Goal: Task Accomplishment & Management: Manage account settings

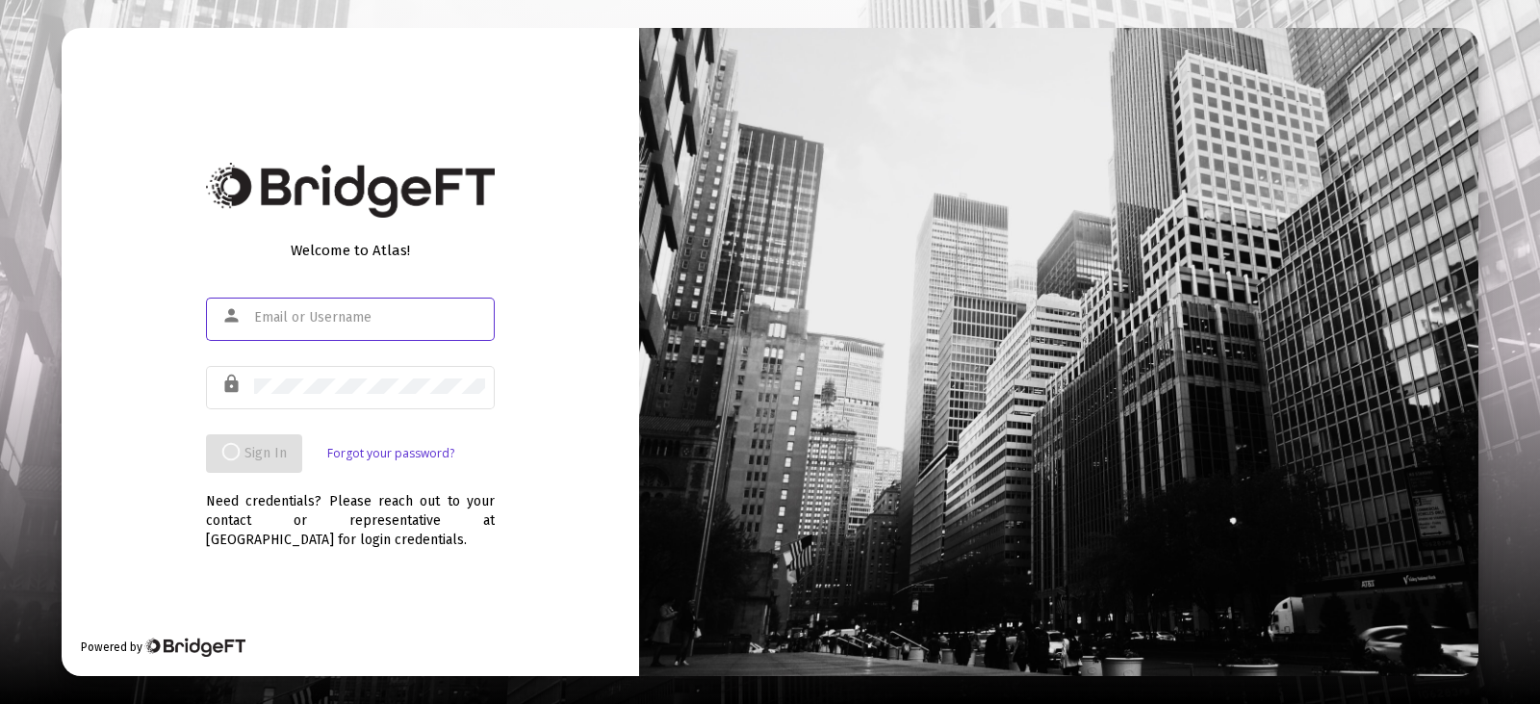
type input "[EMAIL_ADDRESS][DOMAIN_NAME]"
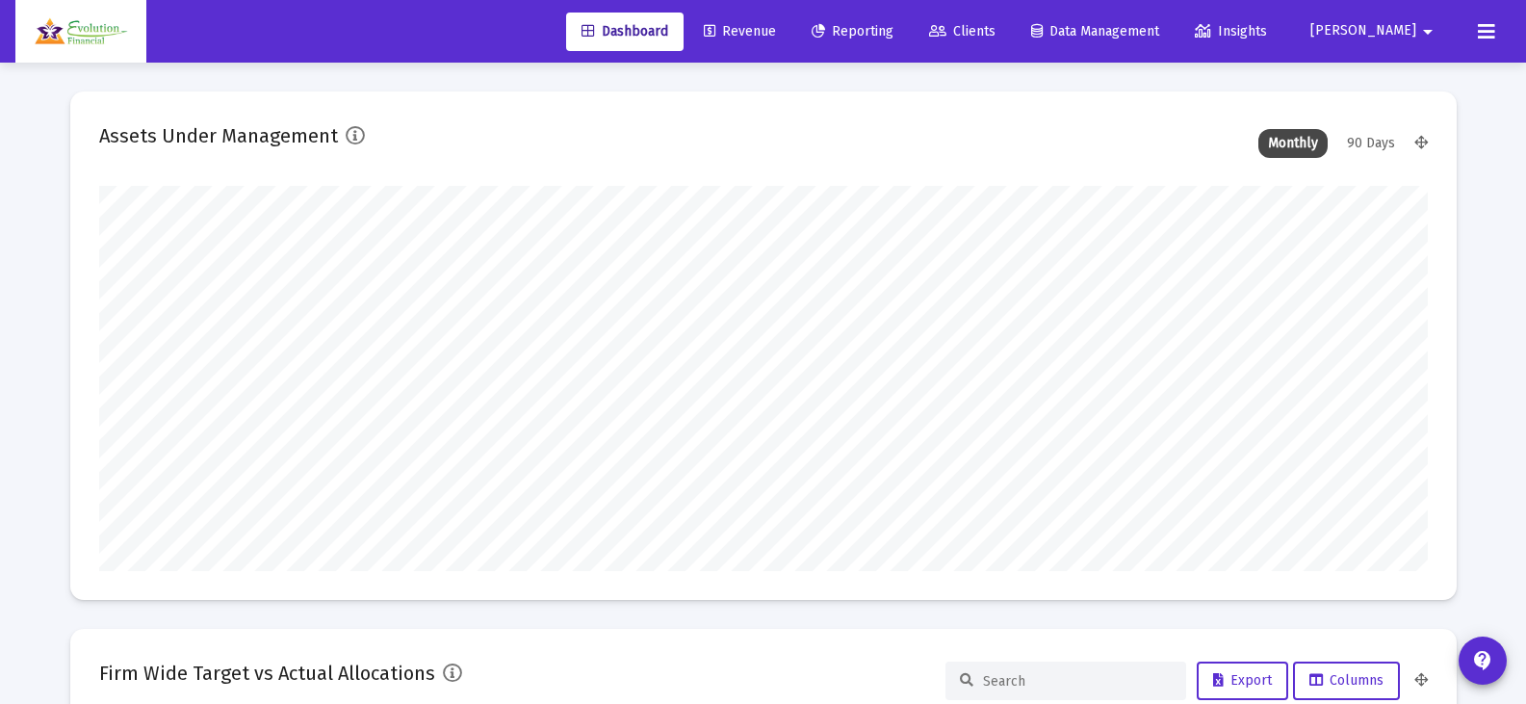
scroll to position [385, 715]
type input "[EMAIL_ADDRESS][DOMAIN_NAME]"
type input "[DATE]"
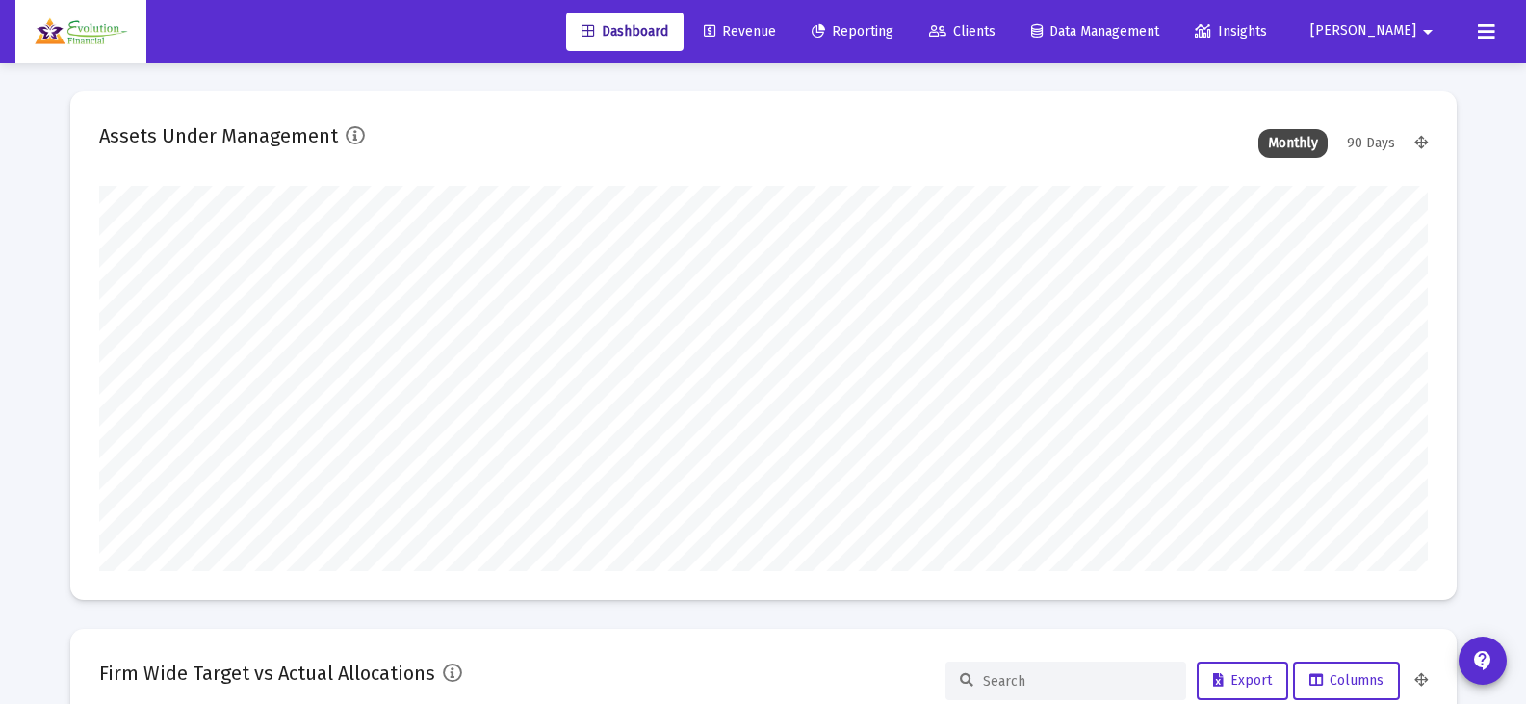
scroll to position [385, 621]
click at [776, 33] on span "Revenue" at bounding box center [740, 31] width 72 height 16
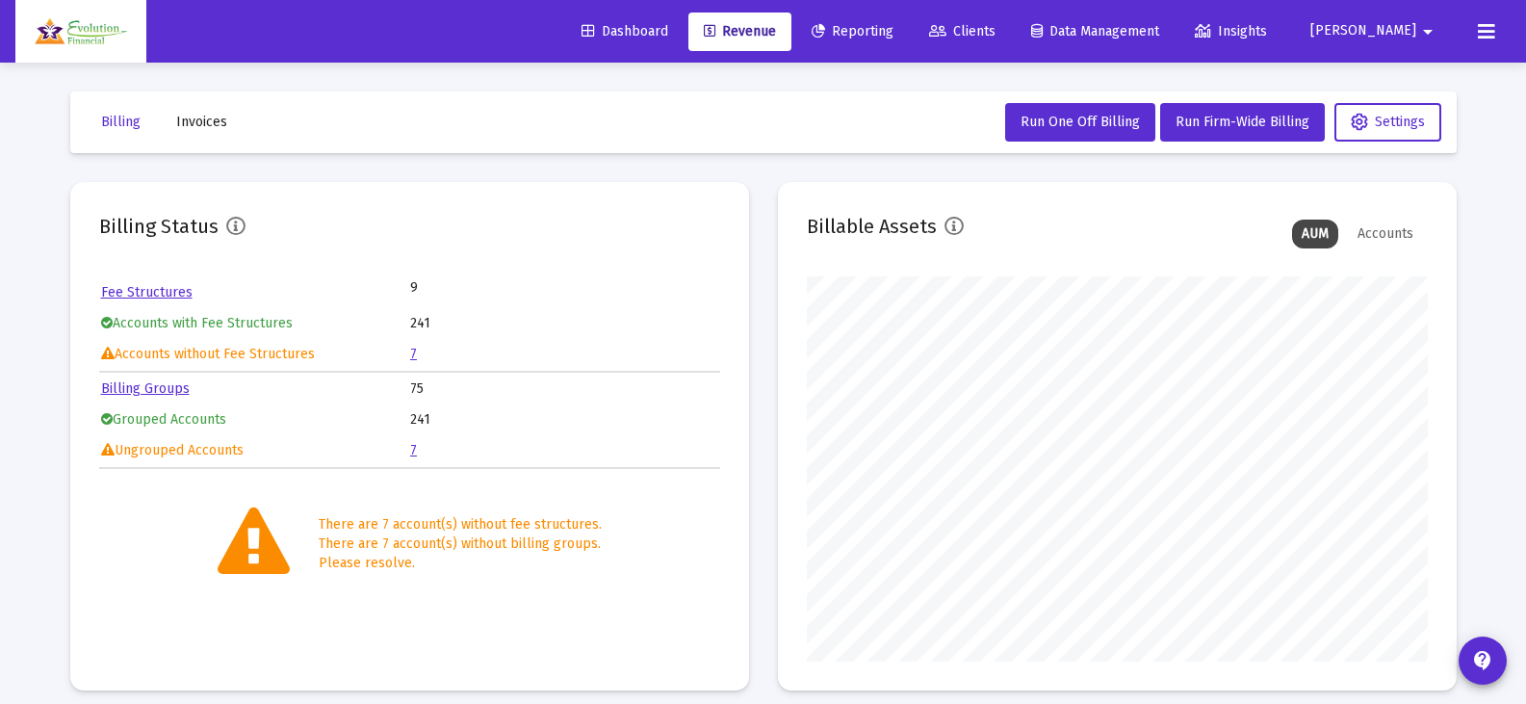
scroll to position [385, 621]
click at [414, 357] on link "7" at bounding box center [413, 354] width 7 height 16
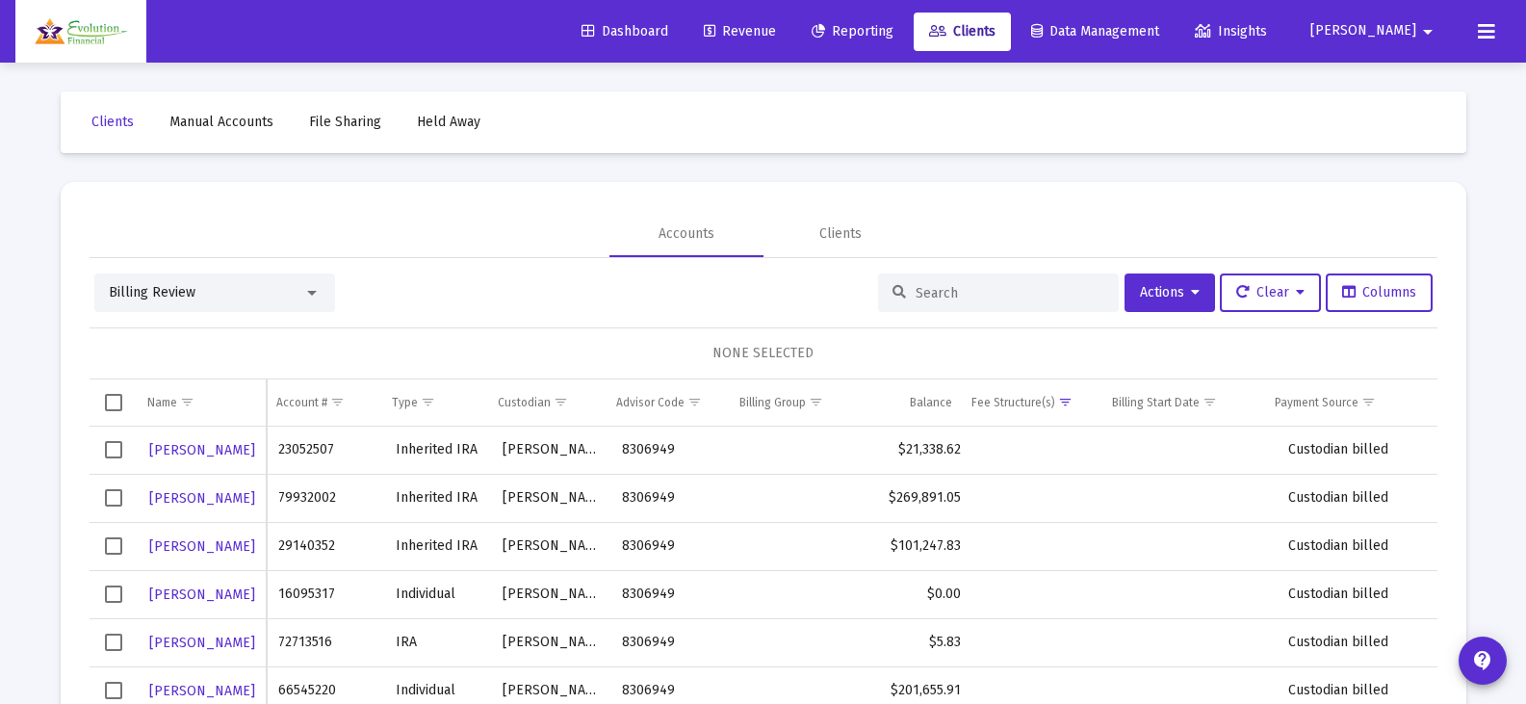
scroll to position [90, 0]
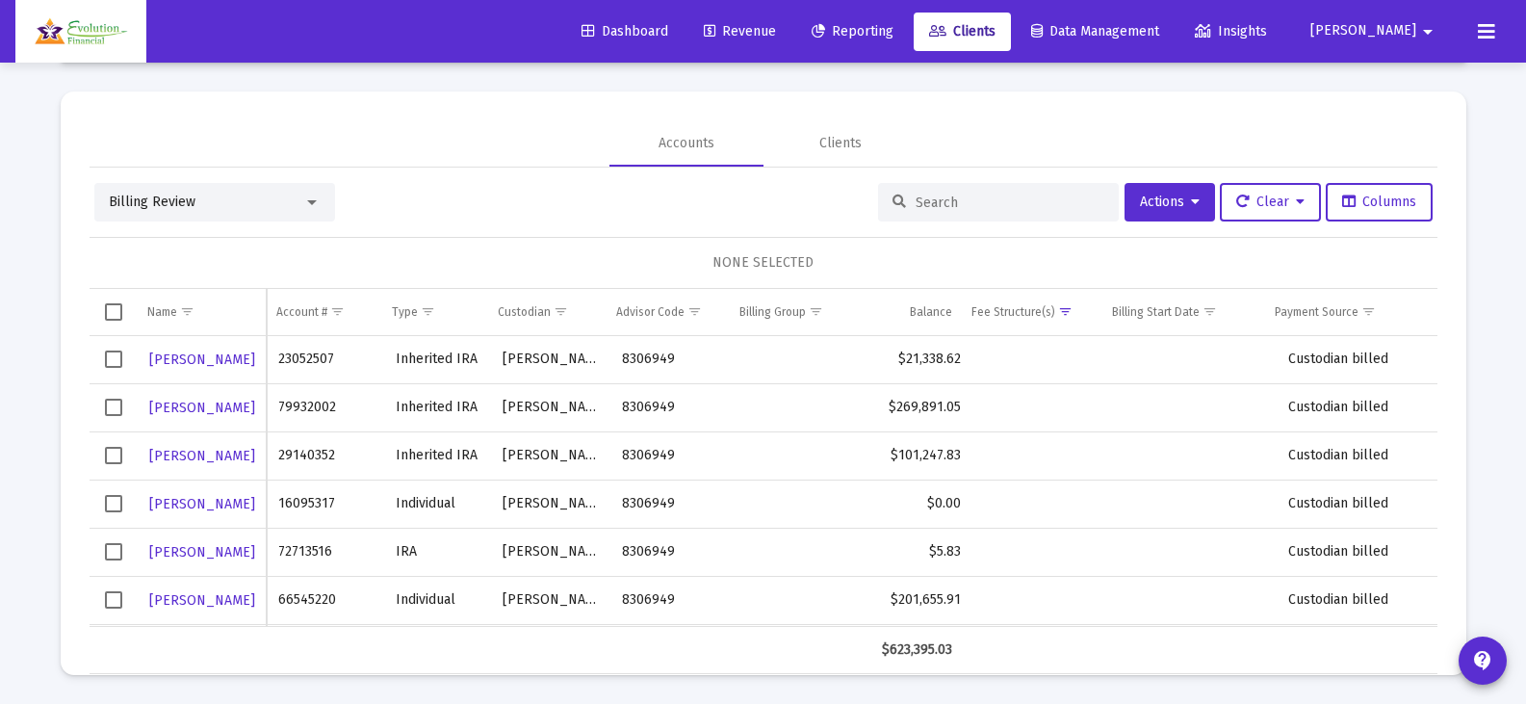
click at [107, 410] on span "Select row" at bounding box center [113, 407] width 17 height 17
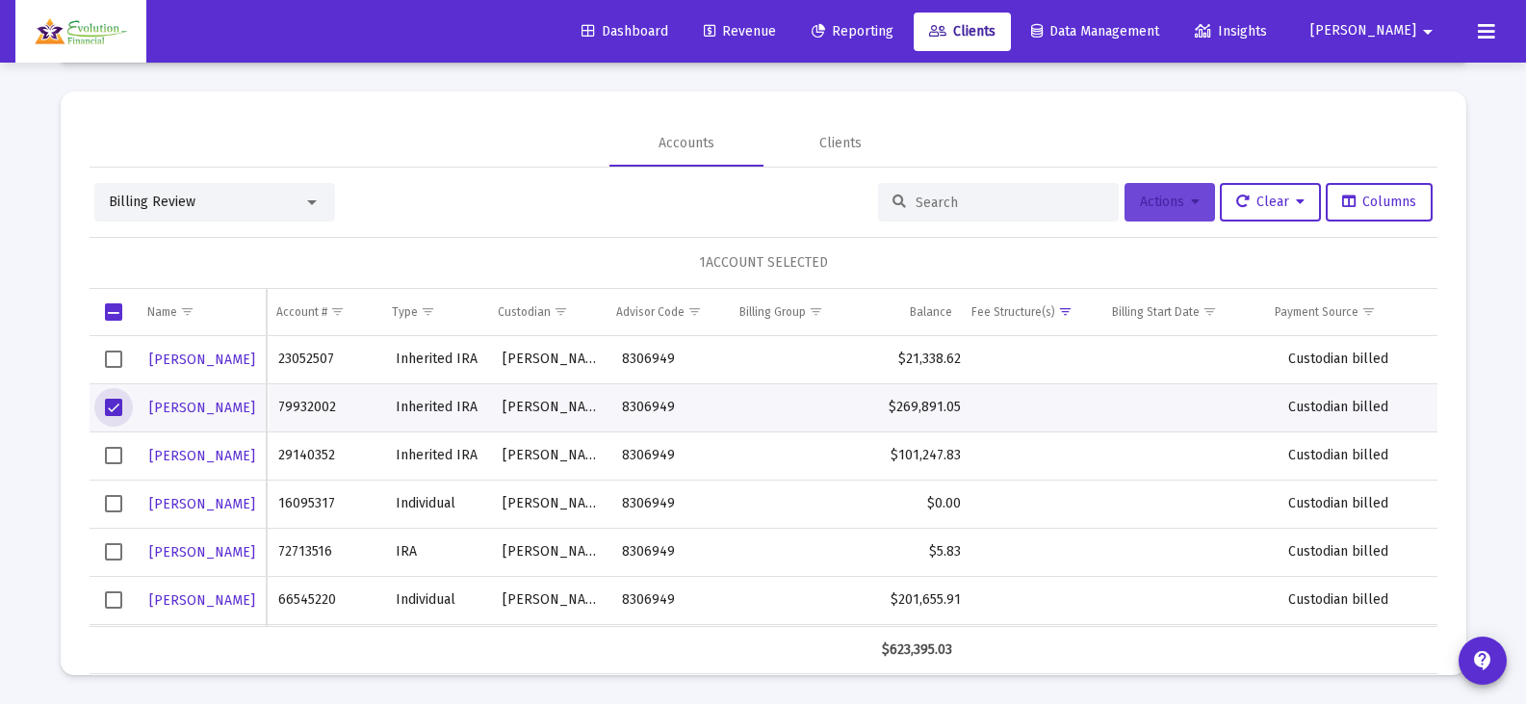
click at [1181, 196] on span "Actions" at bounding box center [1170, 201] width 60 height 16
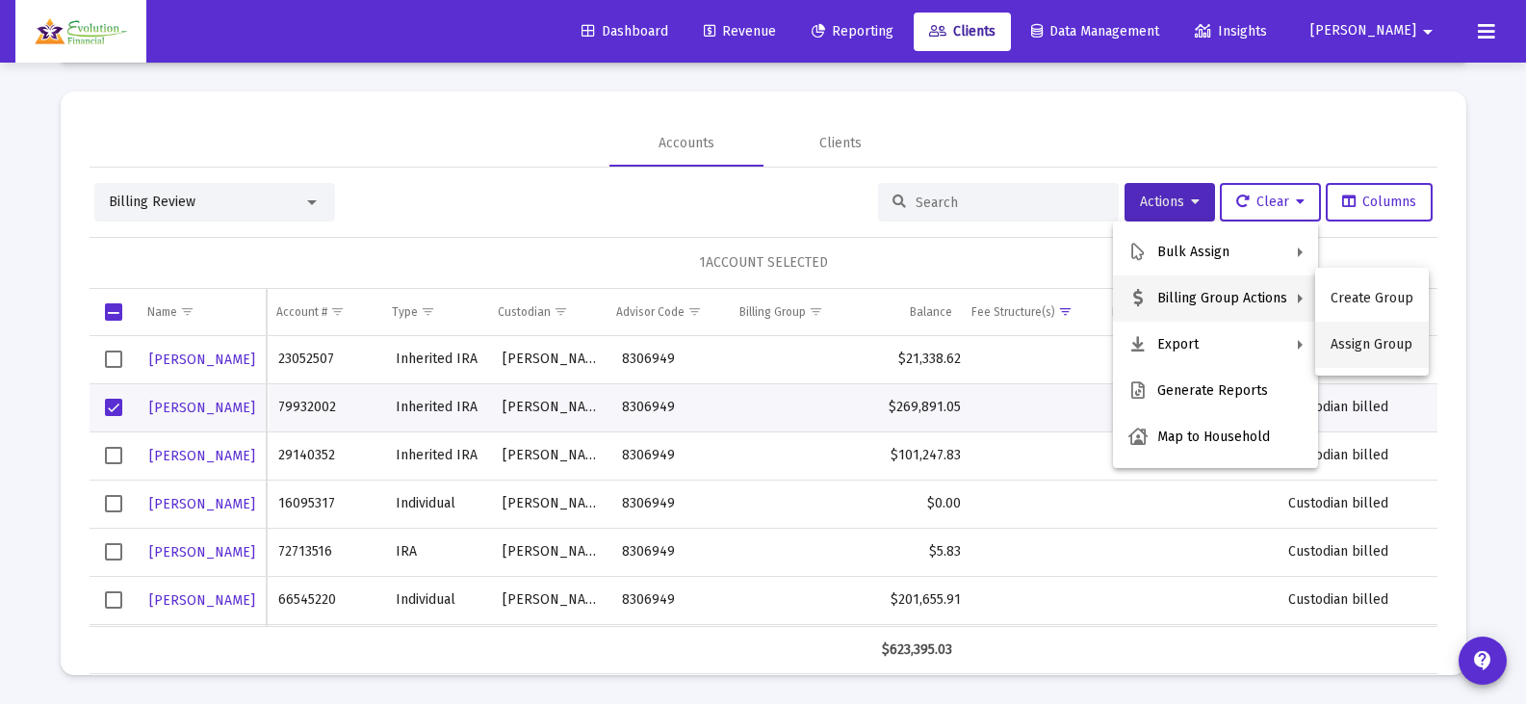
click at [1371, 348] on button "Assign Group" at bounding box center [1372, 345] width 114 height 46
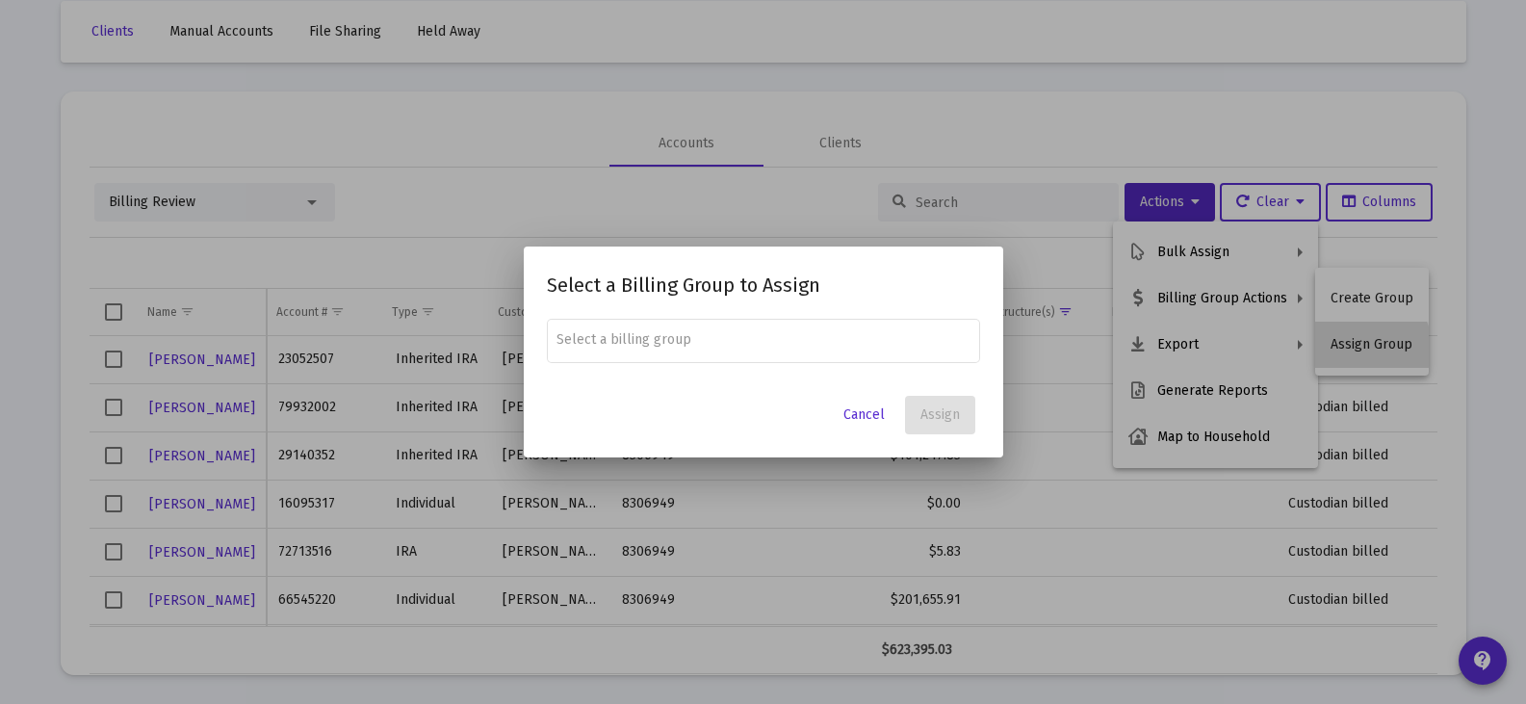
scroll to position [0, 0]
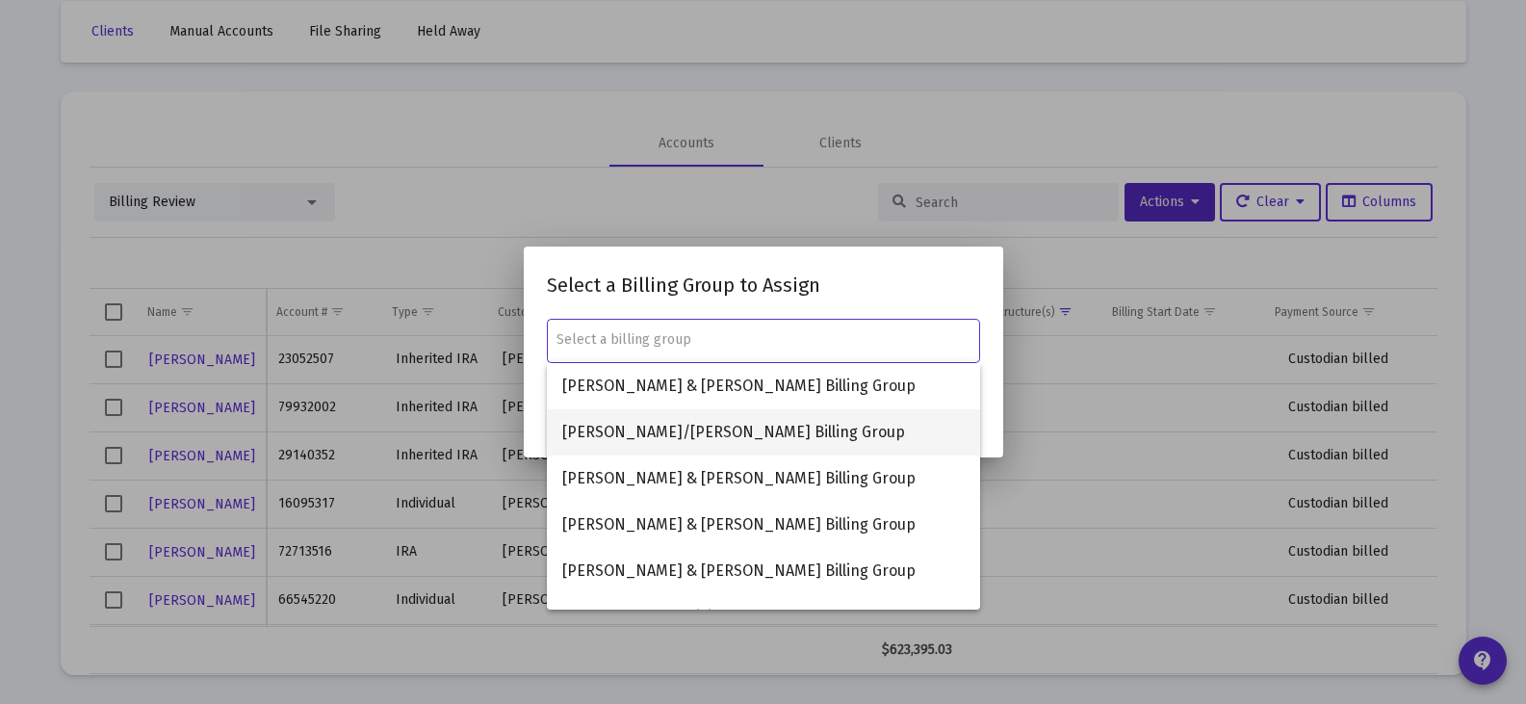
click at [725, 433] on span "[PERSON_NAME]/[PERSON_NAME] Billing Group" at bounding box center [763, 432] width 402 height 46
type input "[PERSON_NAME]/[PERSON_NAME] Billing Group"
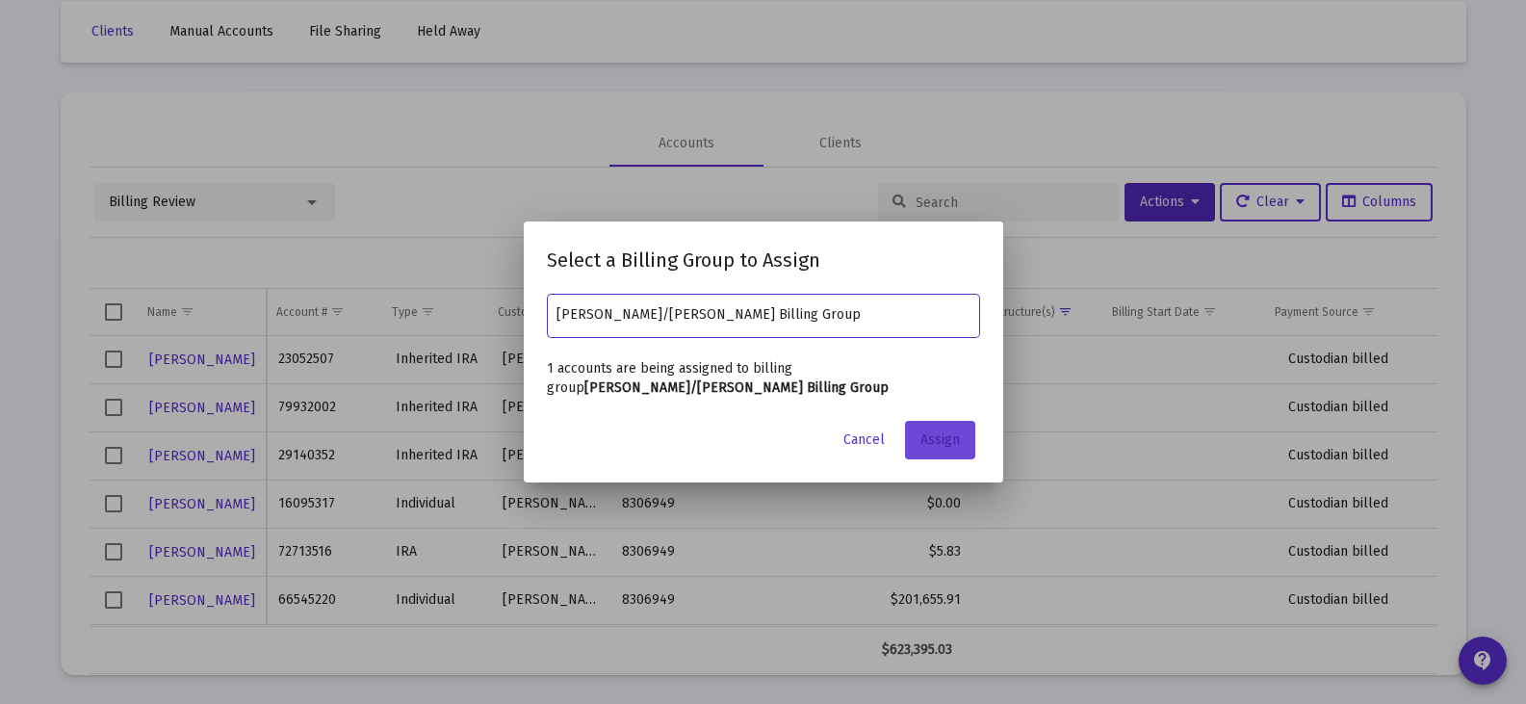
click at [941, 436] on span "Assign" at bounding box center [939, 439] width 39 height 16
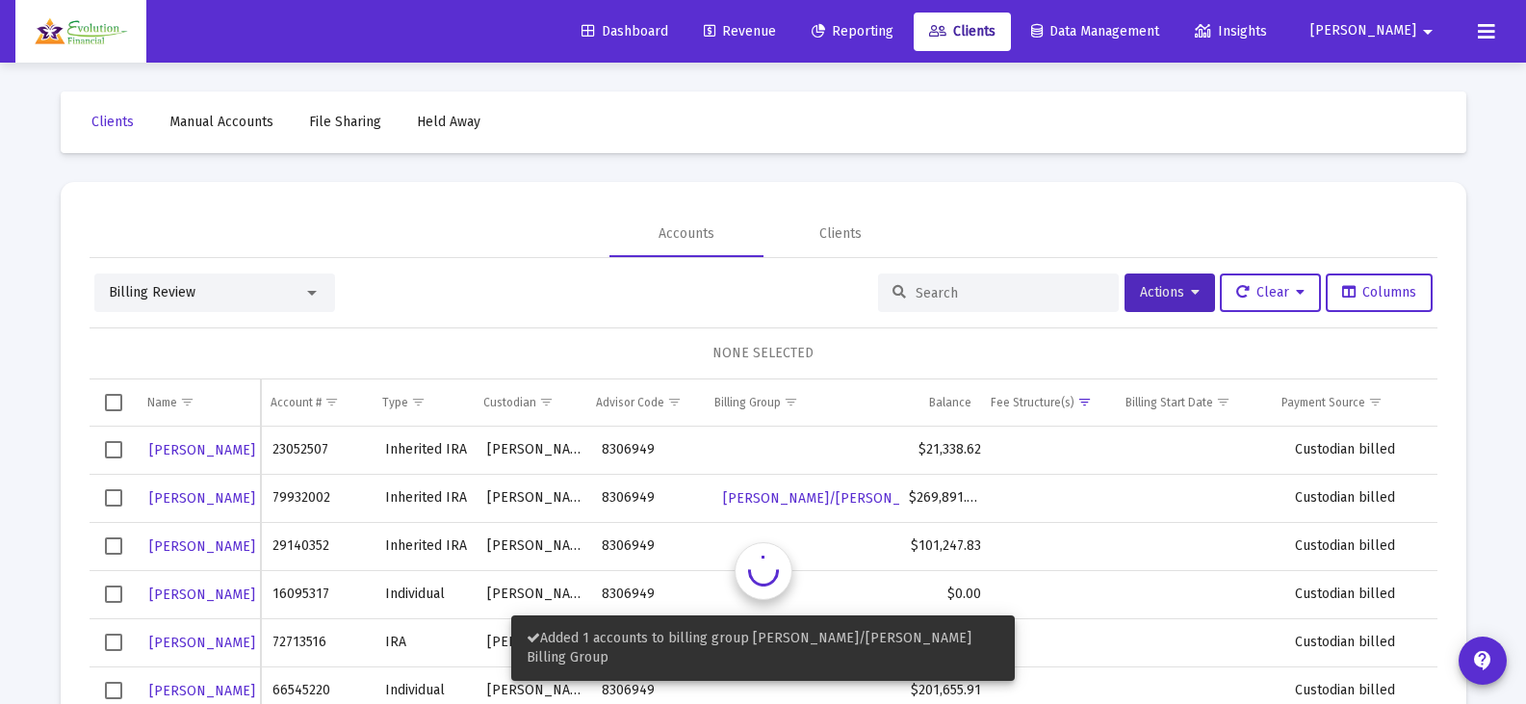
scroll to position [90, 0]
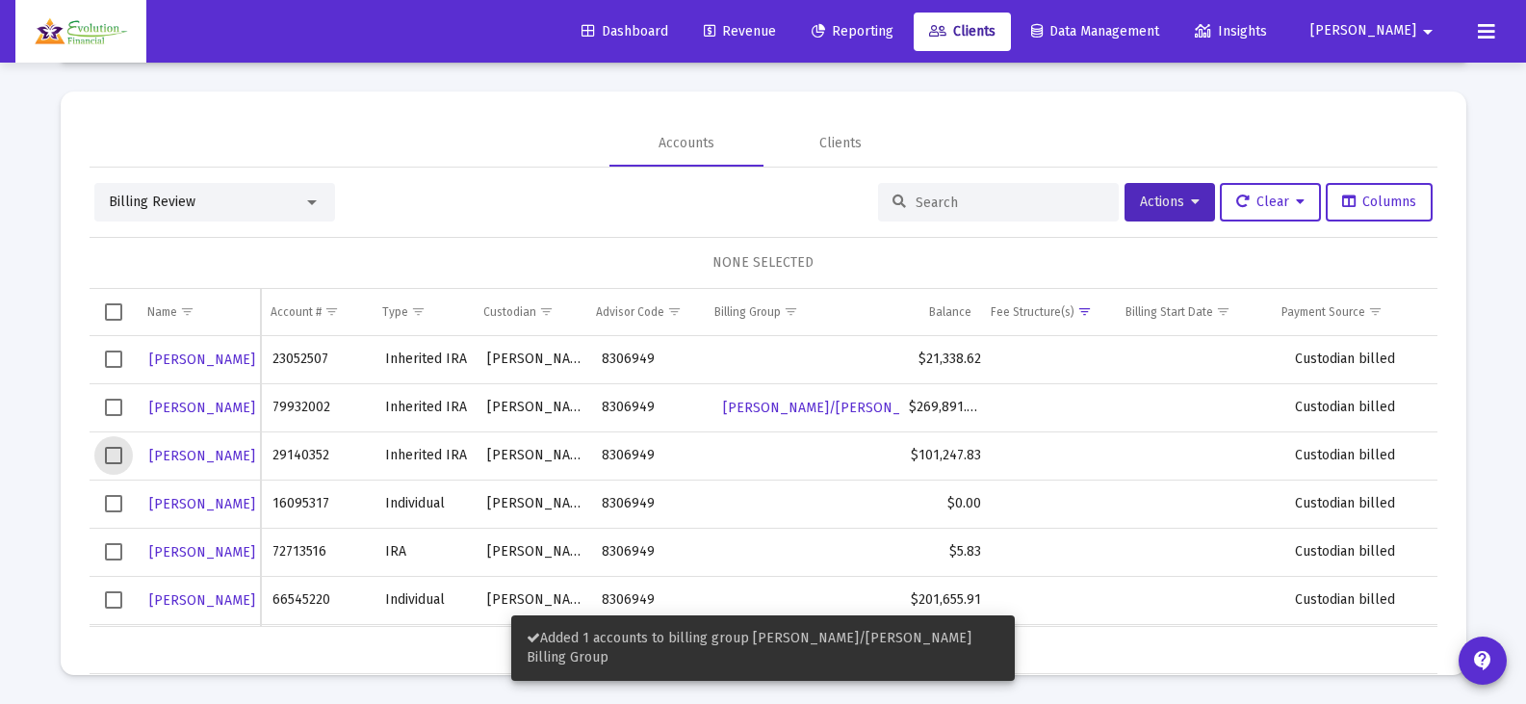
click at [113, 455] on span "Select row" at bounding box center [113, 455] width 17 height 17
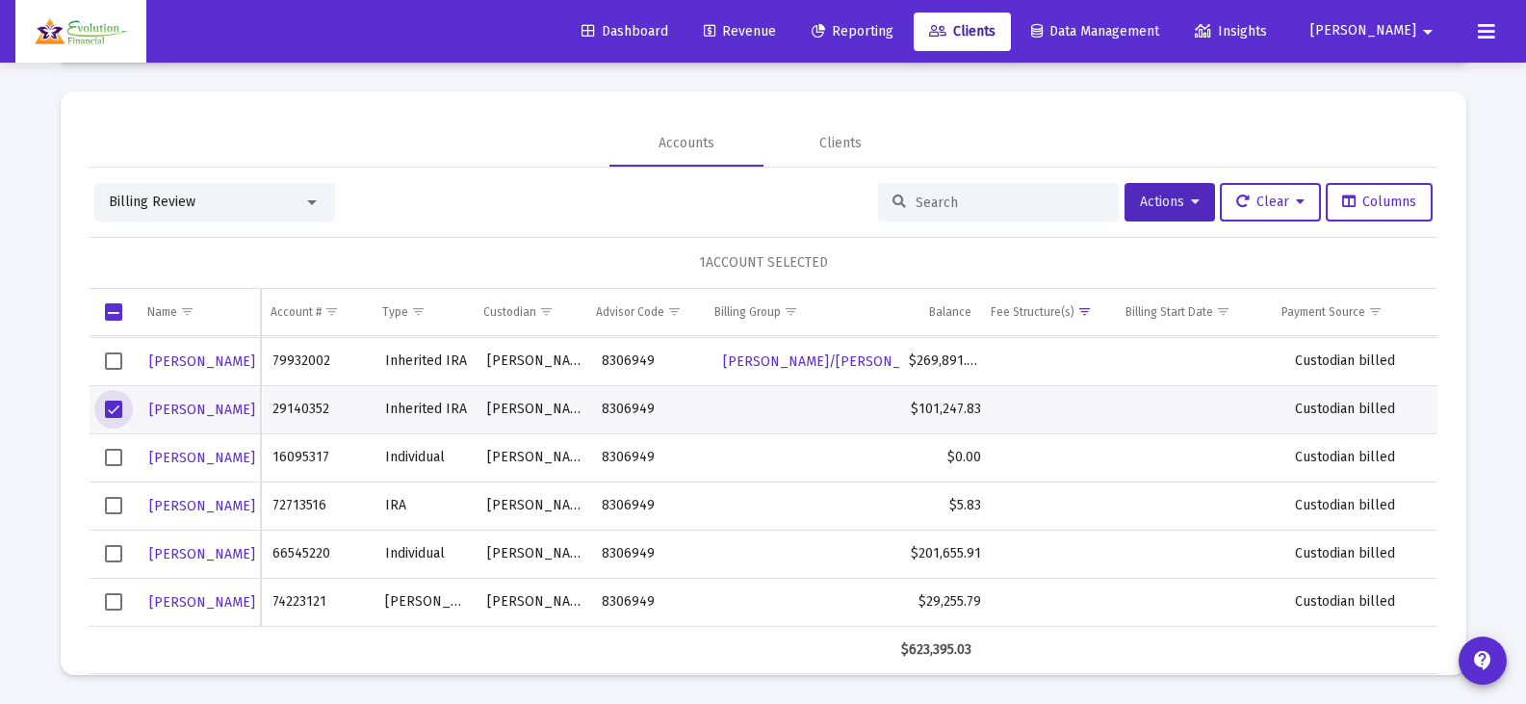
scroll to position [0, 0]
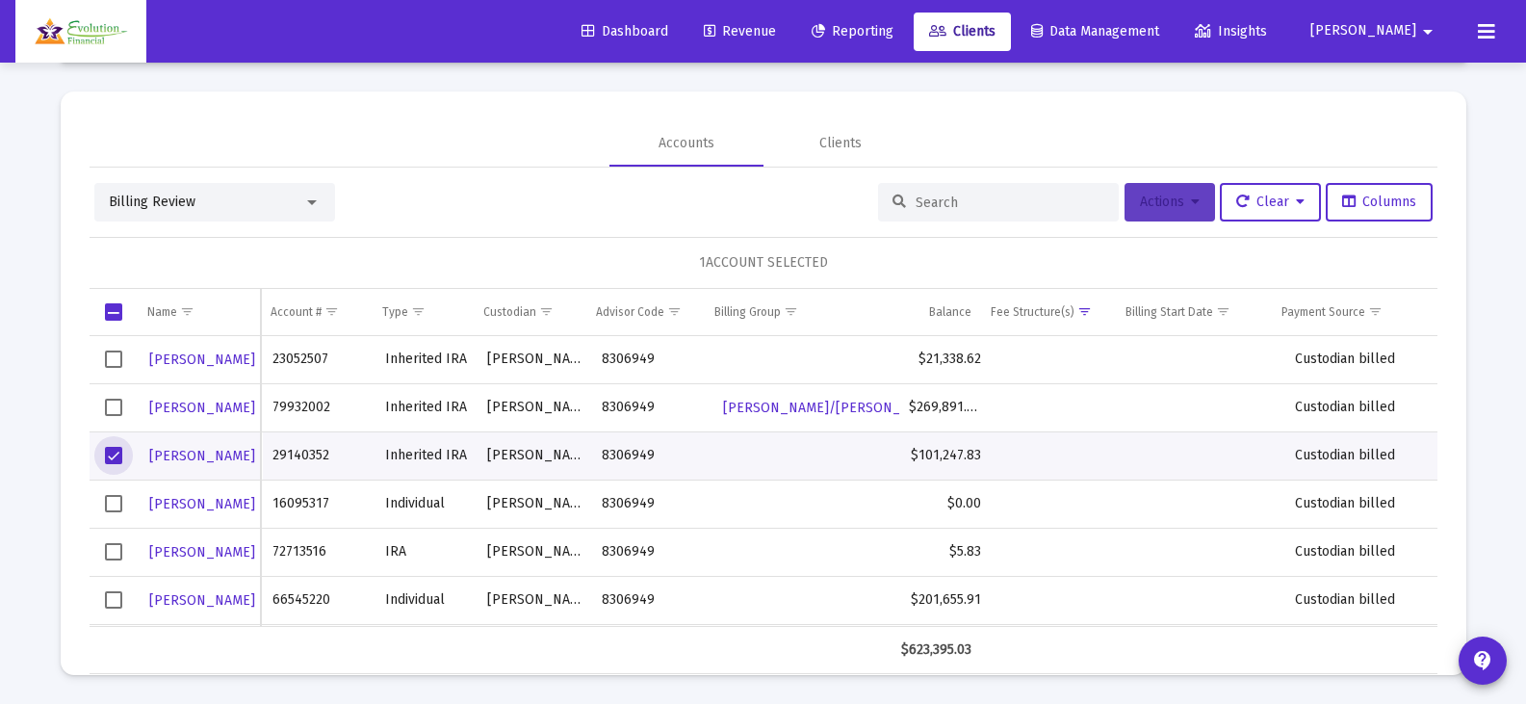
click at [1177, 197] on span "Actions" at bounding box center [1170, 201] width 60 height 16
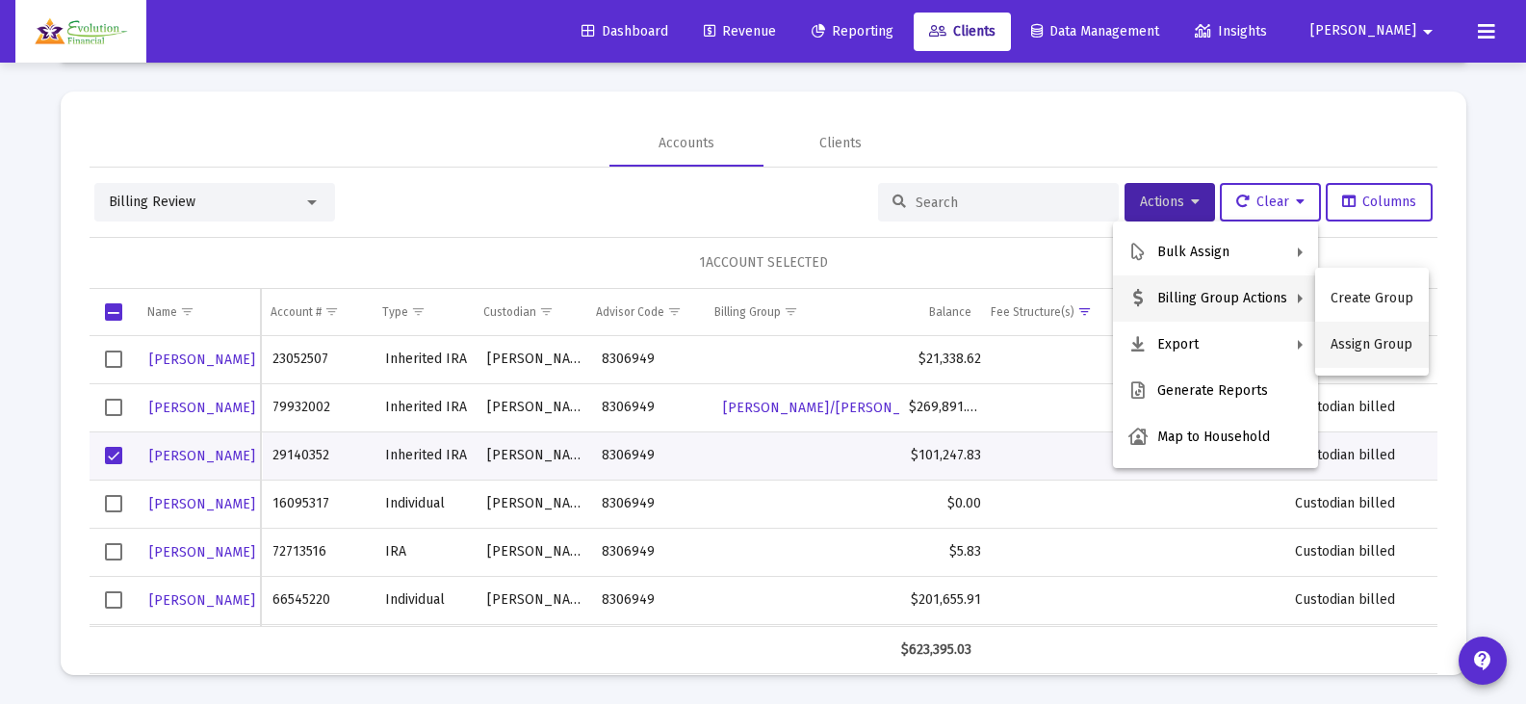
click at [1394, 345] on button "Assign Group" at bounding box center [1372, 345] width 114 height 46
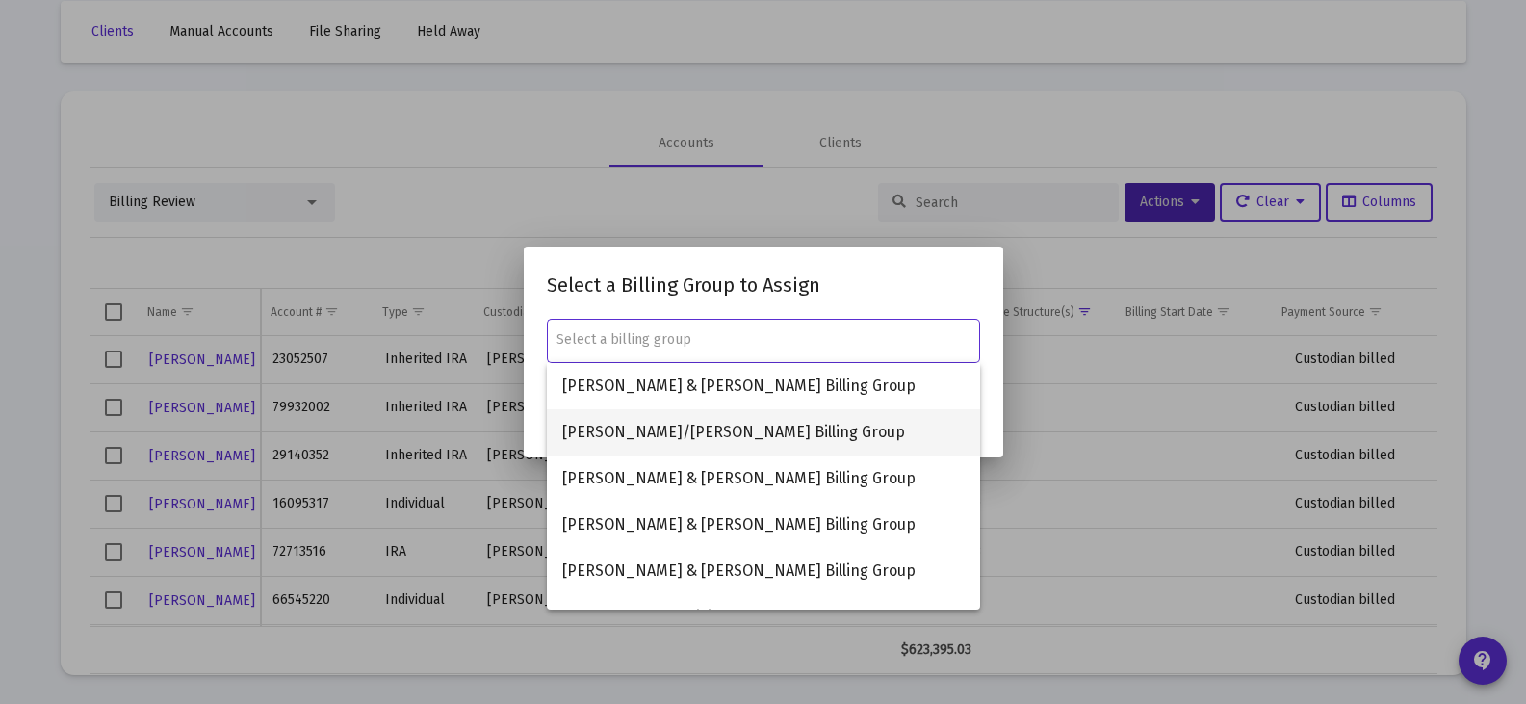
click at [663, 435] on span "[PERSON_NAME]/[PERSON_NAME] Billing Group" at bounding box center [763, 432] width 402 height 46
type input "[PERSON_NAME]/[PERSON_NAME] Billing Group"
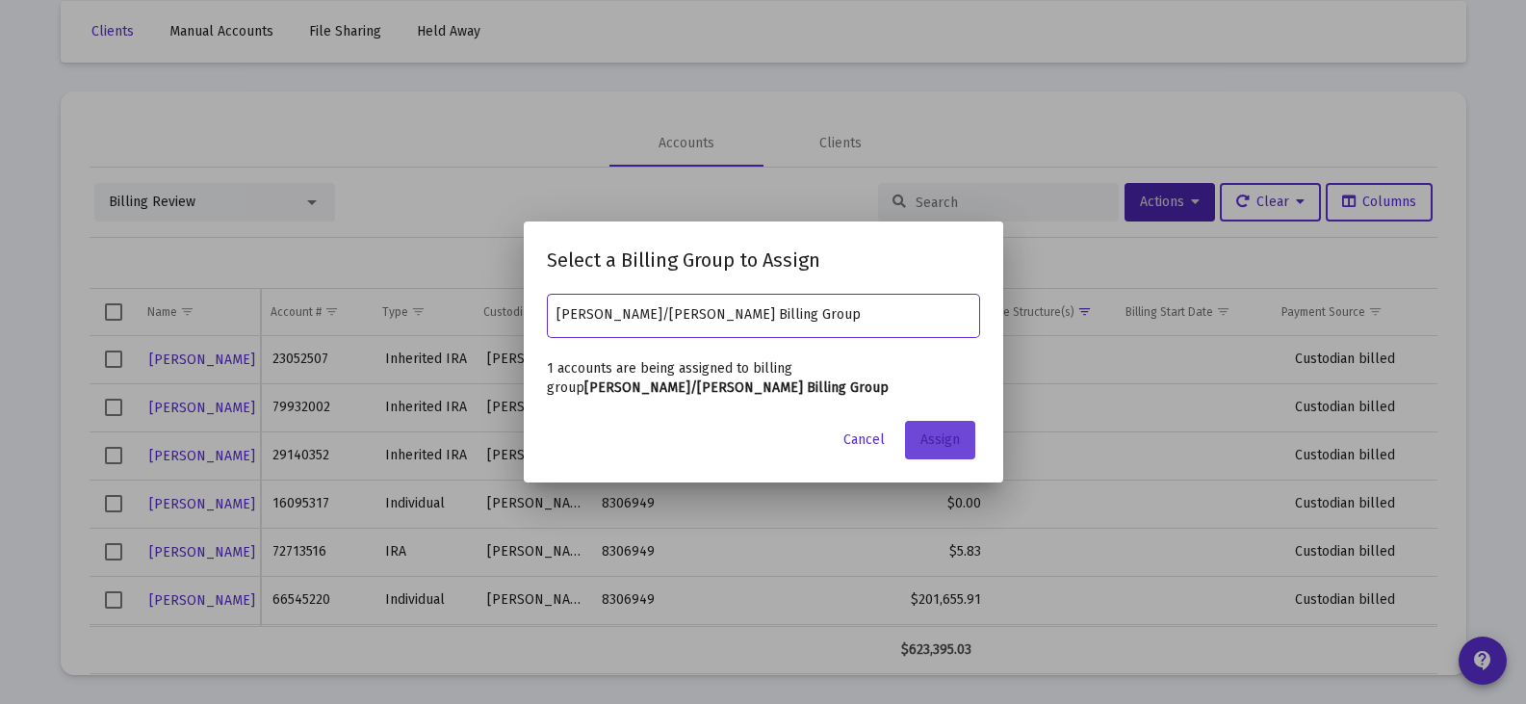
click at [945, 444] on span "Assign" at bounding box center [939, 439] width 39 height 16
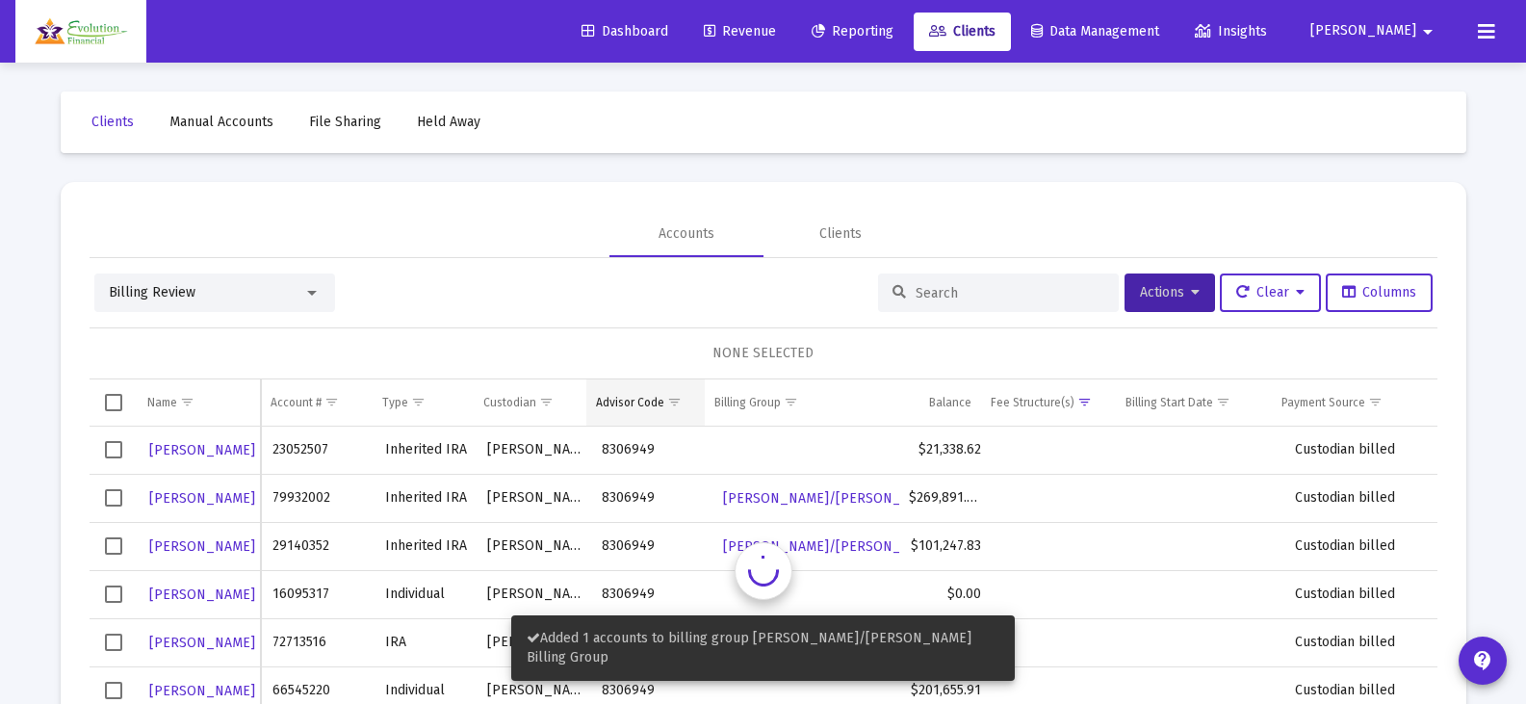
scroll to position [90, 0]
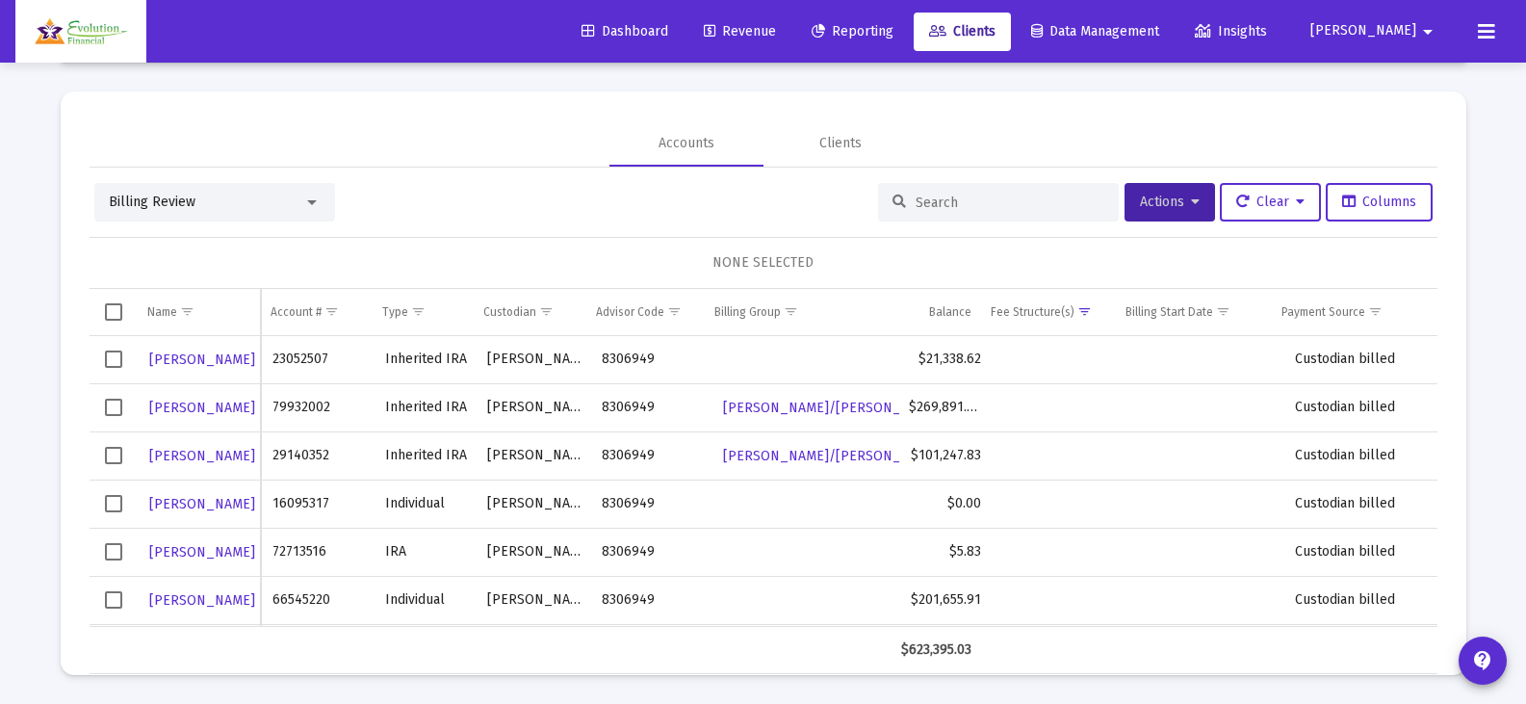
click at [115, 363] on span "Select row" at bounding box center [113, 358] width 17 height 17
click at [118, 504] on span "Select row" at bounding box center [113, 503] width 17 height 17
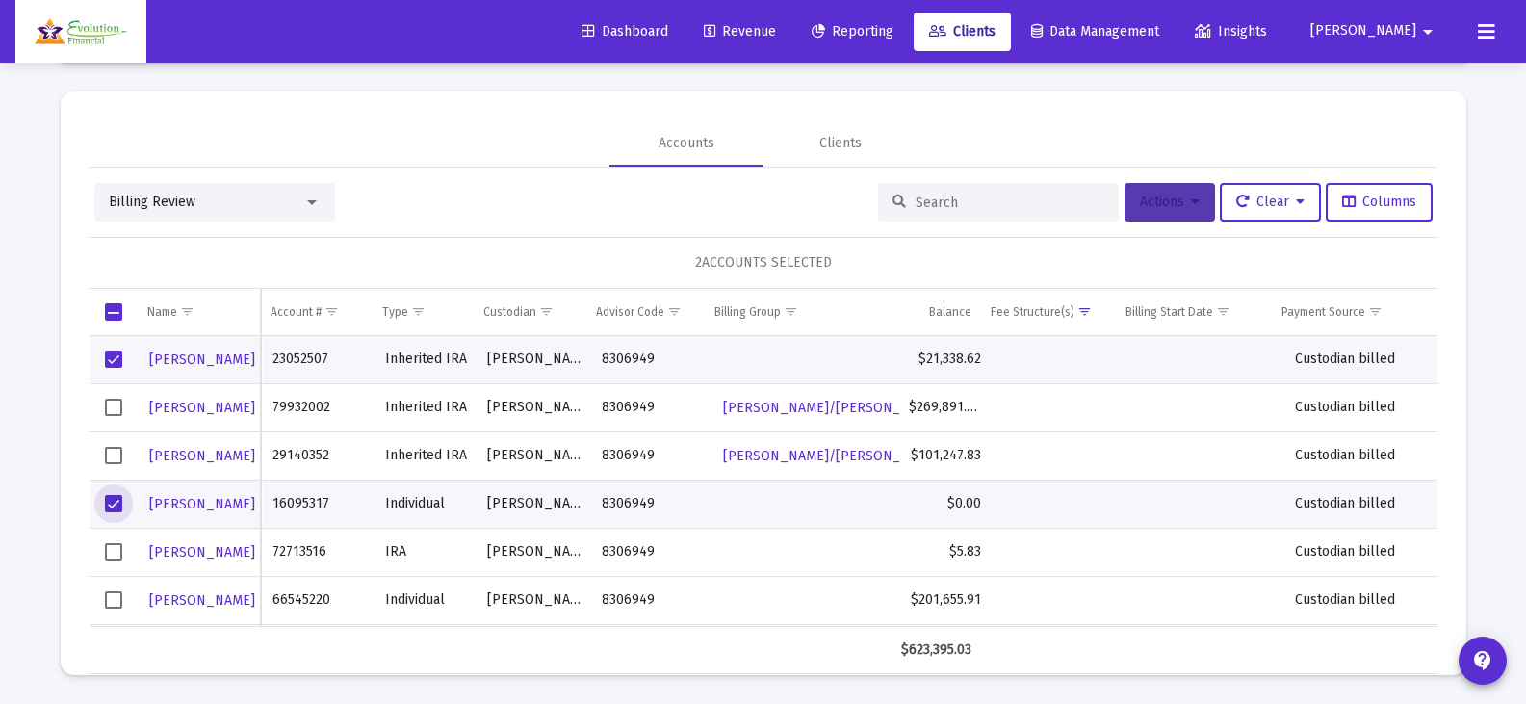
click at [1165, 202] on span "Actions" at bounding box center [1170, 201] width 60 height 16
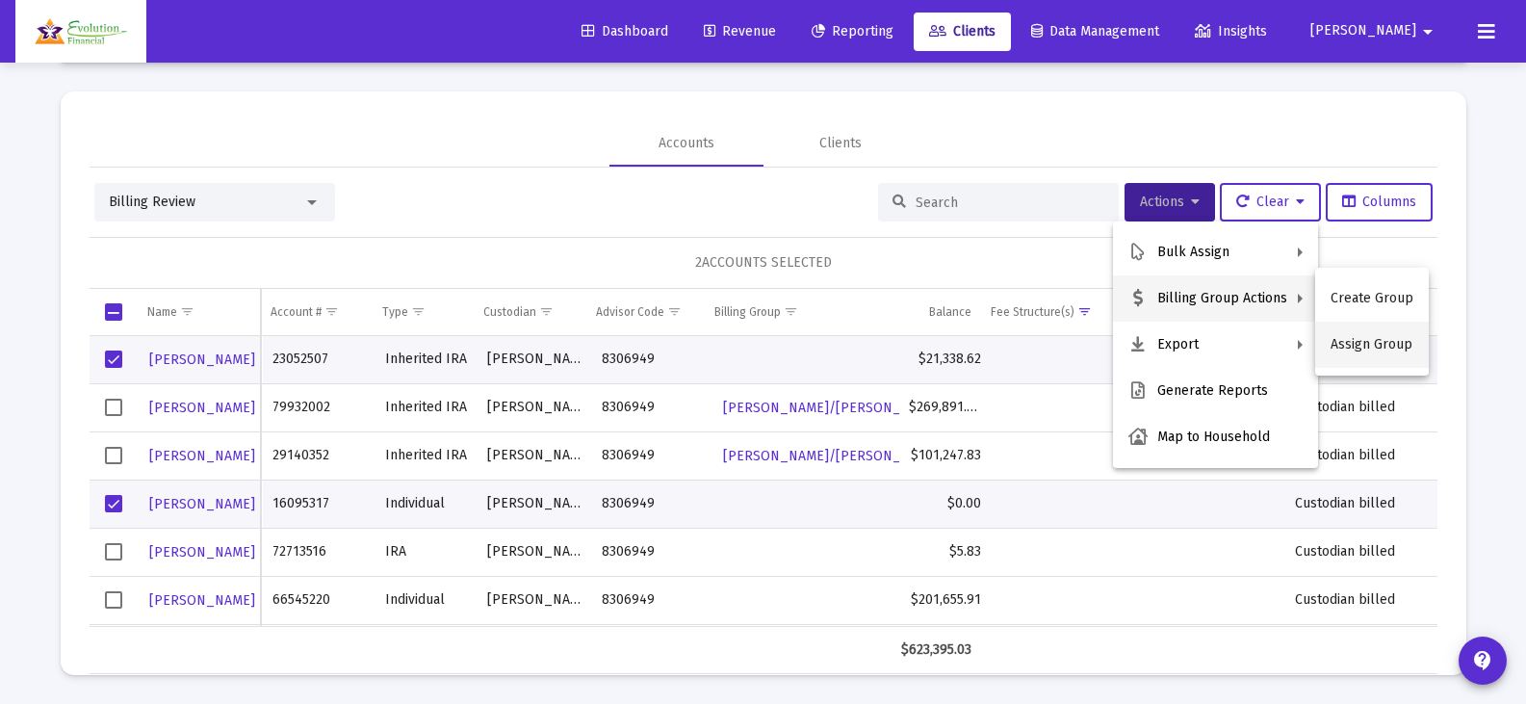
click at [1346, 343] on button "Assign Group" at bounding box center [1372, 345] width 114 height 46
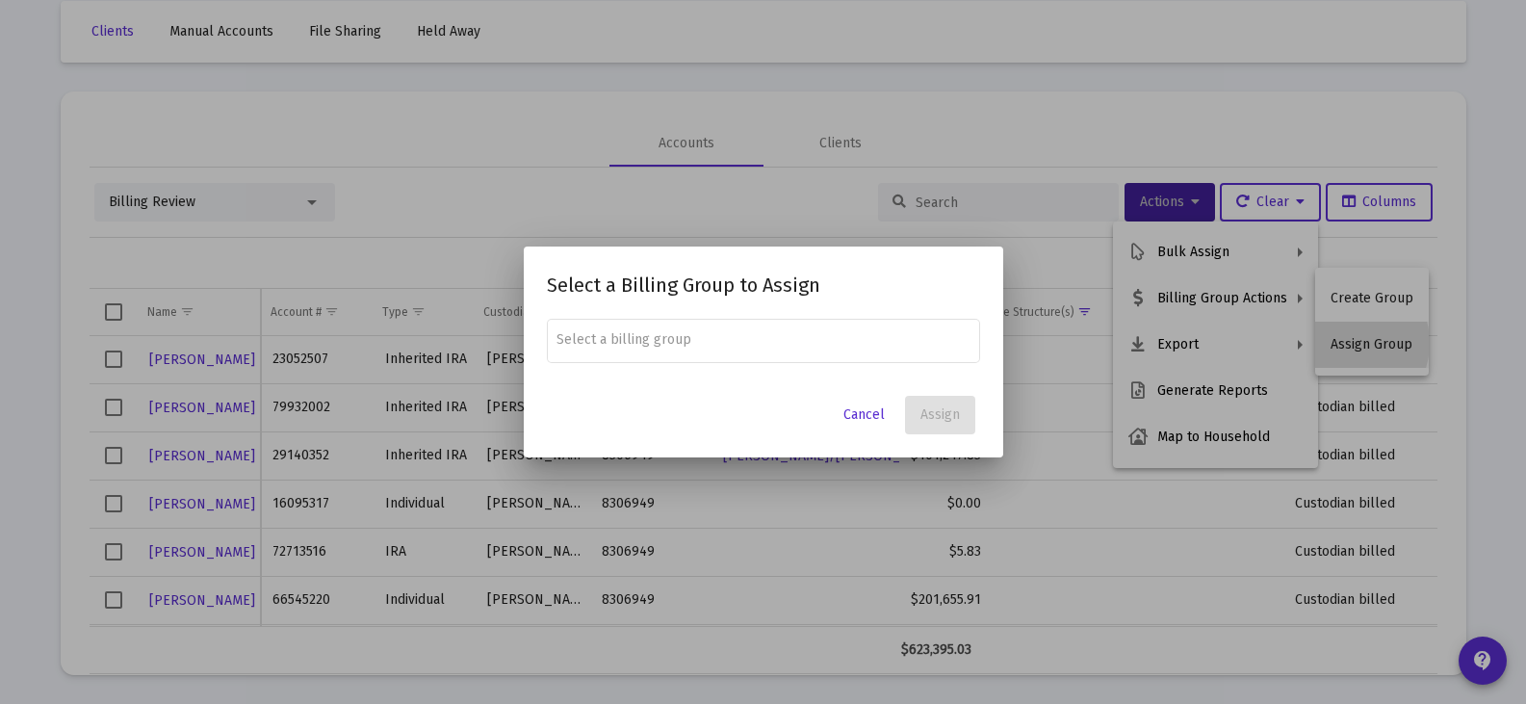
scroll to position [0, 0]
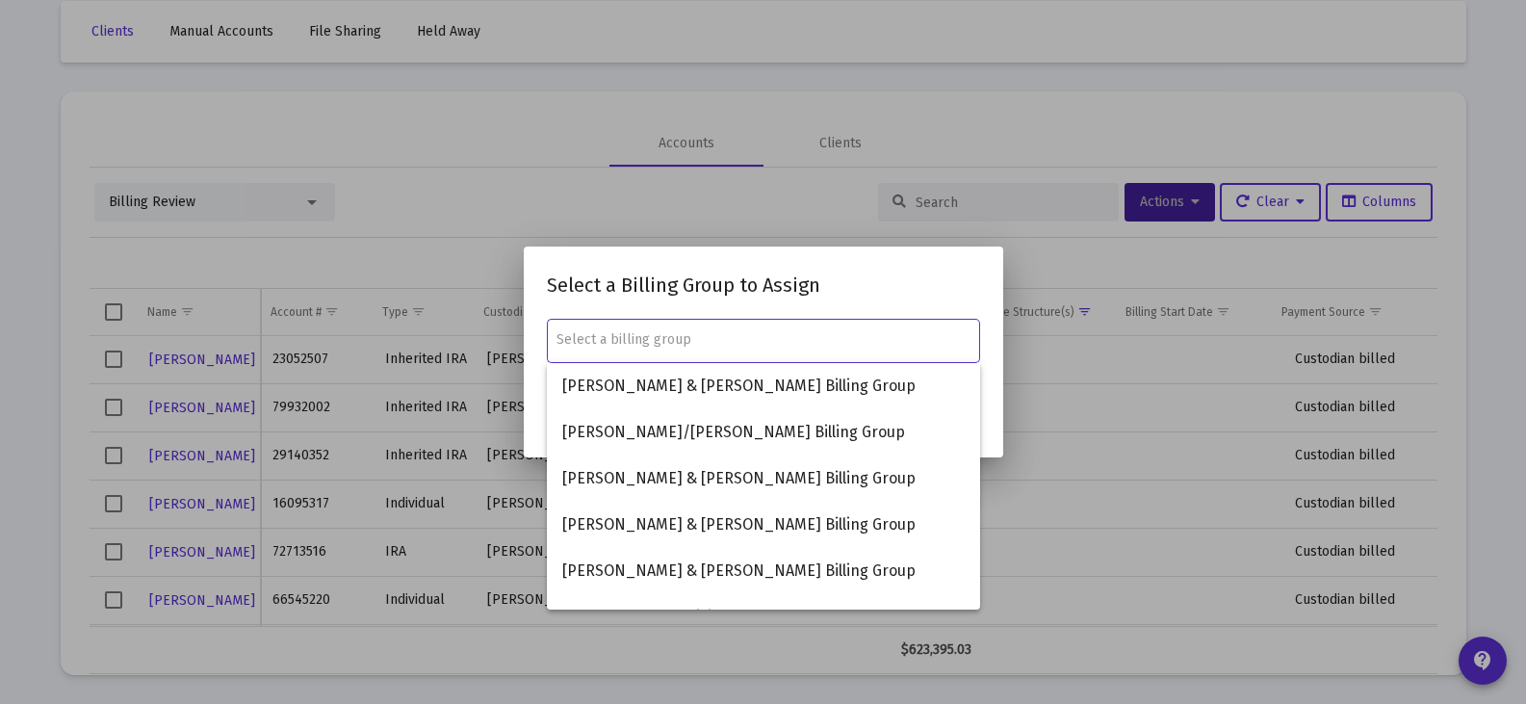
click at [804, 334] on input "text" at bounding box center [762, 339] width 413 height 15
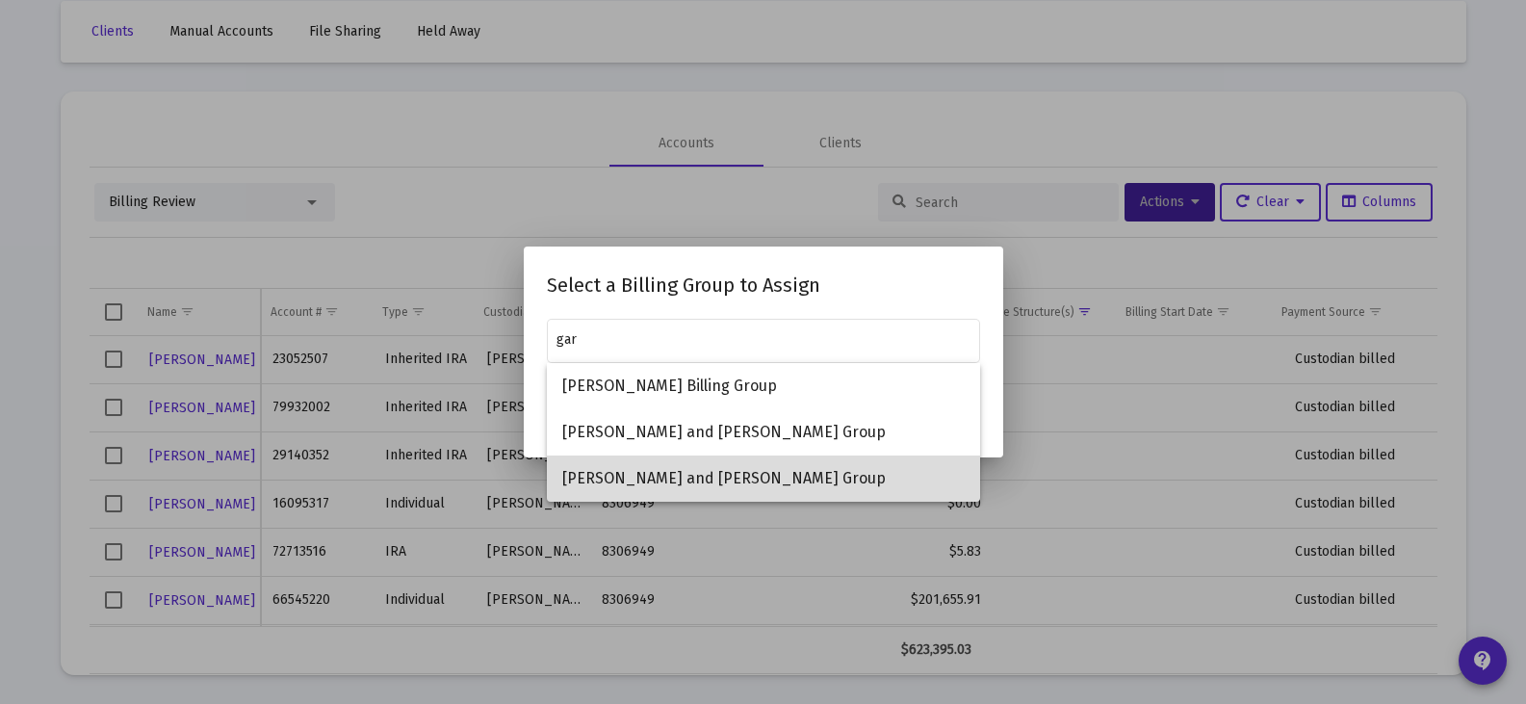
click at [811, 477] on span "[PERSON_NAME] and [PERSON_NAME] Group" at bounding box center [763, 478] width 402 height 46
type input "[PERSON_NAME] and [PERSON_NAME] Group"
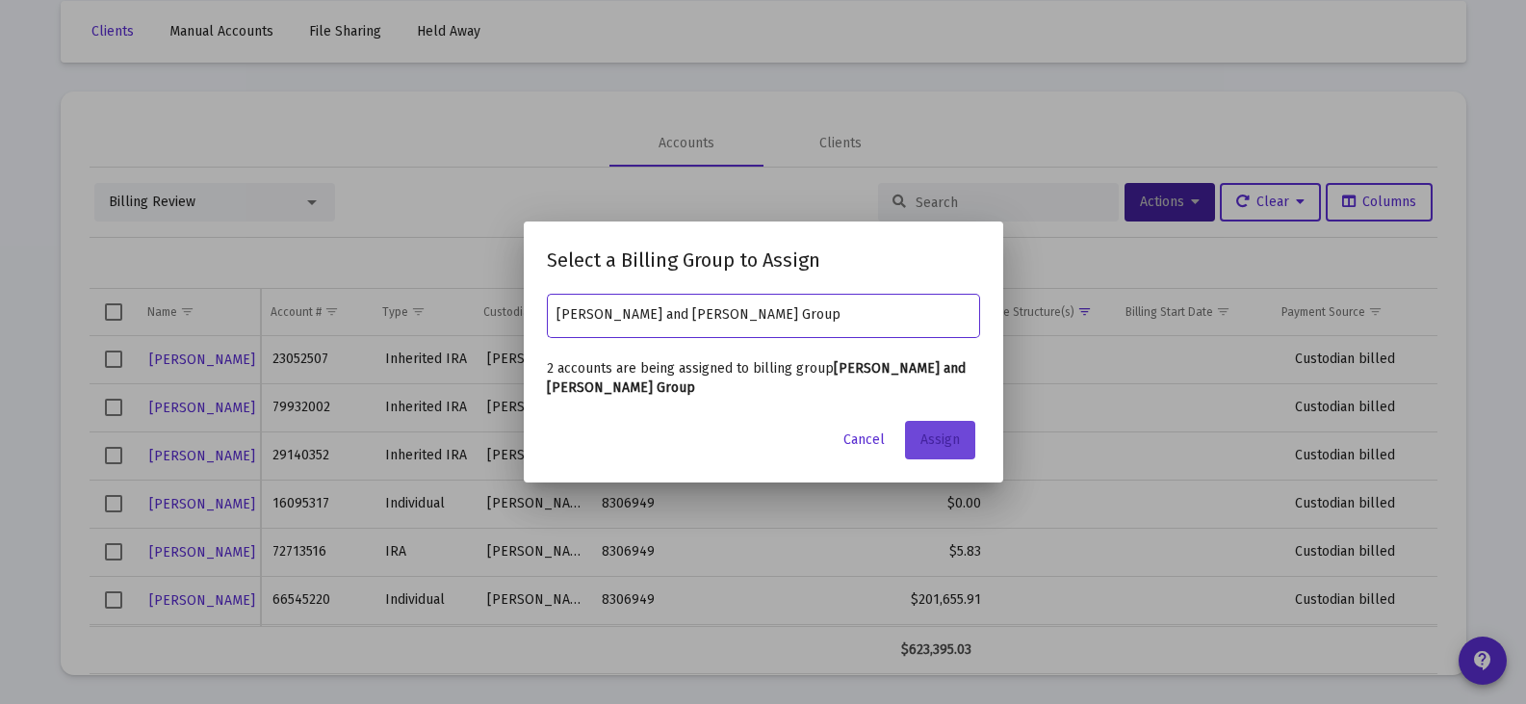
click at [940, 447] on span "Assign" at bounding box center [939, 439] width 39 height 16
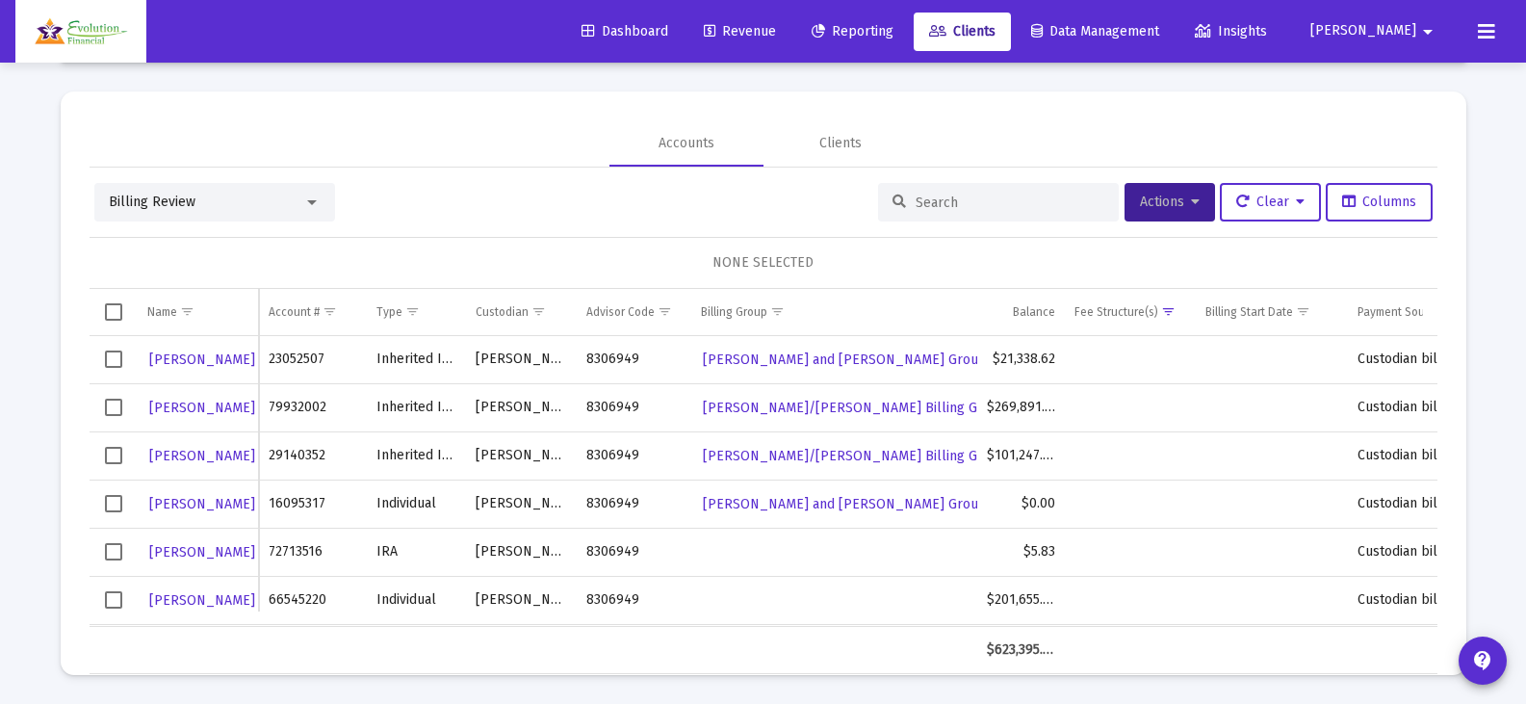
scroll to position [61, 0]
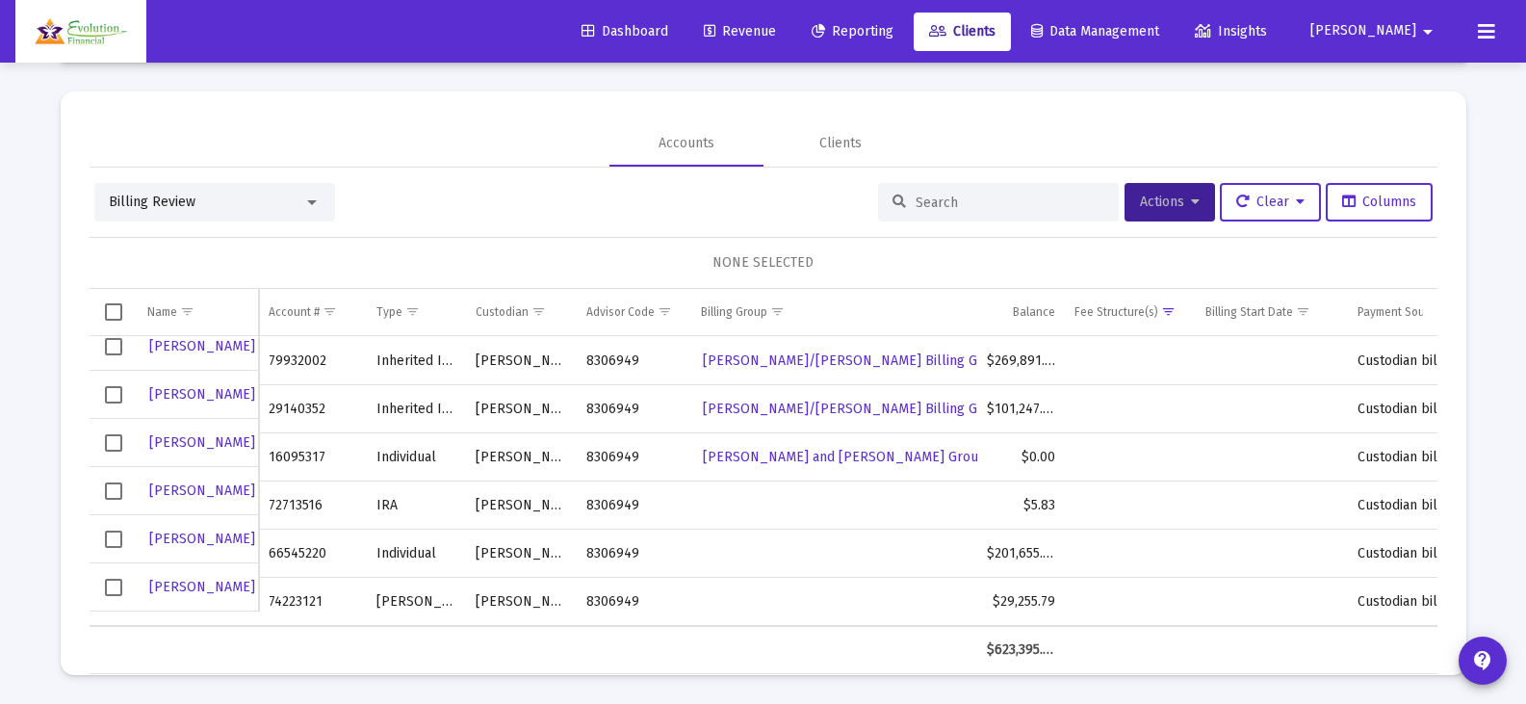
click at [113, 492] on span "Select row" at bounding box center [113, 490] width 17 height 17
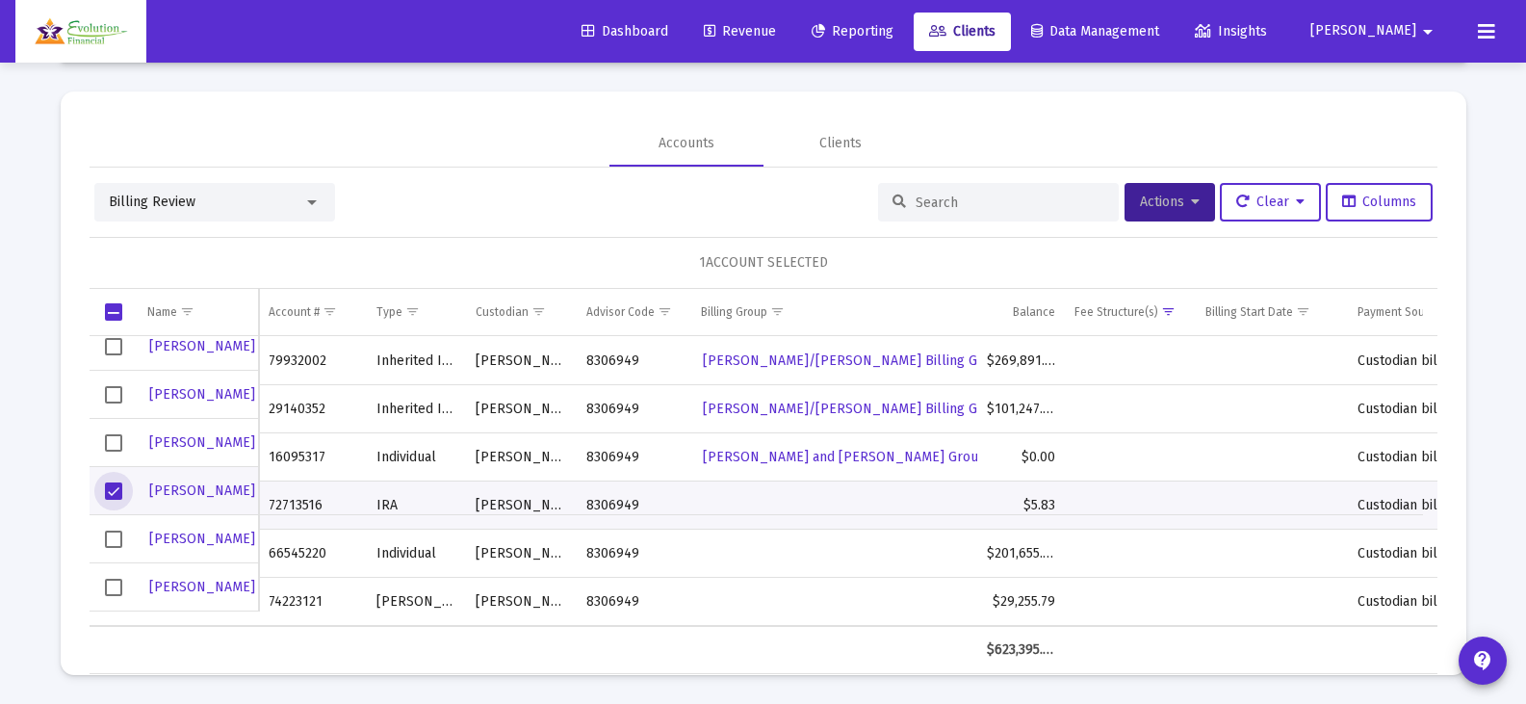
click at [105, 544] on span "Select row" at bounding box center [113, 538] width 17 height 17
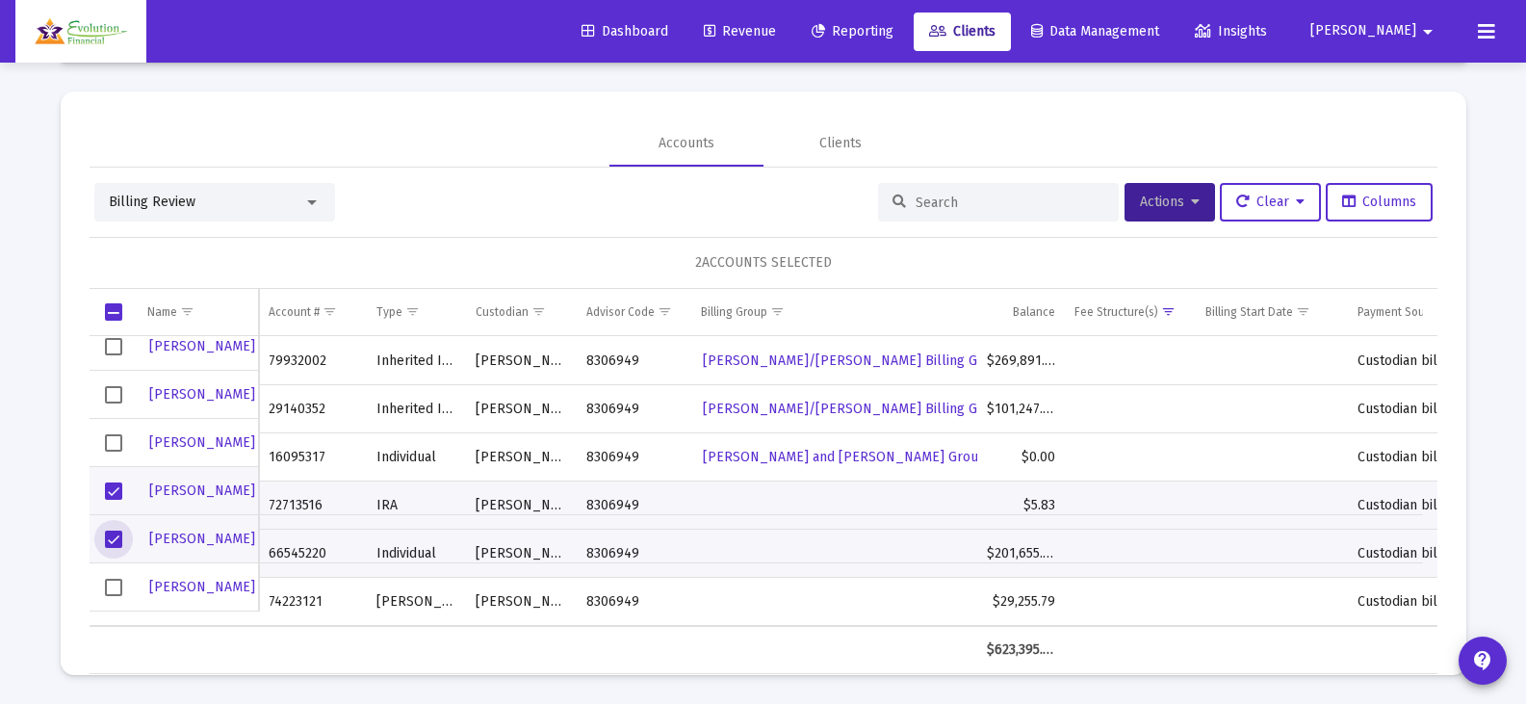
click at [115, 583] on span "Select row" at bounding box center [113, 587] width 17 height 17
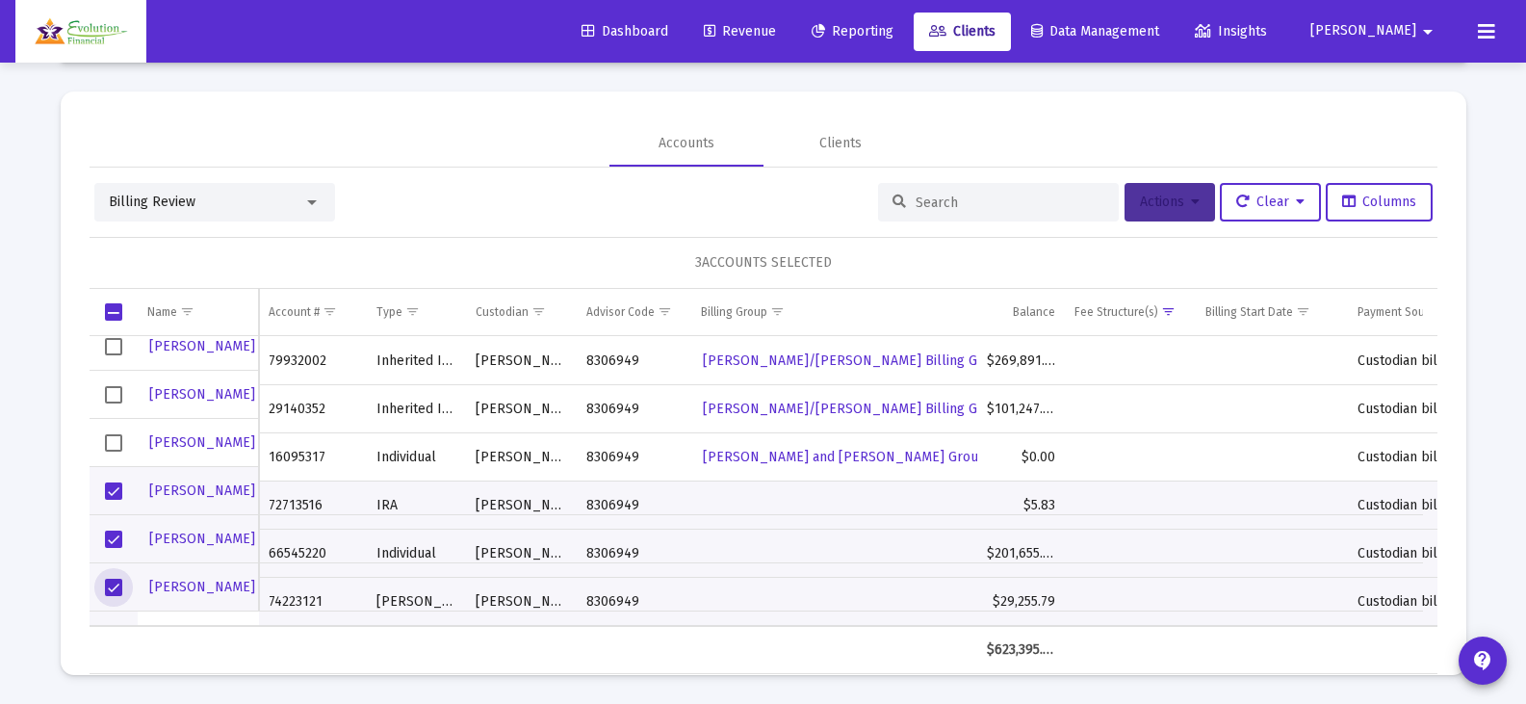
click at [1175, 195] on span "Actions" at bounding box center [1170, 201] width 60 height 16
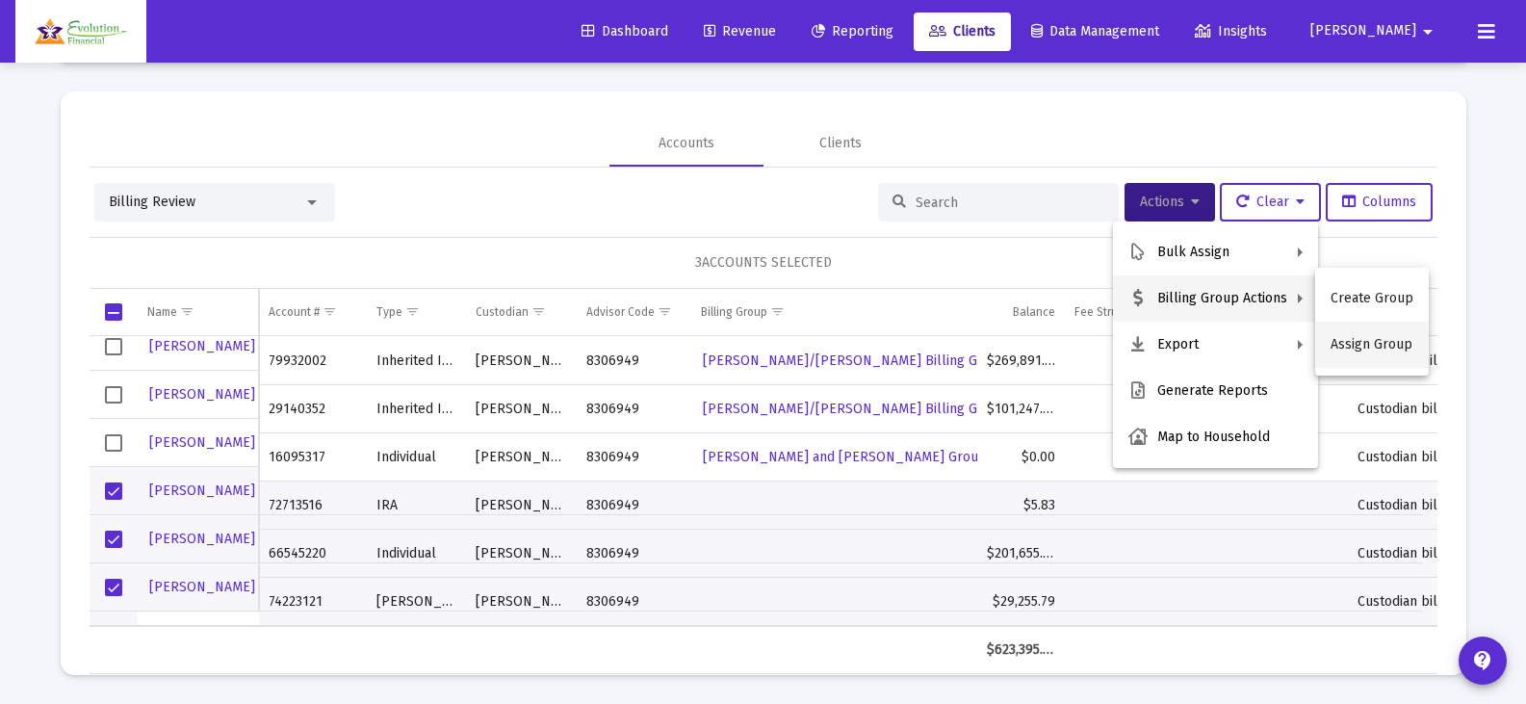
click at [1363, 345] on button "Assign Group" at bounding box center [1372, 345] width 114 height 46
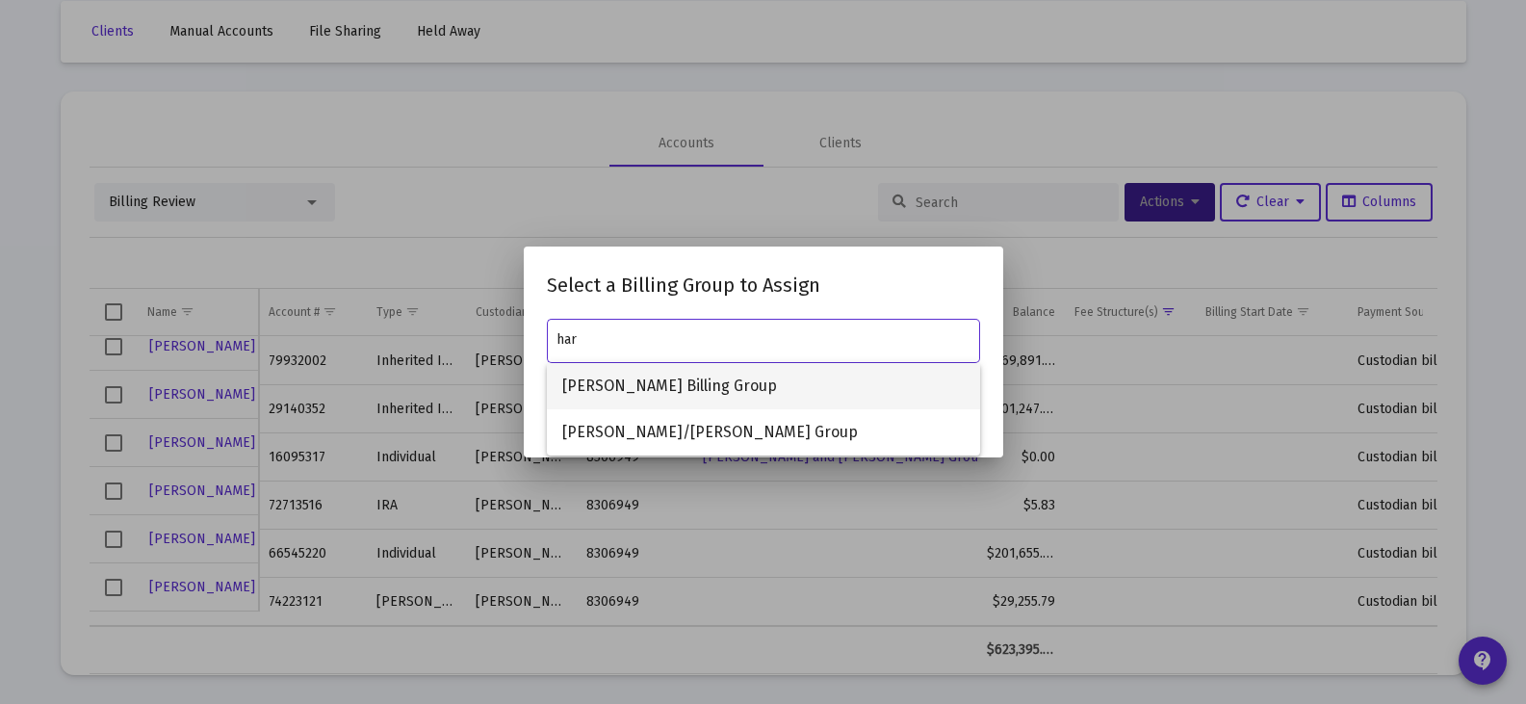
click at [730, 381] on span "[PERSON_NAME] Billing Group" at bounding box center [763, 386] width 402 height 46
type input "[PERSON_NAME] Billing Group"
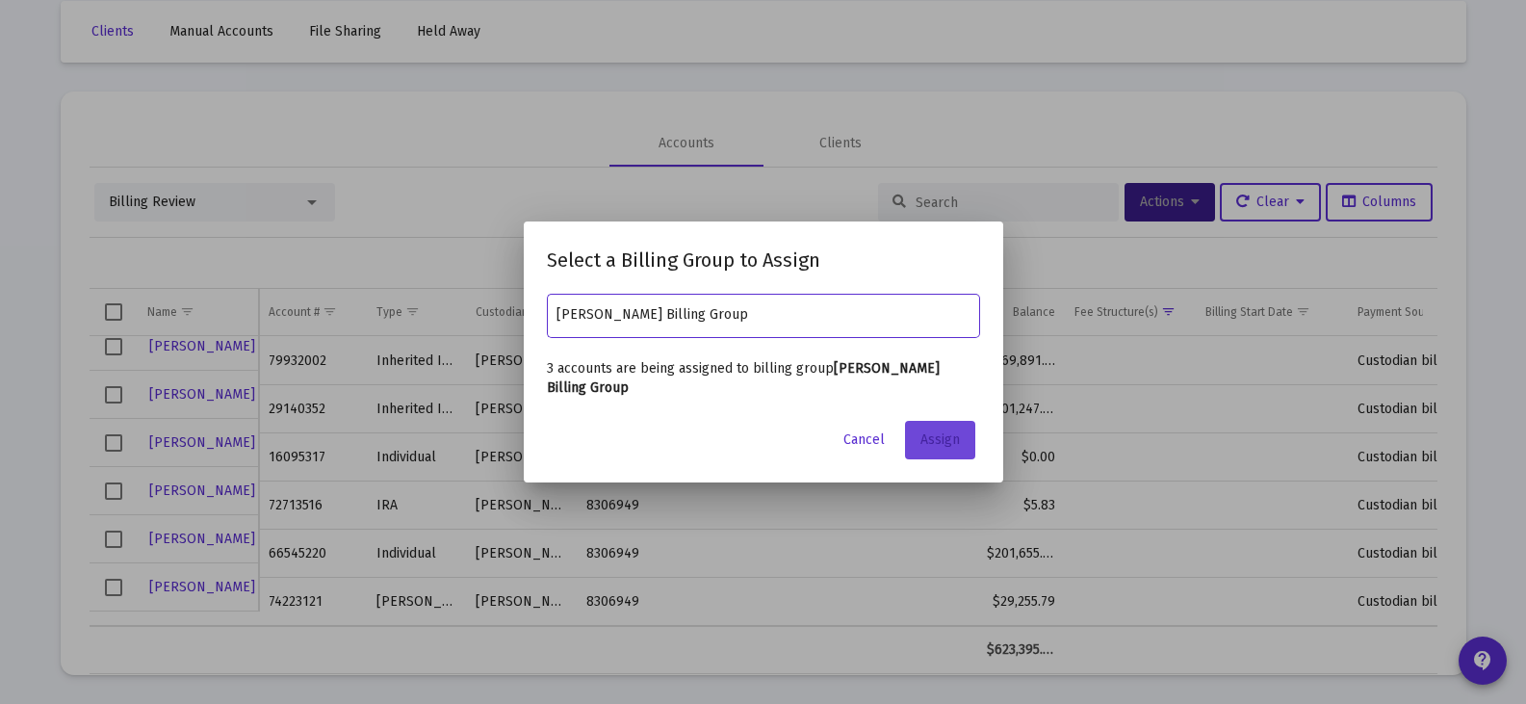
click at [936, 437] on span "Assign" at bounding box center [939, 439] width 39 height 16
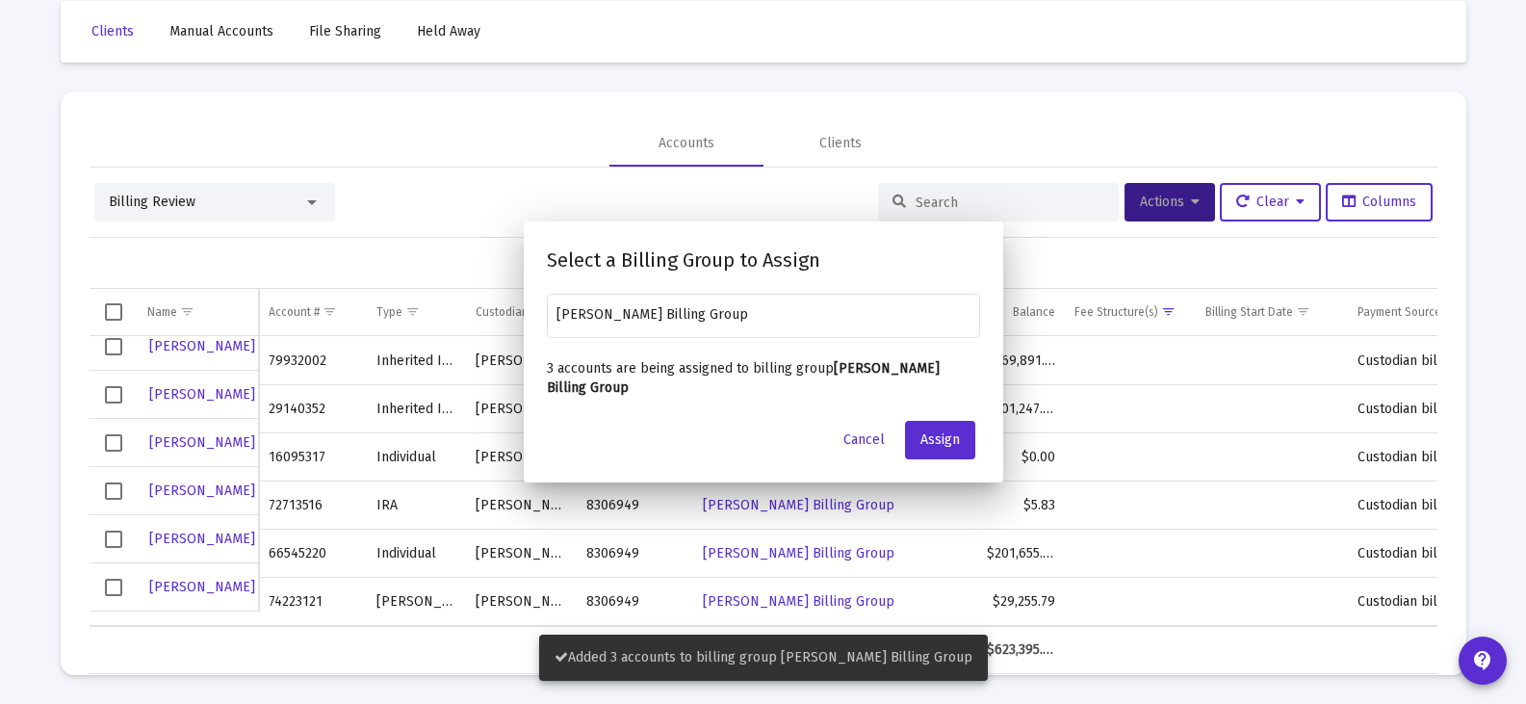
scroll to position [90, 0]
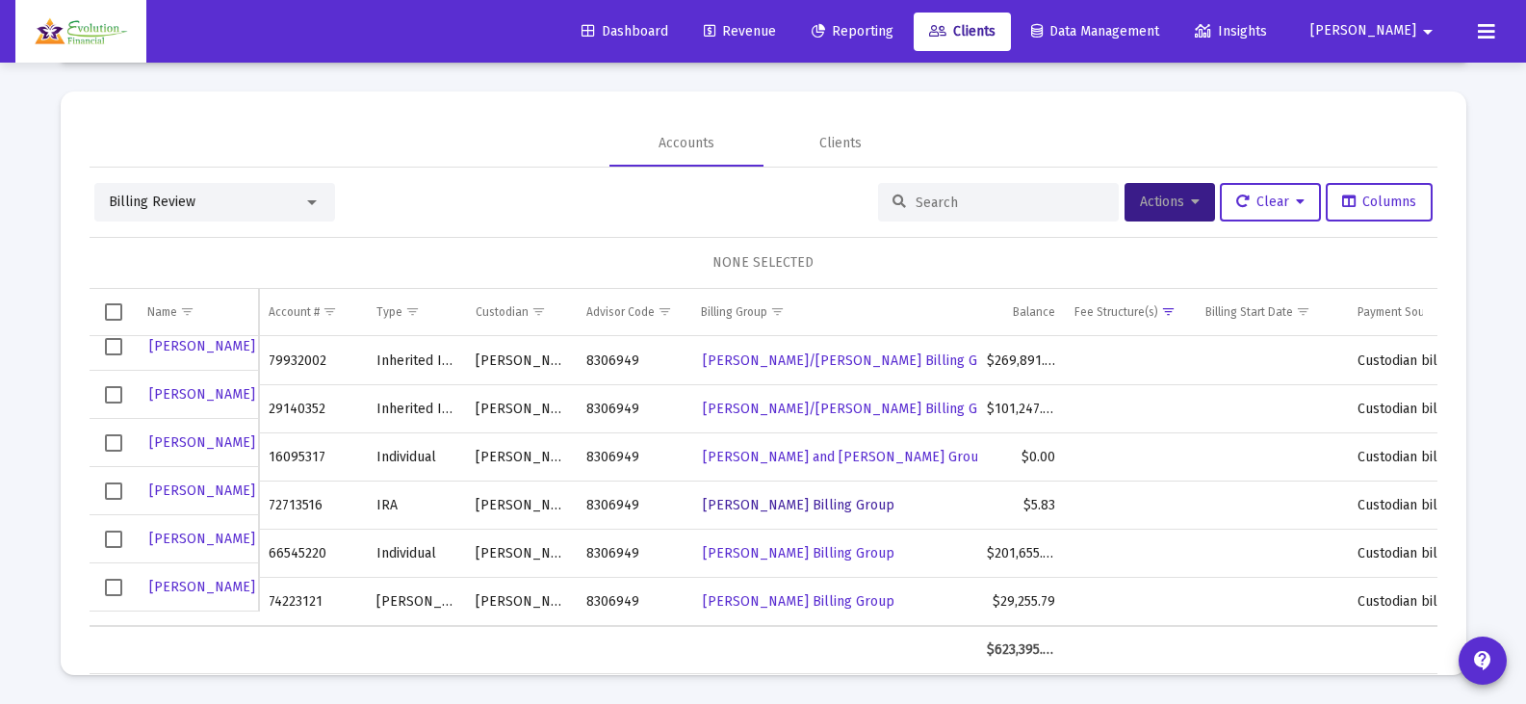
click at [815, 497] on span "[PERSON_NAME] Billing Group" at bounding box center [799, 505] width 192 height 16
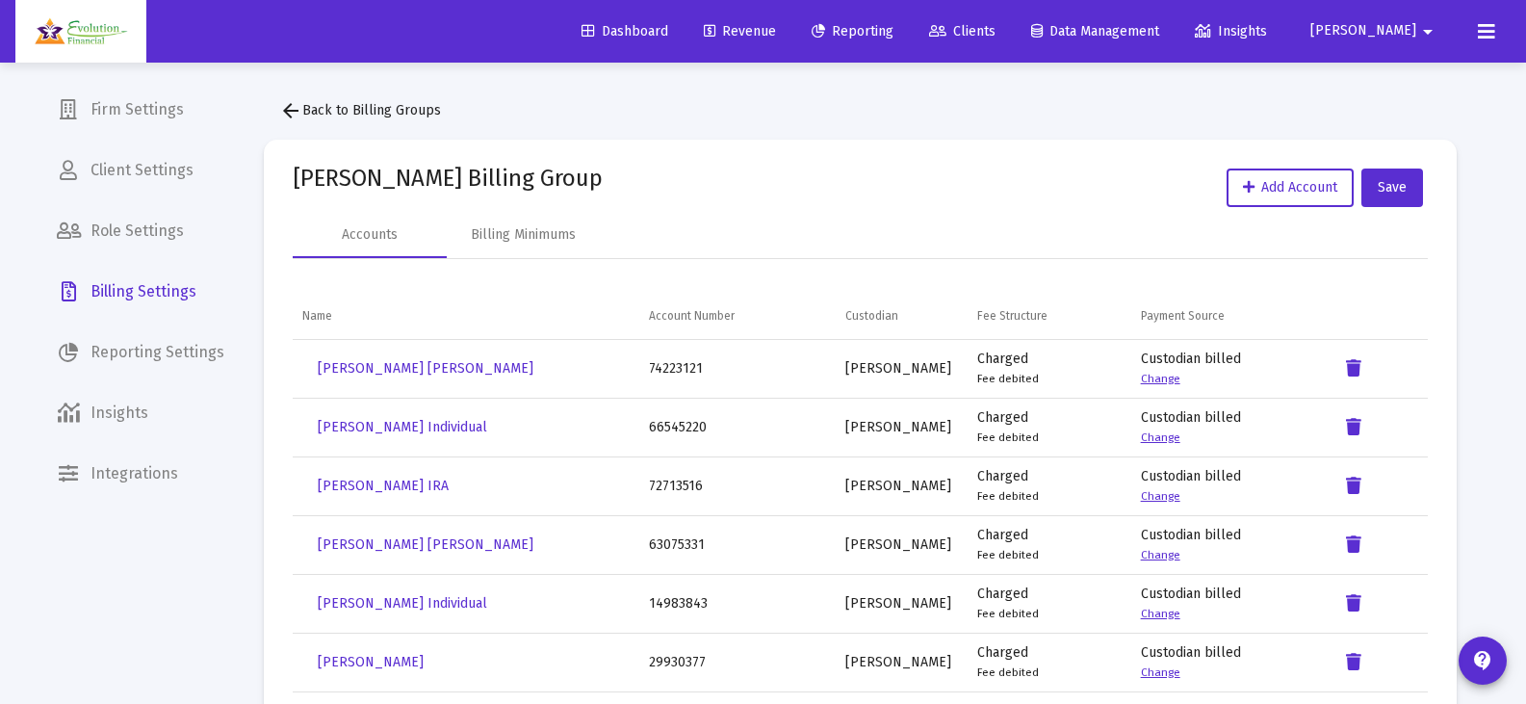
drag, startPoint x: 390, startPoint y: 191, endPoint x: 285, endPoint y: 187, distance: 105.0
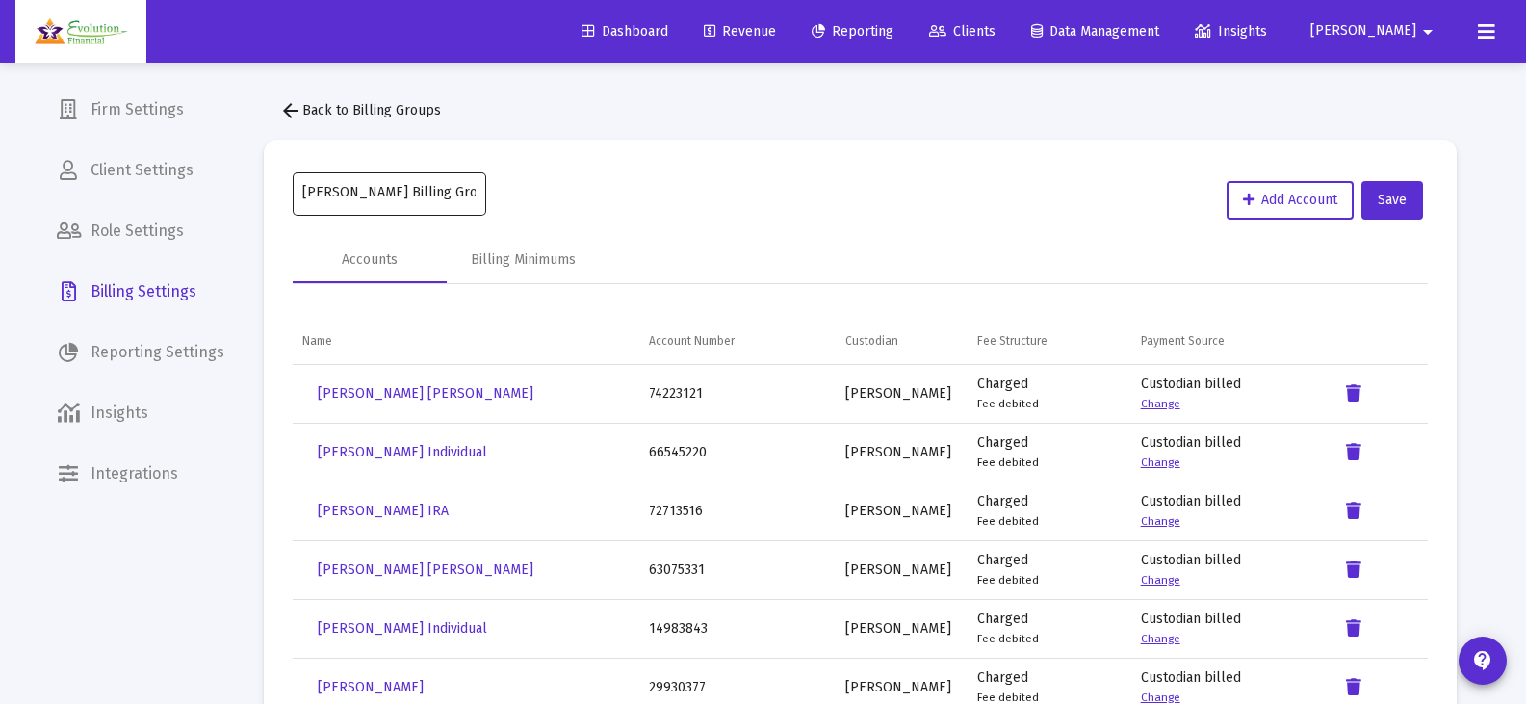
click at [415, 192] on input "[PERSON_NAME] Billing Group" at bounding box center [388, 192] width 173 height 15
click at [386, 186] on input "[PERSON_NAME] Billing Group" at bounding box center [388, 192] width 173 height 15
click at [395, 193] on input "[PERSON_NAME] Billing Group" at bounding box center [388, 192] width 173 height 15
click at [389, 188] on input "[PERSON_NAME] Billing Group" at bounding box center [388, 192] width 173 height 15
type input "Hardy and Westland Billing Group"
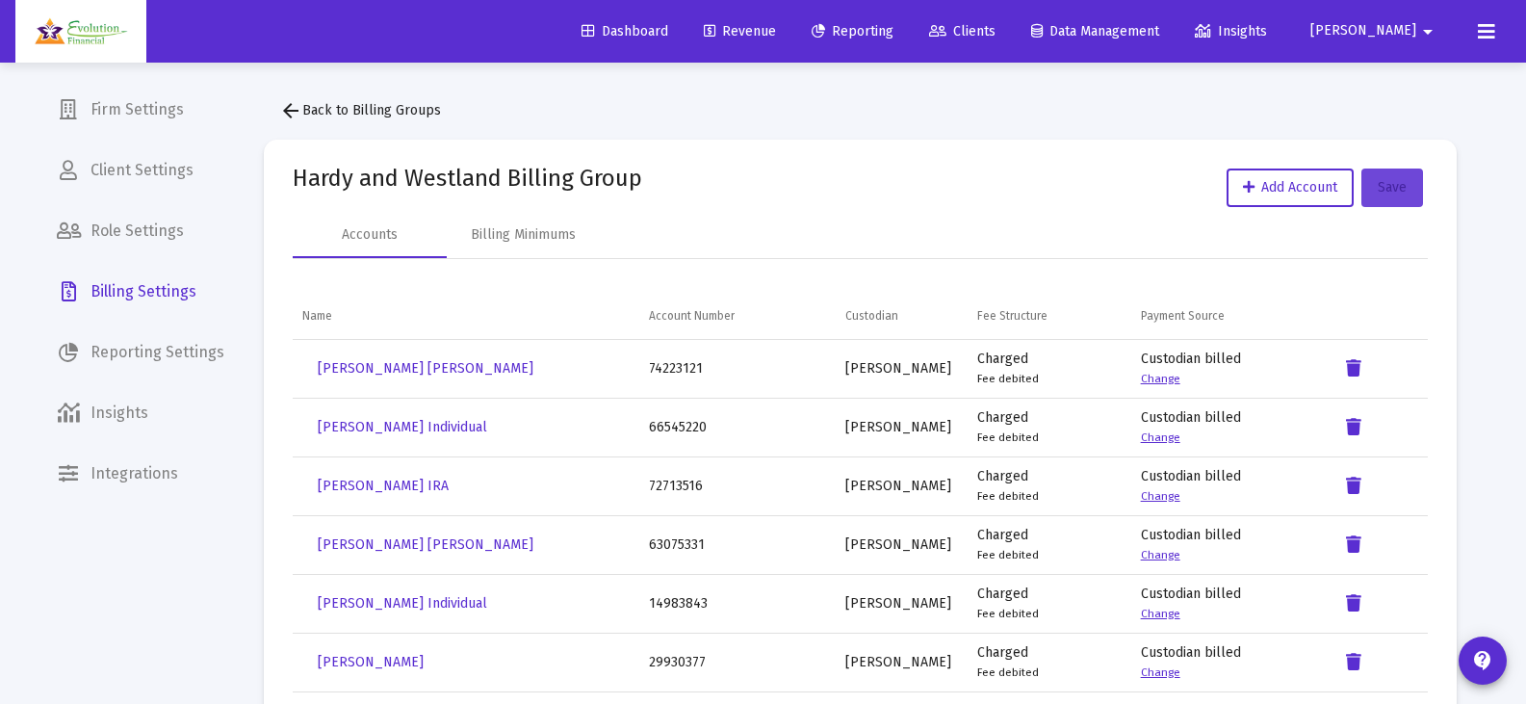
click at [1386, 197] on button "Save" at bounding box center [1392, 187] width 62 height 39
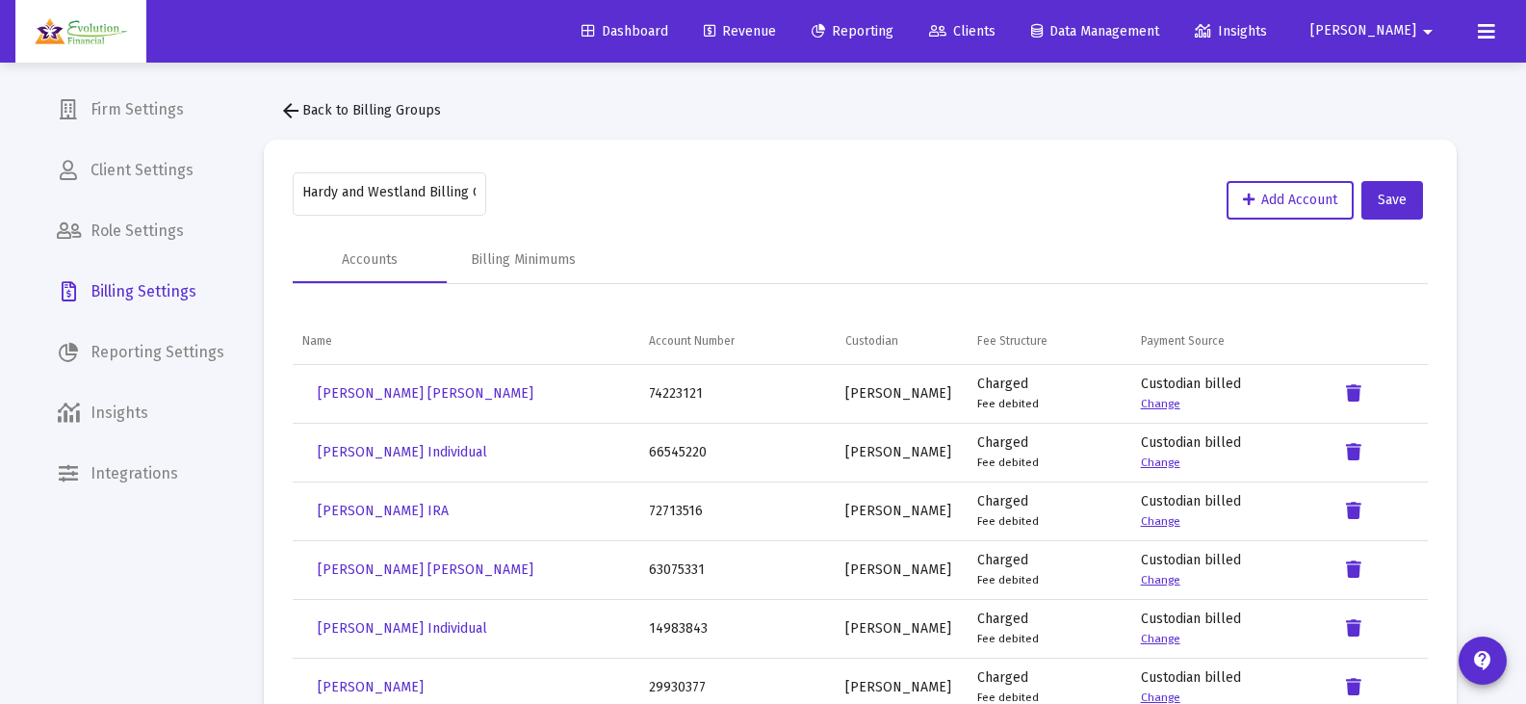
click at [776, 27] on span "Revenue" at bounding box center [740, 31] width 72 height 16
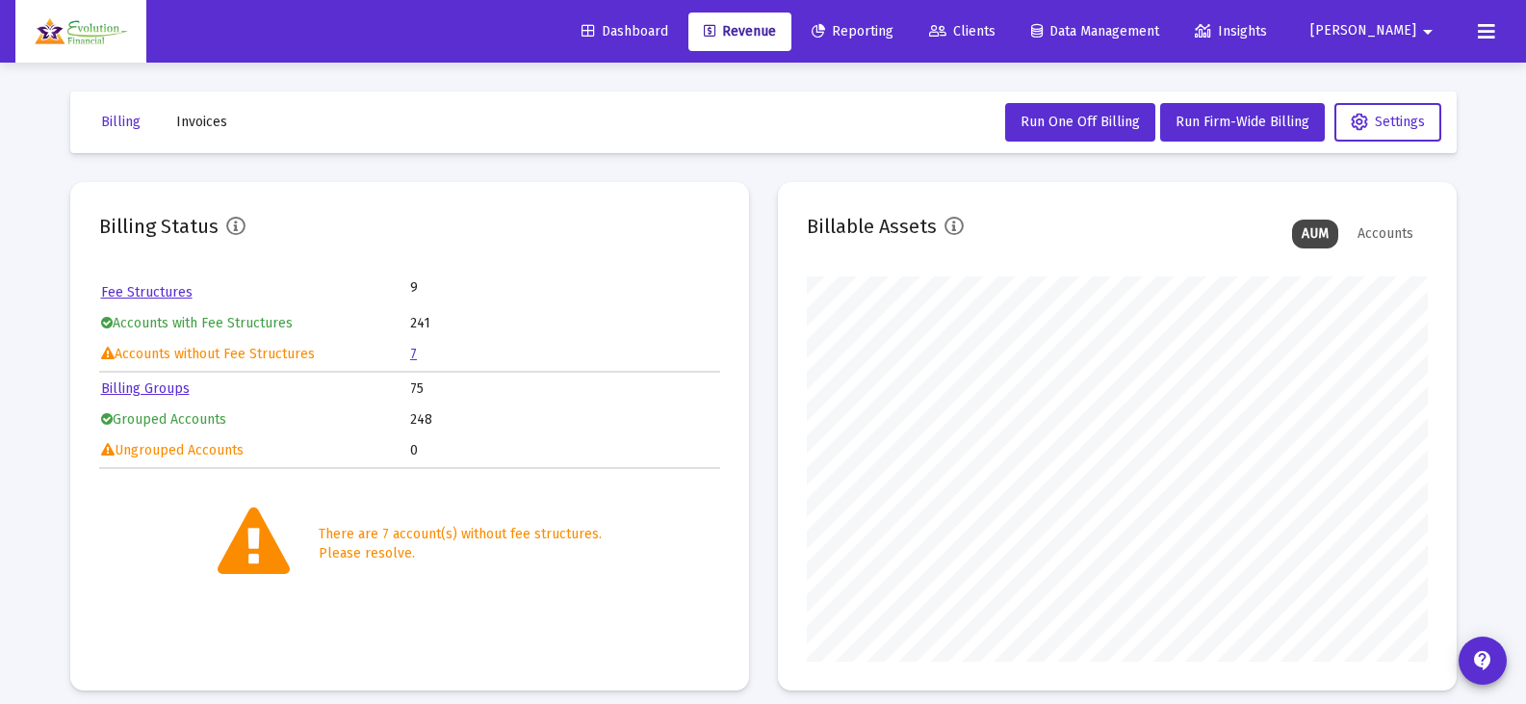
scroll to position [385, 621]
click at [411, 353] on link "7" at bounding box center [413, 354] width 7 height 16
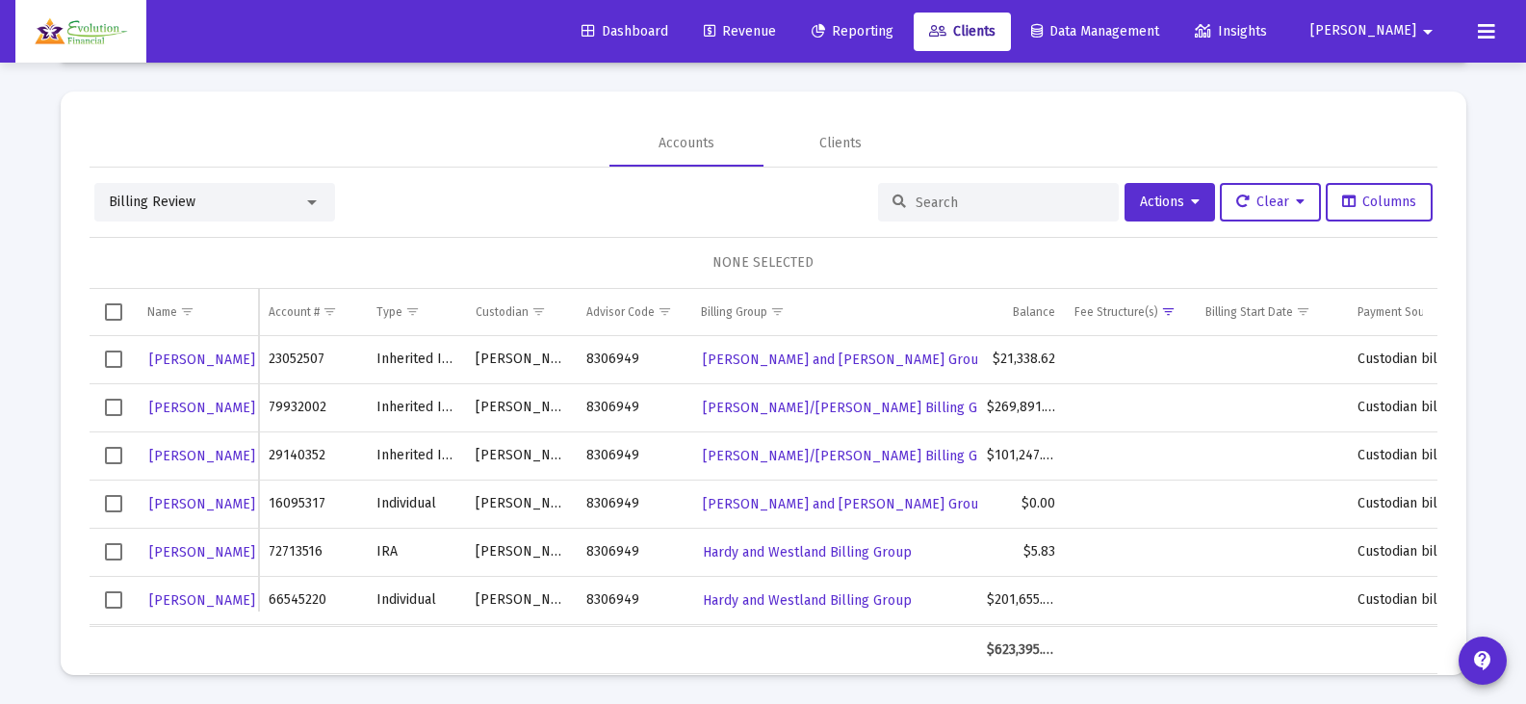
click at [116, 410] on span "Select row" at bounding box center [113, 407] width 17 height 17
click at [115, 453] on span "Select row" at bounding box center [113, 455] width 17 height 17
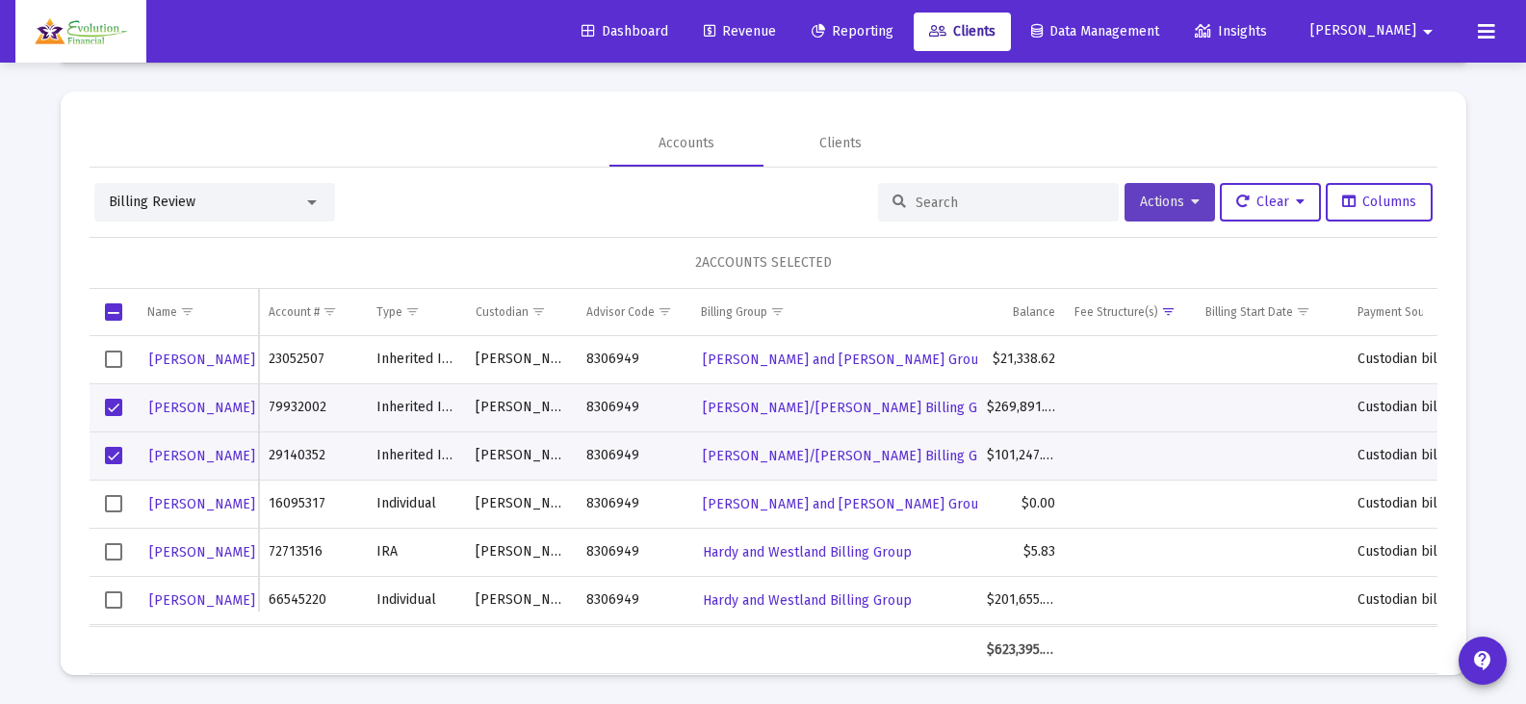
click at [1170, 201] on span "Actions" at bounding box center [1170, 201] width 60 height 16
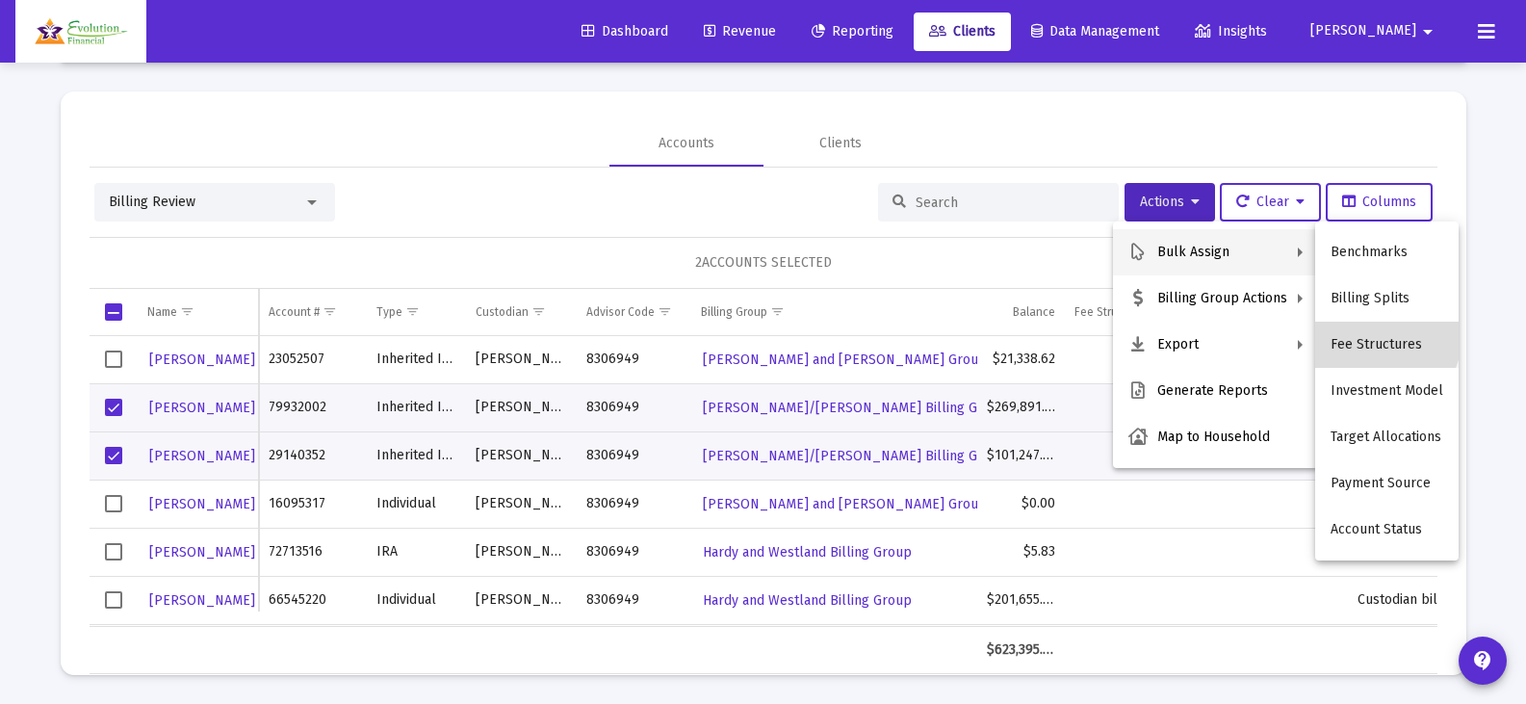
click at [1385, 339] on button "Fee Structures" at bounding box center [1386, 345] width 143 height 46
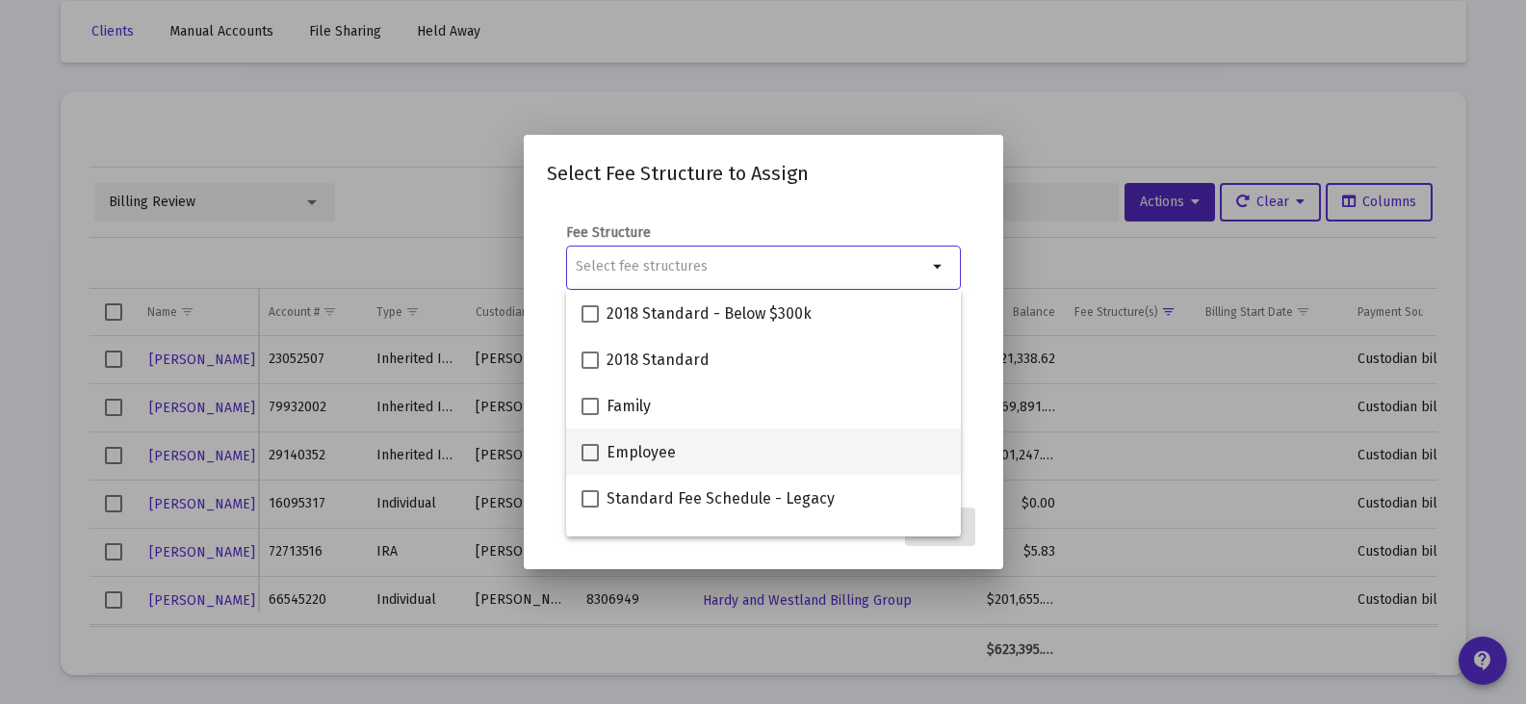
click at [587, 456] on span at bounding box center [589, 452] width 17 height 17
click at [589, 461] on input "Employee" at bounding box center [589, 461] width 1 height 1
checkbox input "true"
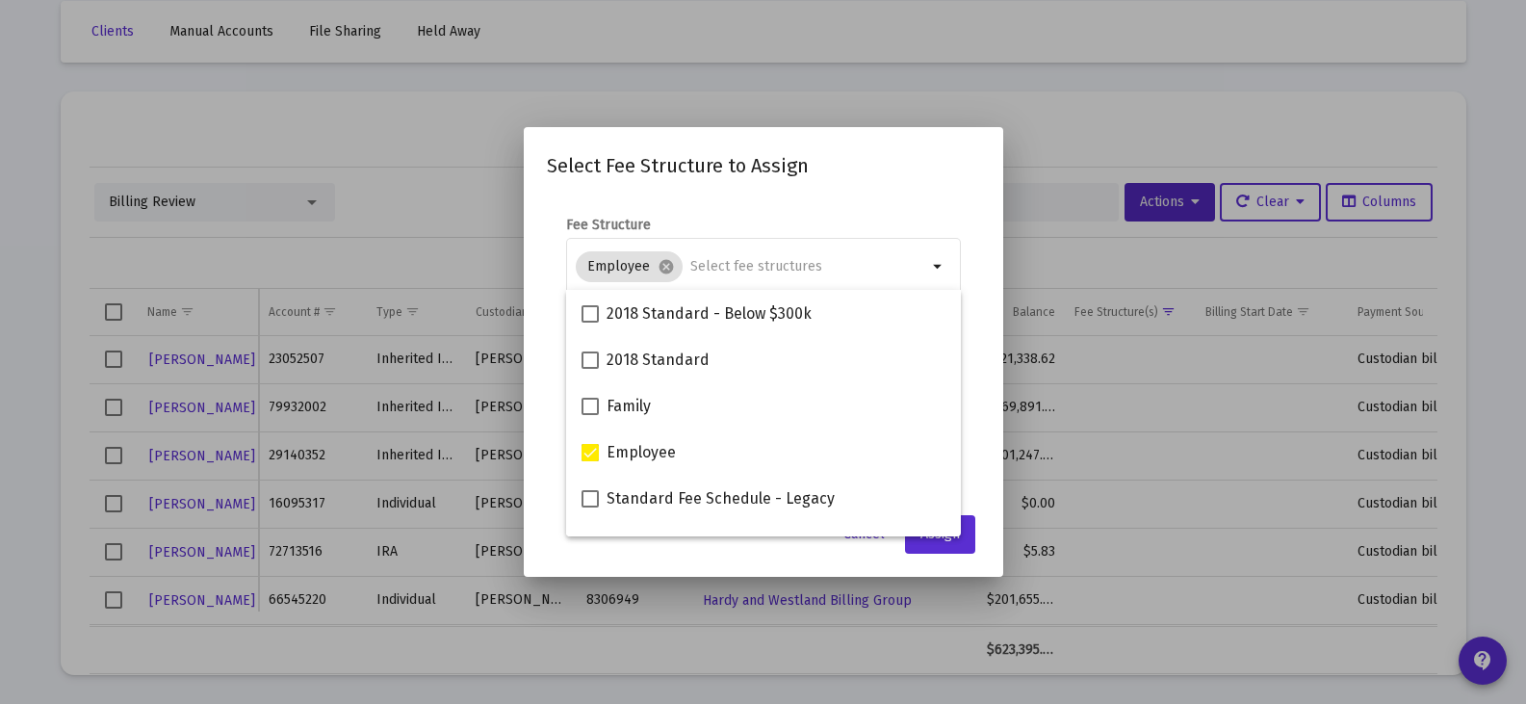
click at [960, 207] on mat-dialog-content "Fee Structure Employee cancel arrow_drop_down Notes You are assigning 2 account…" at bounding box center [763, 349] width 479 height 307
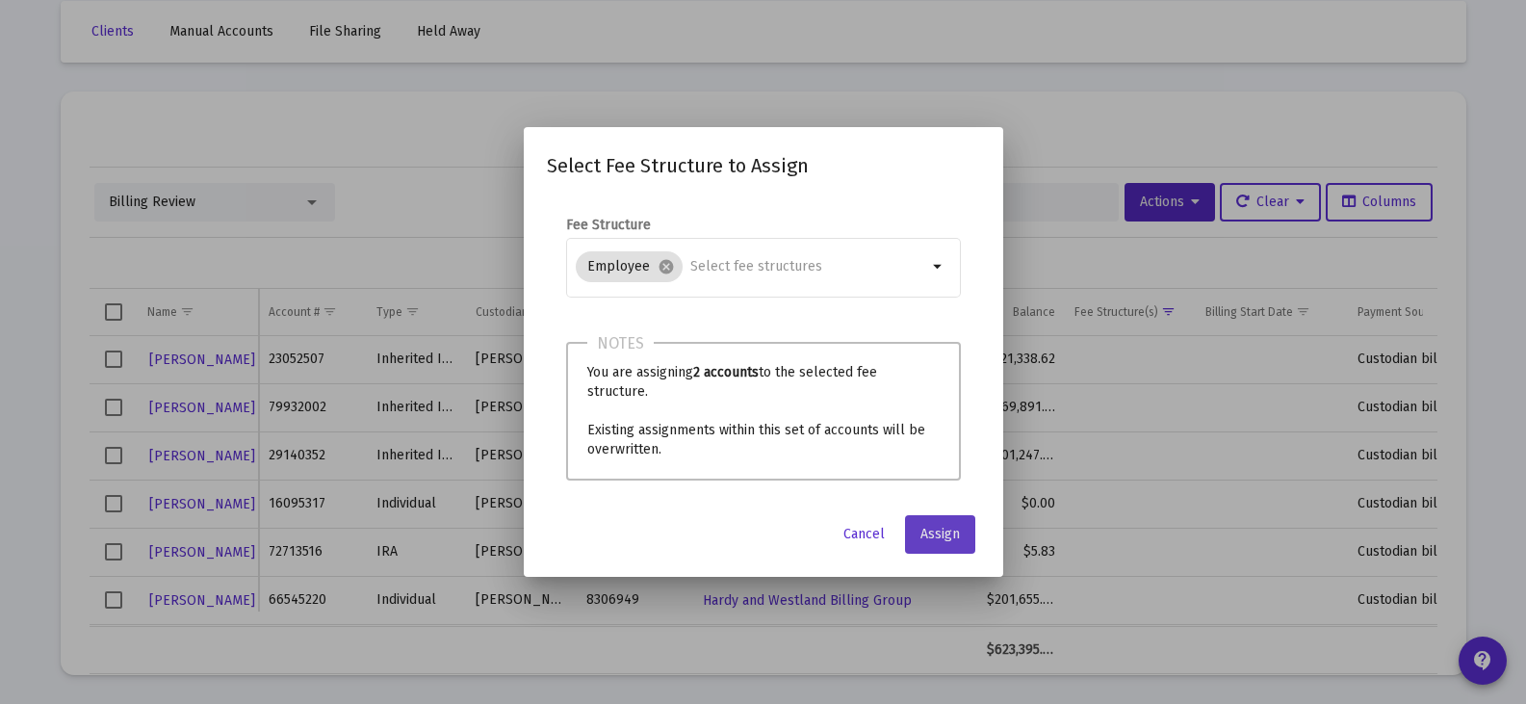
click at [942, 531] on span "Assign" at bounding box center [939, 534] width 39 height 16
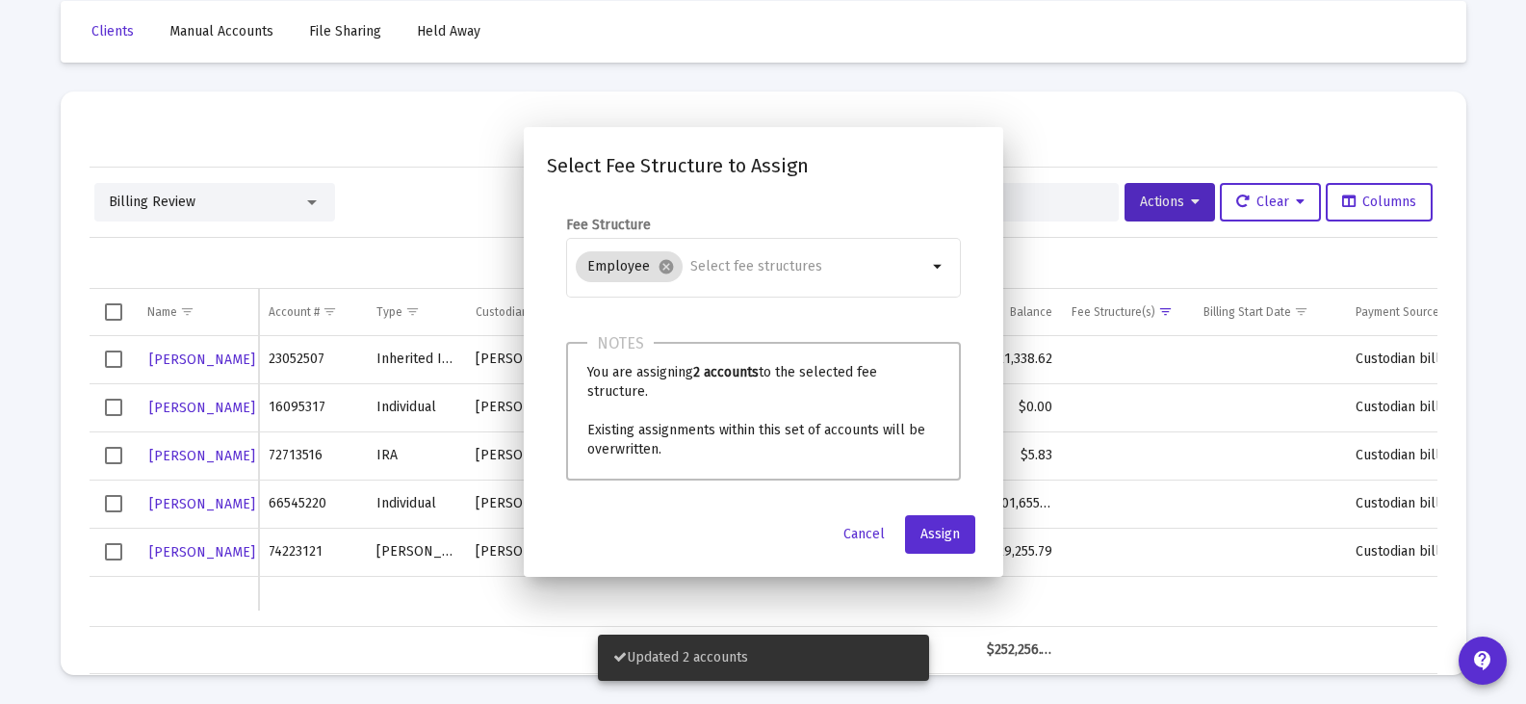
scroll to position [90, 0]
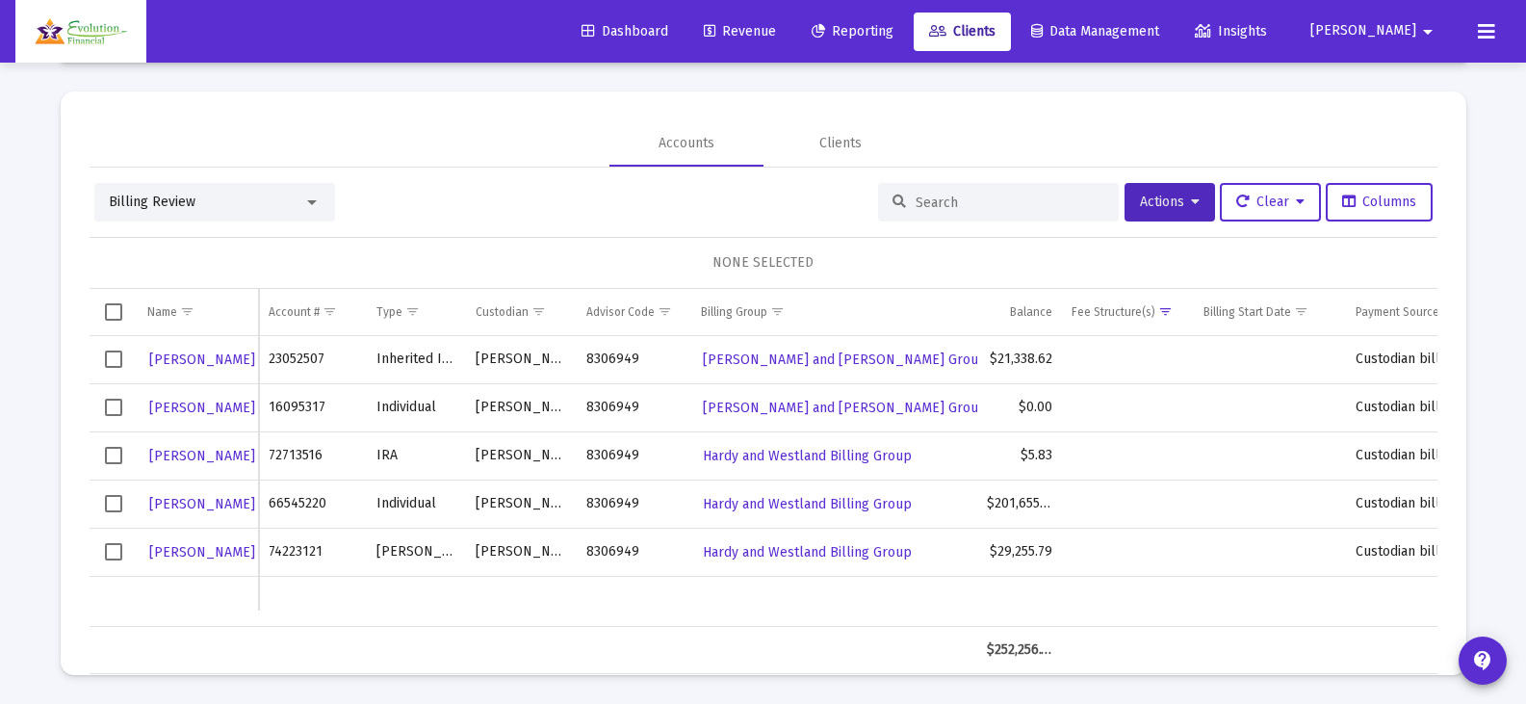
click at [975, 201] on input at bounding box center [1009, 202] width 189 height 16
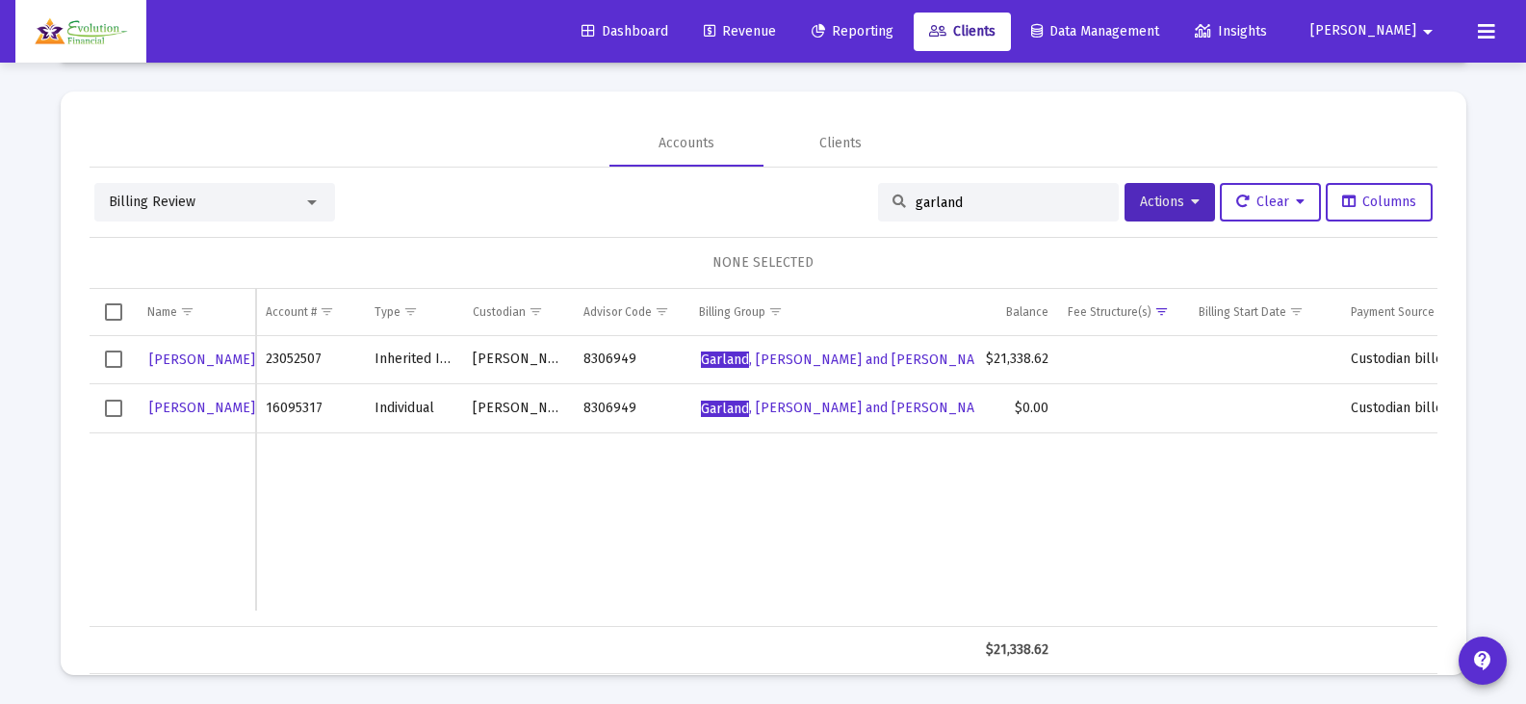
click at [317, 211] on mat-select "Billing Review" at bounding box center [215, 202] width 212 height 19
click at [313, 202] on div at bounding box center [312, 202] width 10 height 5
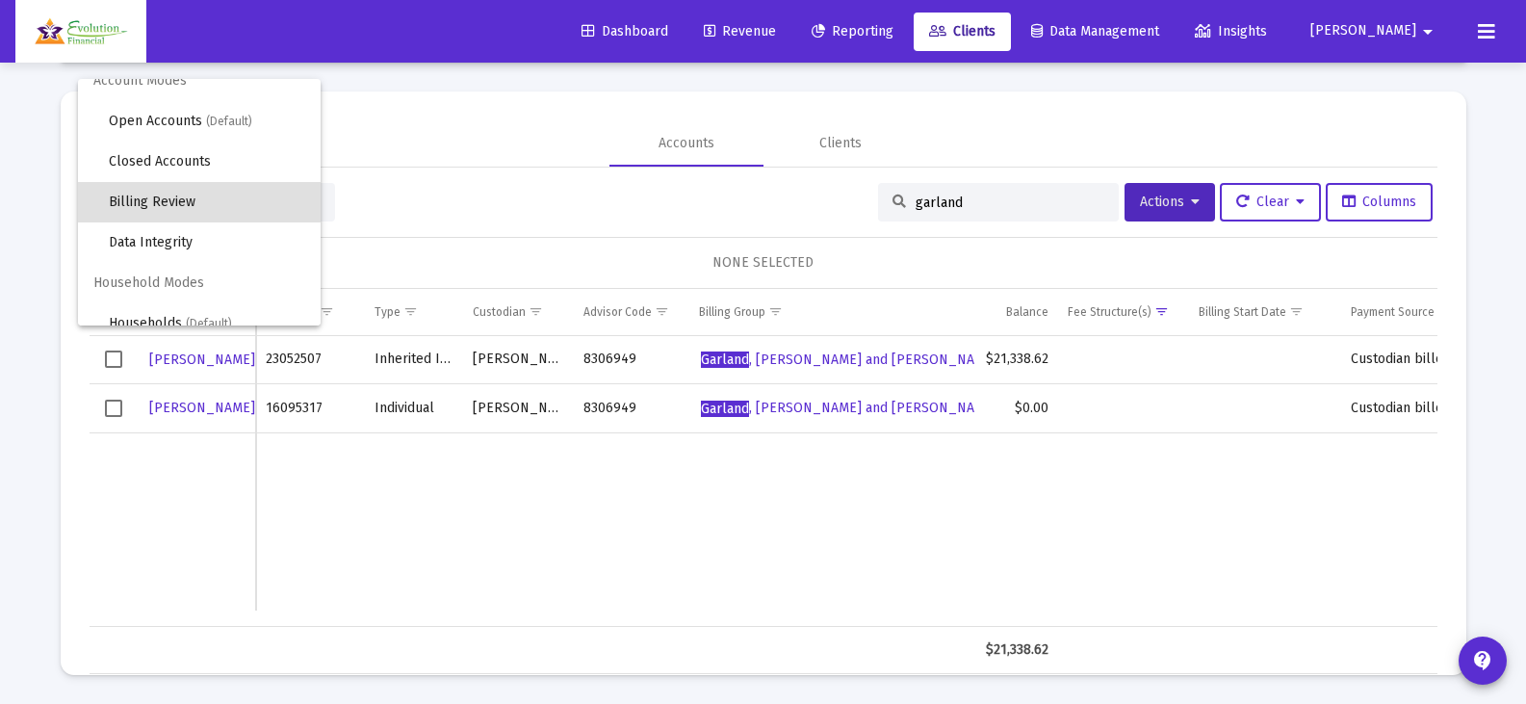
scroll to position [37, 0]
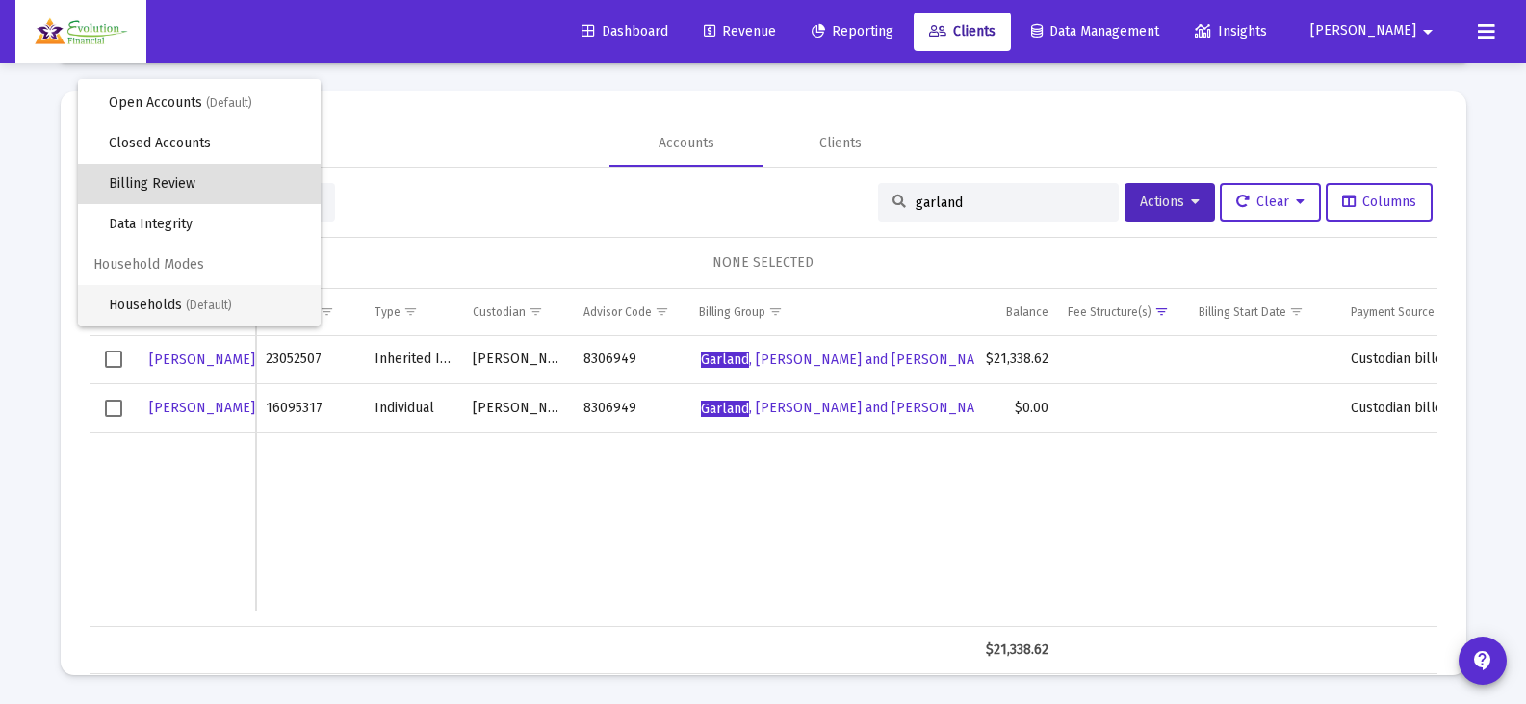
click at [148, 294] on span "Households (Default)" at bounding box center [207, 305] width 196 height 40
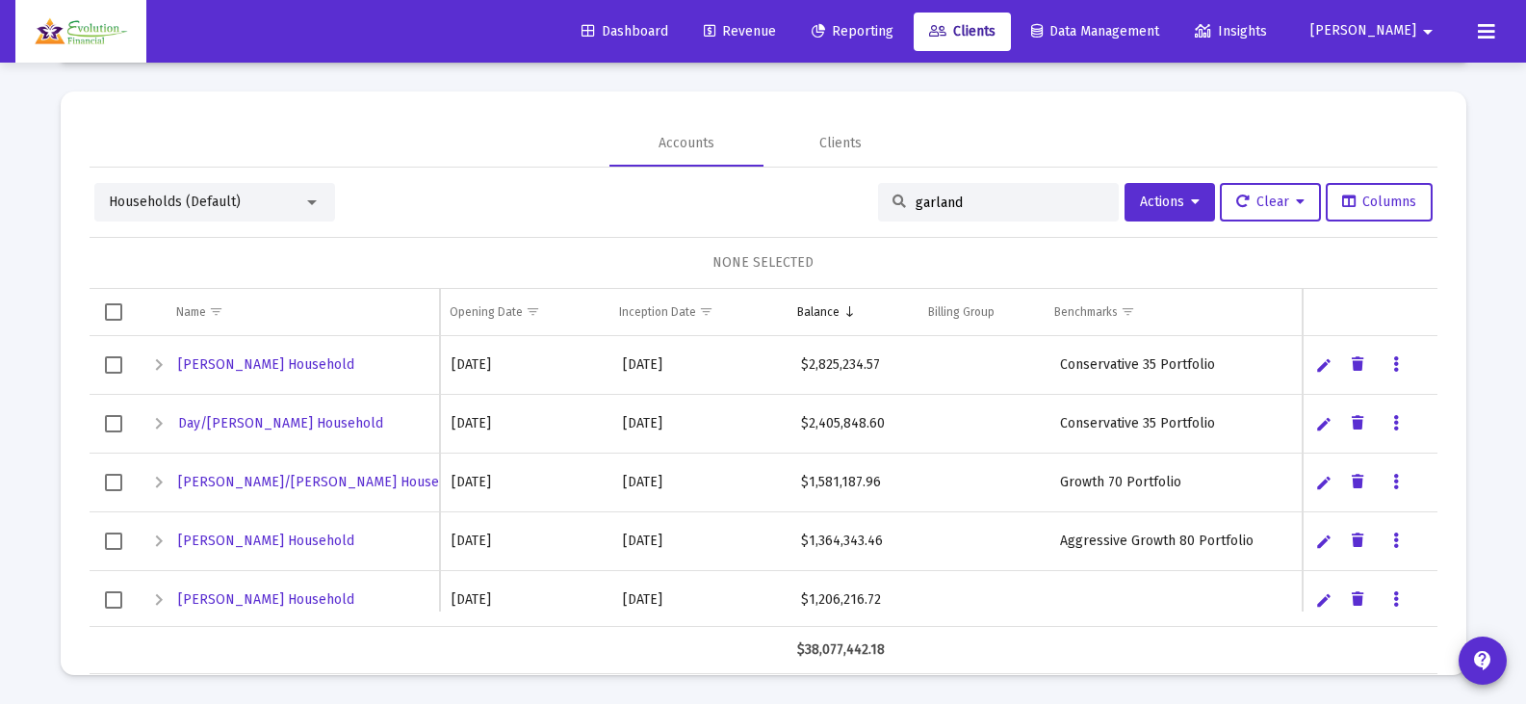
click at [967, 206] on input "garland" at bounding box center [1009, 202] width 189 height 16
type input "[PERSON_NAME]"
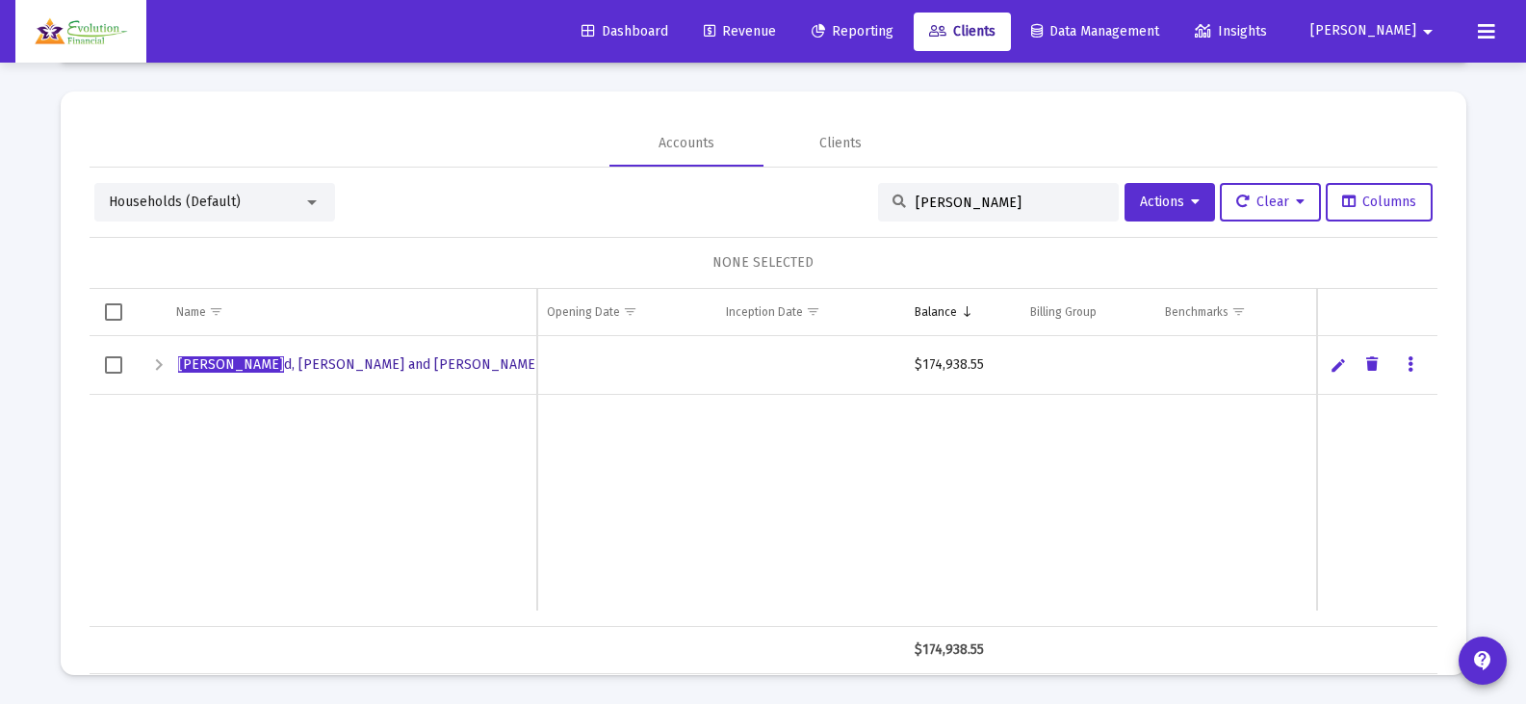
click at [359, 363] on span "[PERSON_NAME] d, [PERSON_NAME] and [PERSON_NAME]" at bounding box center [359, 364] width 362 height 16
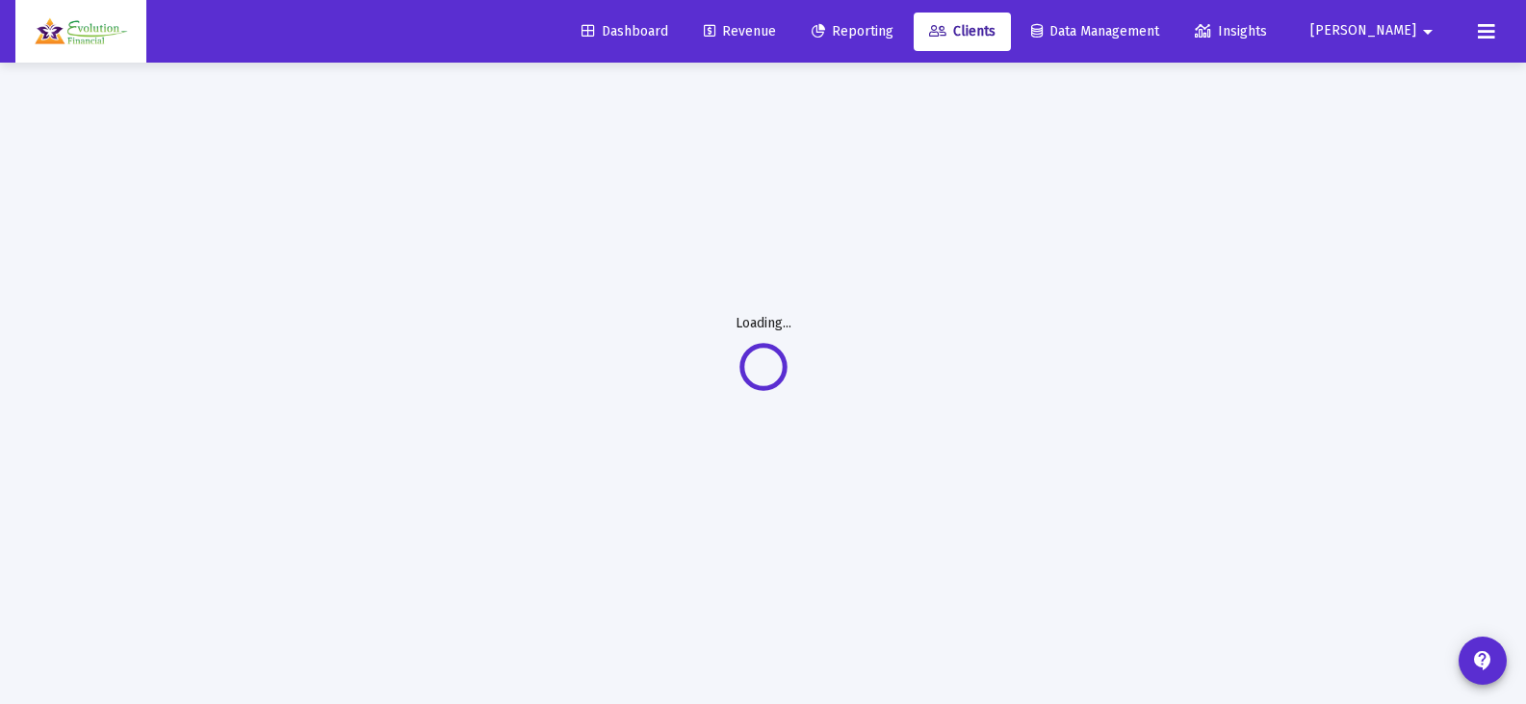
scroll to position [63, 0]
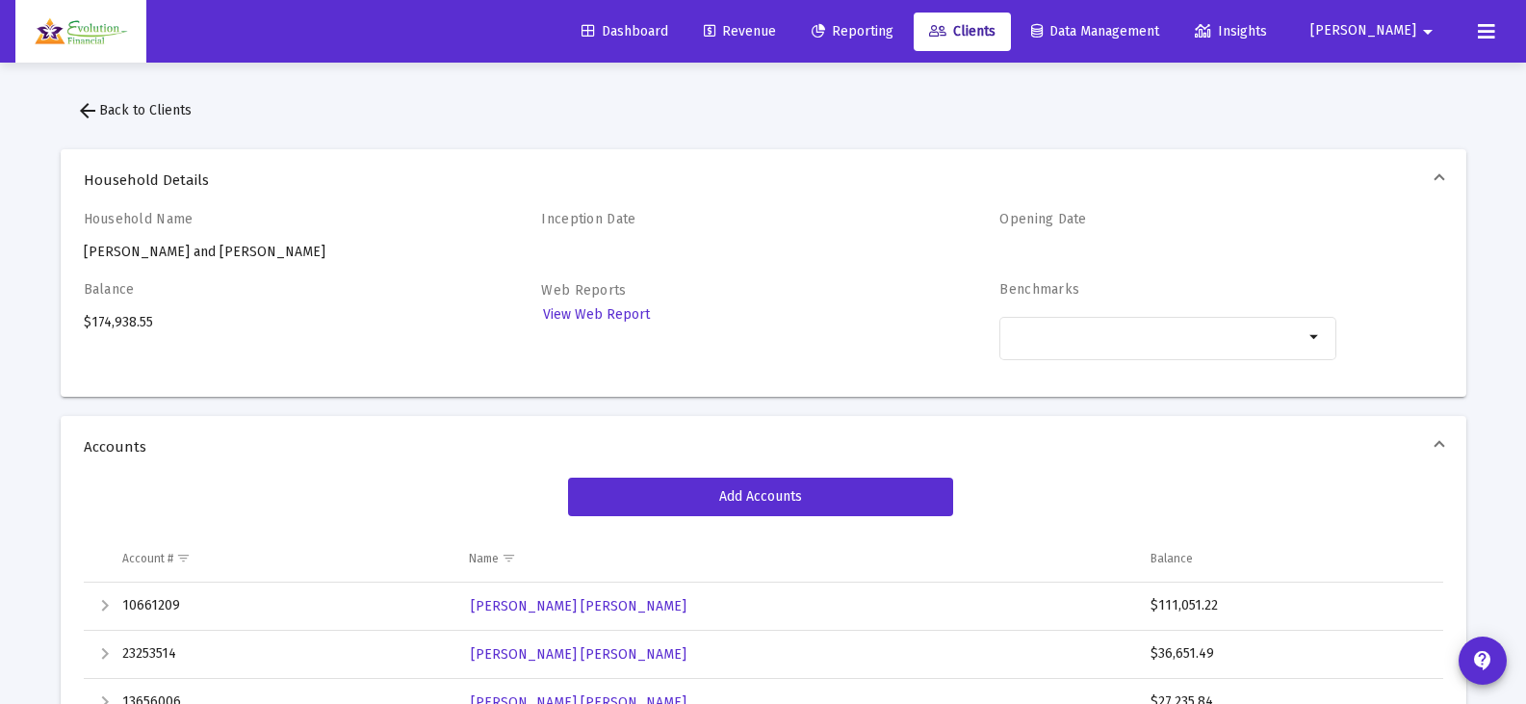
click at [90, 109] on mat-icon "arrow_back" at bounding box center [87, 110] width 23 height 23
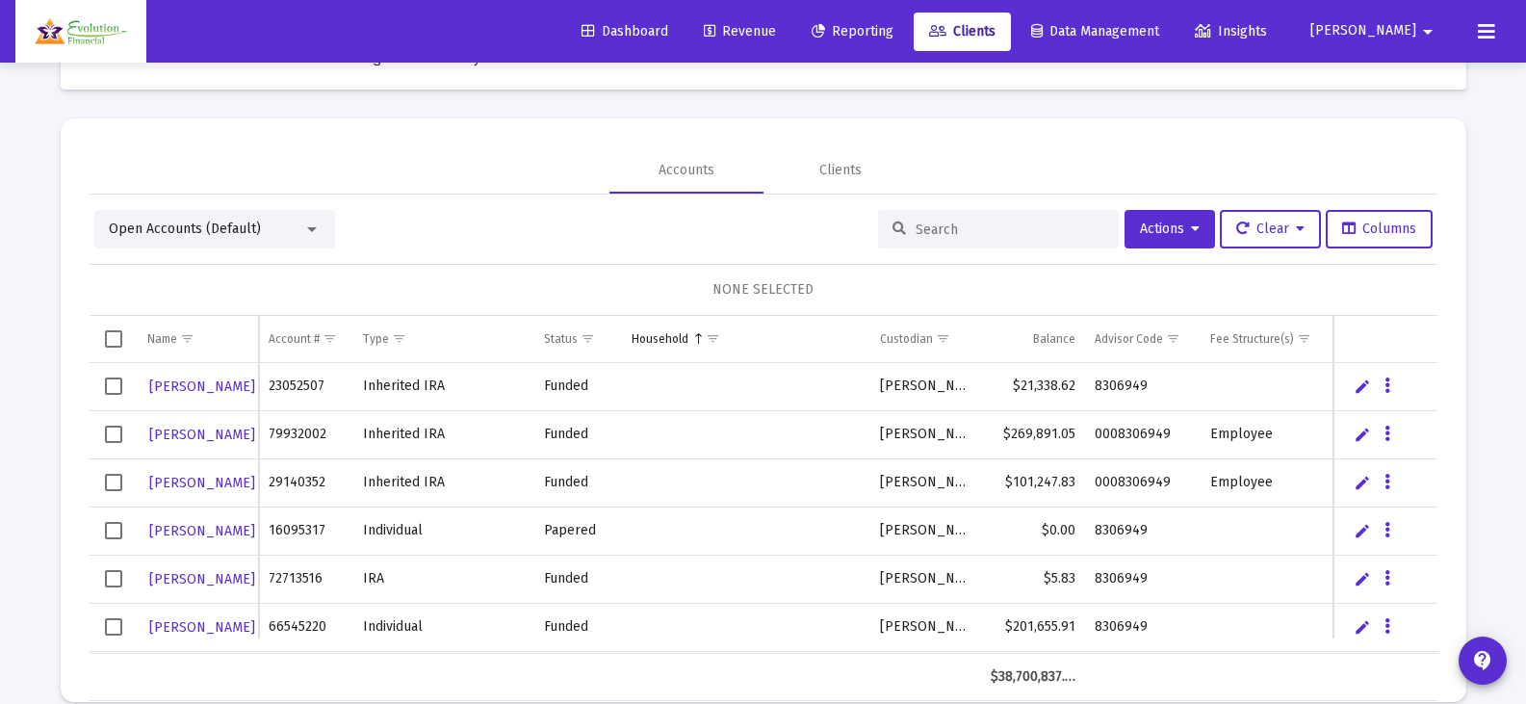
scroll to position [90, 0]
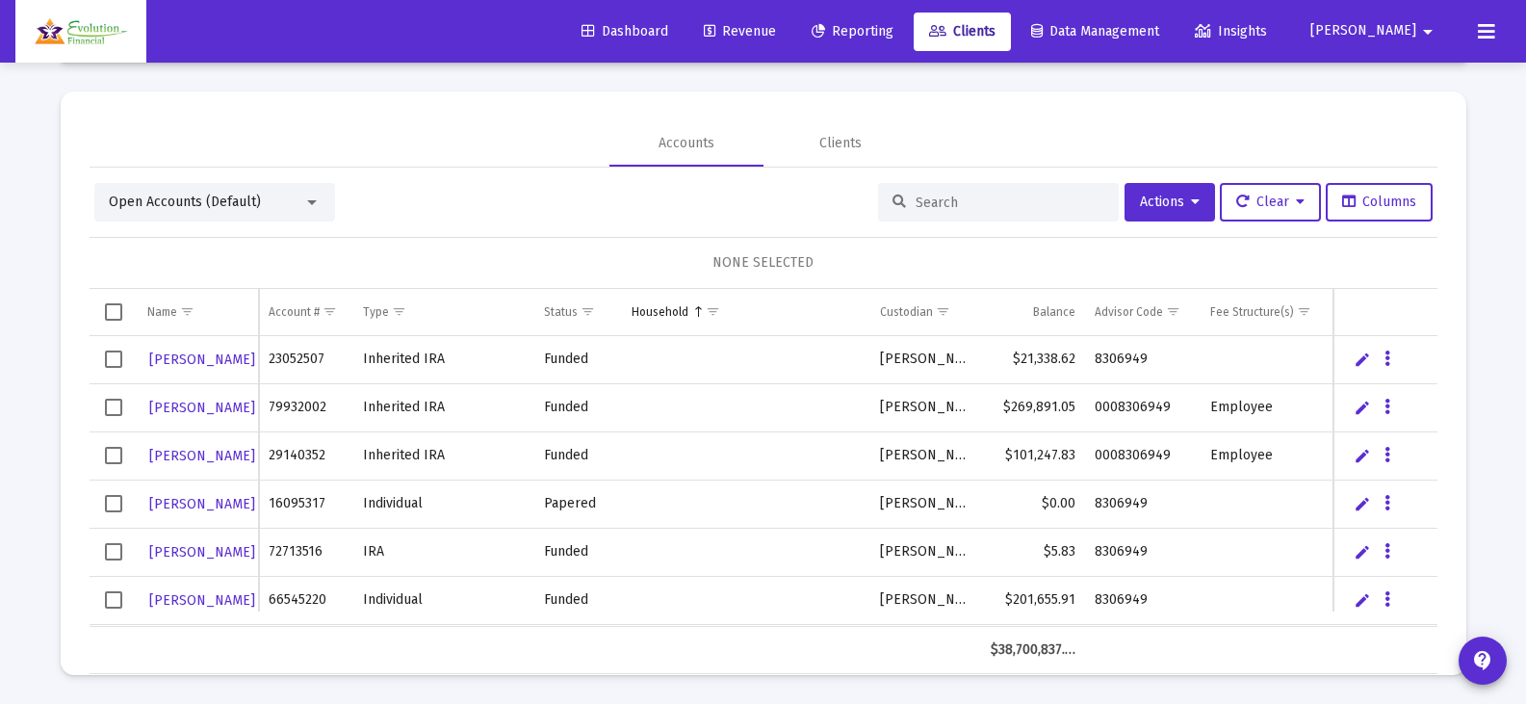
click at [954, 201] on input at bounding box center [1009, 202] width 189 height 16
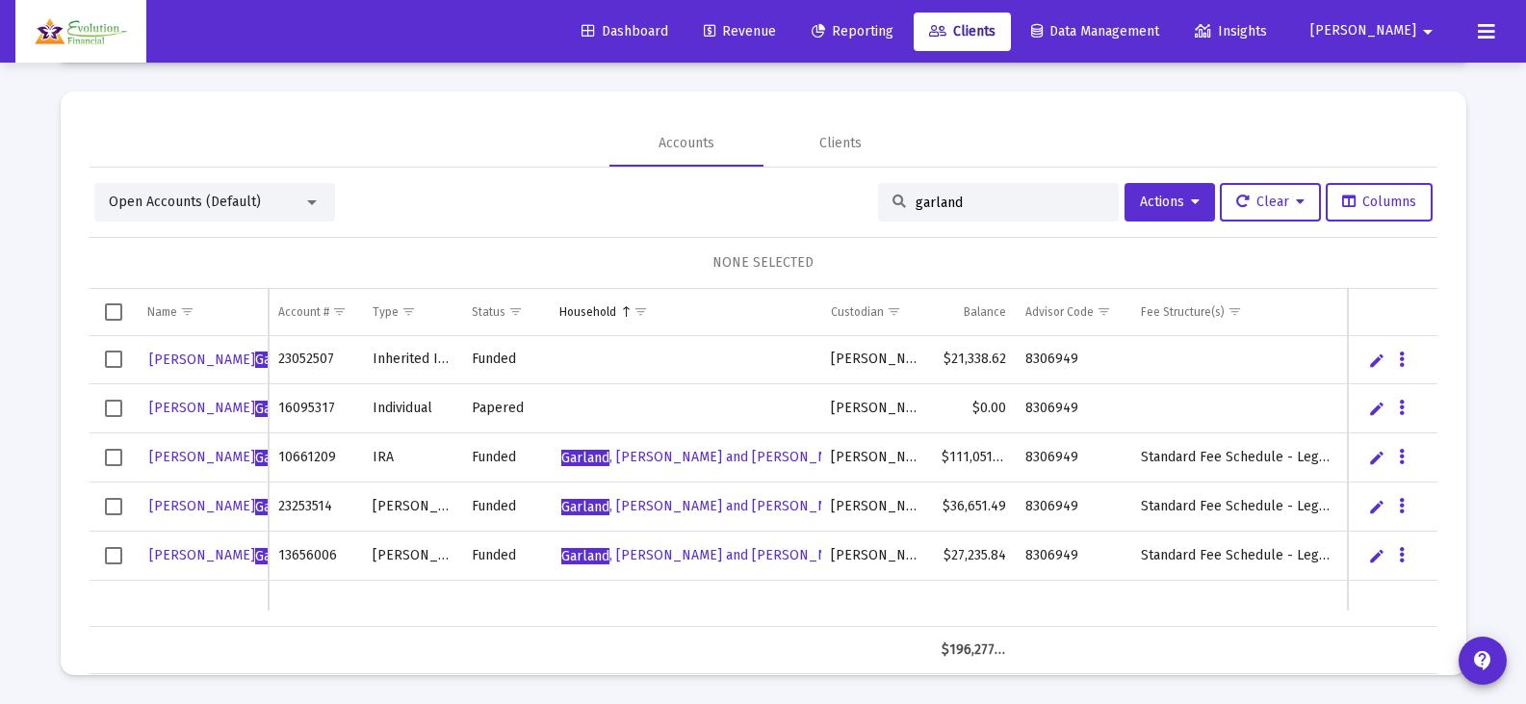
type input "garland"
click at [114, 366] on span "Select row" at bounding box center [113, 358] width 17 height 17
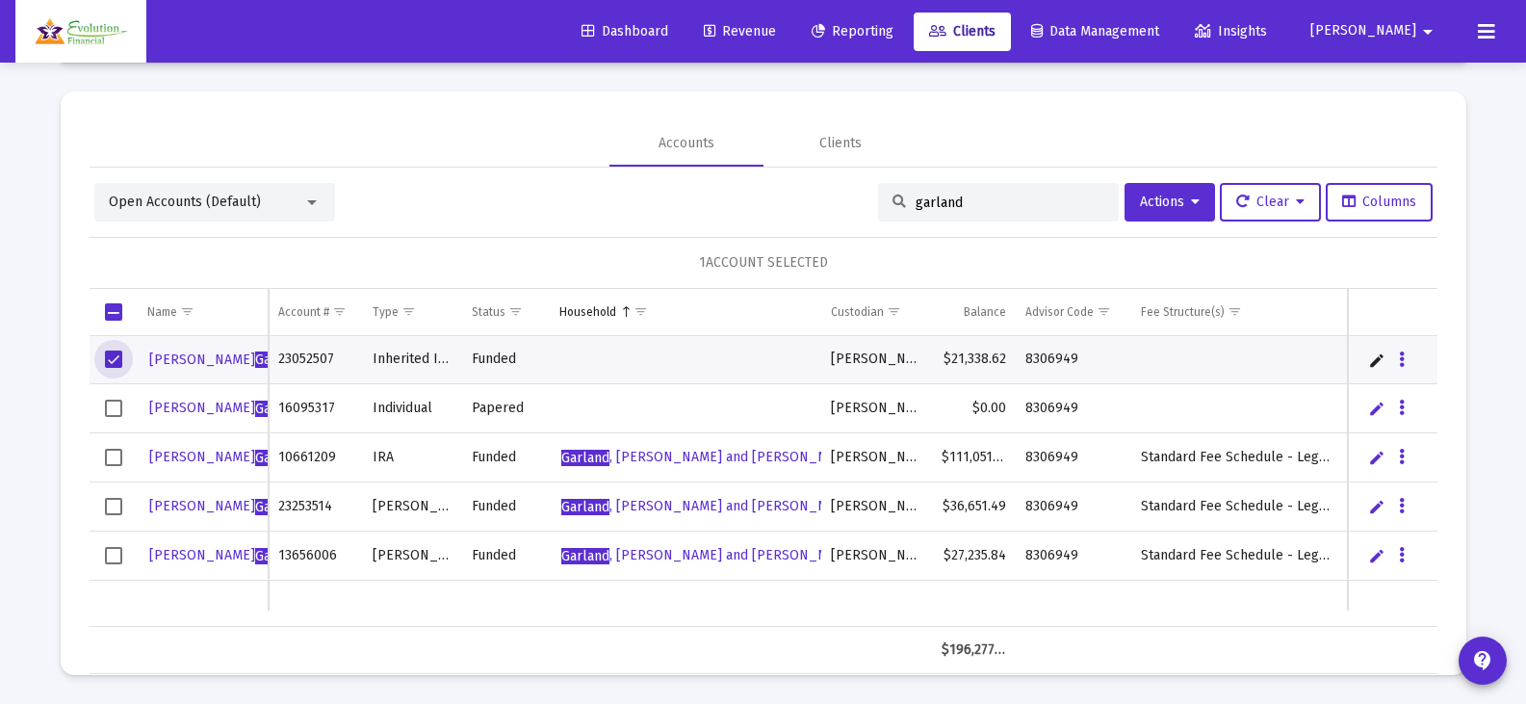
click at [114, 401] on span "Select row" at bounding box center [113, 408] width 17 height 17
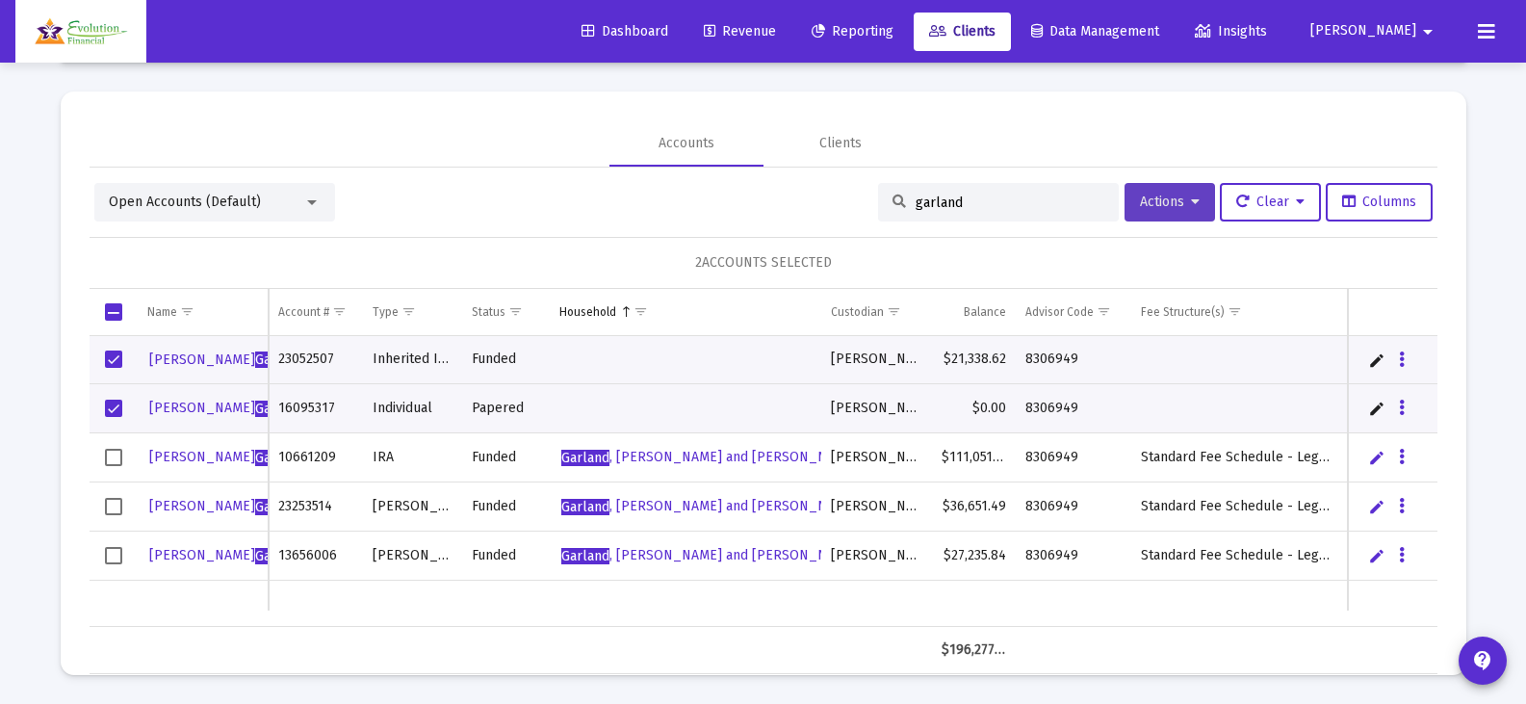
click at [1183, 210] on button "Actions" at bounding box center [1169, 202] width 90 height 39
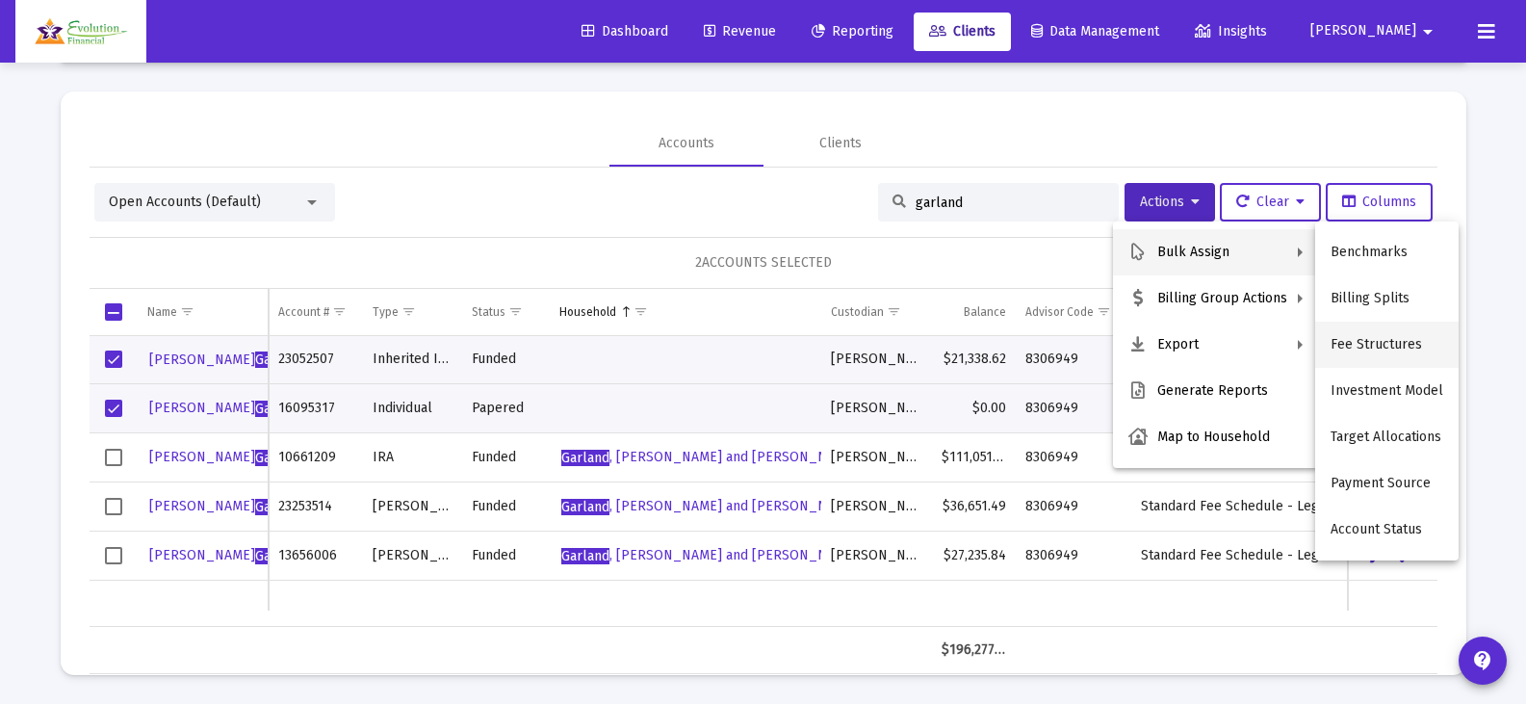
click at [1383, 339] on button "Fee Structures" at bounding box center [1386, 345] width 143 height 46
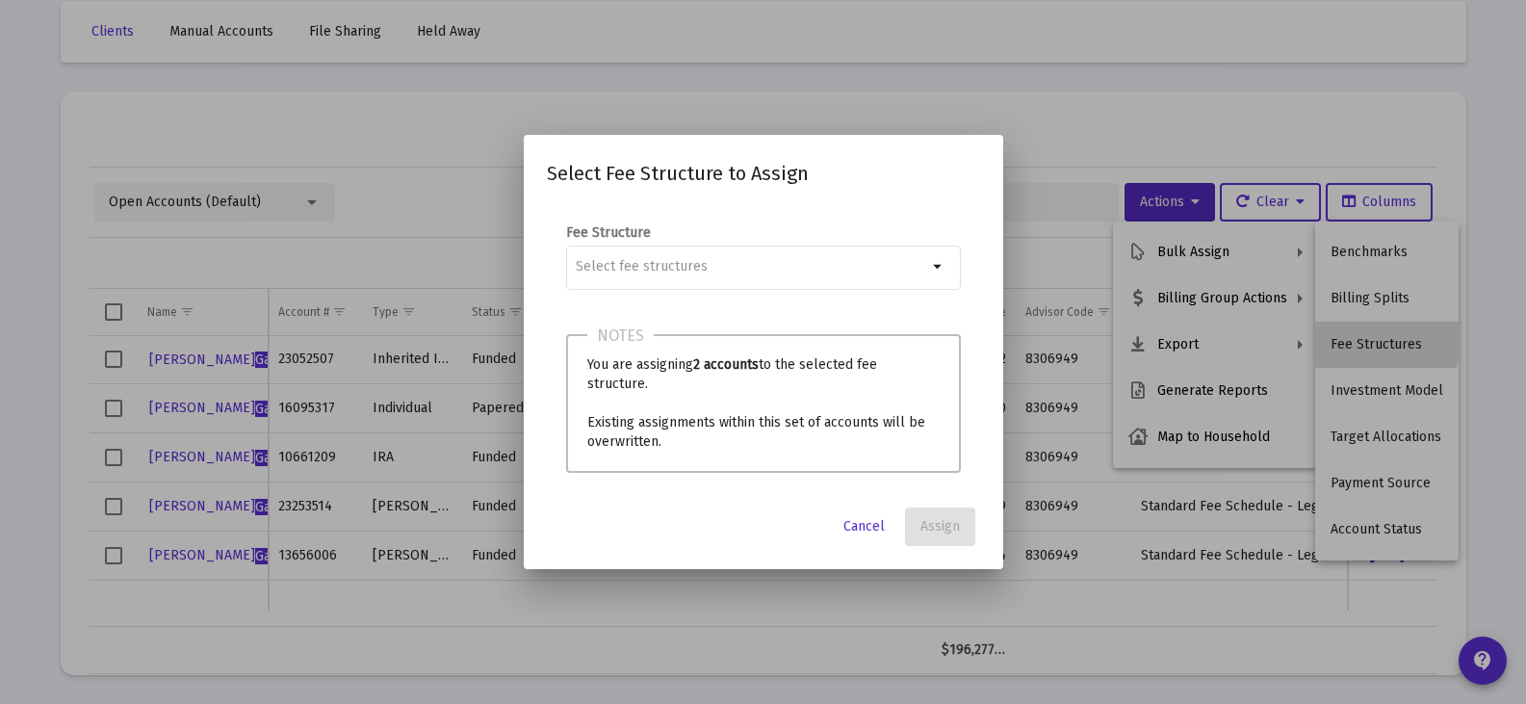
scroll to position [0, 0]
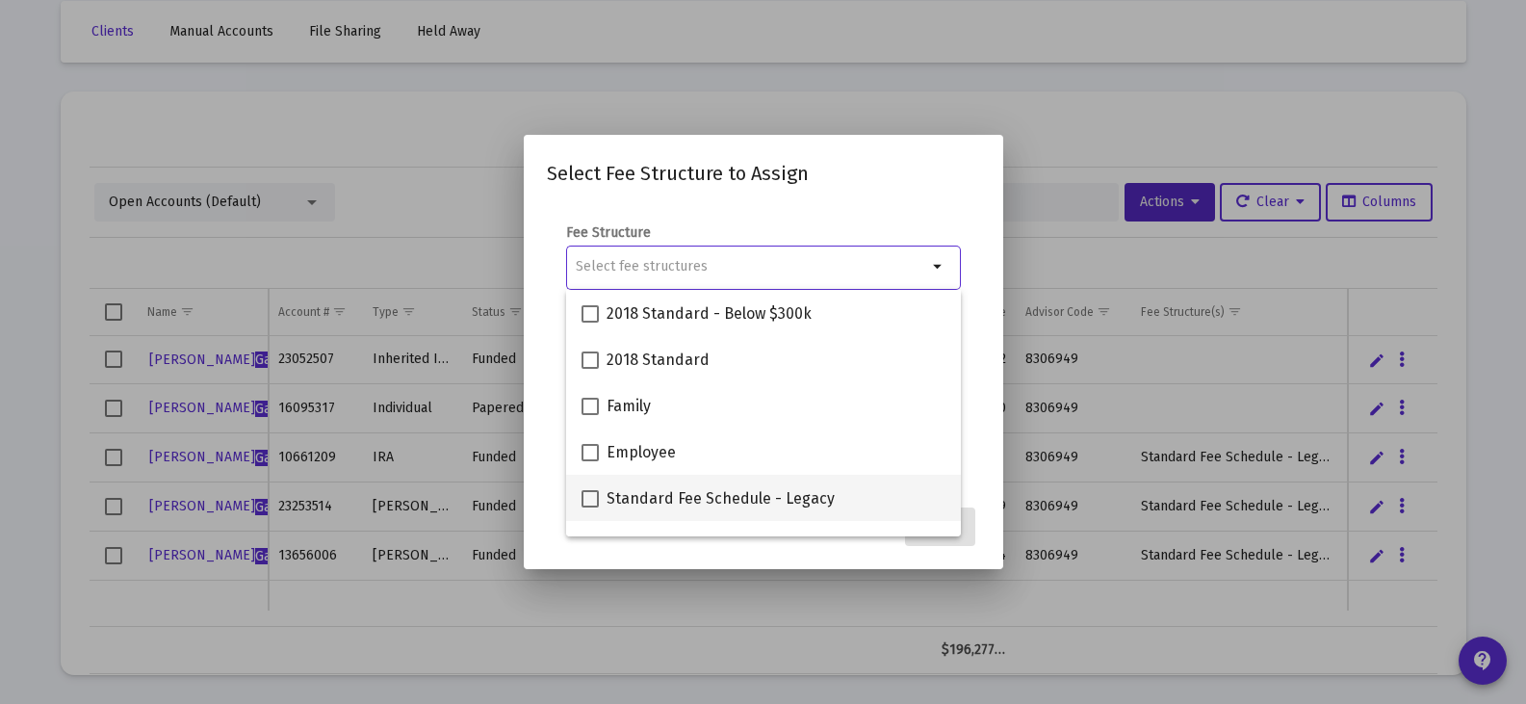
click at [590, 505] on span at bounding box center [589, 498] width 17 height 17
click at [590, 507] on input "Standard Fee Schedule - Legacy" at bounding box center [589, 507] width 1 height 1
checkbox input "true"
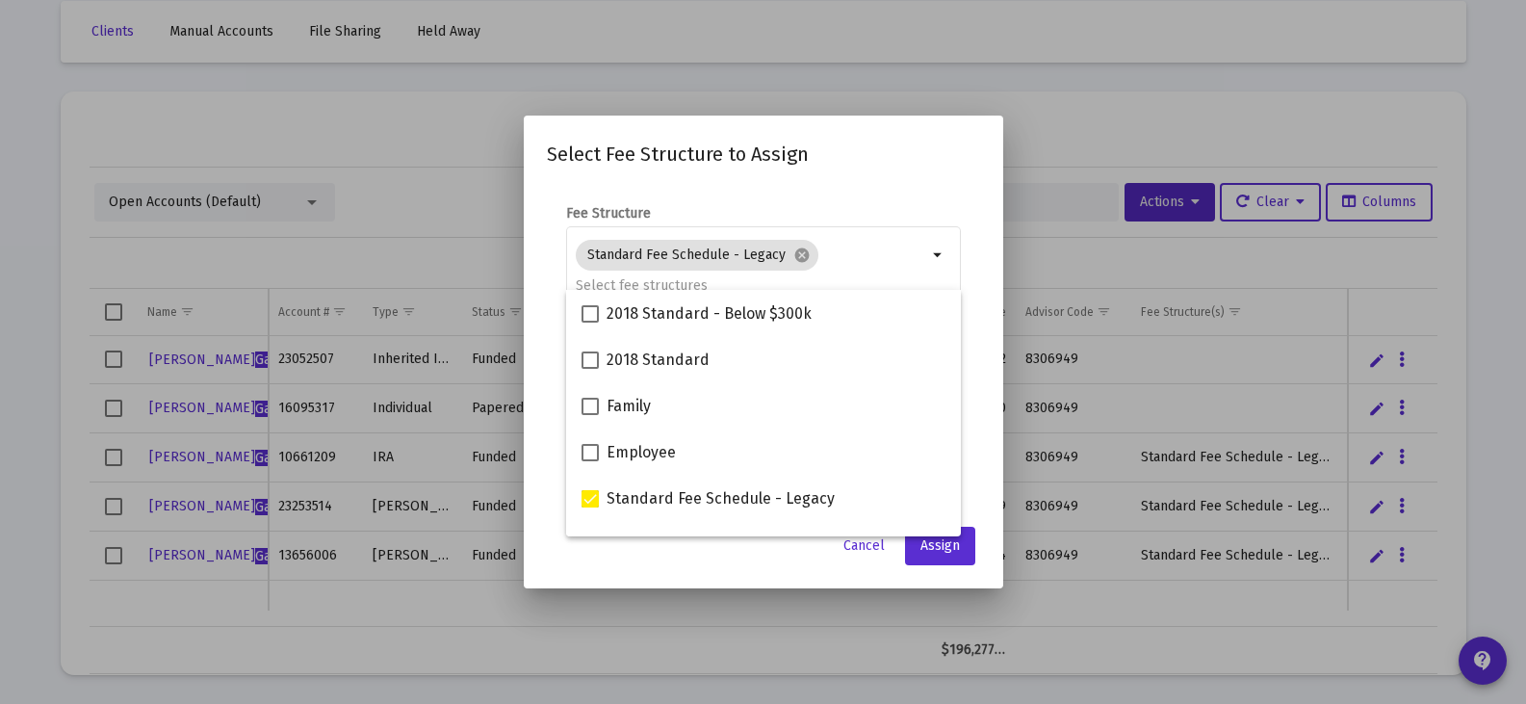
click at [993, 369] on mat-dialog-content "Fee Structure Standard Fee Schedule - Legacy cancel arrow_drop_down Notes You a…" at bounding box center [763, 350] width 479 height 330
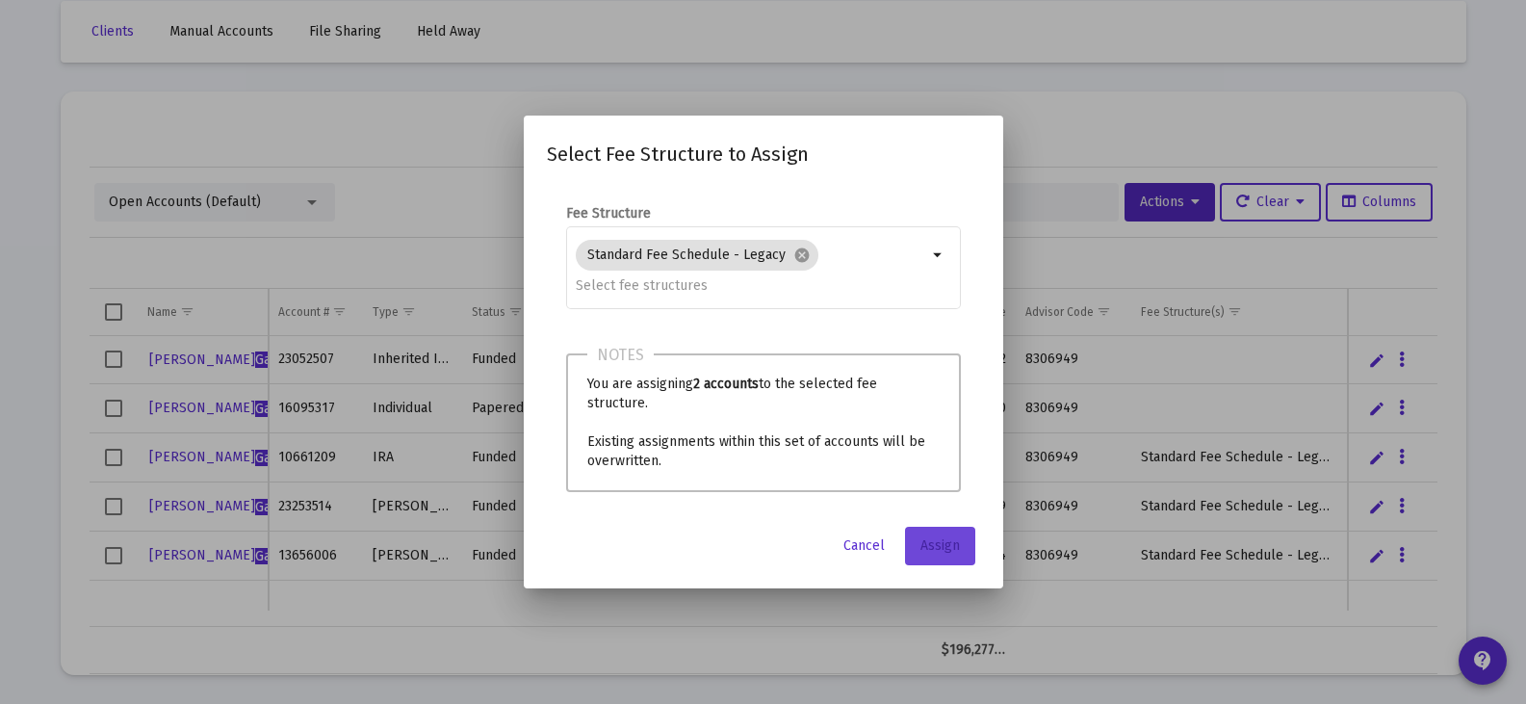
click at [940, 548] on span "Assign" at bounding box center [939, 545] width 39 height 16
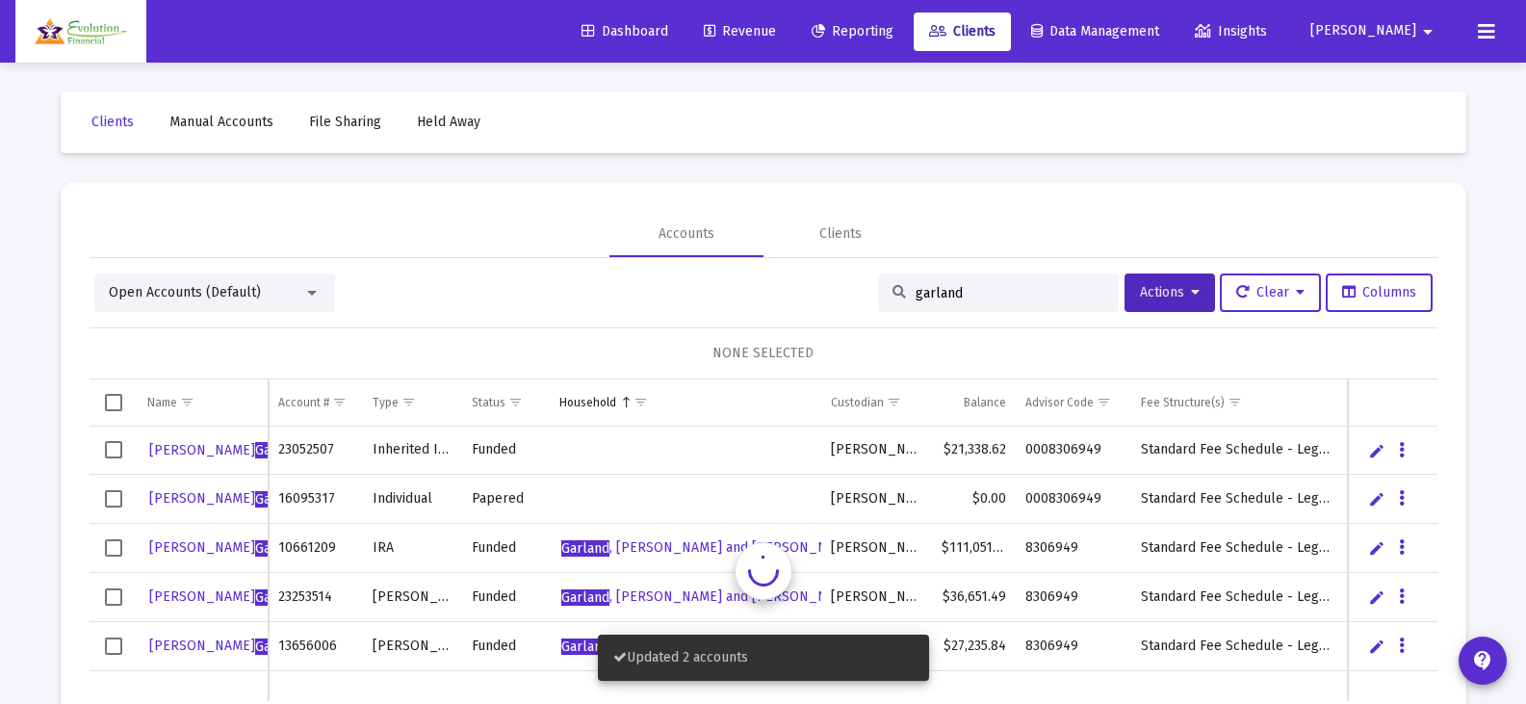
scroll to position [90, 0]
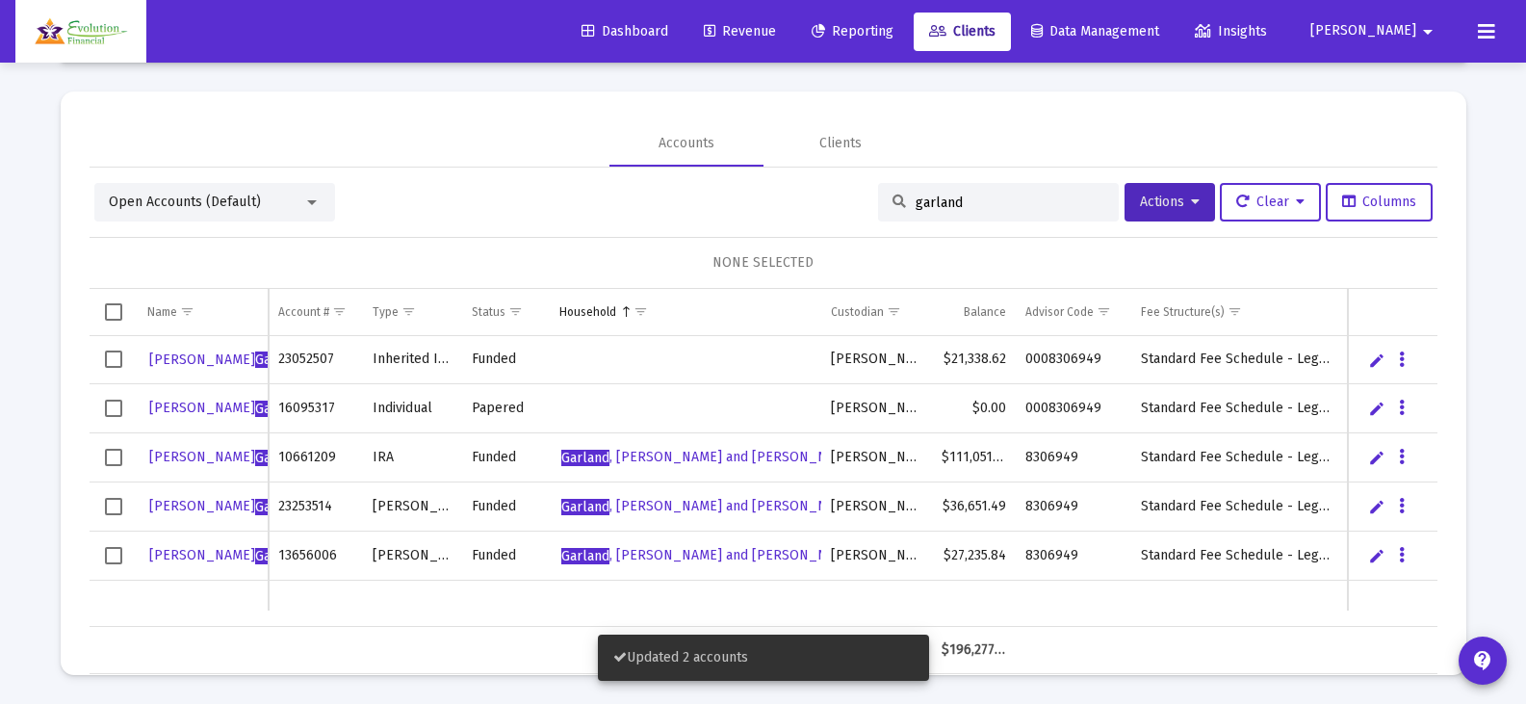
click at [123, 359] on td "Data grid" at bounding box center [114, 360] width 48 height 48
click at [119, 403] on span "Select row" at bounding box center [113, 408] width 17 height 17
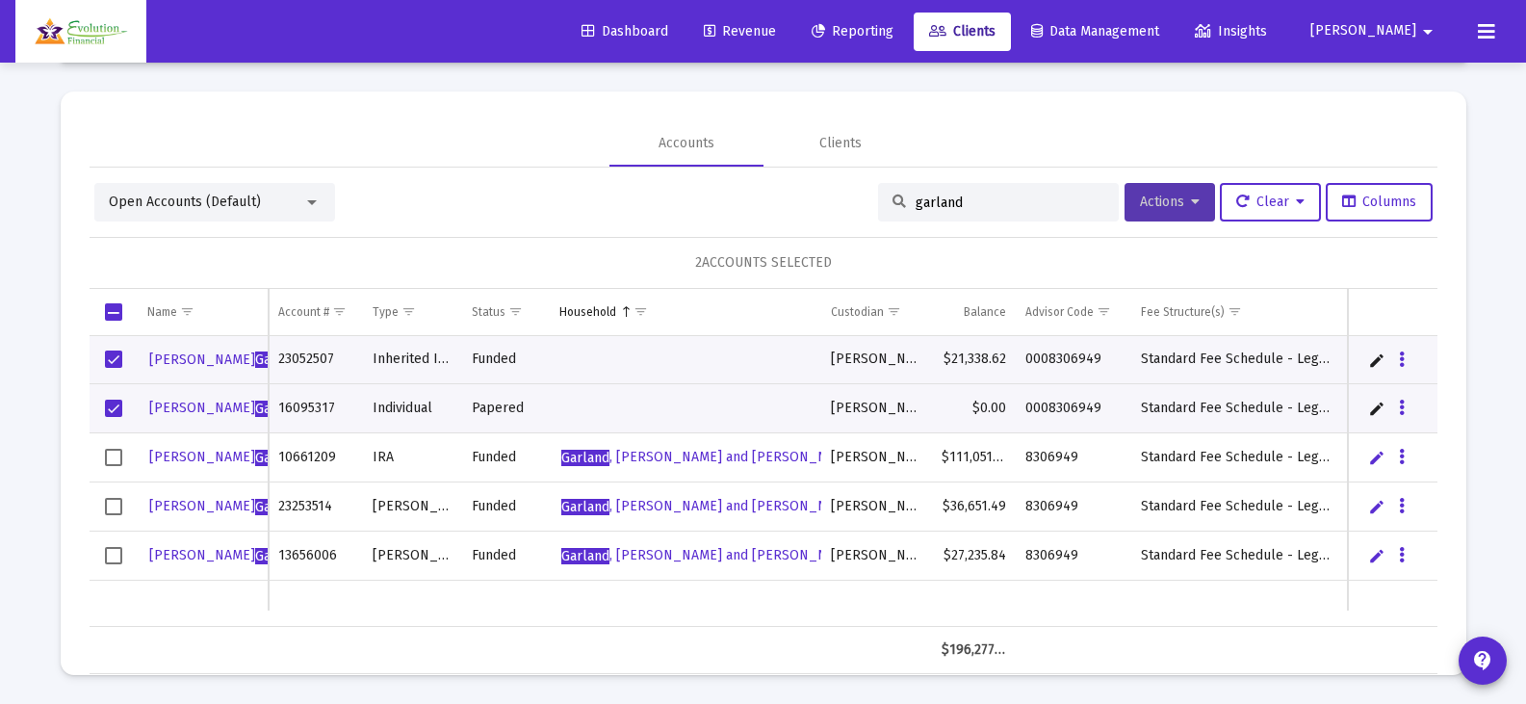
click at [1153, 206] on span "Actions" at bounding box center [1170, 201] width 60 height 16
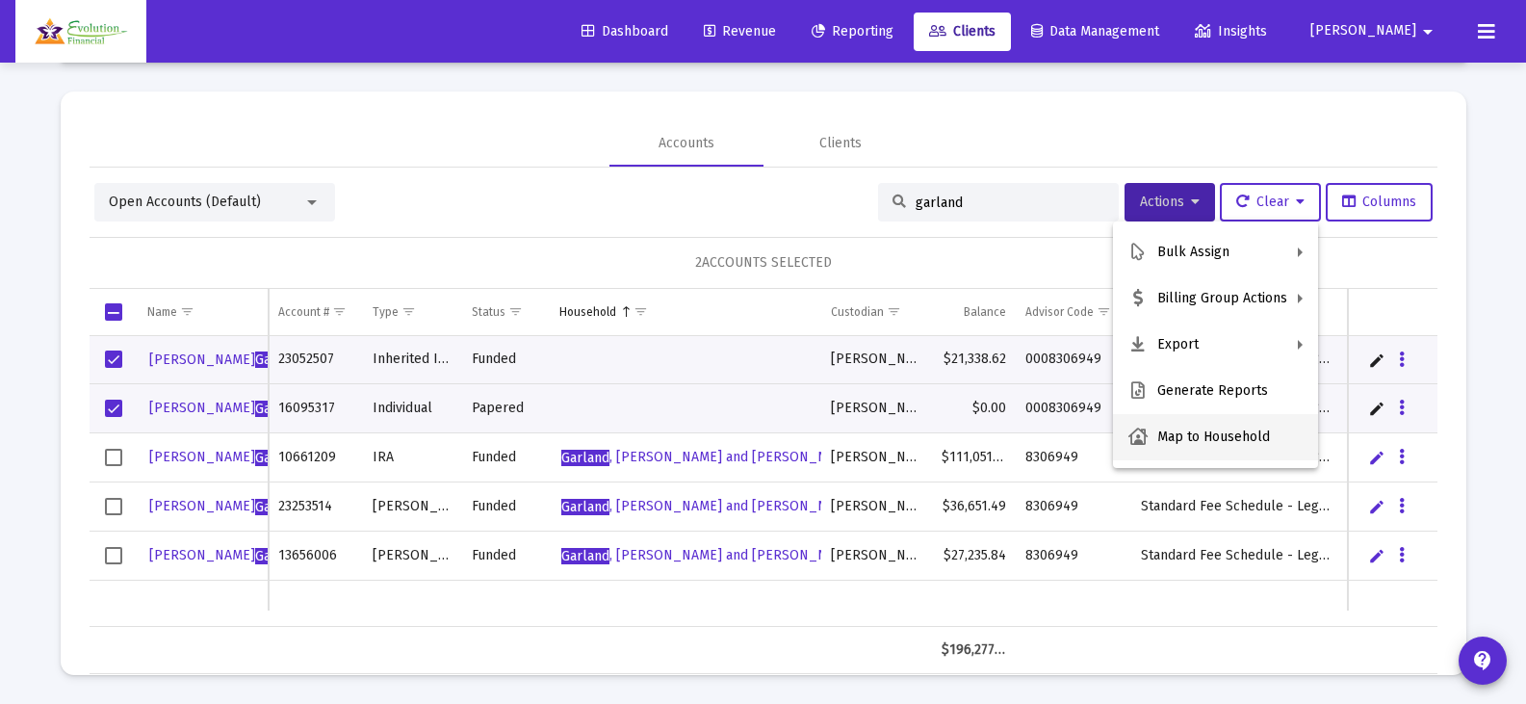
click at [1199, 439] on button "Map to Household" at bounding box center [1215, 437] width 205 height 46
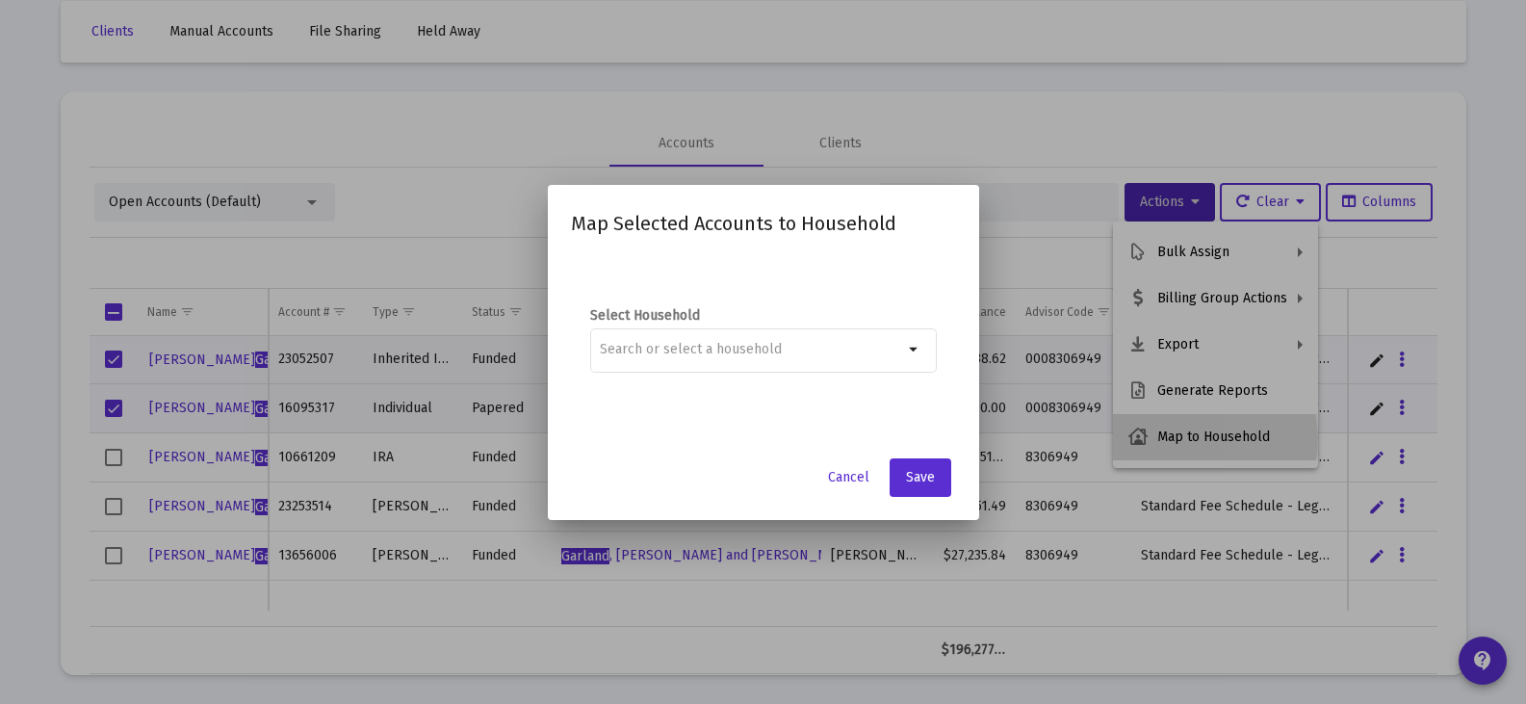
scroll to position [0, 0]
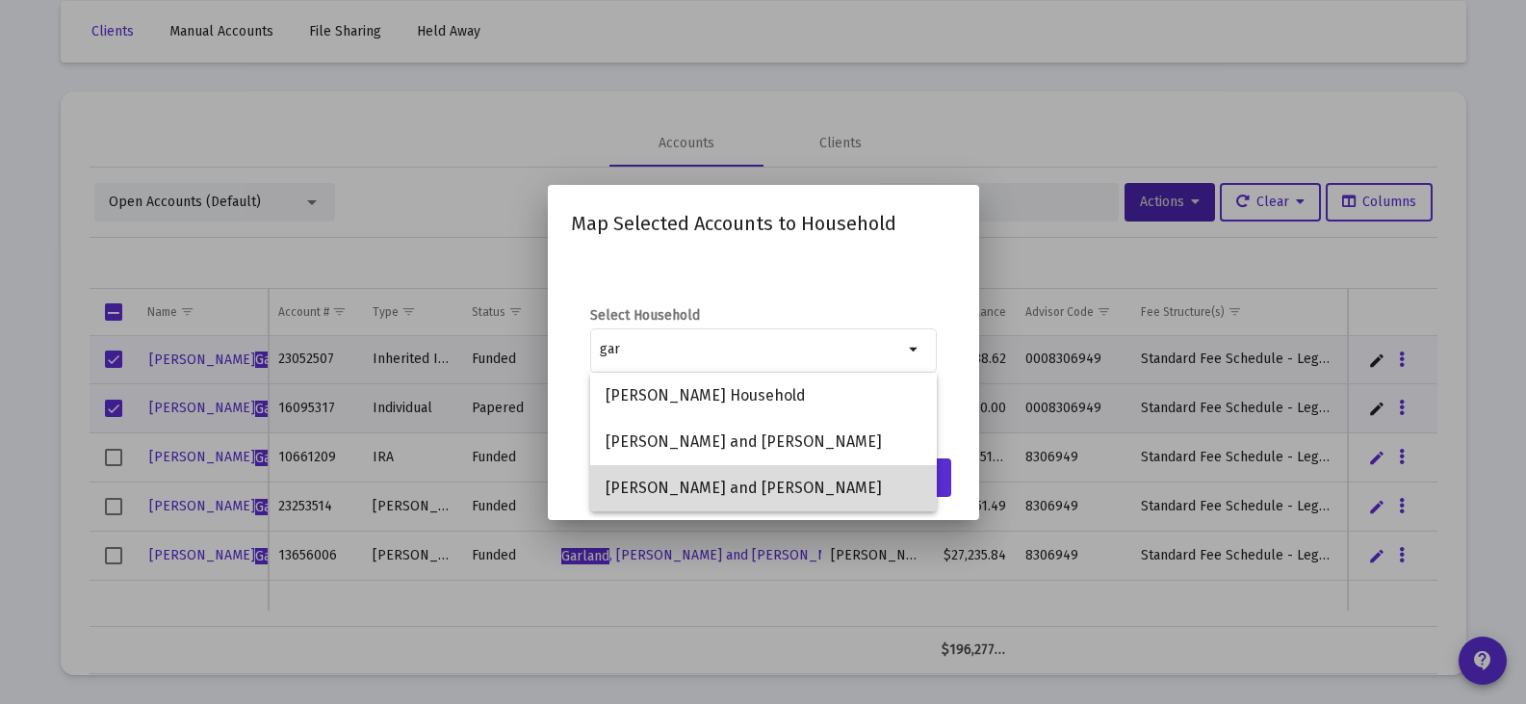
click at [791, 495] on span "[PERSON_NAME] and [PERSON_NAME]" at bounding box center [764, 488] width 316 height 46
type input "[PERSON_NAME] and [PERSON_NAME]"
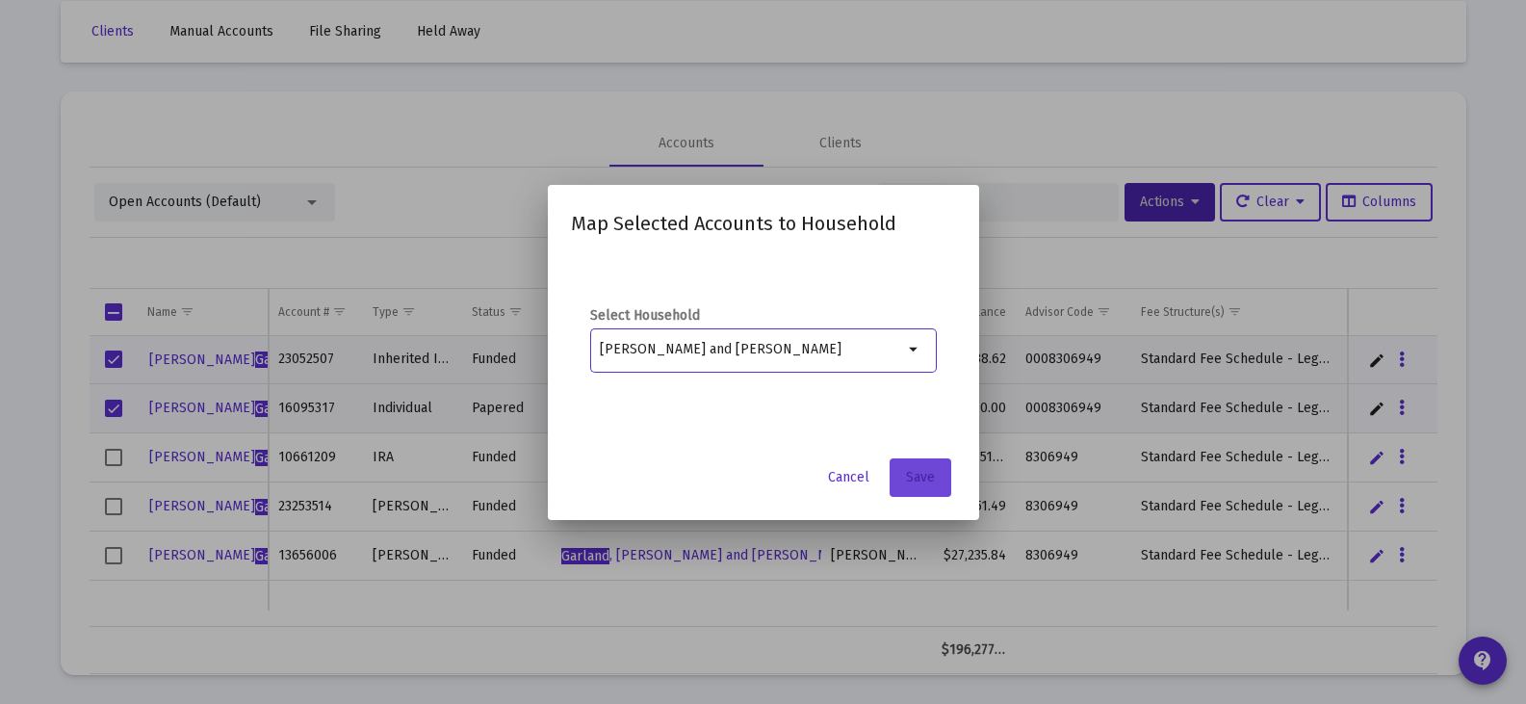
click at [917, 480] on span "Save" at bounding box center [920, 477] width 29 height 16
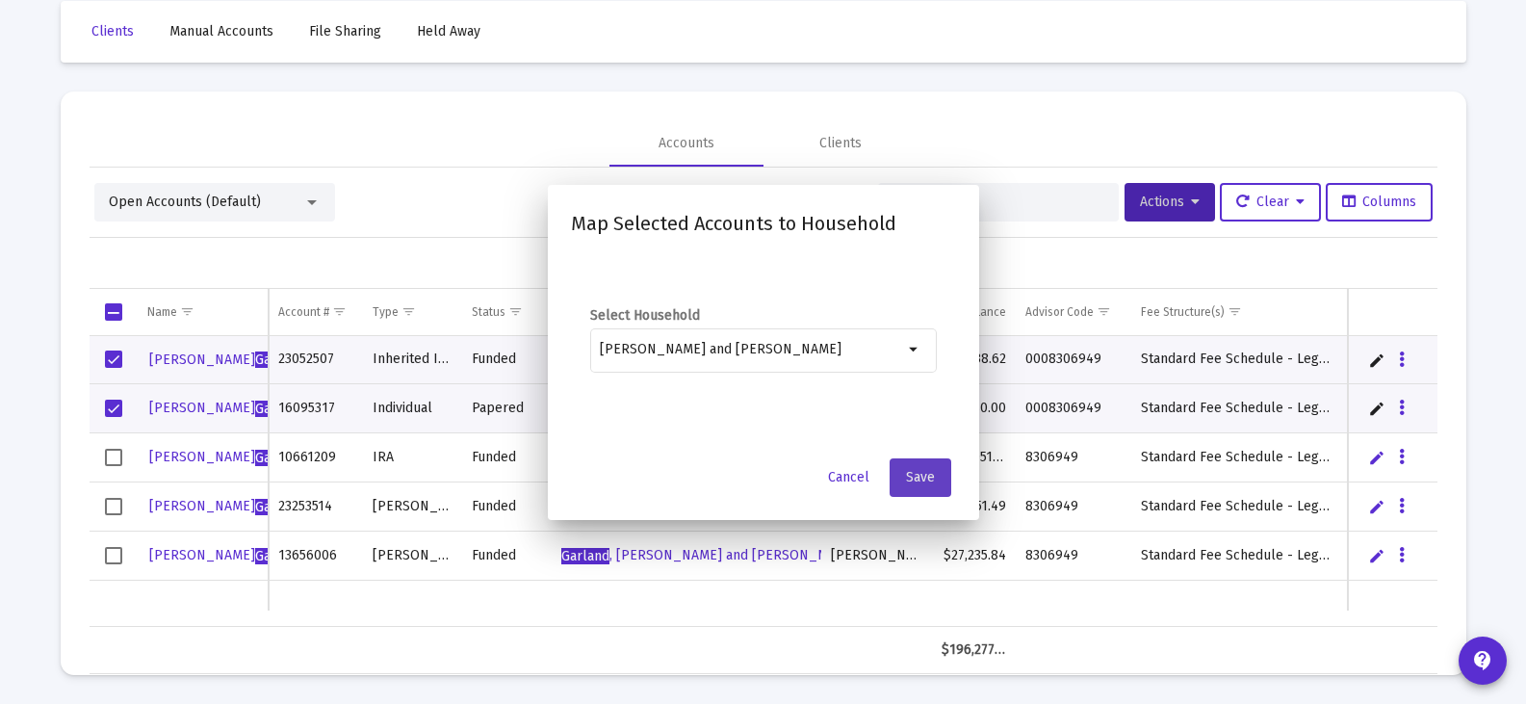
scroll to position [90, 0]
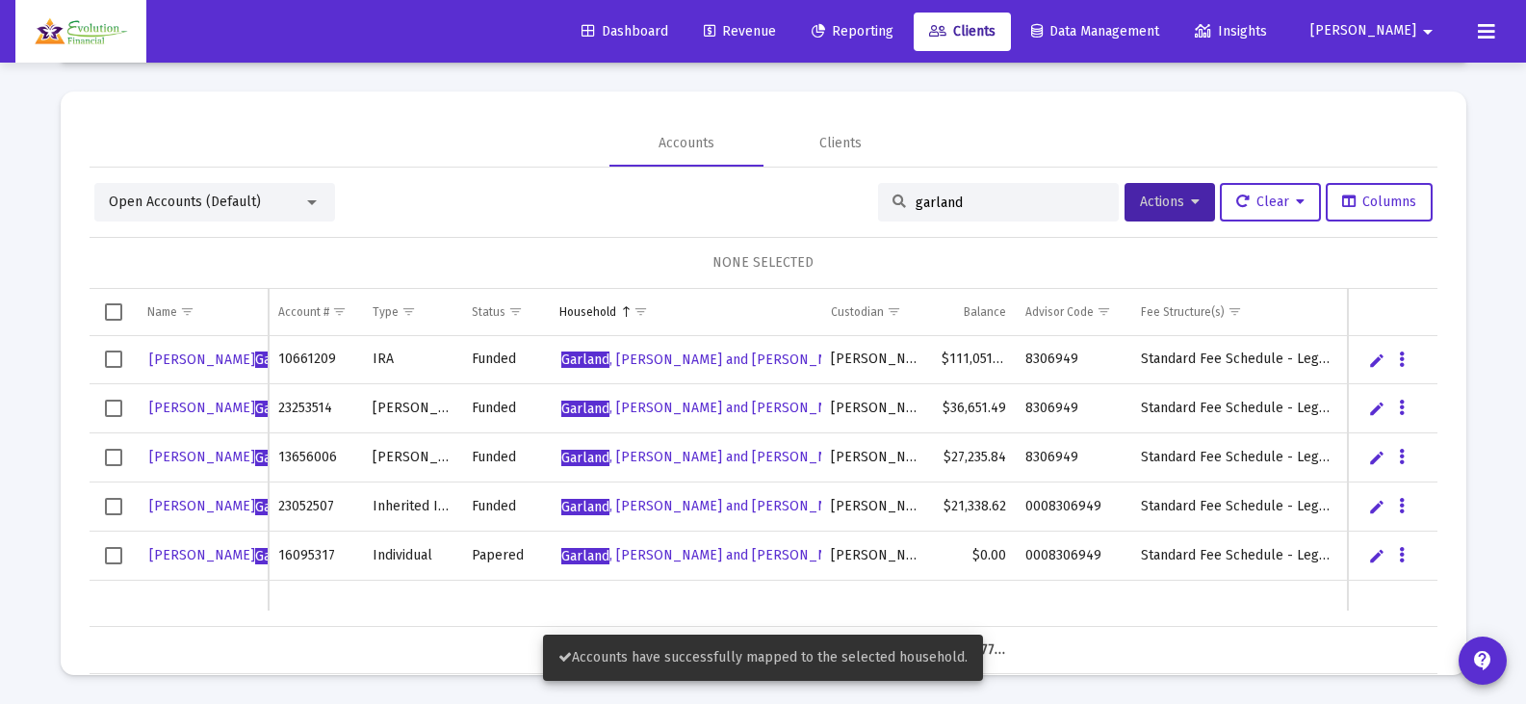
click at [776, 28] on span "Revenue" at bounding box center [740, 31] width 72 height 16
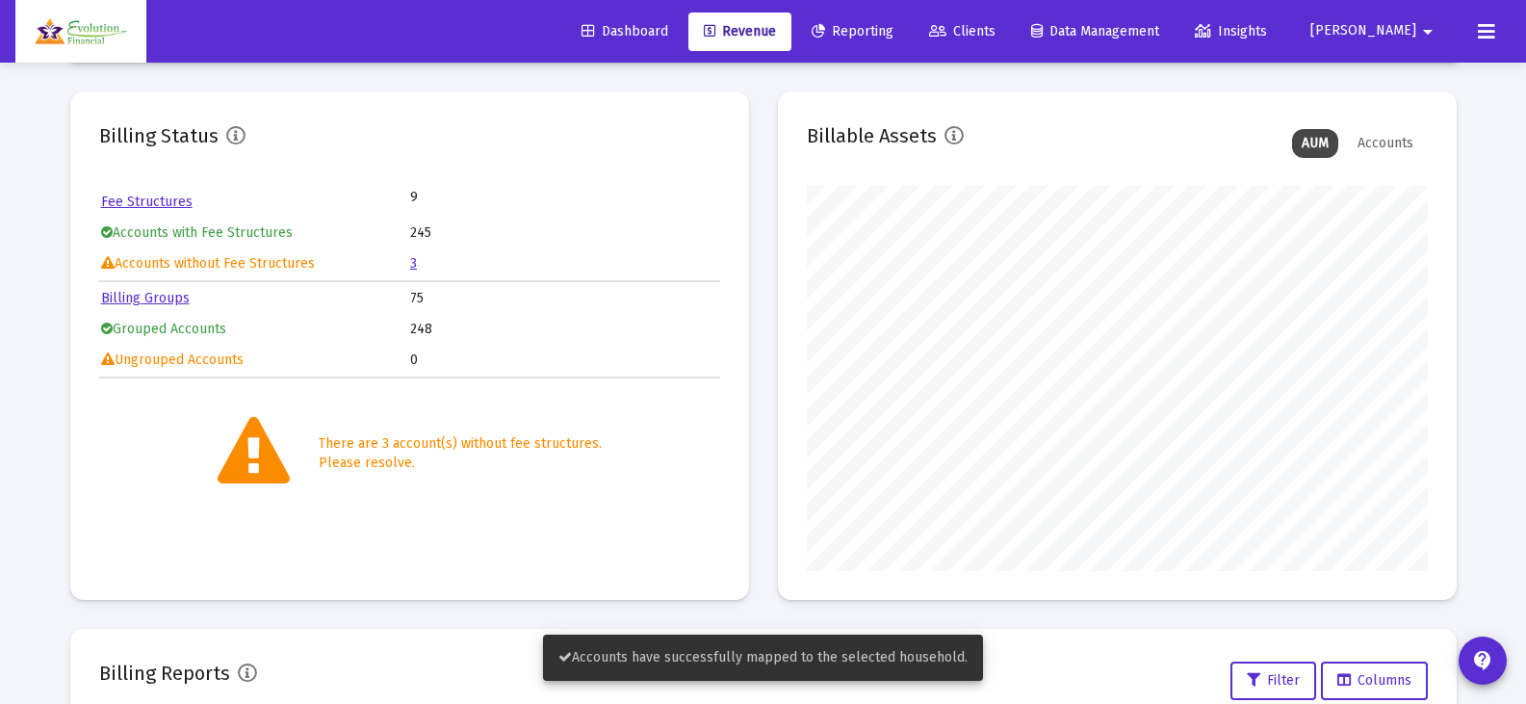
scroll to position [385, 621]
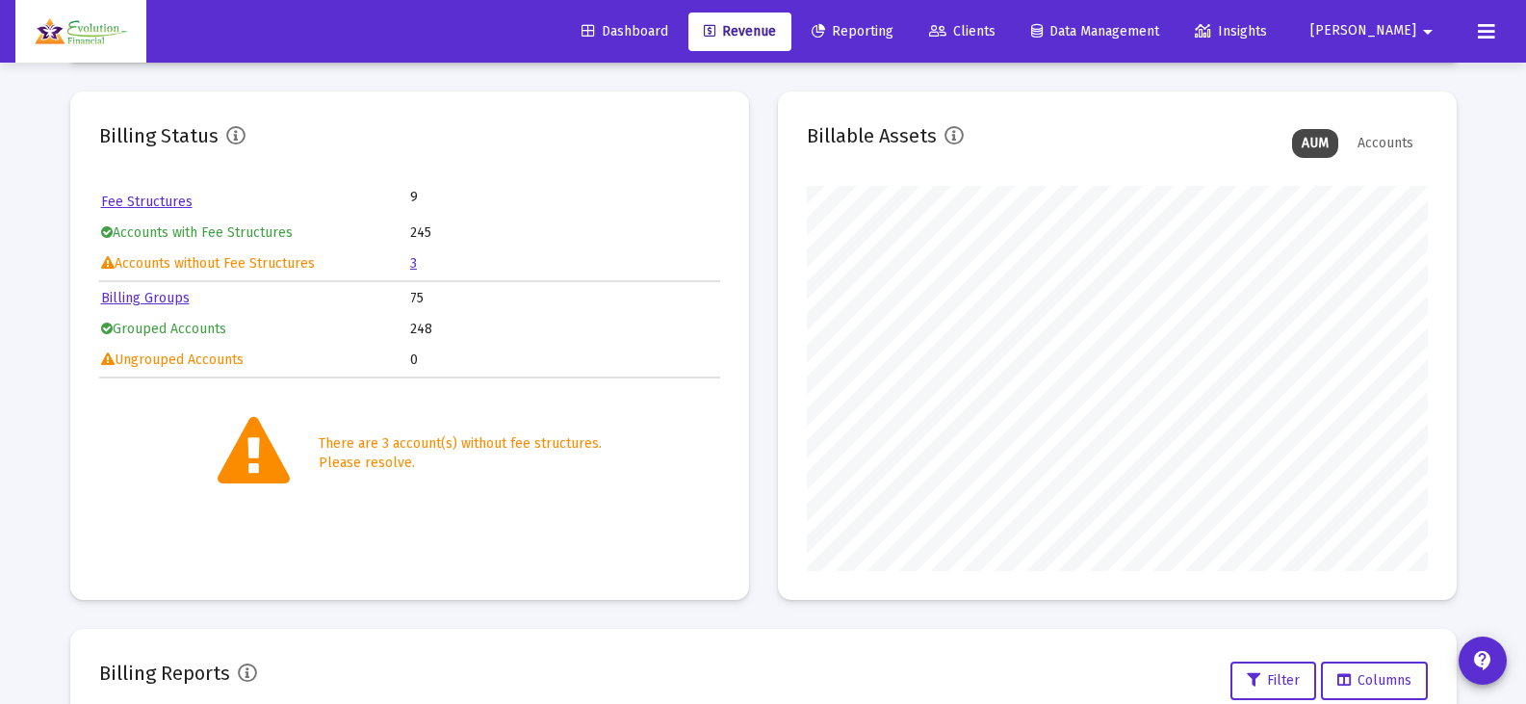
click at [416, 265] on link "3" at bounding box center [413, 263] width 7 height 16
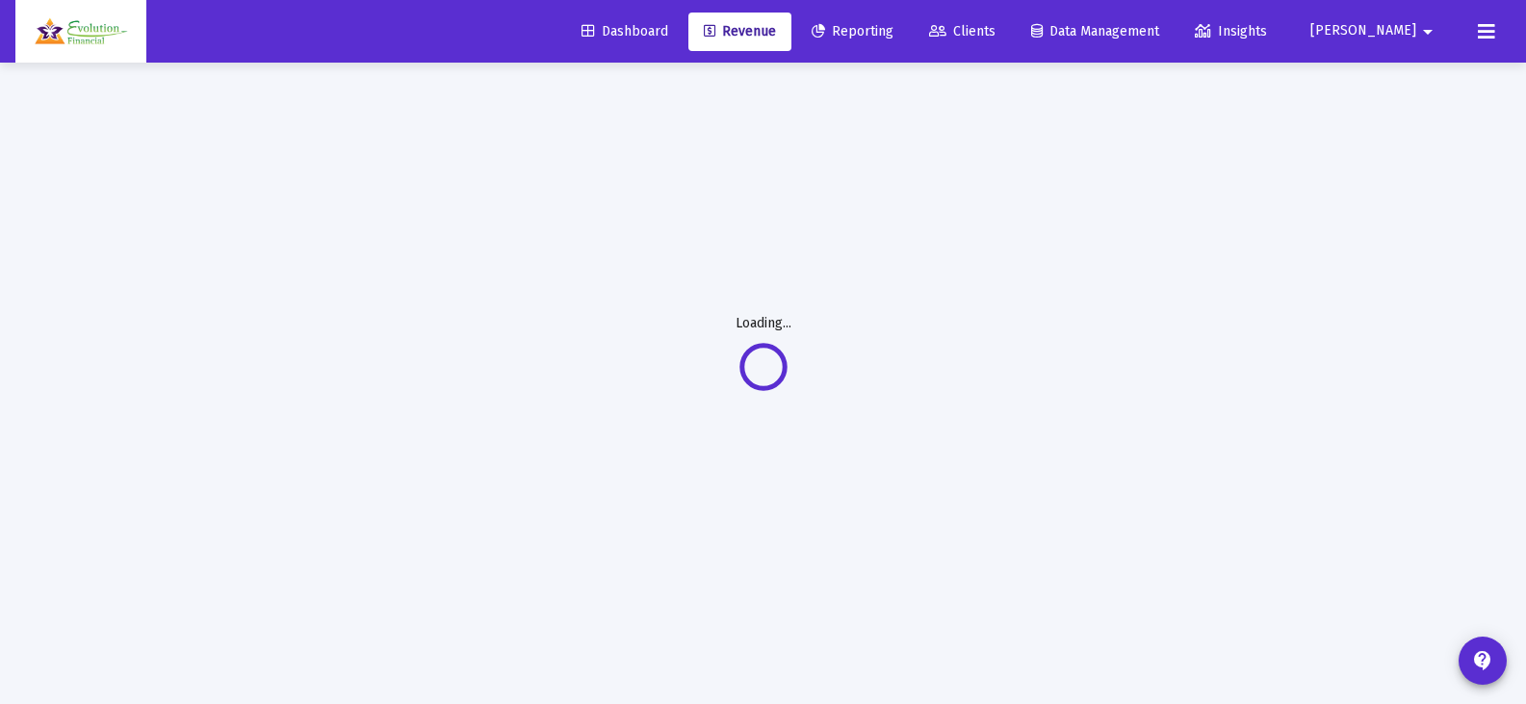
scroll to position [63, 0]
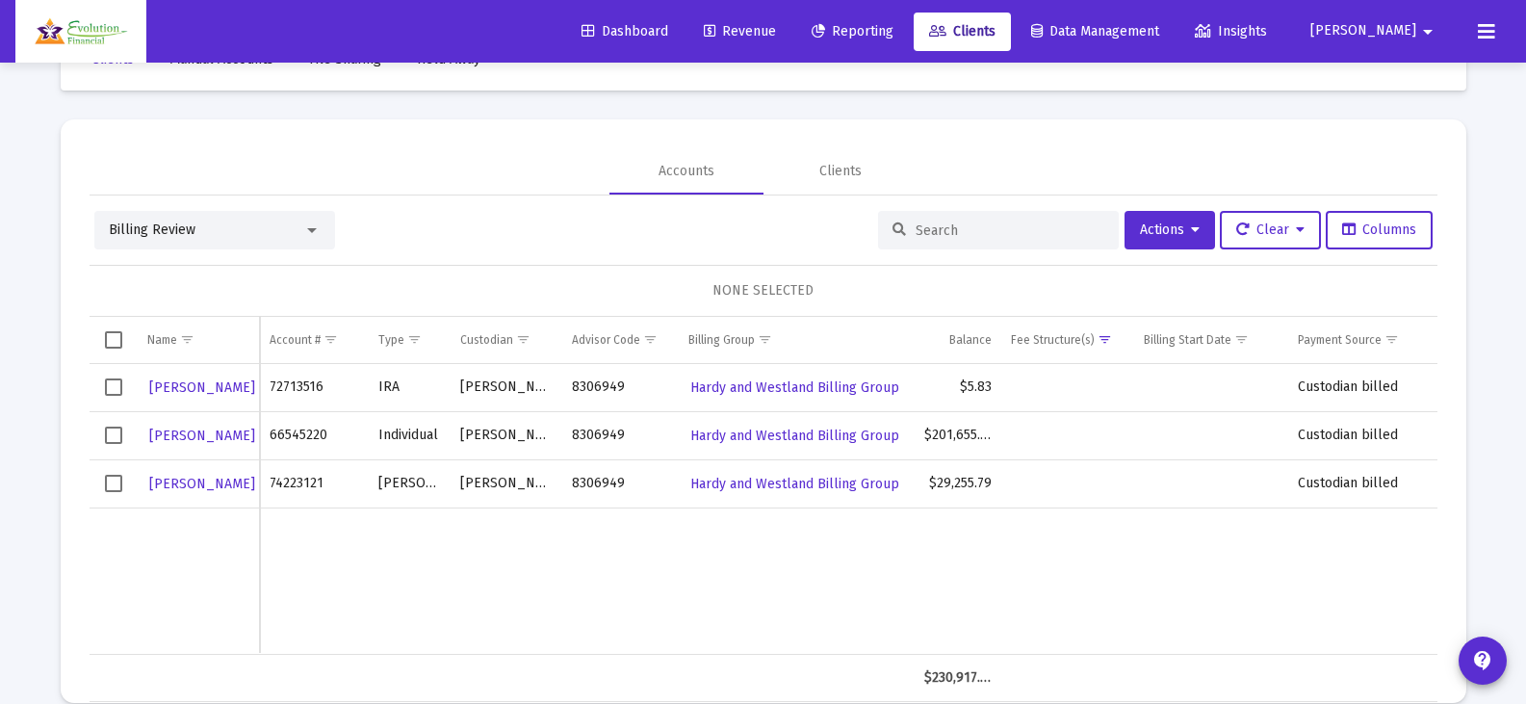
click at [776, 34] on span "Revenue" at bounding box center [740, 31] width 72 height 16
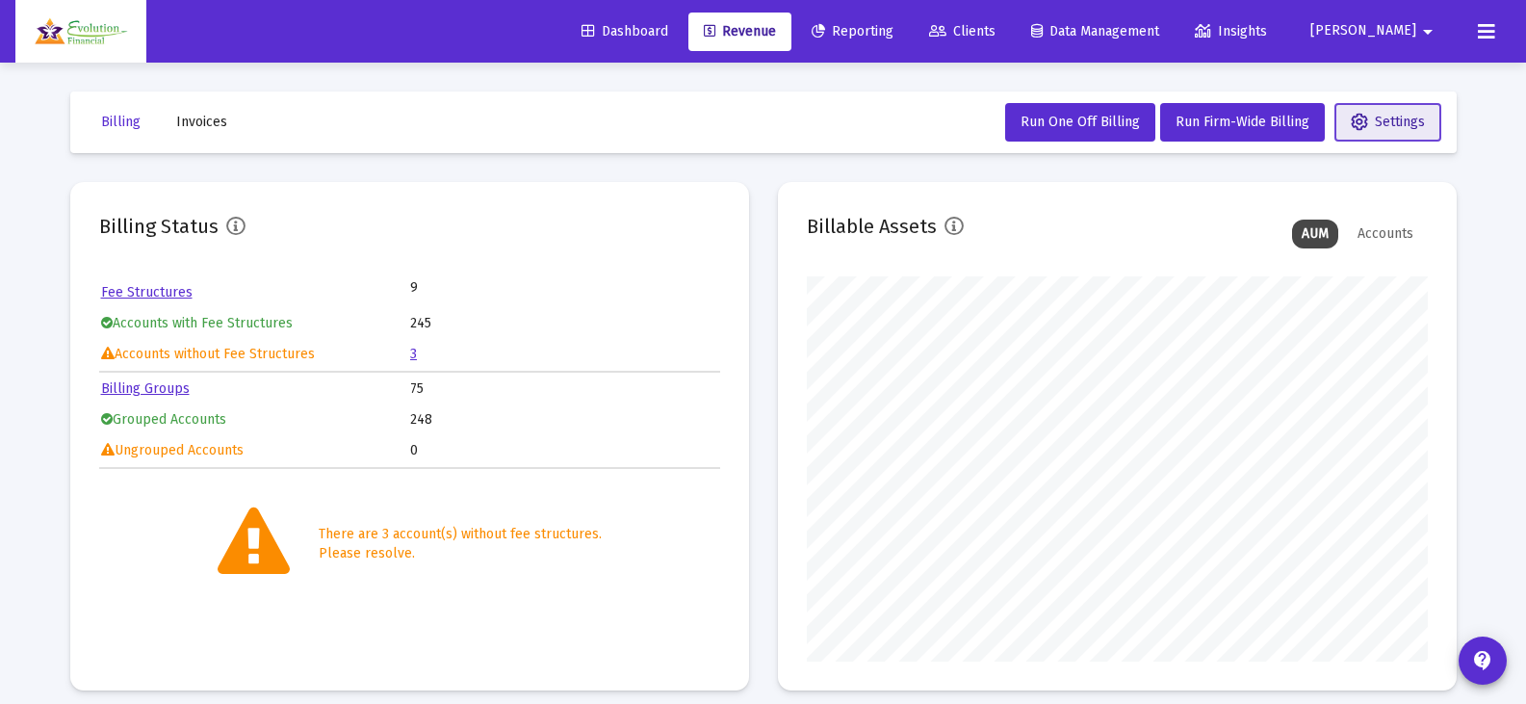
click at [1410, 110] on button "Settings" at bounding box center [1387, 122] width 107 height 39
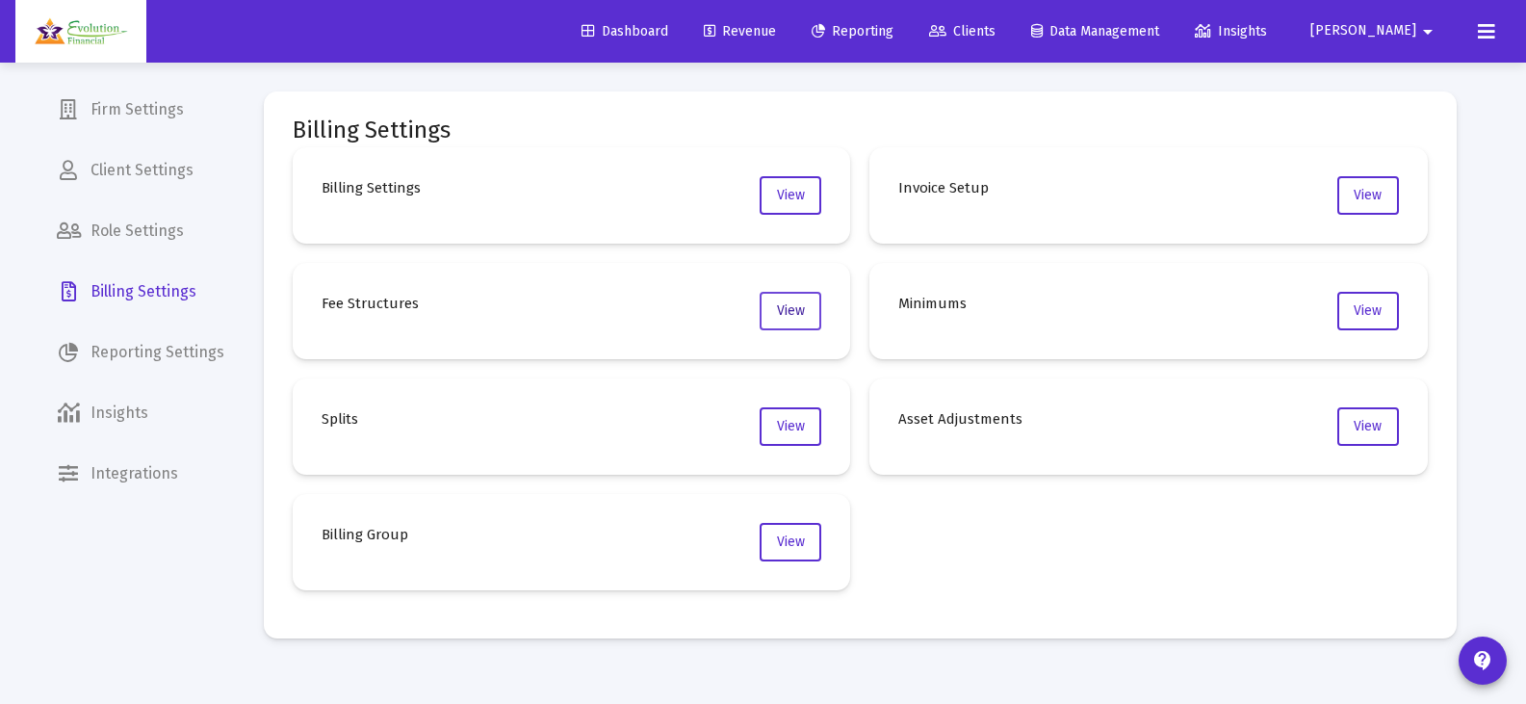
click at [777, 317] on span "View" at bounding box center [791, 310] width 28 height 16
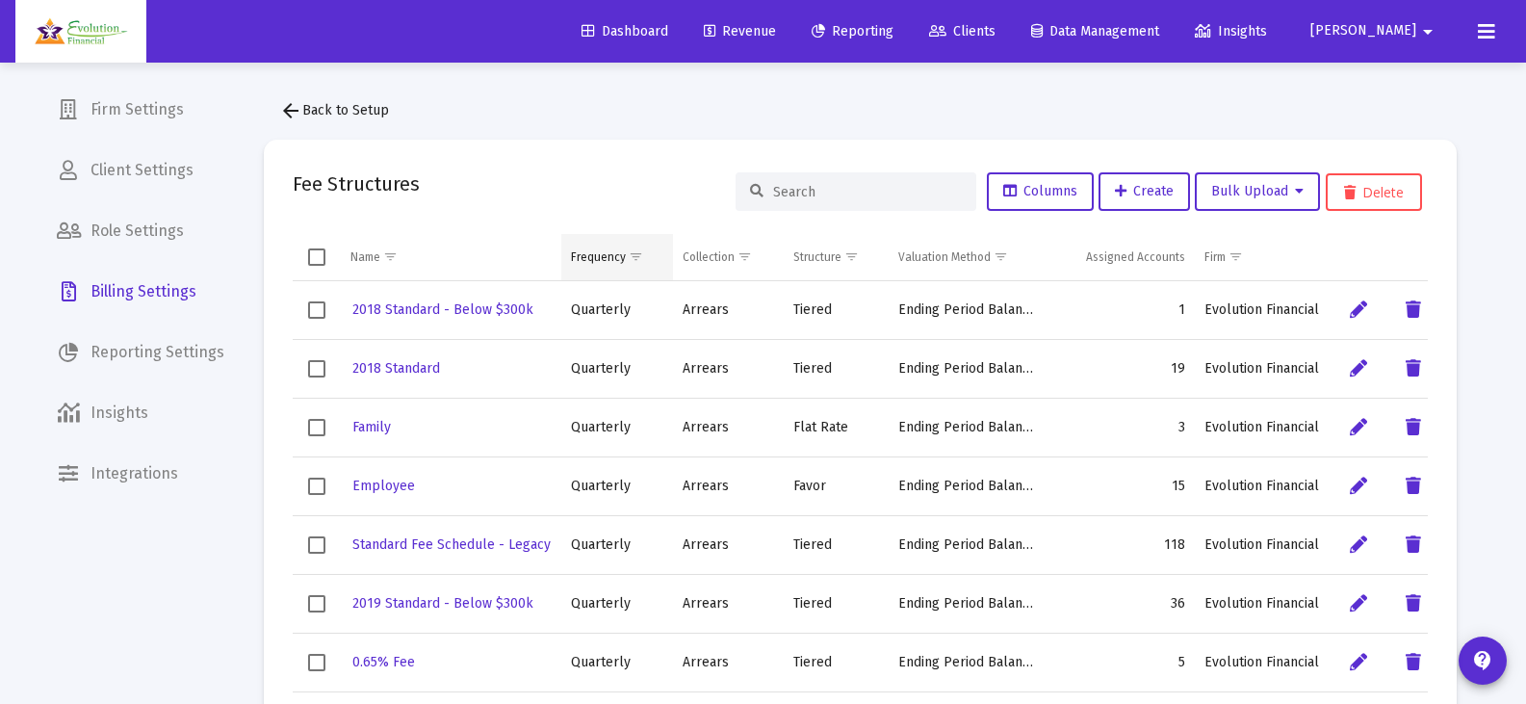
scroll to position [69, 0]
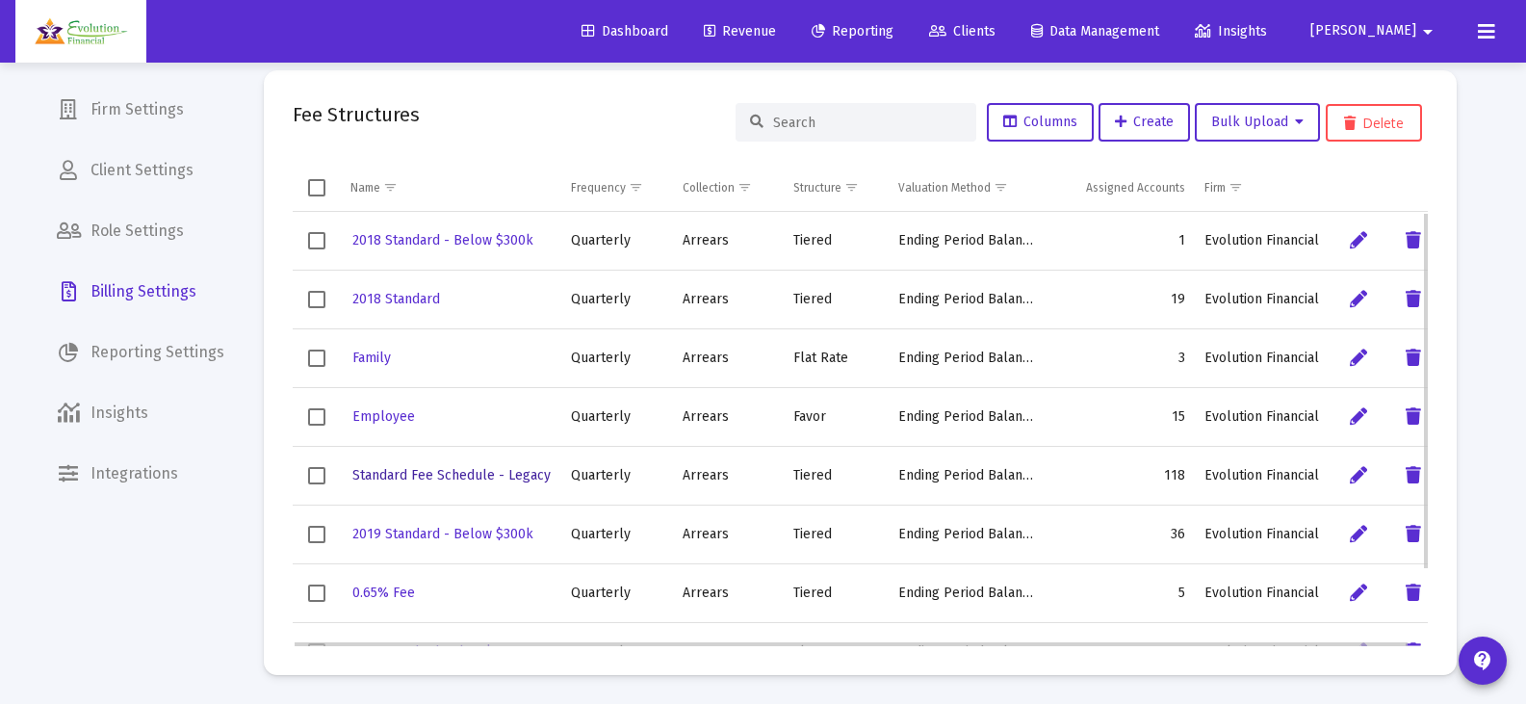
click at [484, 471] on span "Standard Fee Schedule - Legacy" at bounding box center [451, 475] width 198 height 16
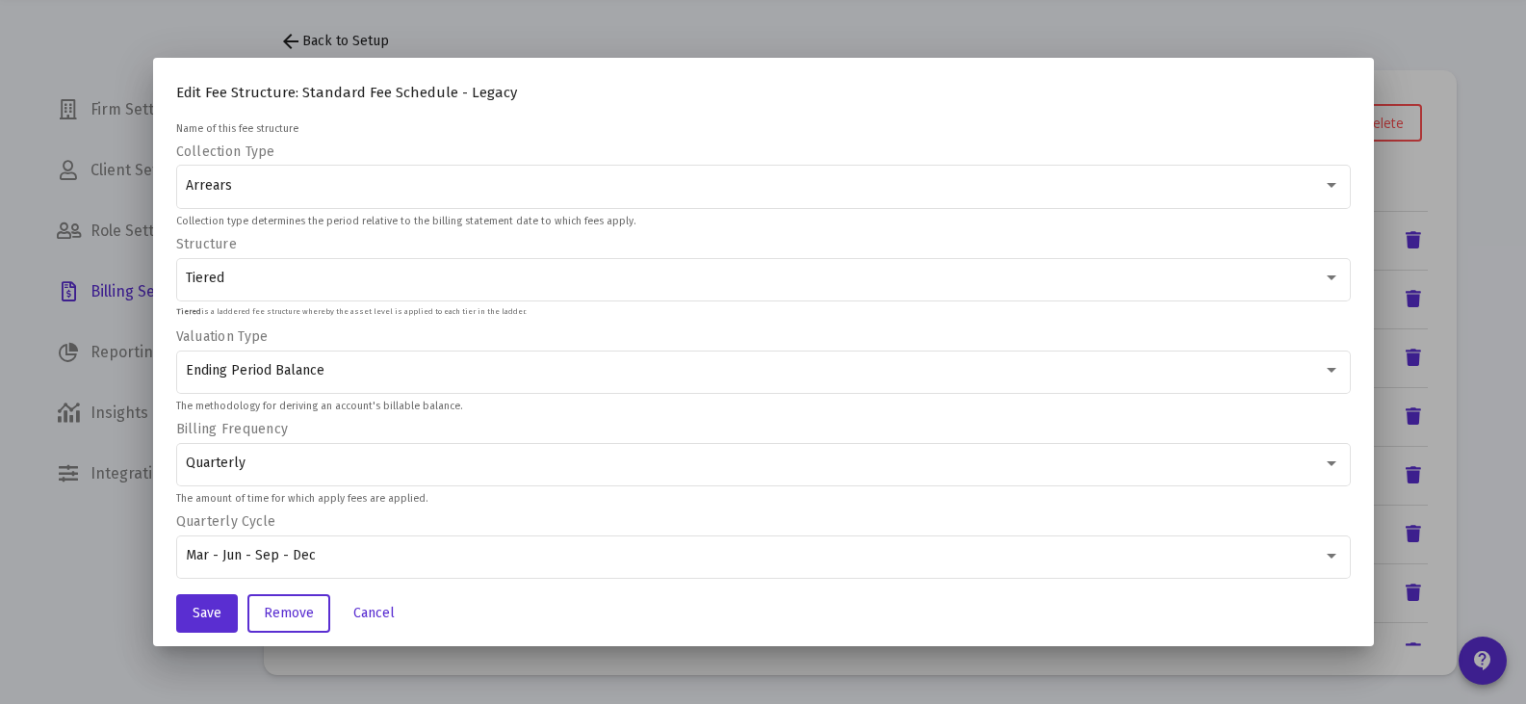
scroll to position [2, 0]
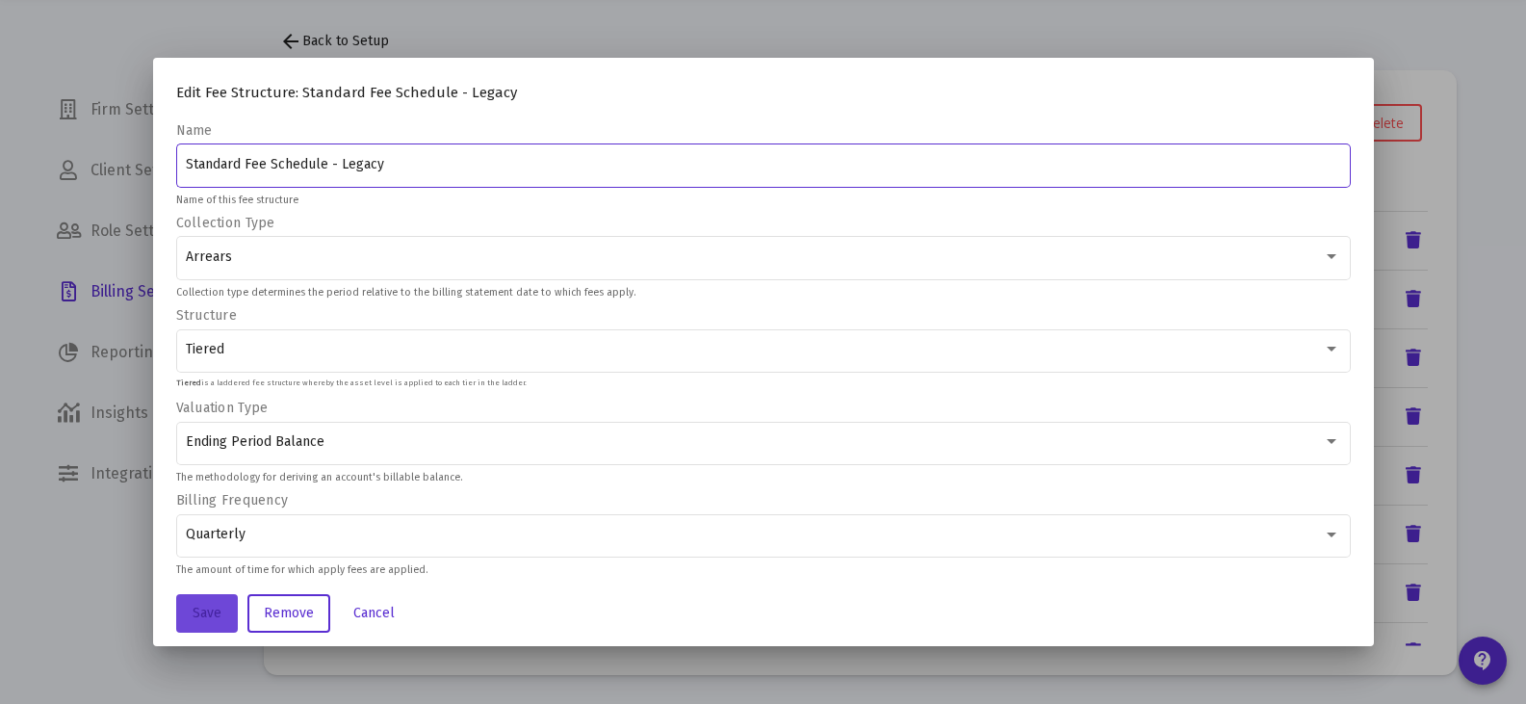
click at [209, 618] on span "Save" at bounding box center [207, 613] width 29 height 16
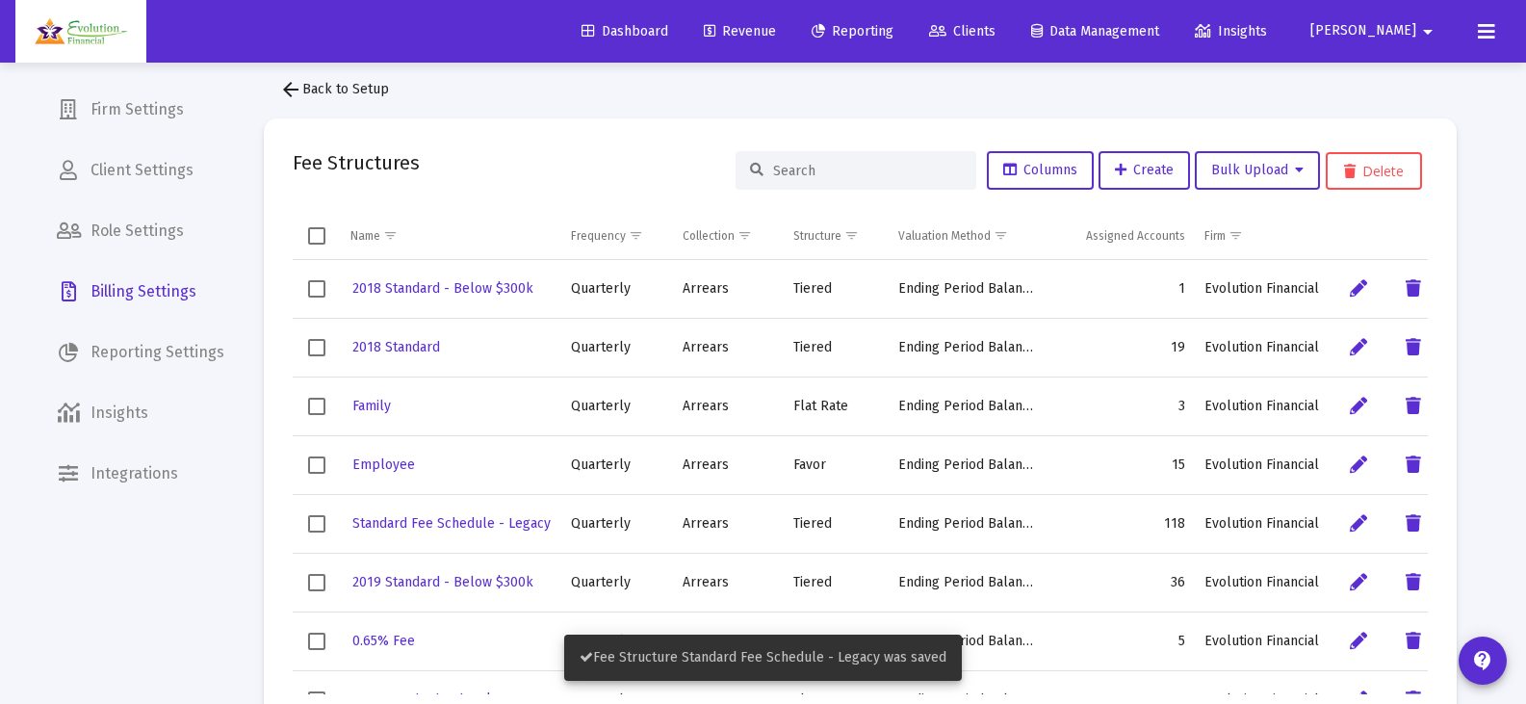
scroll to position [0, 0]
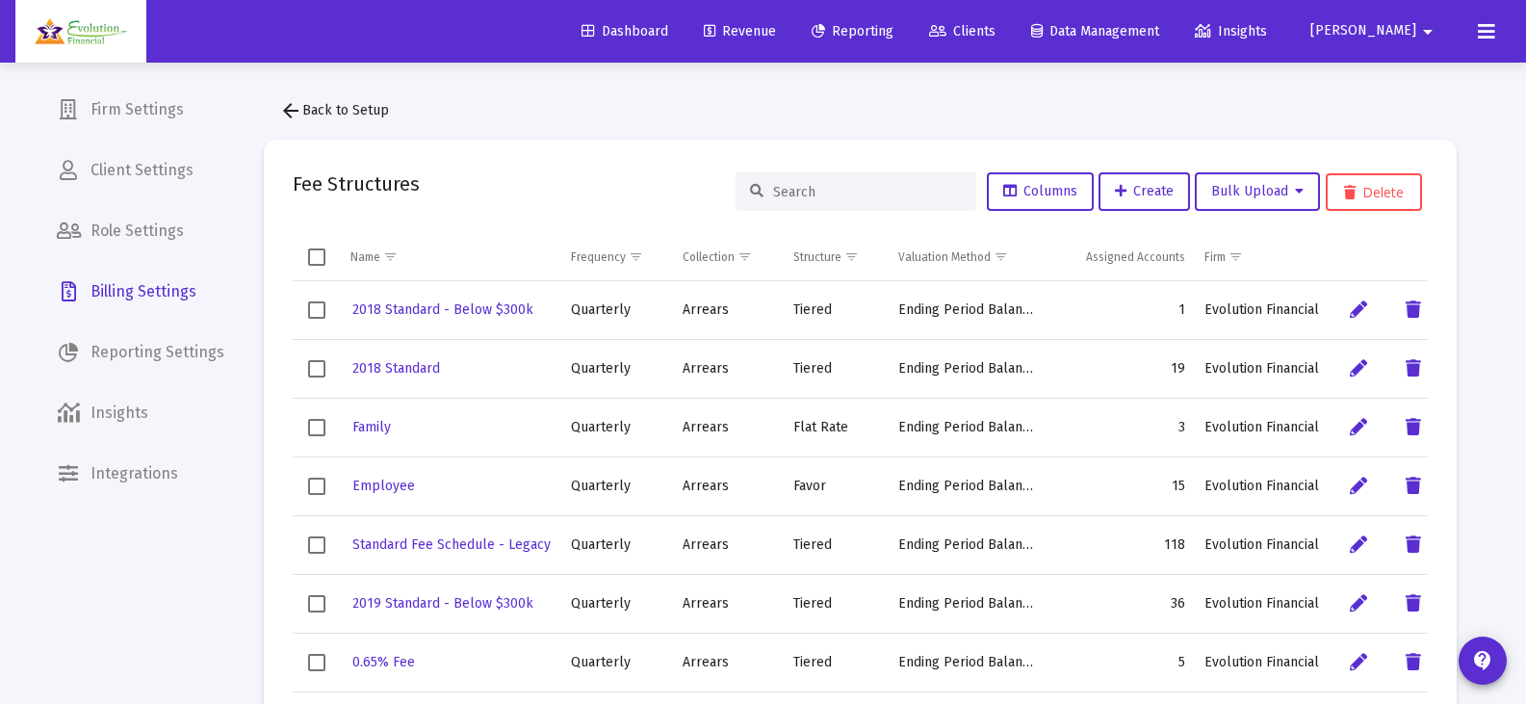
click at [776, 34] on span "Revenue" at bounding box center [740, 31] width 72 height 16
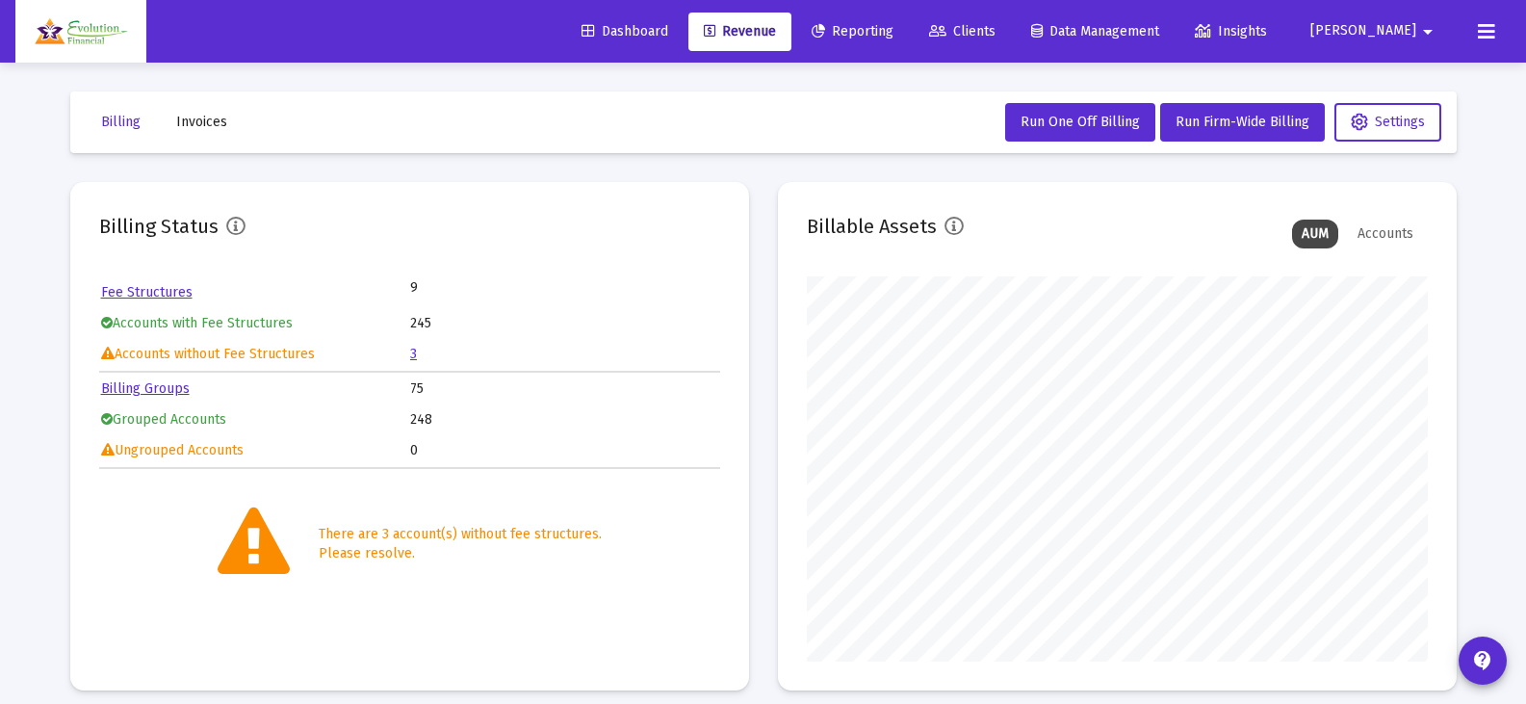
scroll to position [385, 621]
click at [414, 359] on link "3" at bounding box center [413, 354] width 7 height 16
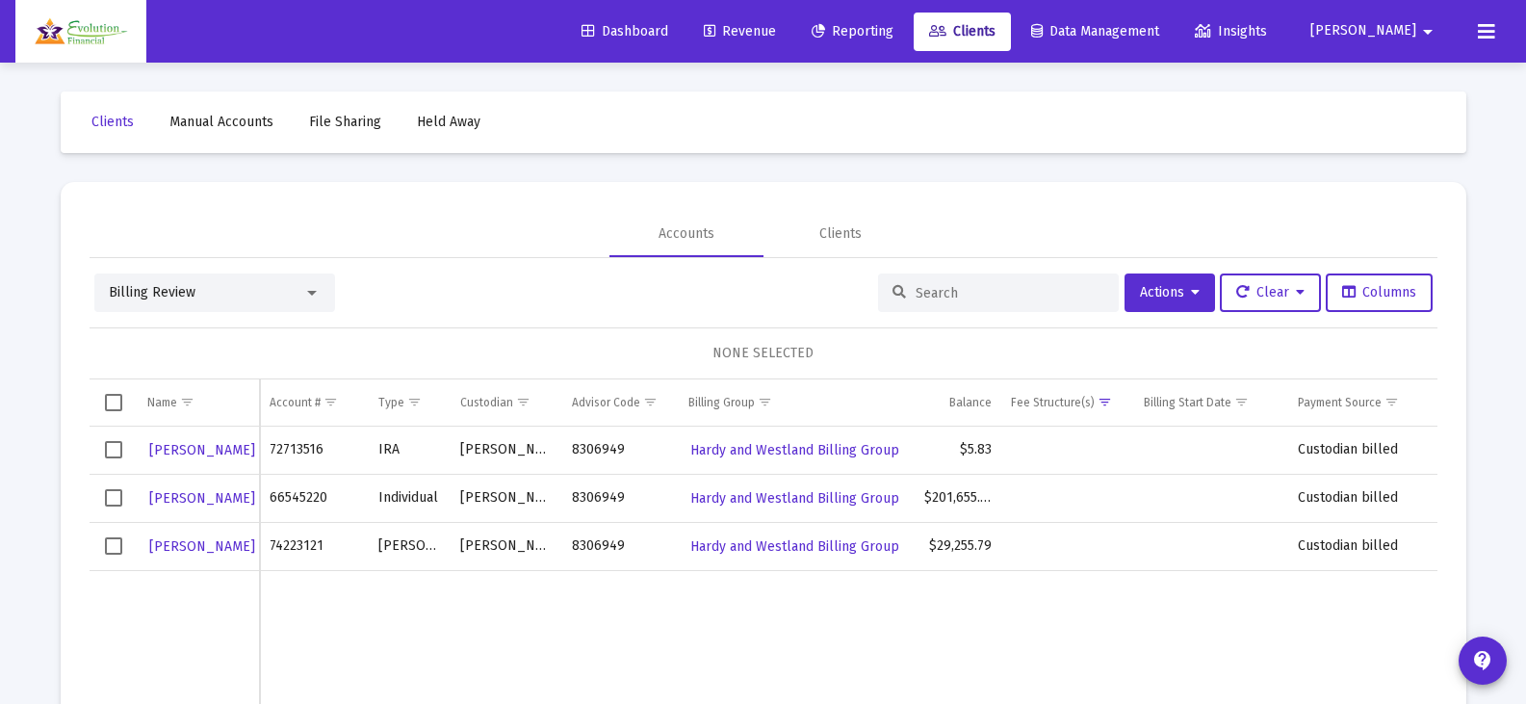
click at [312, 291] on div at bounding box center [312, 293] width 10 height 5
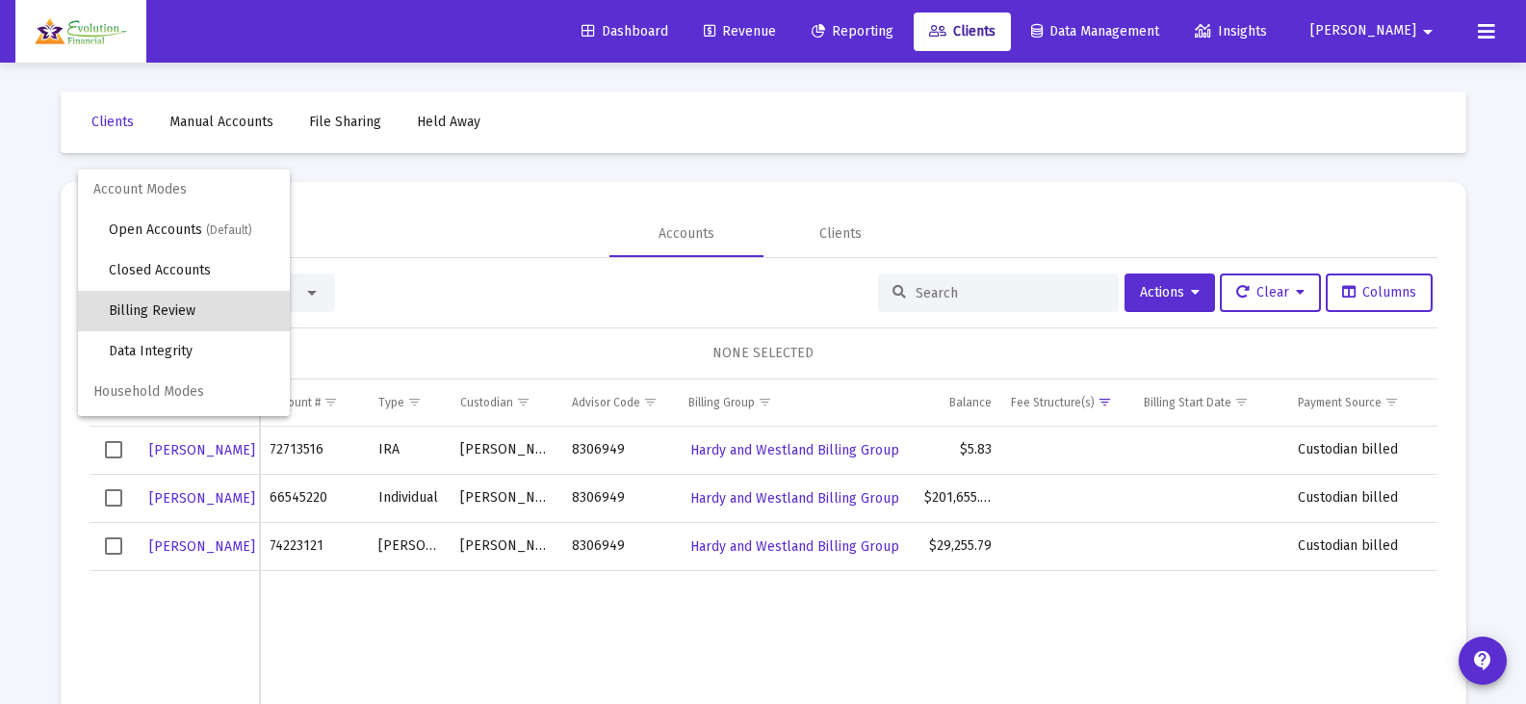
scroll to position [18, 0]
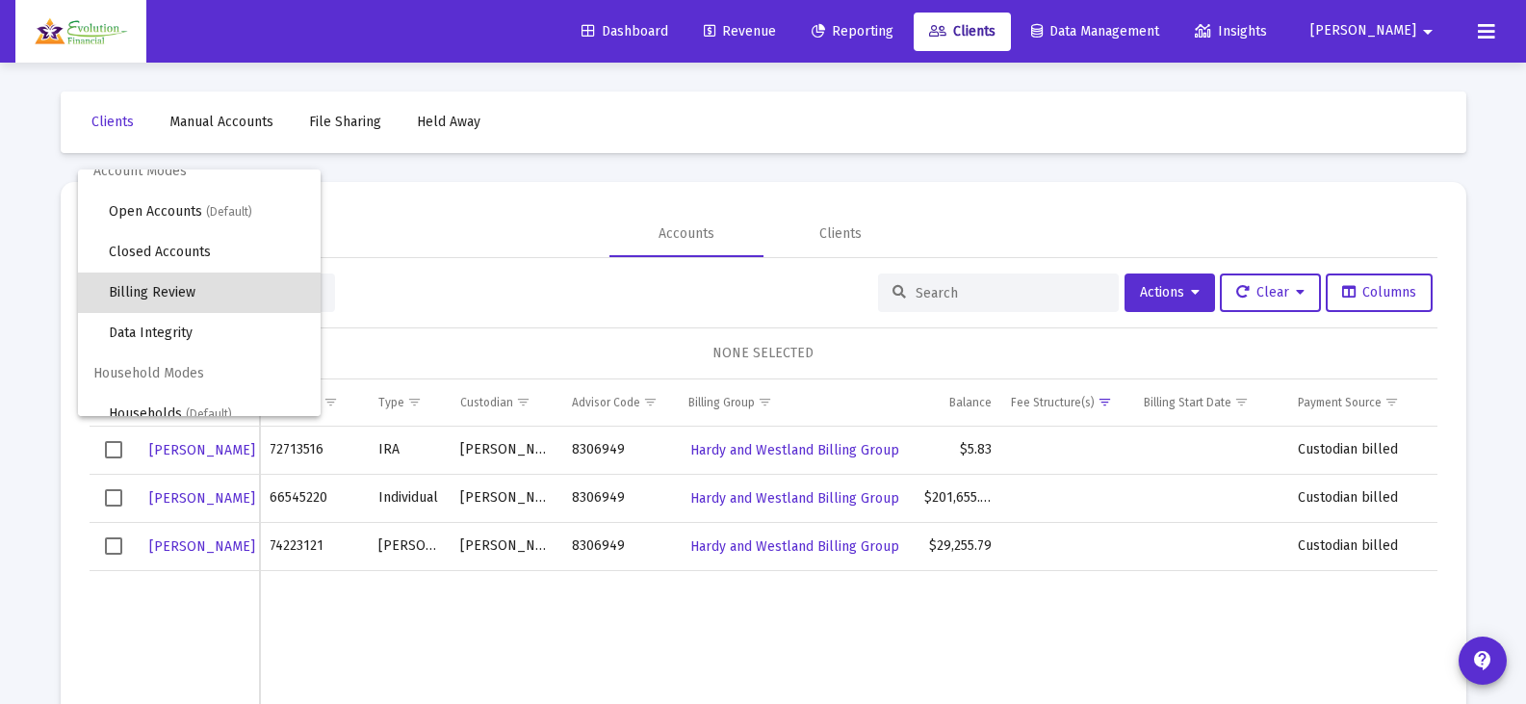
click at [428, 244] on div at bounding box center [763, 352] width 1526 height 704
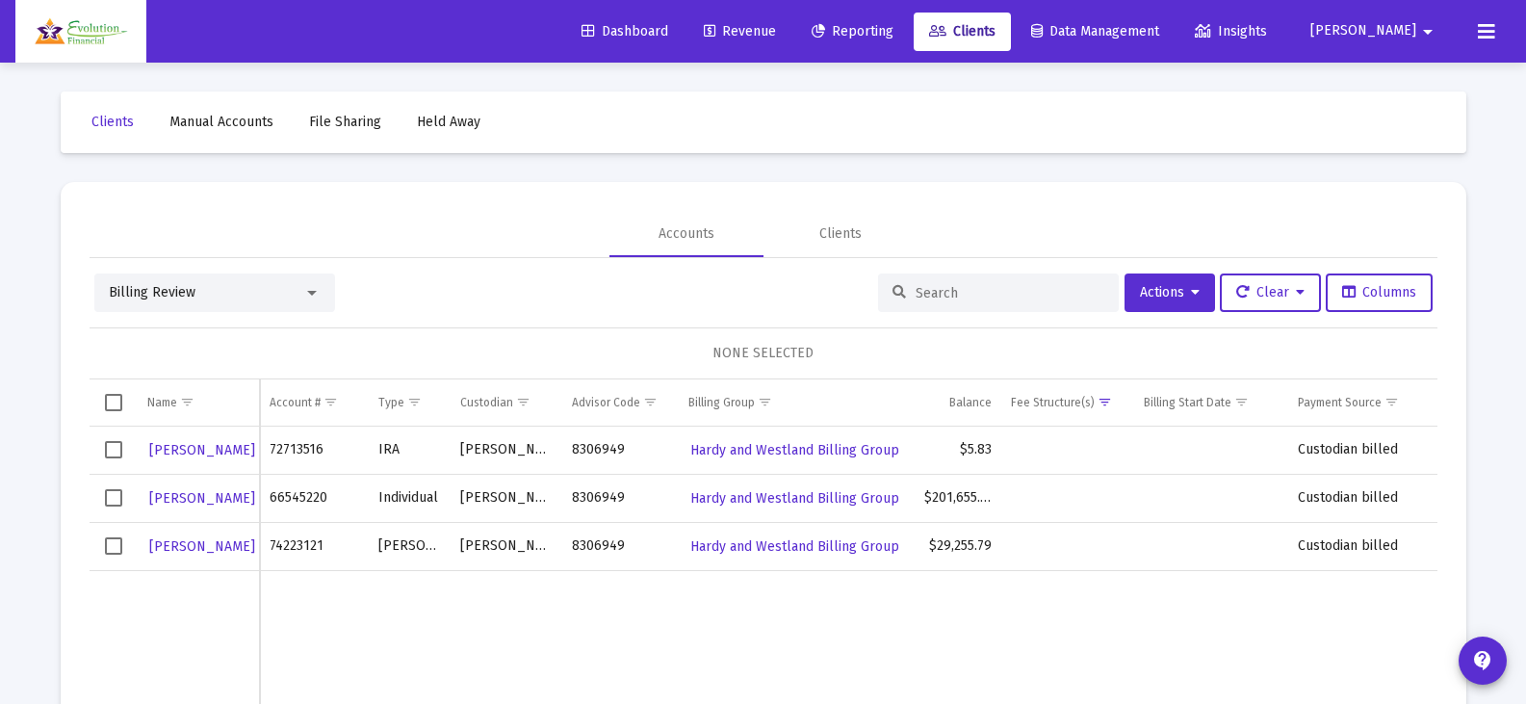
click at [117, 451] on span "Select row" at bounding box center [113, 449] width 17 height 17
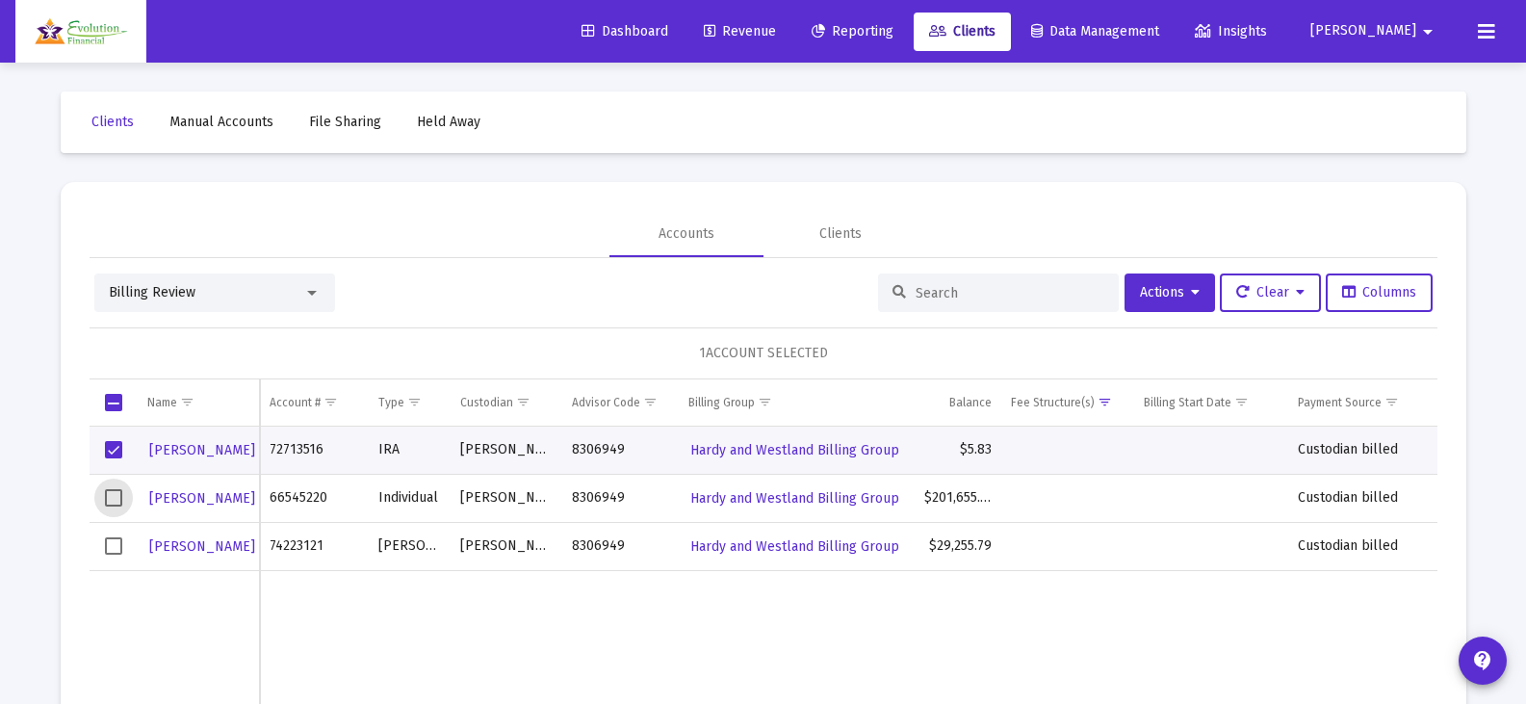
click at [117, 504] on span "Select row" at bounding box center [113, 497] width 17 height 17
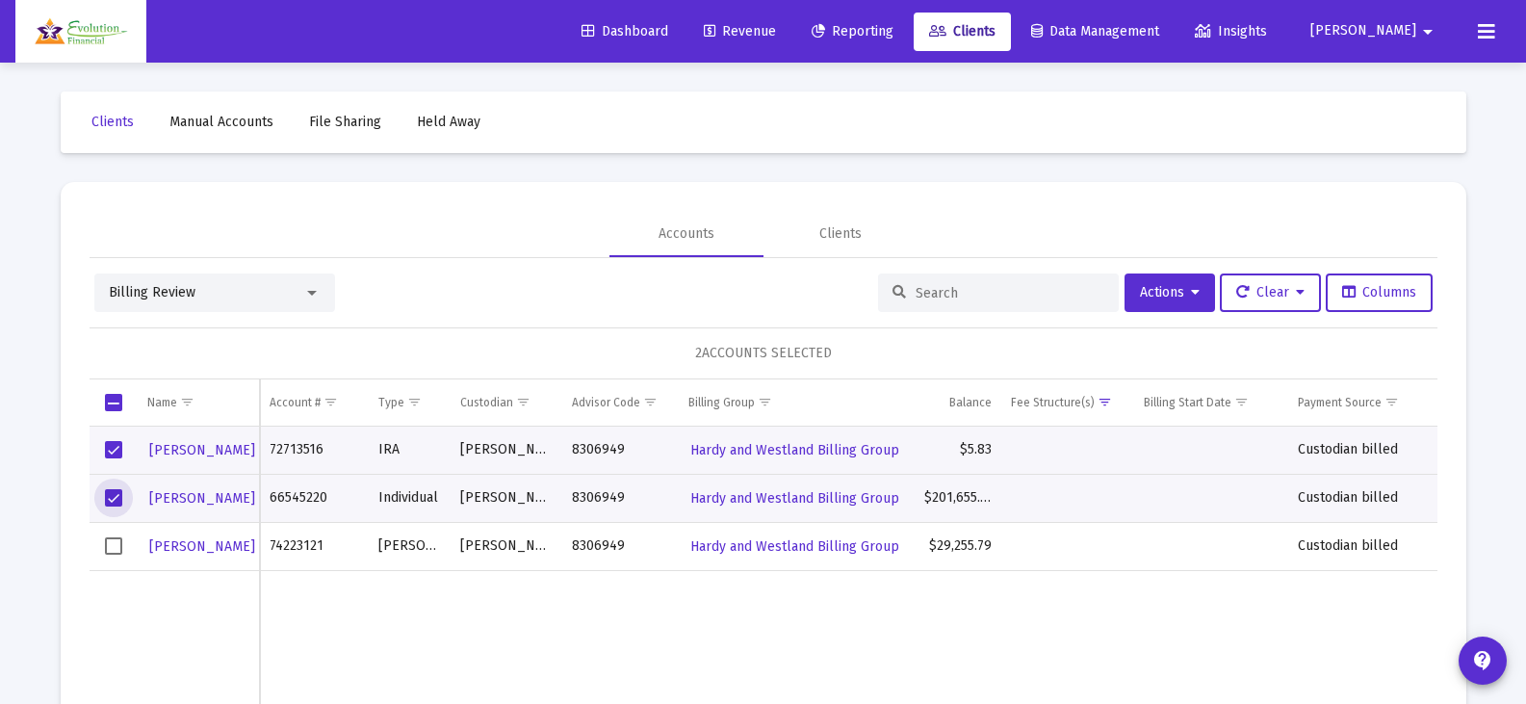
click at [113, 543] on span "Select row" at bounding box center [113, 545] width 17 height 17
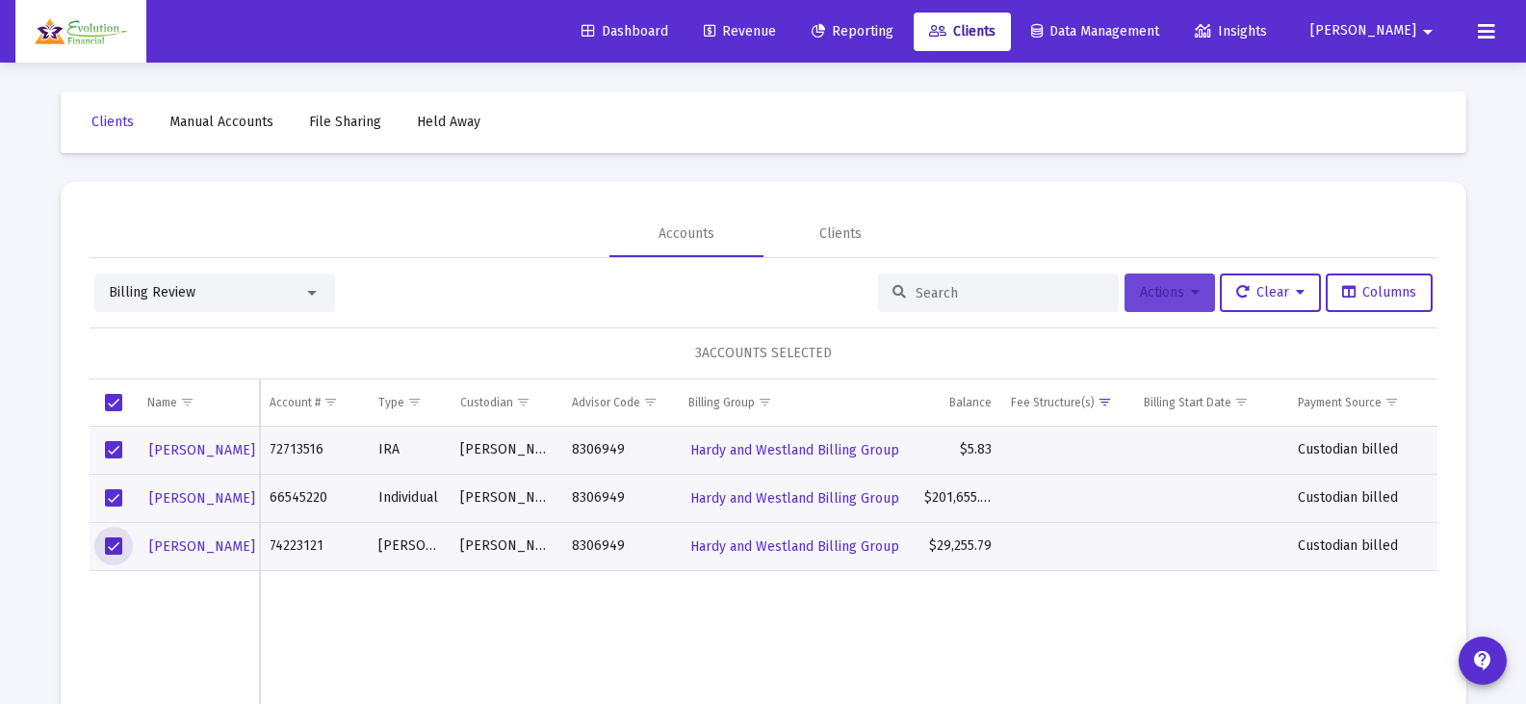
click at [1171, 296] on span "Actions" at bounding box center [1170, 292] width 60 height 16
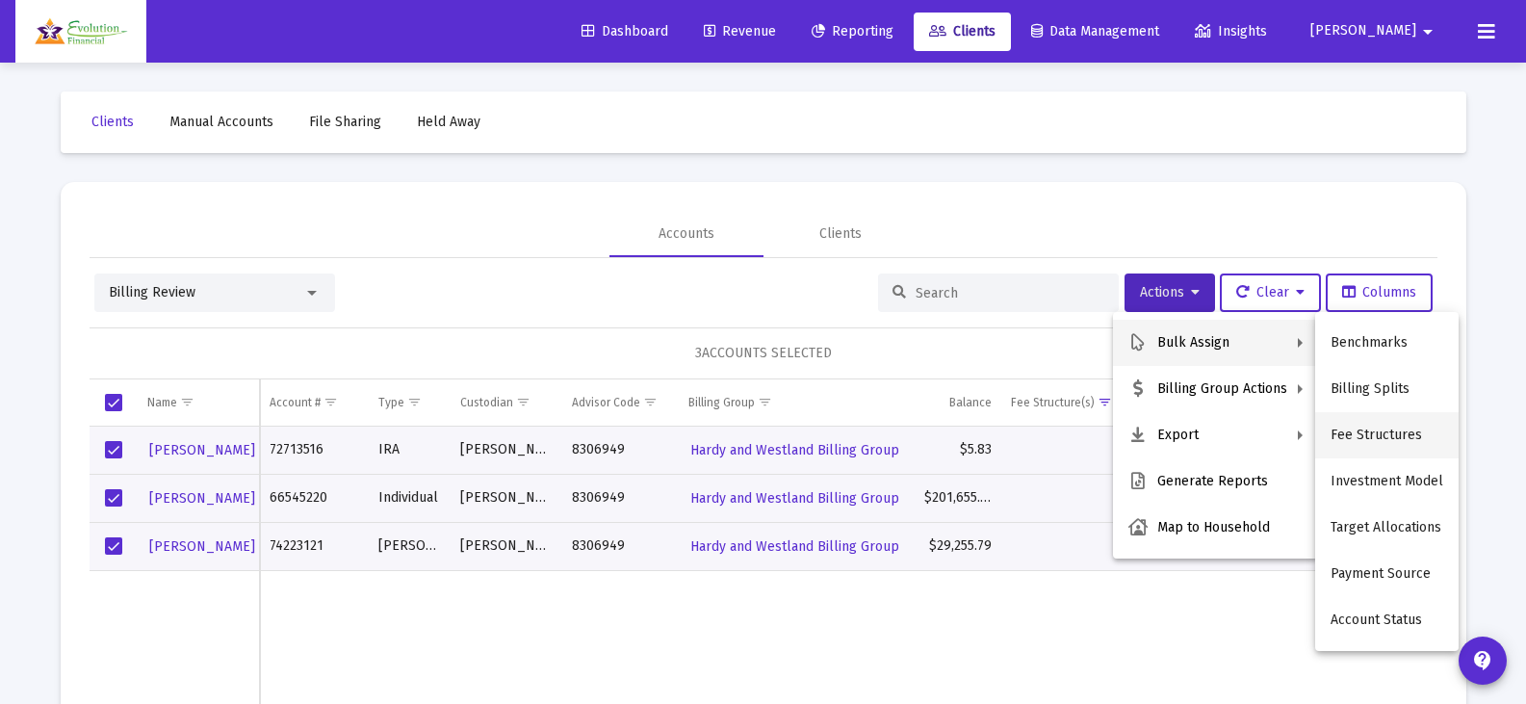
click at [1397, 426] on button "Fee Structures" at bounding box center [1386, 435] width 143 height 46
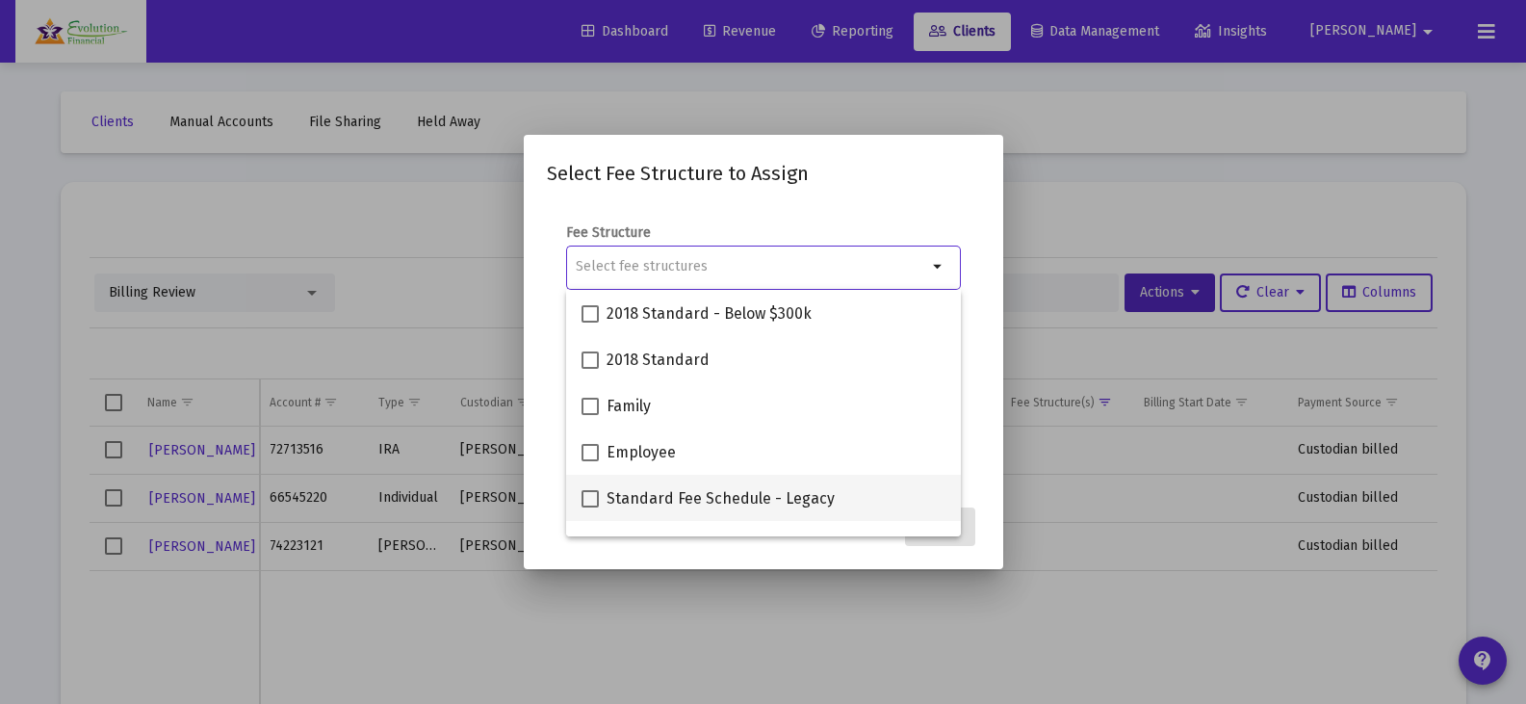
click at [590, 503] on span at bounding box center [589, 498] width 17 height 17
click at [590, 507] on input "Standard Fee Schedule - Legacy" at bounding box center [589, 507] width 1 height 1
checkbox input "true"
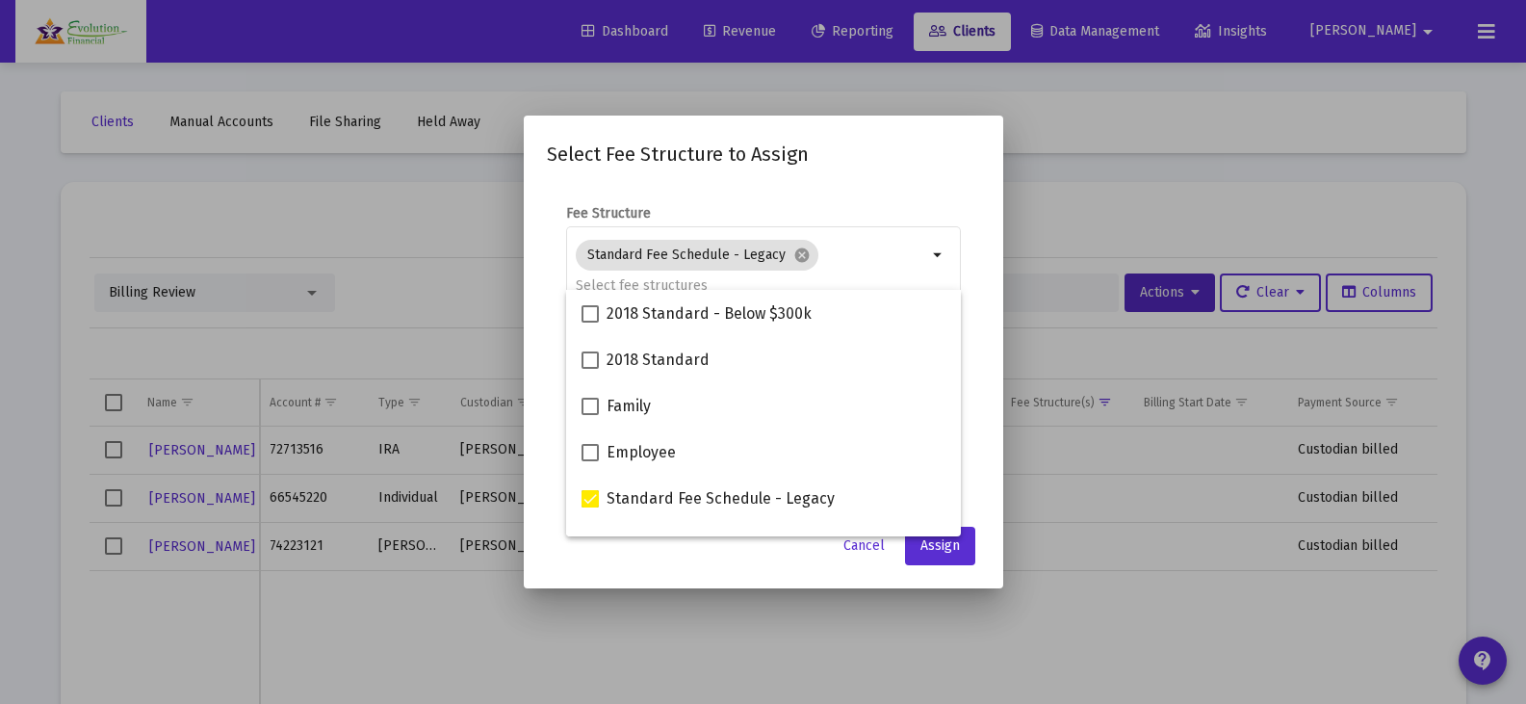
click at [970, 193] on mat-dialog-content "Fee Structure Standard Fee Schedule - Legacy cancel arrow_drop_down Notes You a…" at bounding box center [763, 350] width 479 height 330
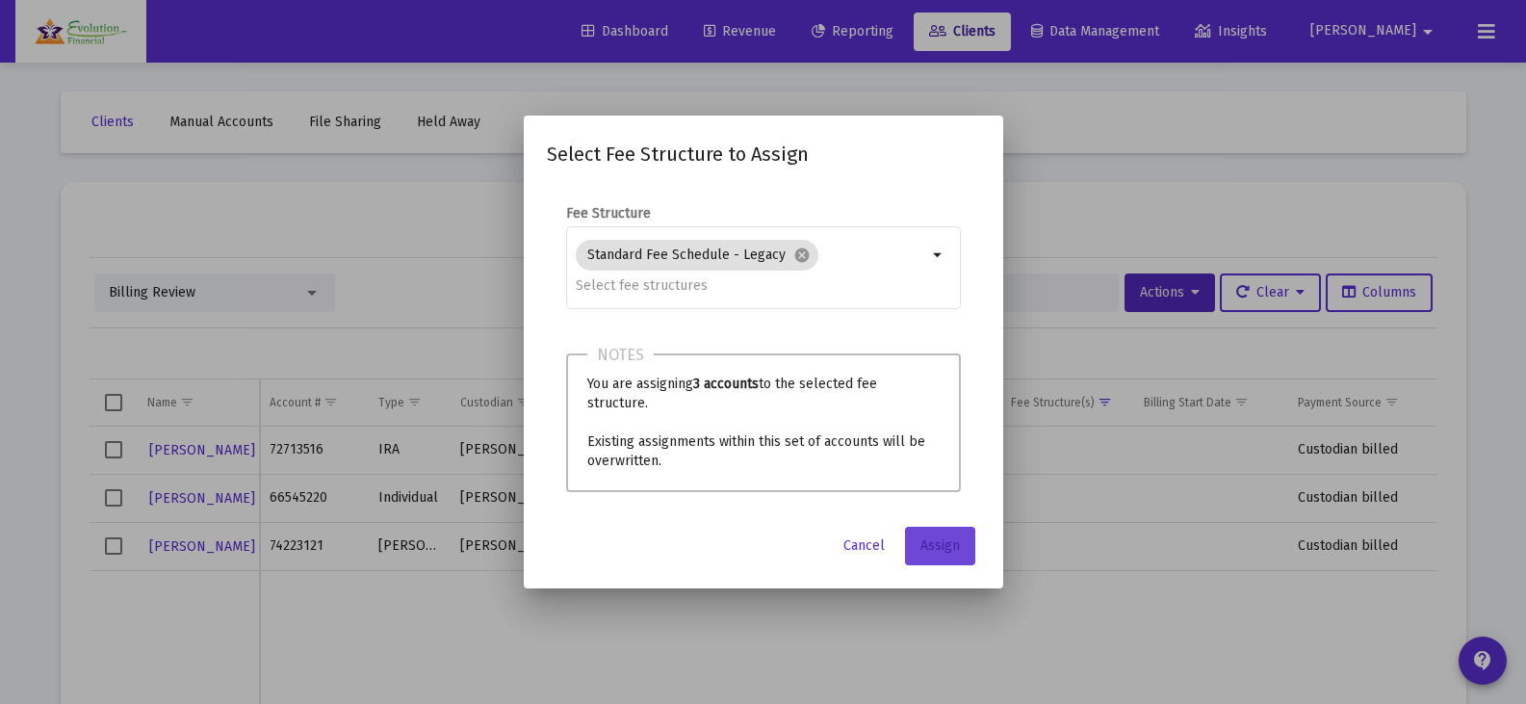
click at [941, 544] on span "Assign" at bounding box center [939, 545] width 39 height 16
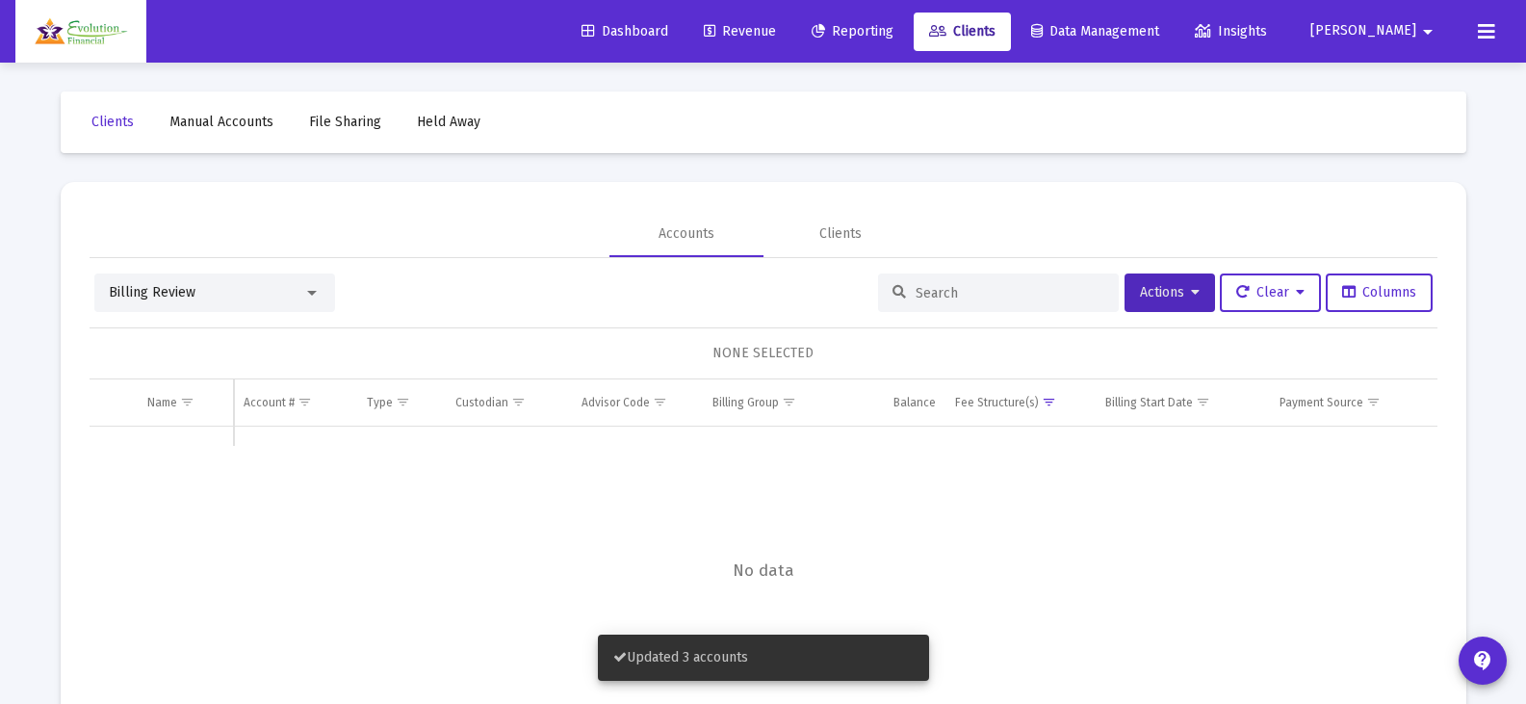
click at [312, 289] on div at bounding box center [311, 292] width 17 height 15
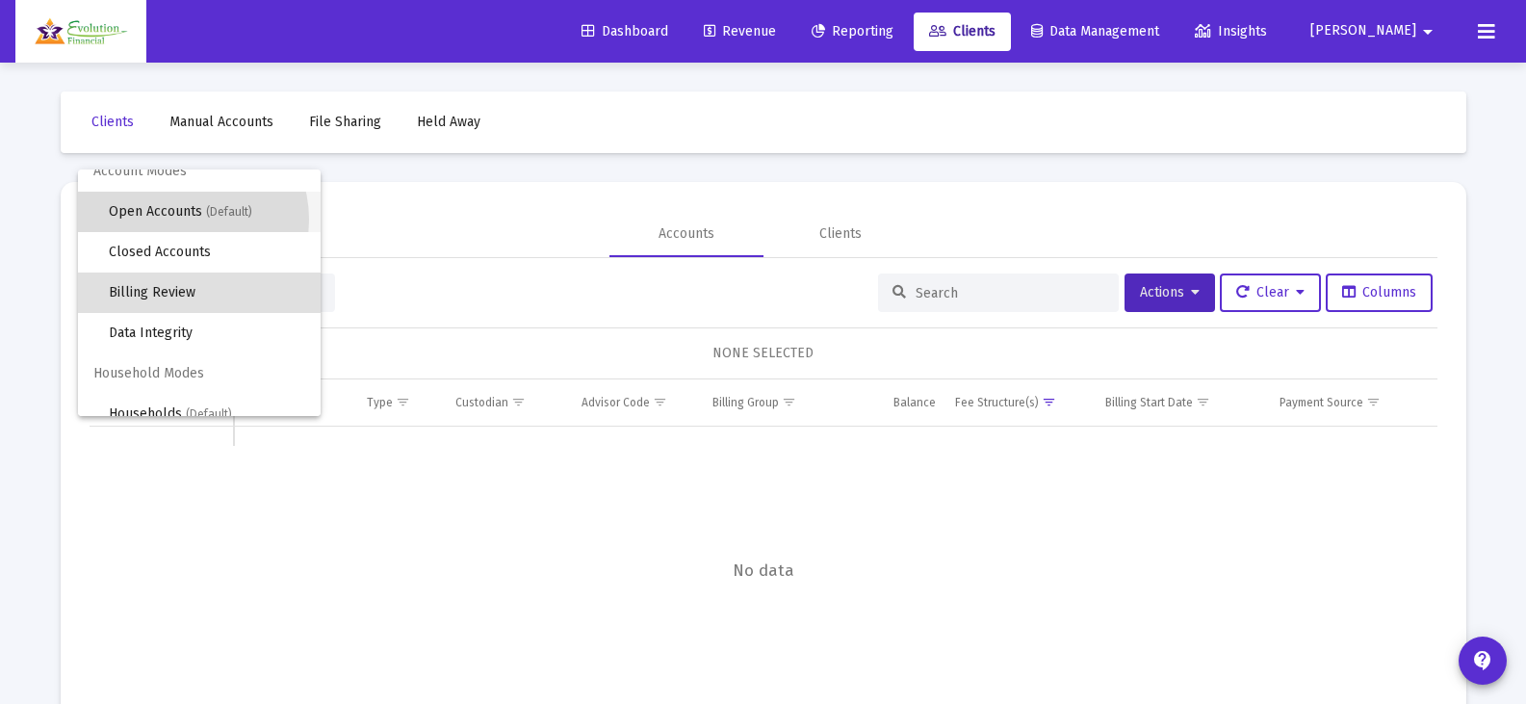
click at [182, 219] on span "Open Accounts (Default)" at bounding box center [207, 212] width 196 height 40
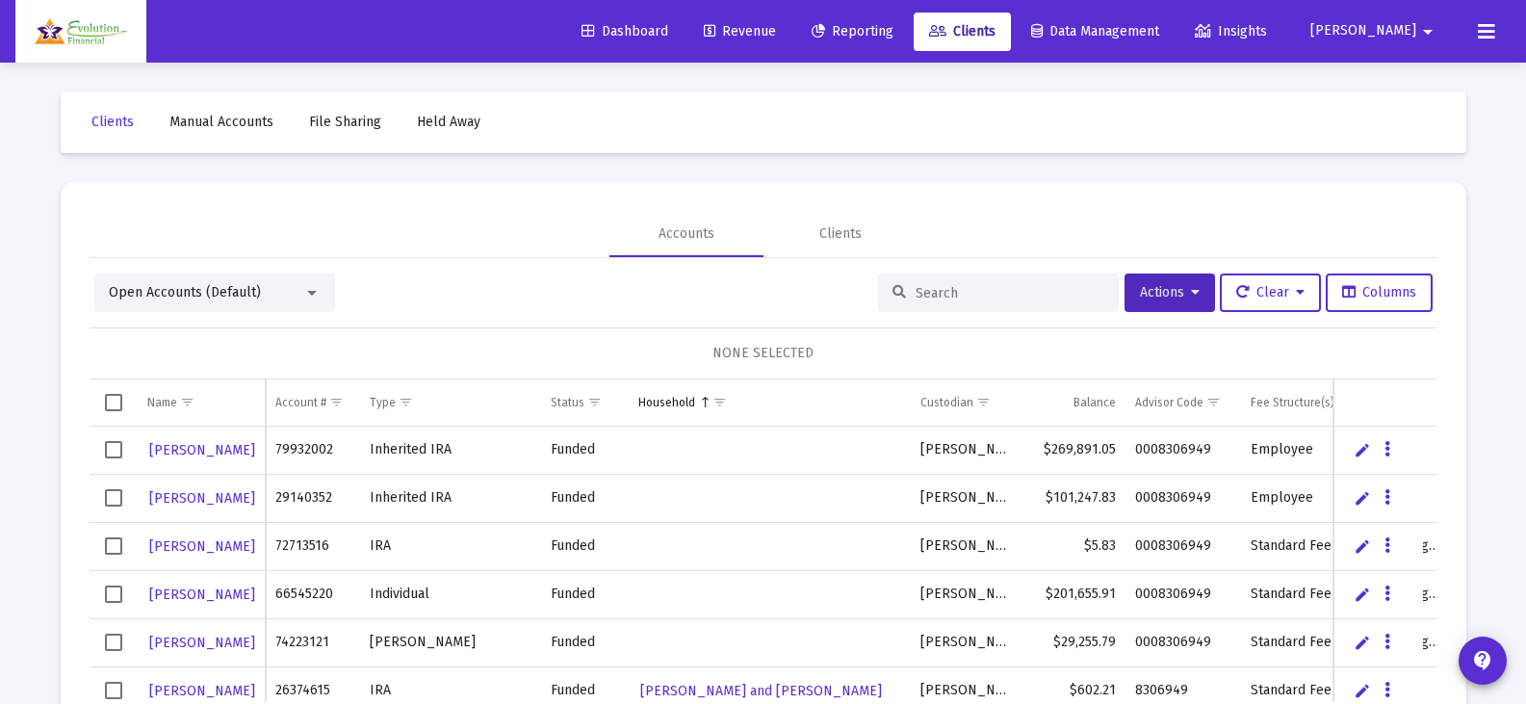
click at [1016, 291] on input at bounding box center [1009, 293] width 189 height 16
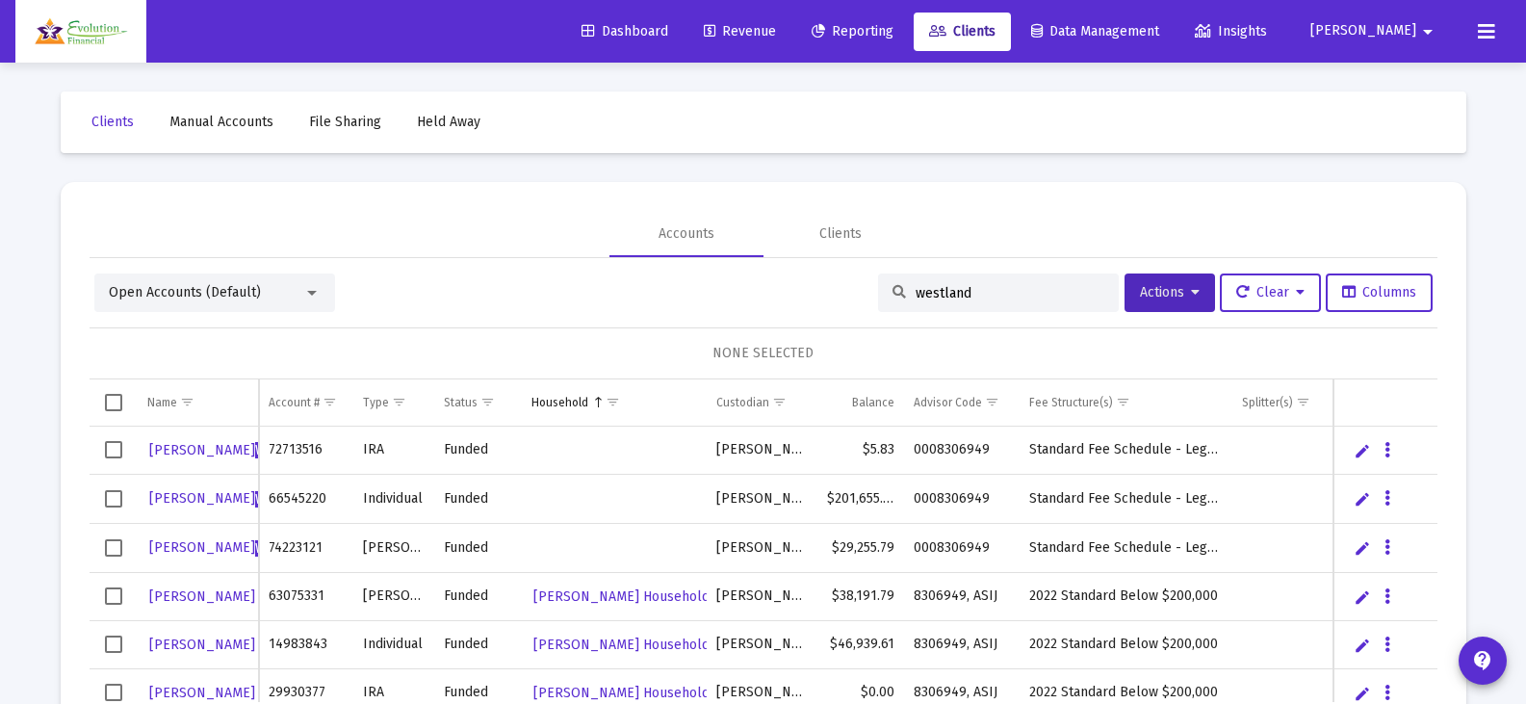
type input "westland"
click at [117, 454] on span "Select row" at bounding box center [113, 449] width 17 height 17
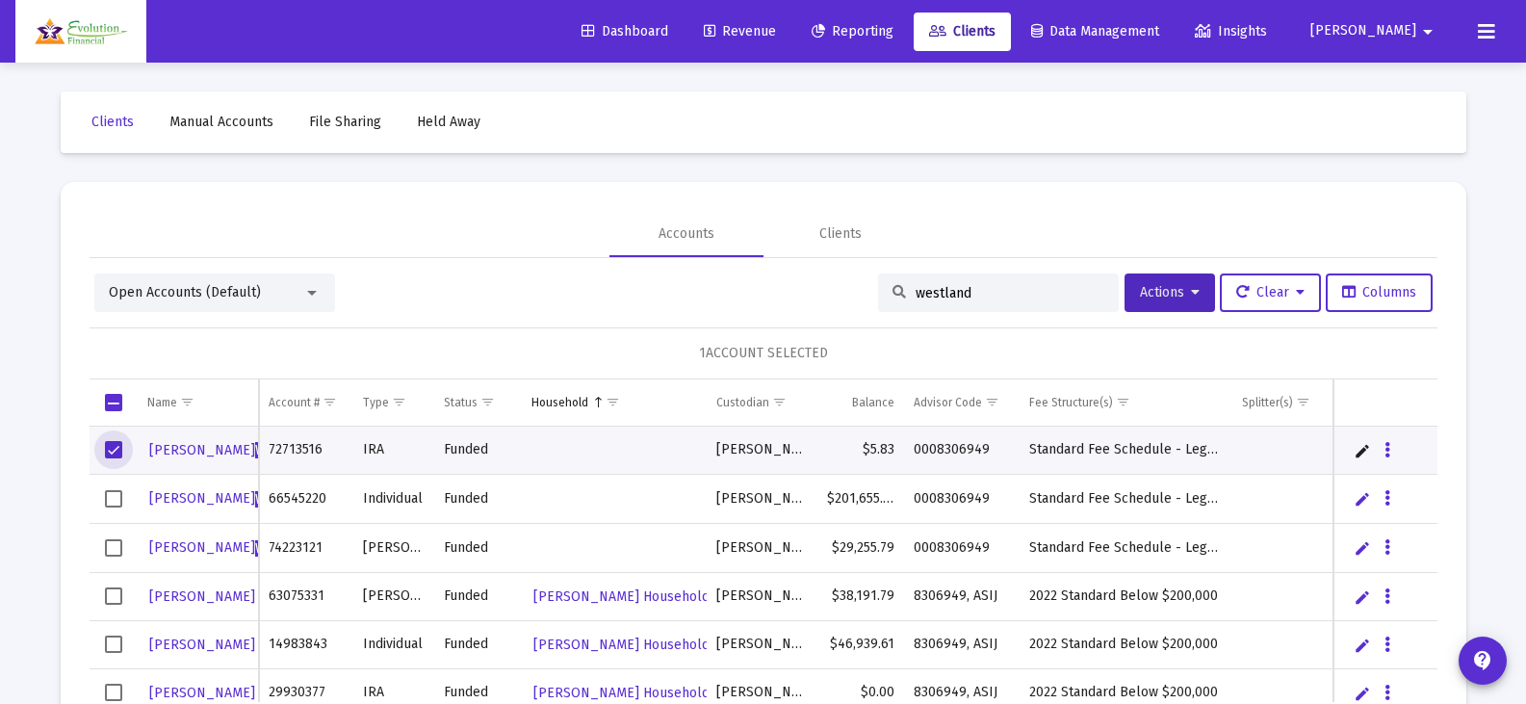
click at [111, 492] on span "Select row" at bounding box center [113, 498] width 17 height 17
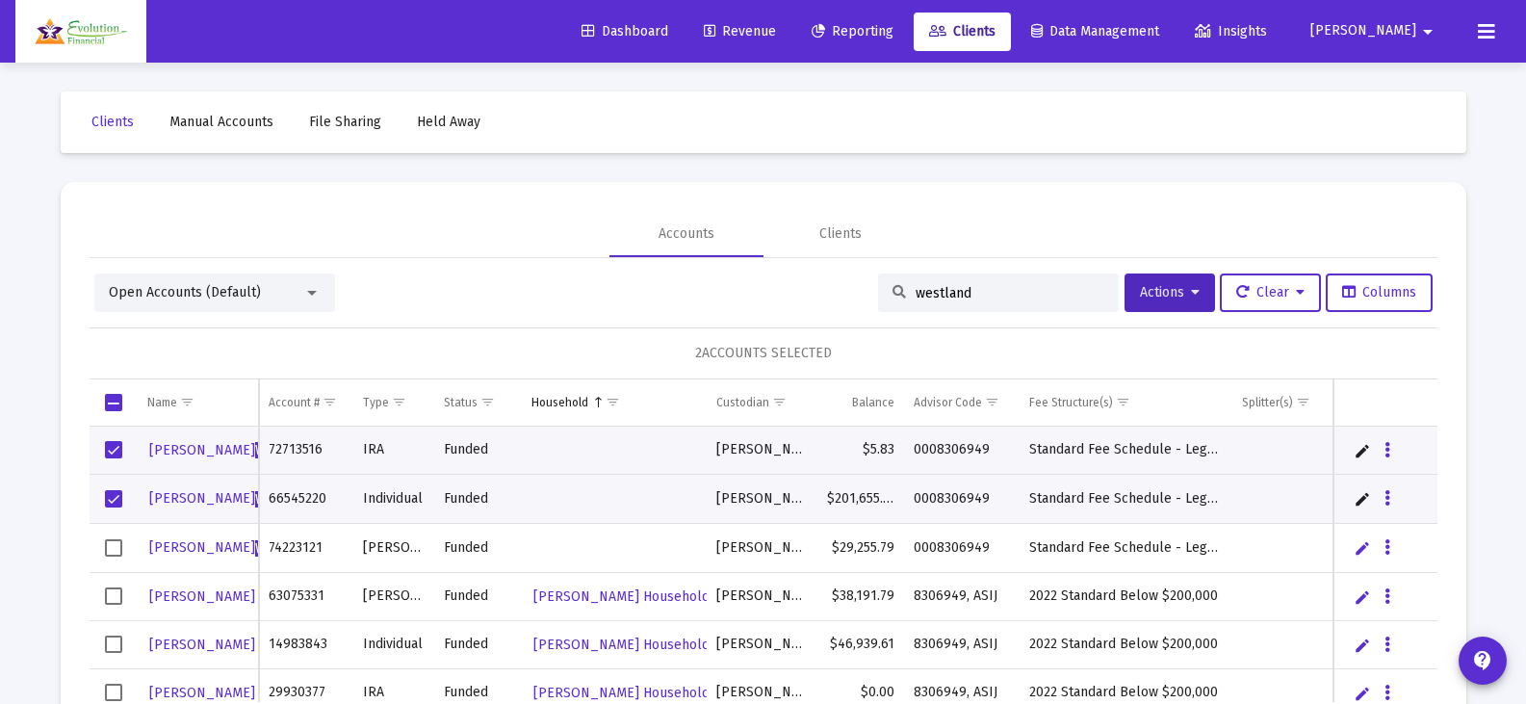
click at [115, 536] on td "Data grid" at bounding box center [114, 548] width 48 height 49
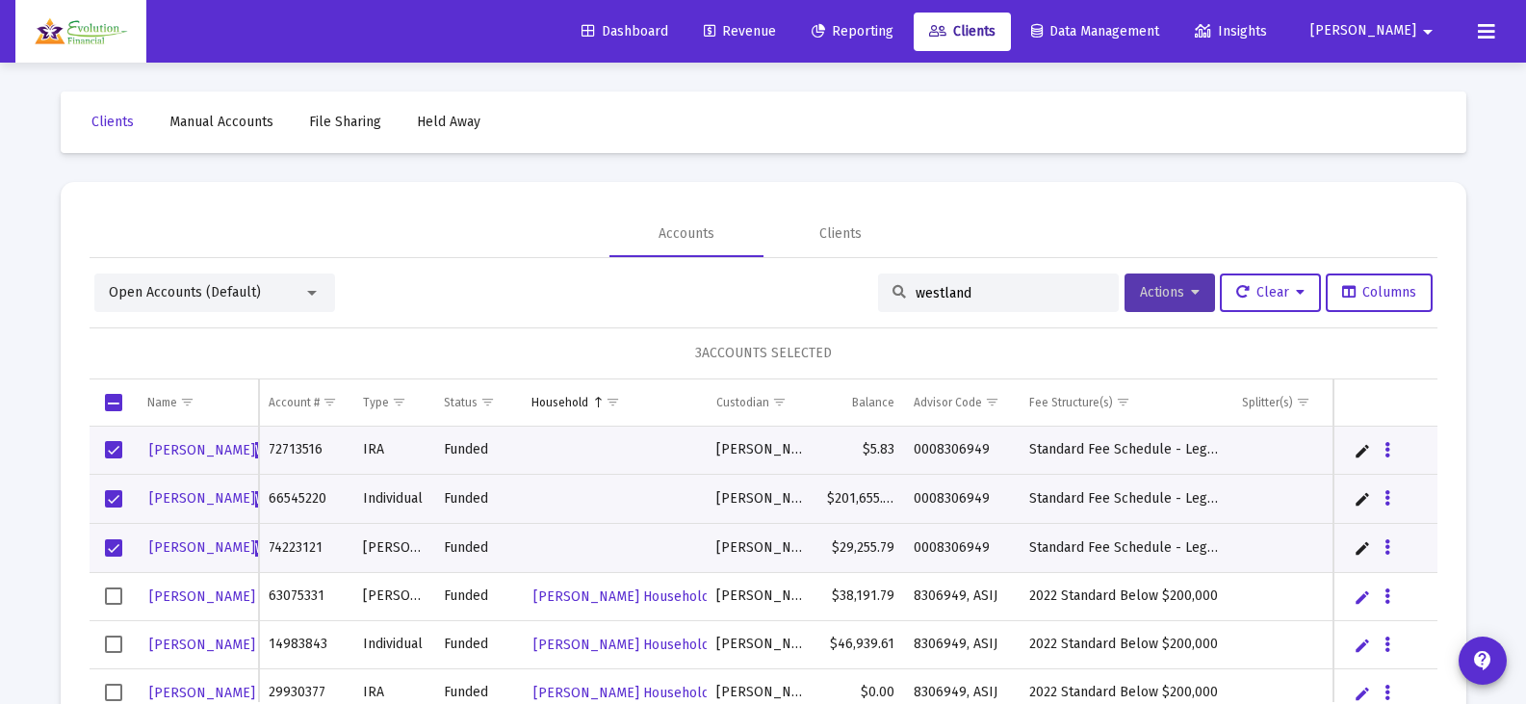
click at [1181, 293] on span "Actions" at bounding box center [1170, 292] width 60 height 16
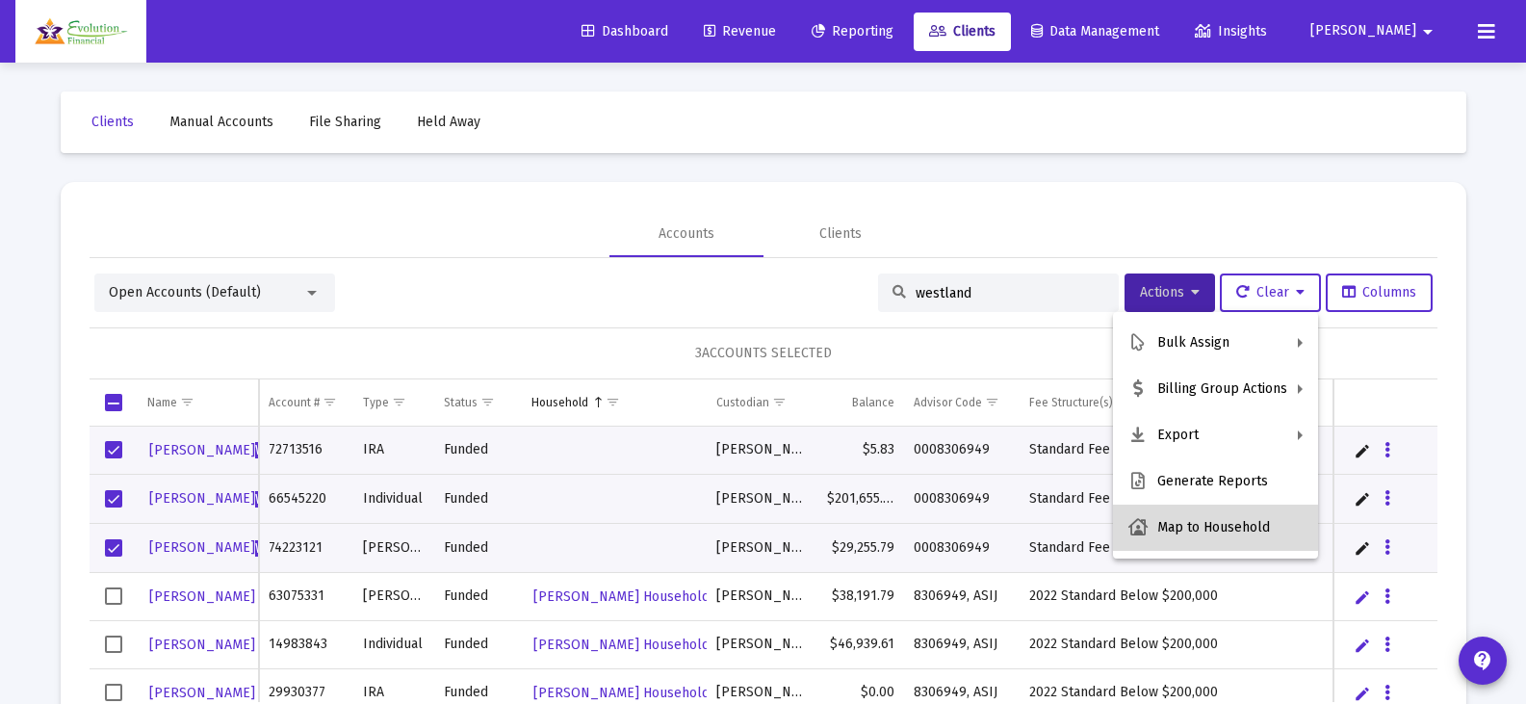
click at [1223, 525] on button "Map to Household" at bounding box center [1215, 527] width 205 height 46
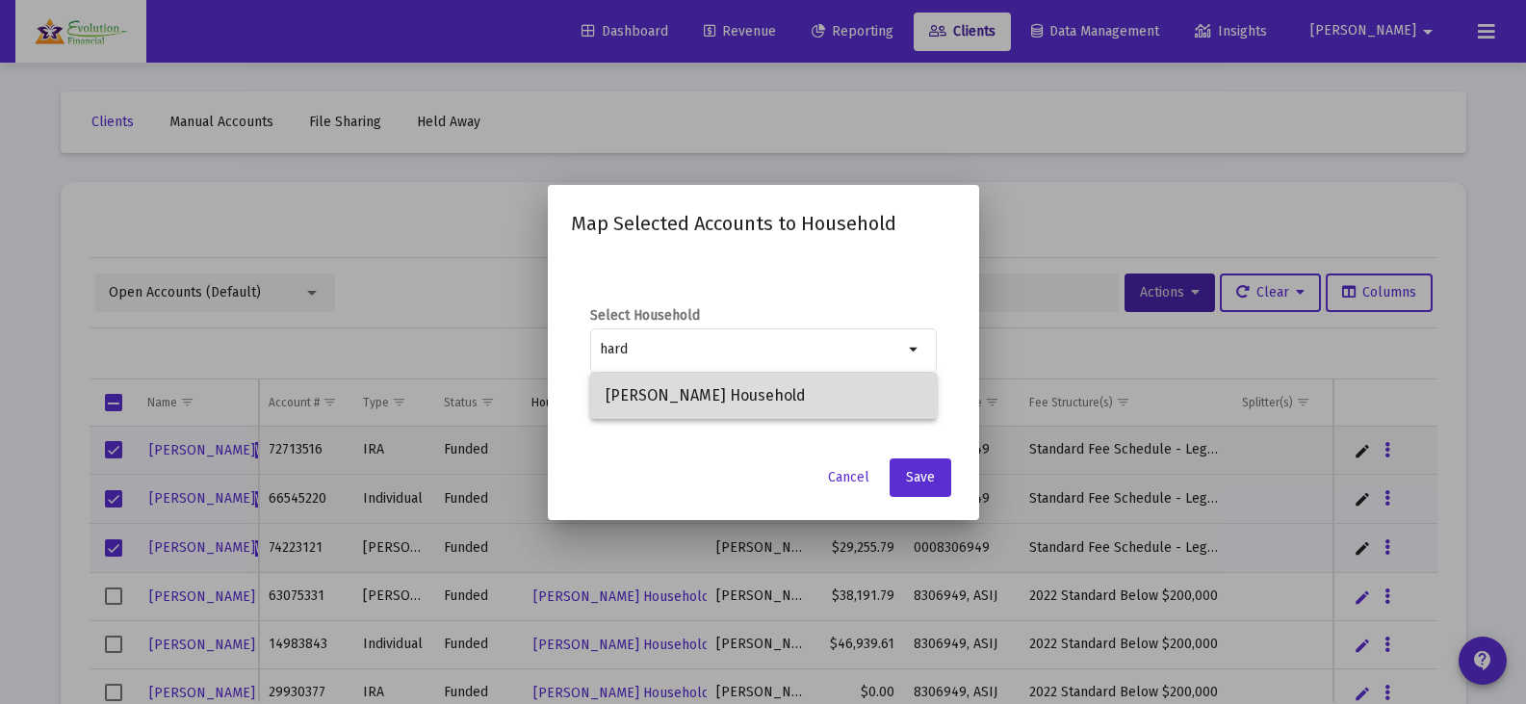
click at [746, 394] on span "[PERSON_NAME] Household" at bounding box center [764, 396] width 316 height 46
type input "[PERSON_NAME] Household"
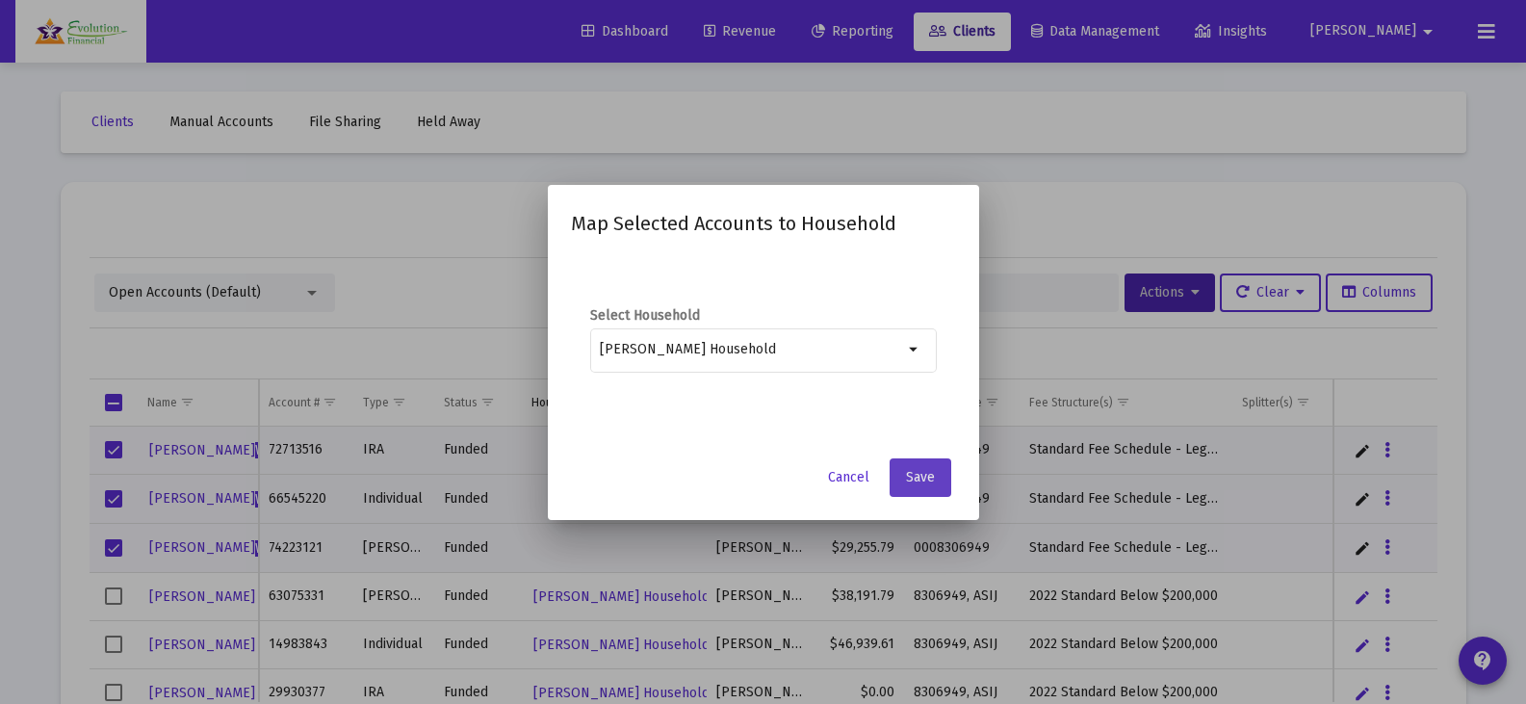
click at [926, 481] on span "Save" at bounding box center [920, 477] width 29 height 16
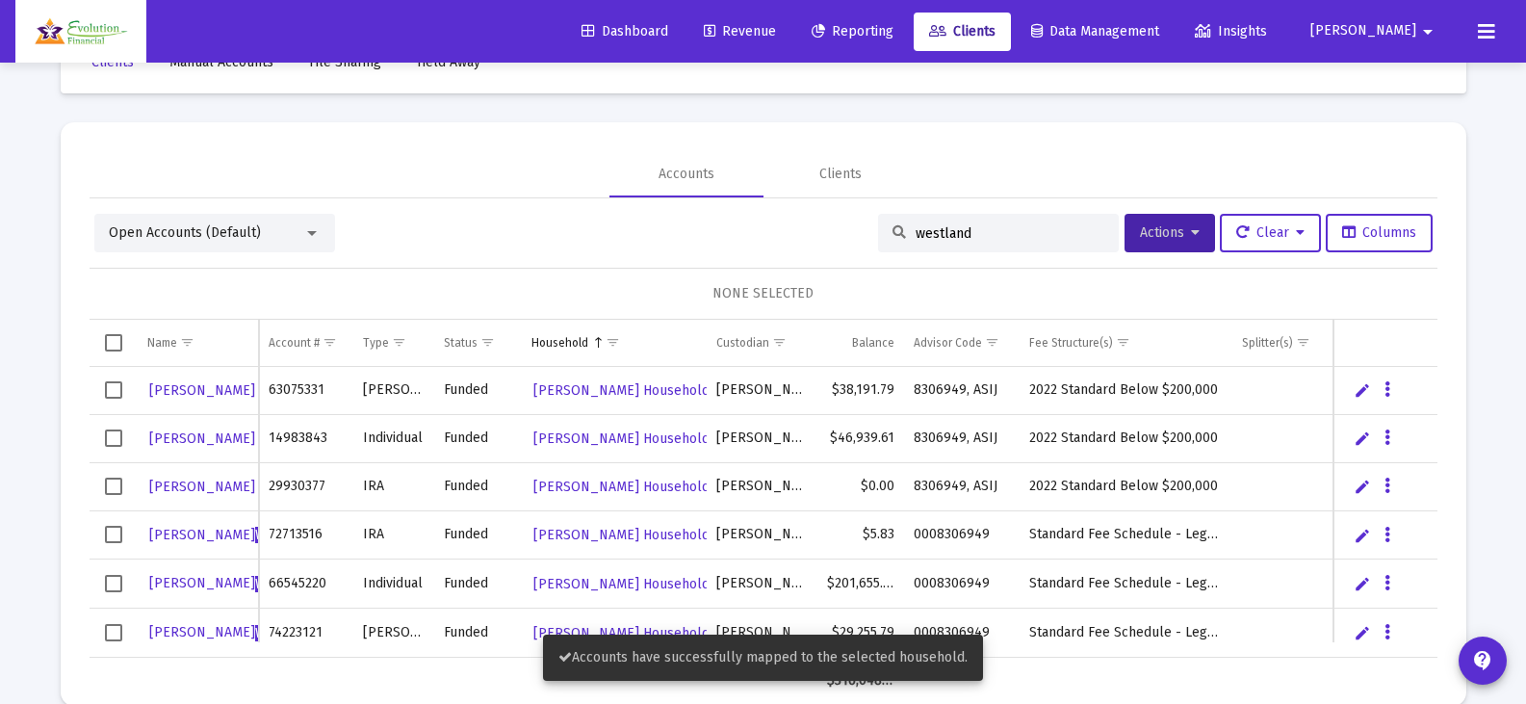
scroll to position [90, 0]
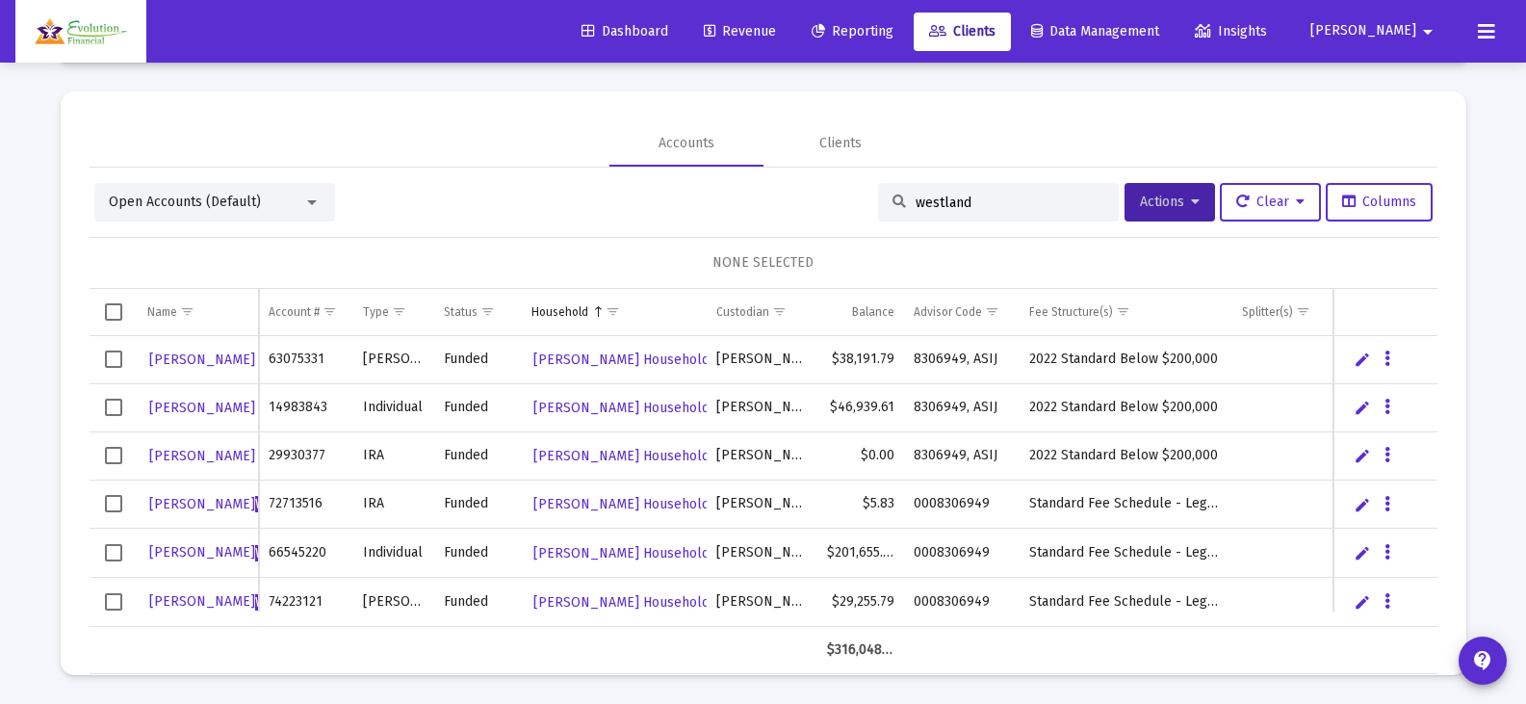
drag, startPoint x: 119, startPoint y: 361, endPoint x: 117, endPoint y: 373, distance: 11.7
click at [119, 361] on span "Select row" at bounding box center [113, 358] width 17 height 17
click at [116, 405] on span "Select row" at bounding box center [113, 407] width 17 height 17
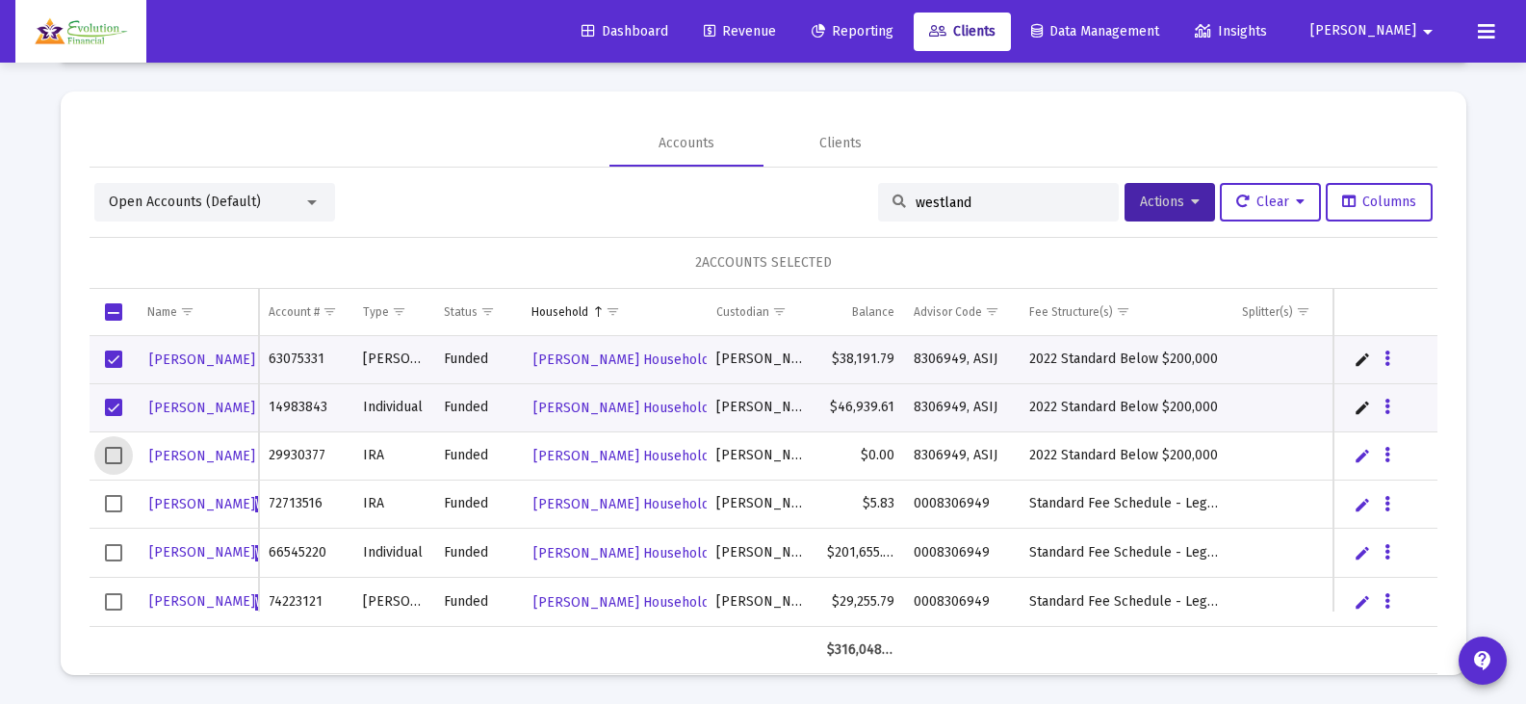
click at [114, 453] on span "Select row" at bounding box center [113, 455] width 17 height 17
click at [1178, 197] on span "Actions" at bounding box center [1170, 201] width 60 height 16
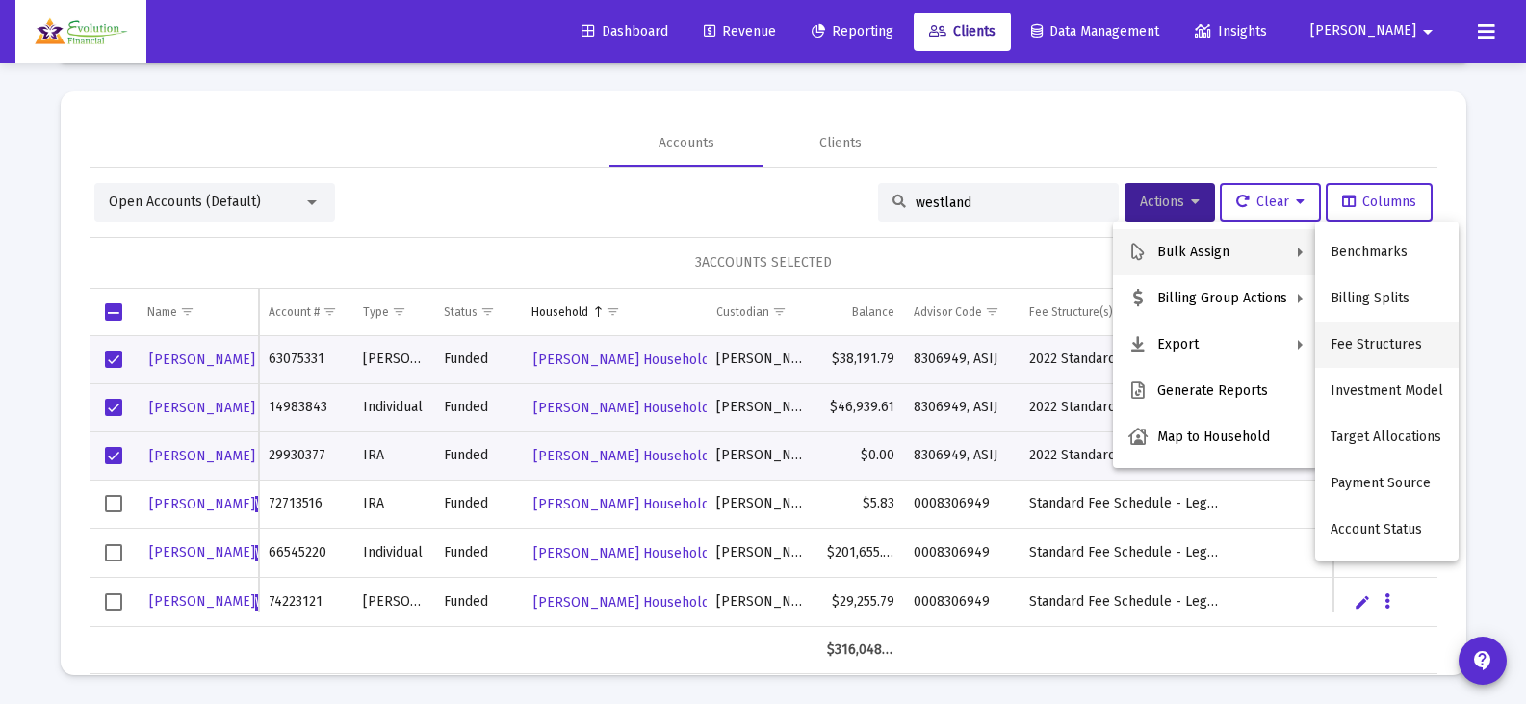
click at [1348, 345] on button "Fee Structures" at bounding box center [1386, 345] width 143 height 46
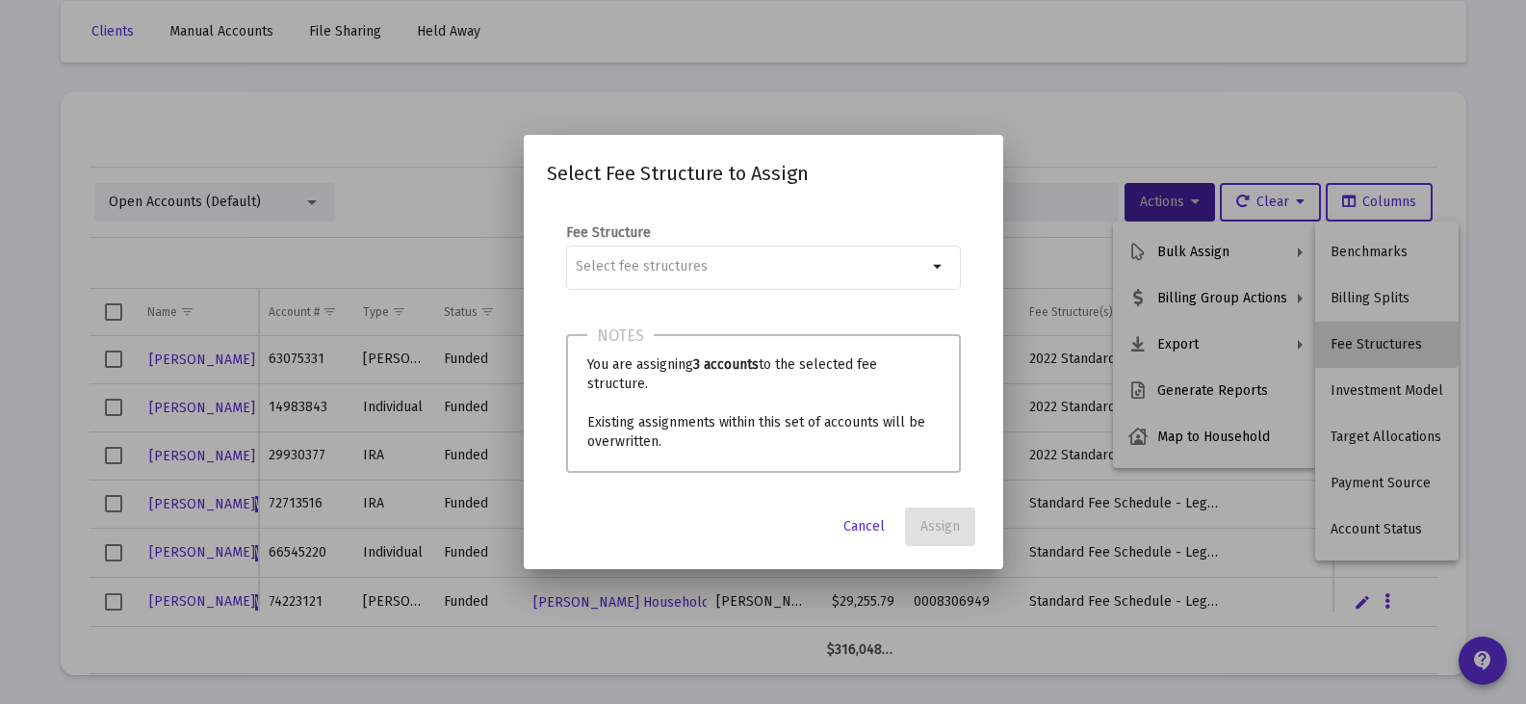
scroll to position [0, 0]
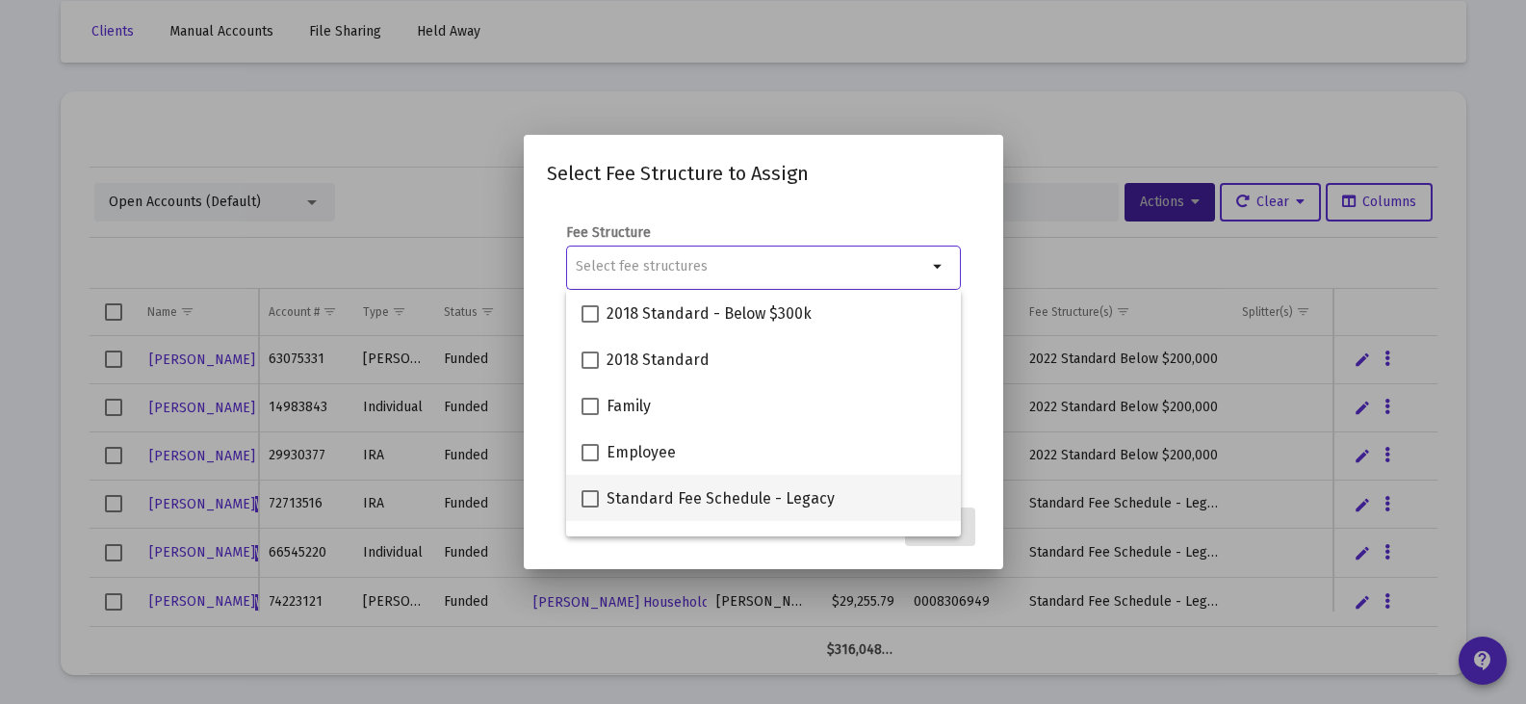
click at [596, 500] on span at bounding box center [589, 498] width 17 height 17
click at [590, 507] on input "Standard Fee Schedule - Legacy" at bounding box center [589, 507] width 1 height 1
checkbox input "true"
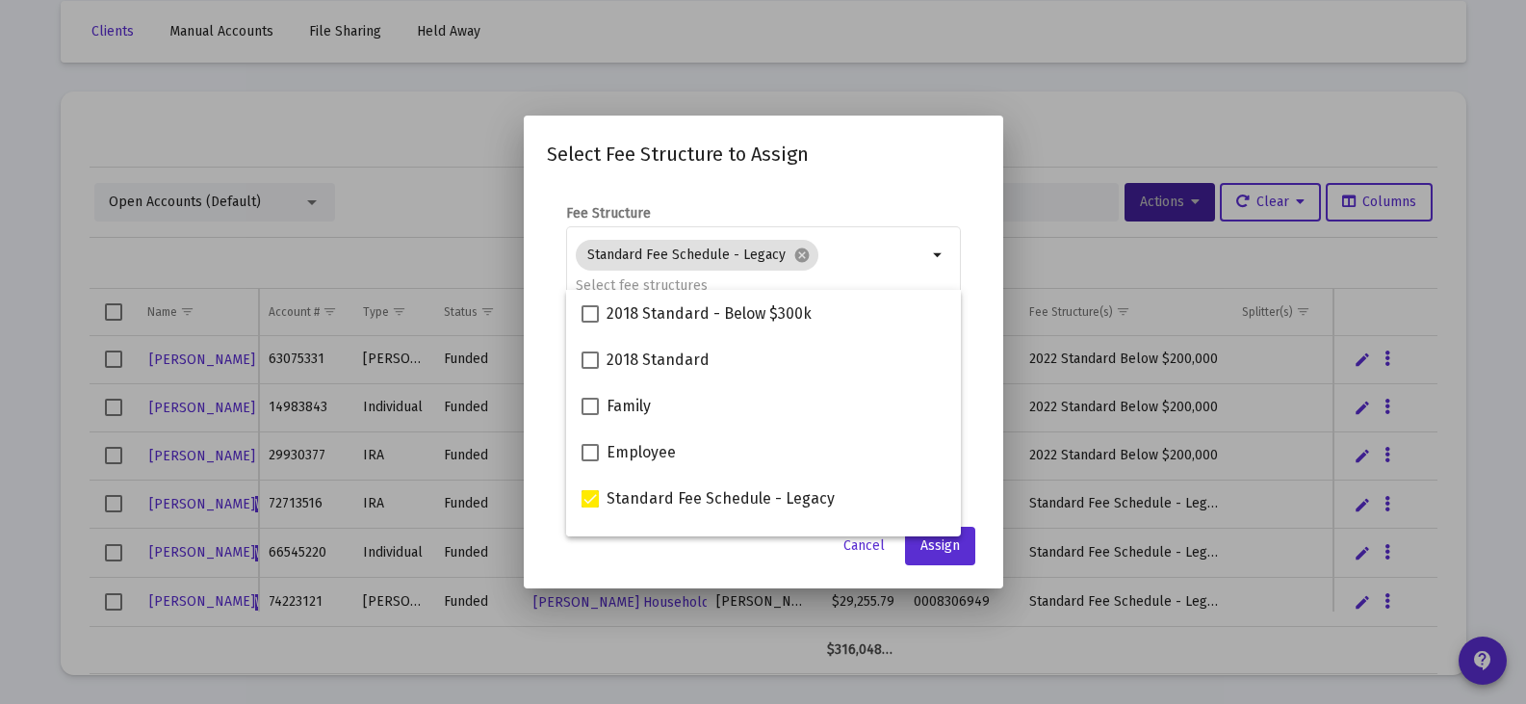
click at [940, 186] on mat-dialog-content "Fee Structure Standard Fee Schedule - Legacy cancel arrow_drop_down Notes You a…" at bounding box center [763, 350] width 479 height 330
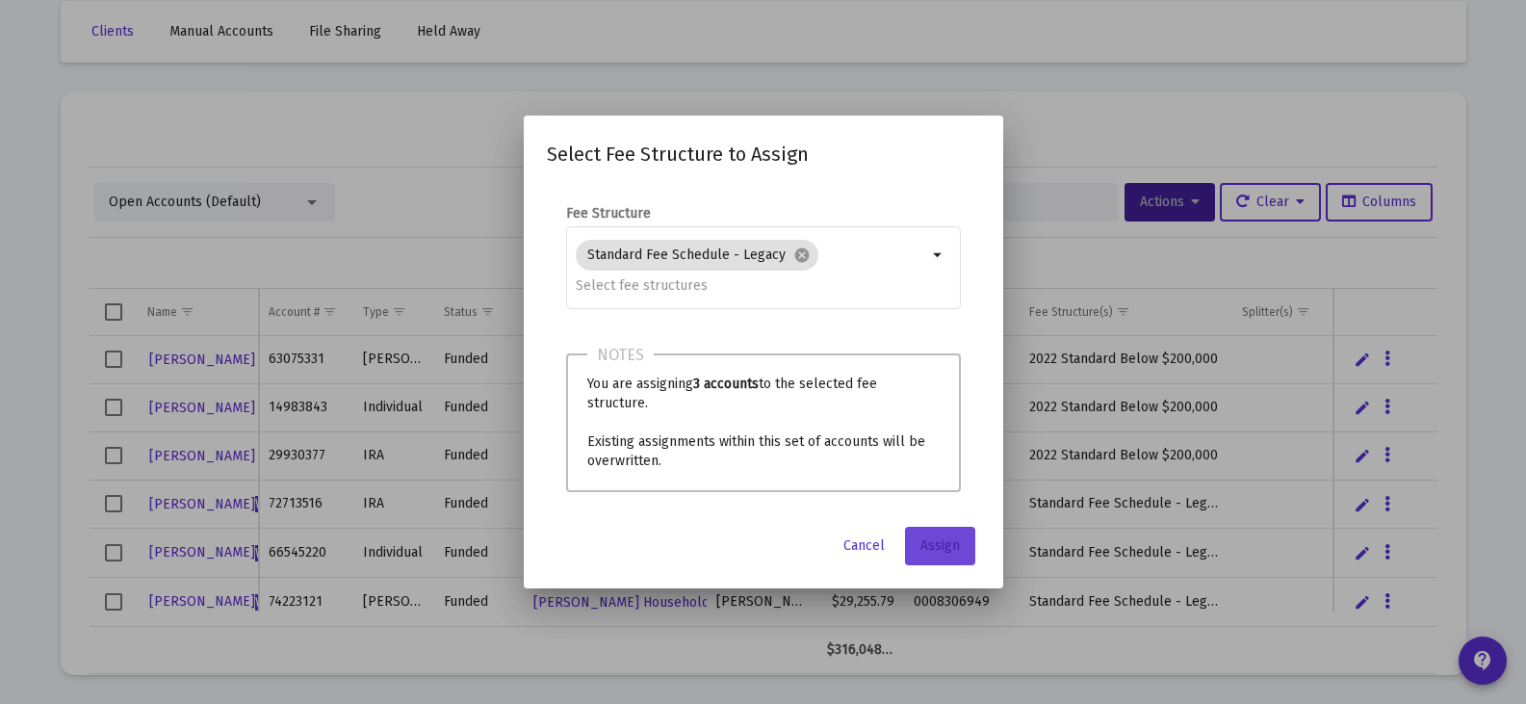
click at [946, 552] on span "Assign" at bounding box center [939, 545] width 39 height 16
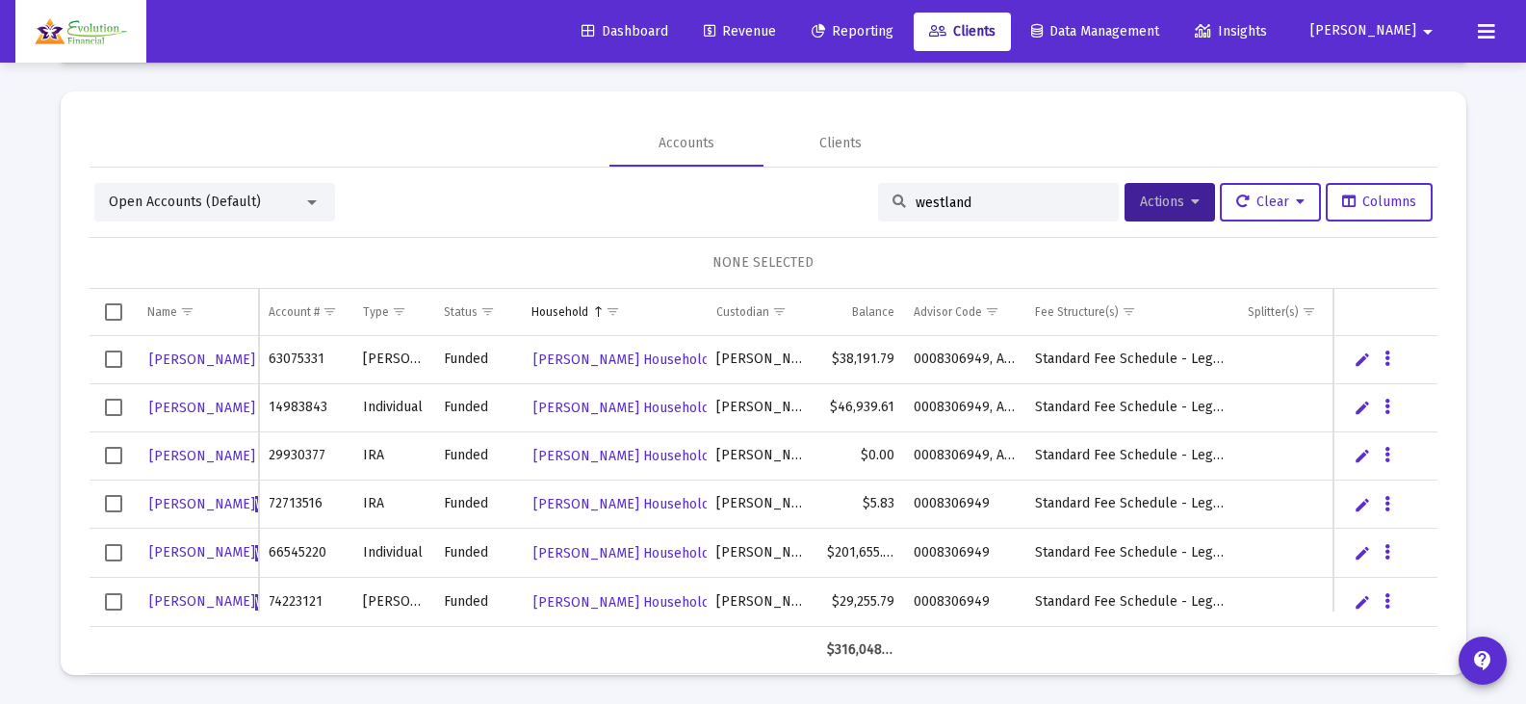
click at [305, 194] on div at bounding box center [311, 201] width 17 height 15
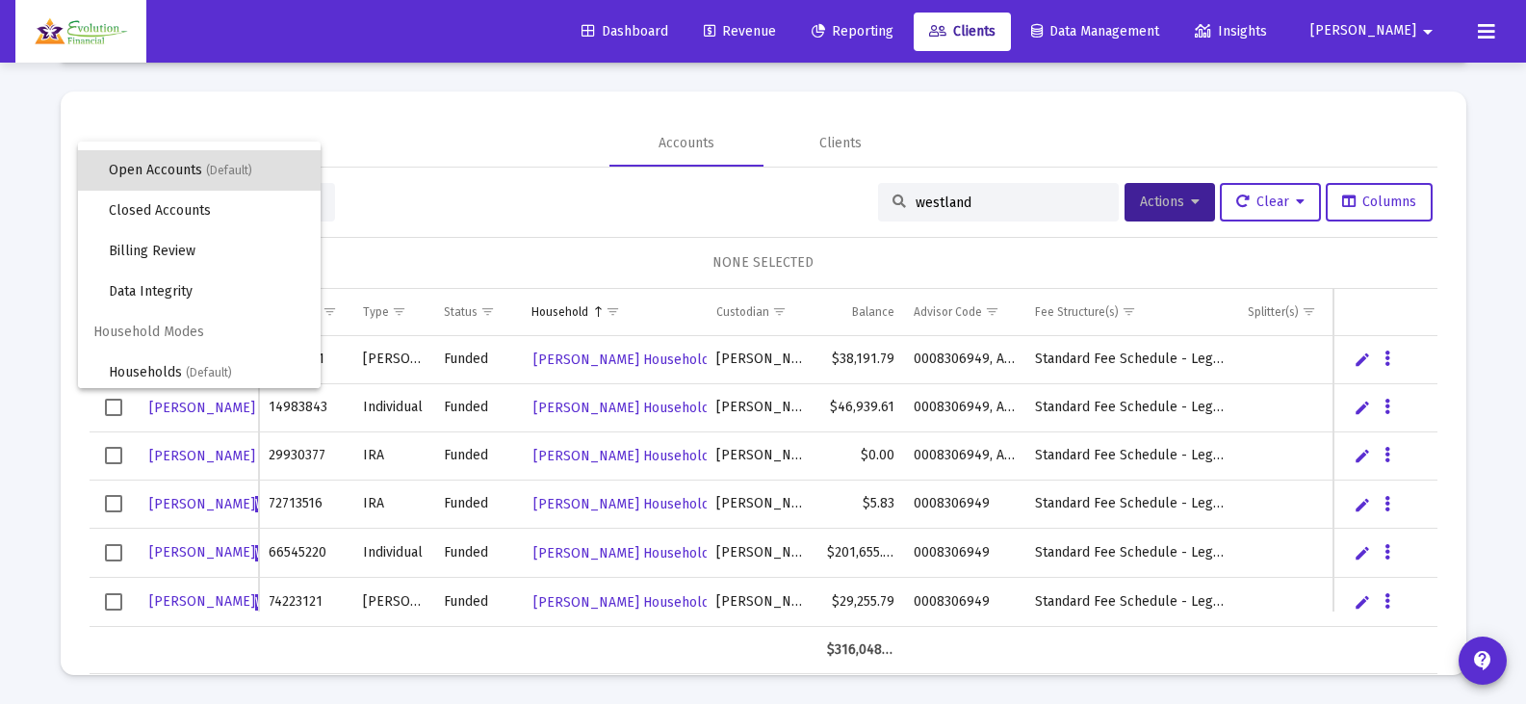
scroll to position [37, 0]
click at [157, 367] on span "Households (Default)" at bounding box center [207, 368] width 196 height 40
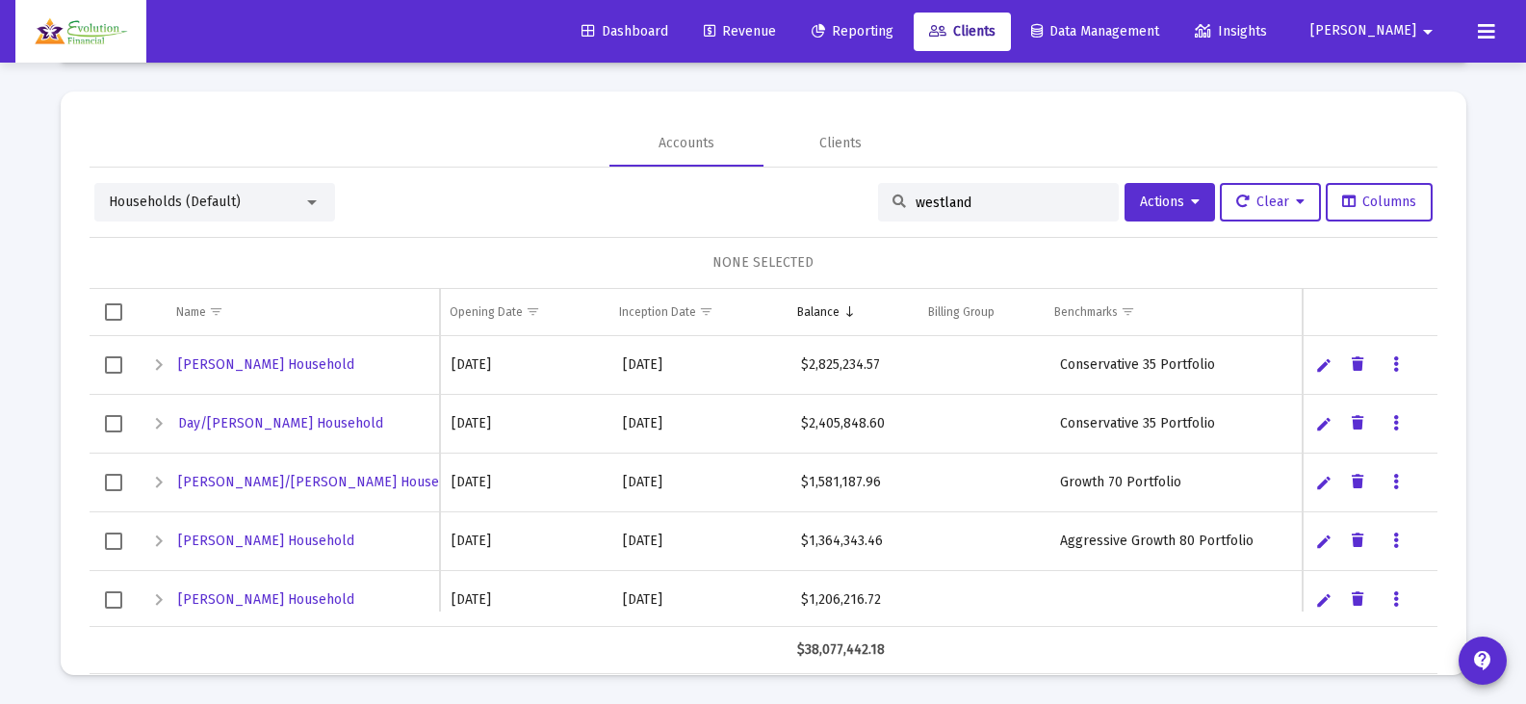
click at [986, 207] on input "westland" at bounding box center [1009, 202] width 189 height 16
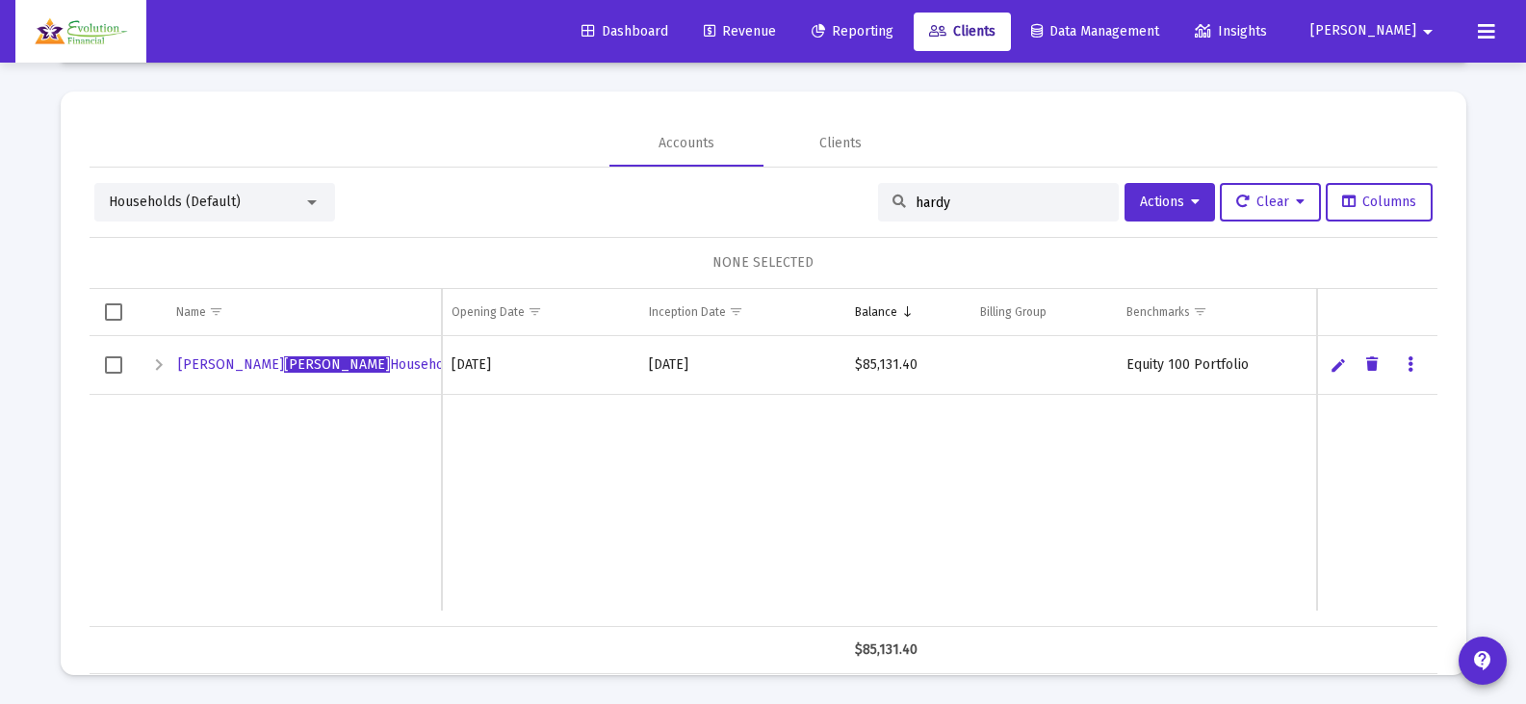
type input "hardy"
click at [1338, 366] on link "Edit" at bounding box center [1337, 364] width 17 height 17
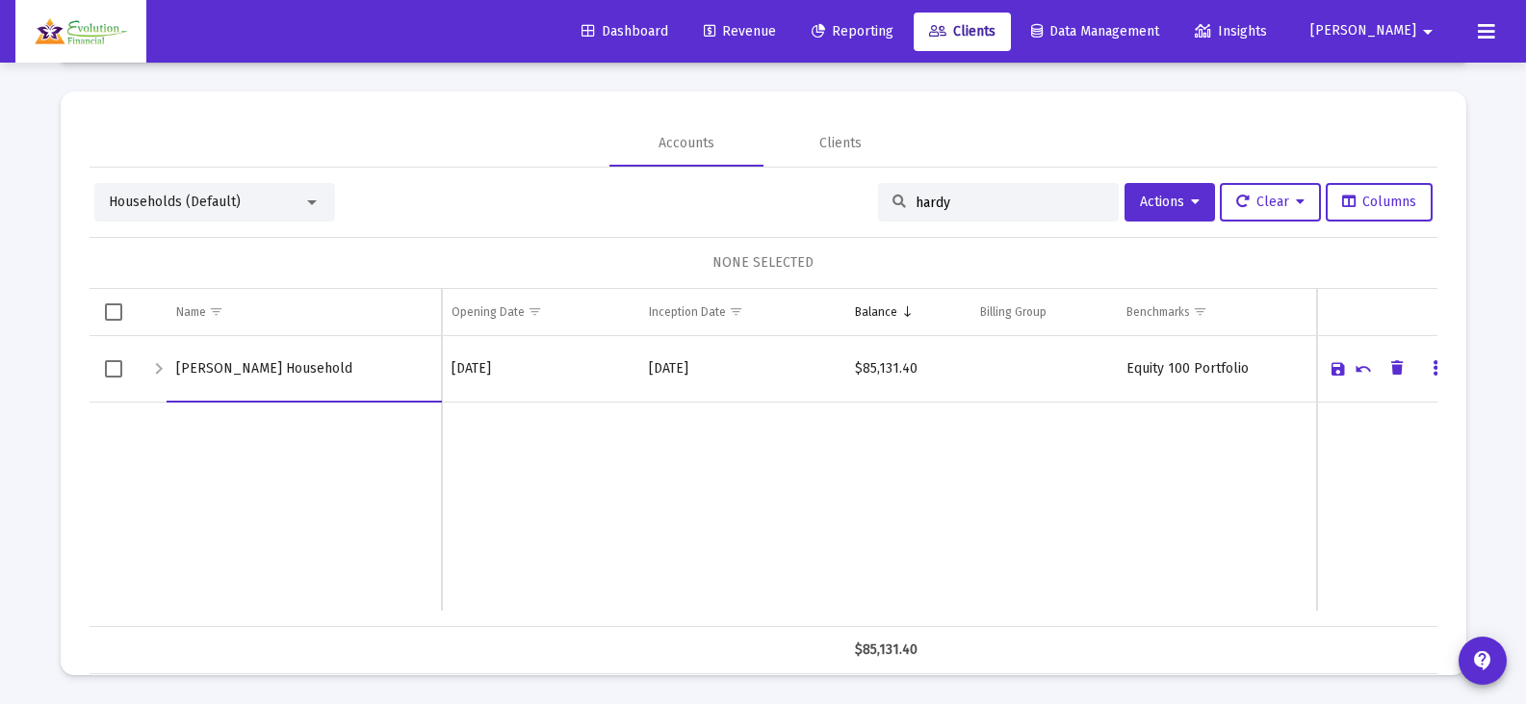
drag, startPoint x: 264, startPoint y: 368, endPoint x: 178, endPoint y: 360, distance: 86.0
click at [178, 360] on input "[PERSON_NAME] Household" at bounding box center [304, 369] width 256 height 46
type input "Hardy and Westland Household"
click at [1341, 370] on link "Save" at bounding box center [1337, 368] width 17 height 17
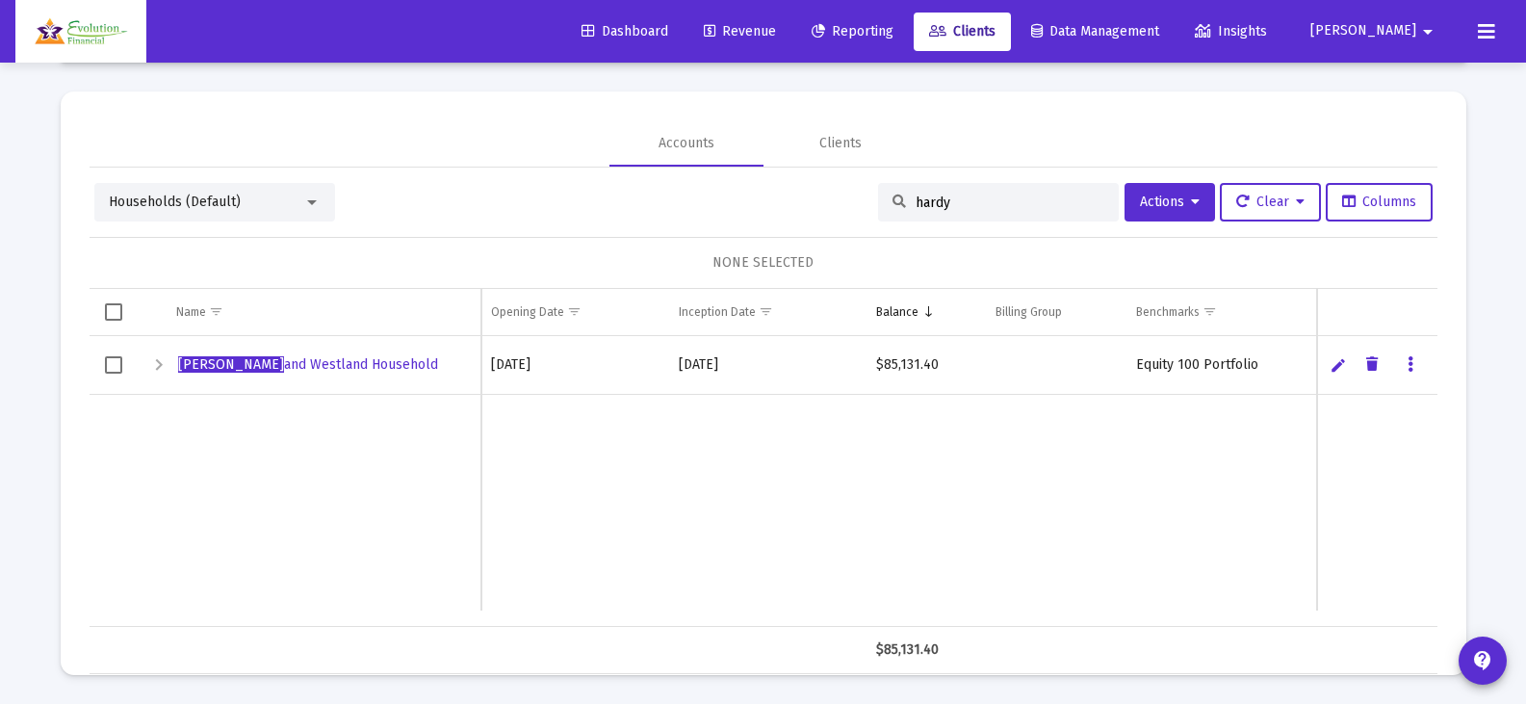
click at [325, 198] on div "Households (Default)" at bounding box center [214, 202] width 241 height 39
click at [312, 201] on div at bounding box center [312, 202] width 10 height 5
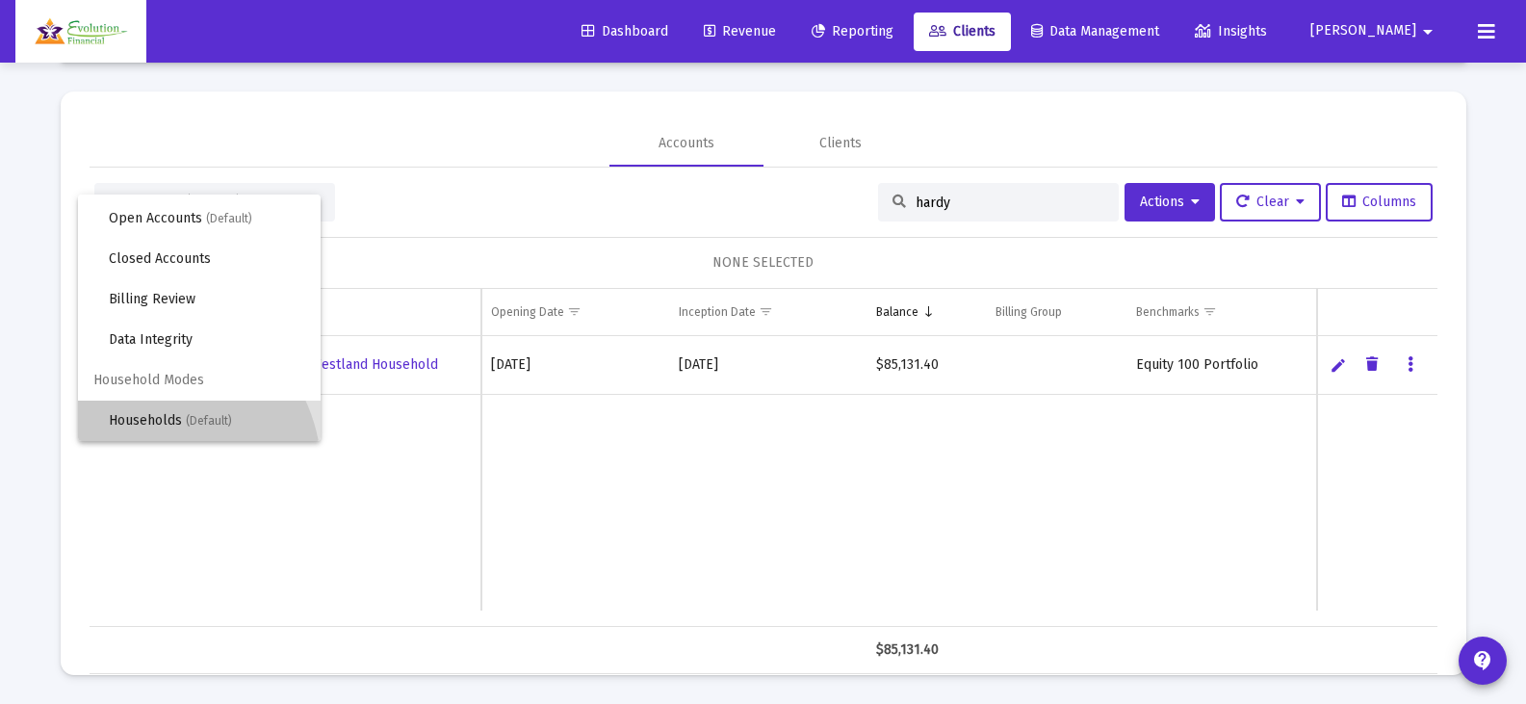
click at [145, 421] on span "Households (Default)" at bounding box center [207, 420] width 196 height 40
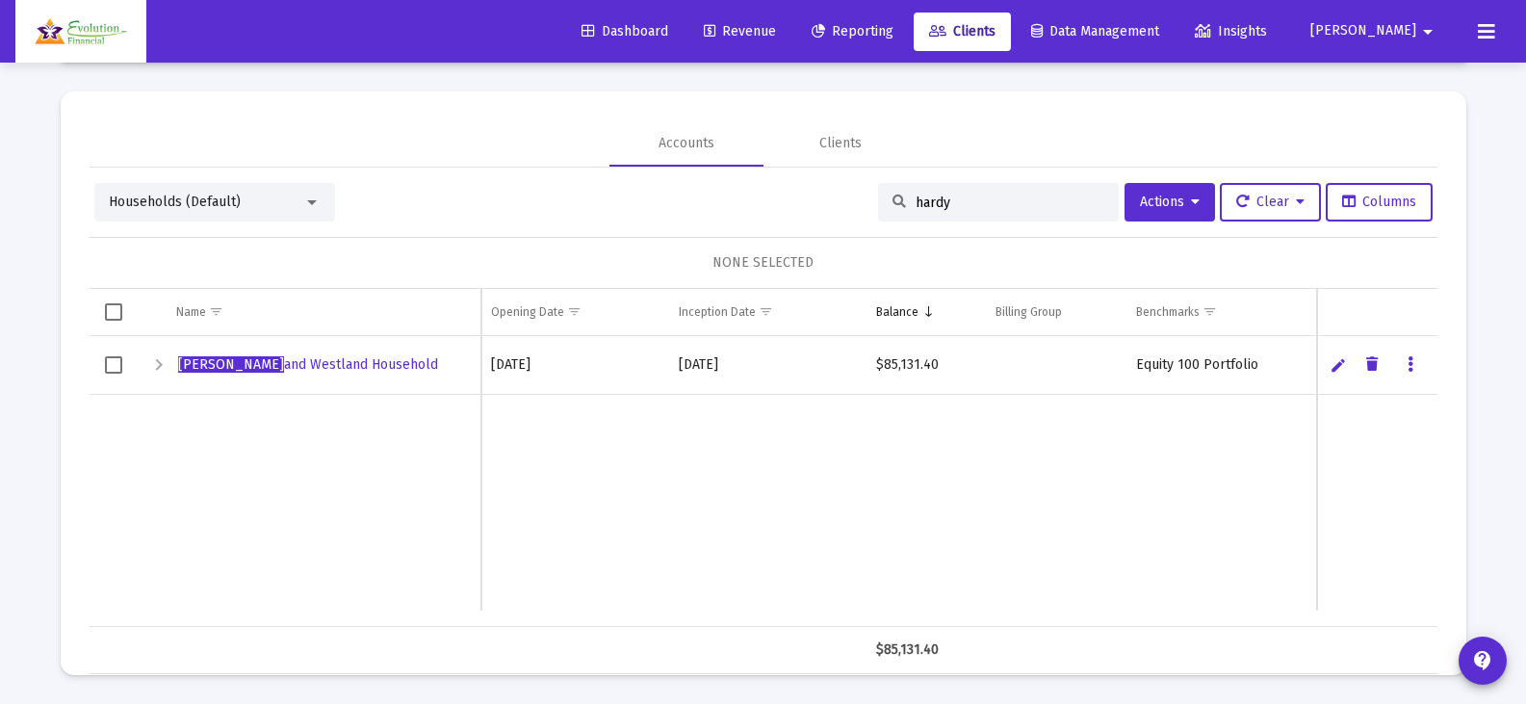
click at [965, 204] on input "hardy" at bounding box center [1009, 202] width 189 height 16
click at [993, 208] on input "hardy" at bounding box center [1009, 202] width 189 height 16
drag, startPoint x: 985, startPoint y: 208, endPoint x: 966, endPoint y: 206, distance: 19.3
click at [983, 208] on input "hardy" at bounding box center [1009, 202] width 189 height 16
click at [964, 206] on input "hardy" at bounding box center [1009, 202] width 189 height 16
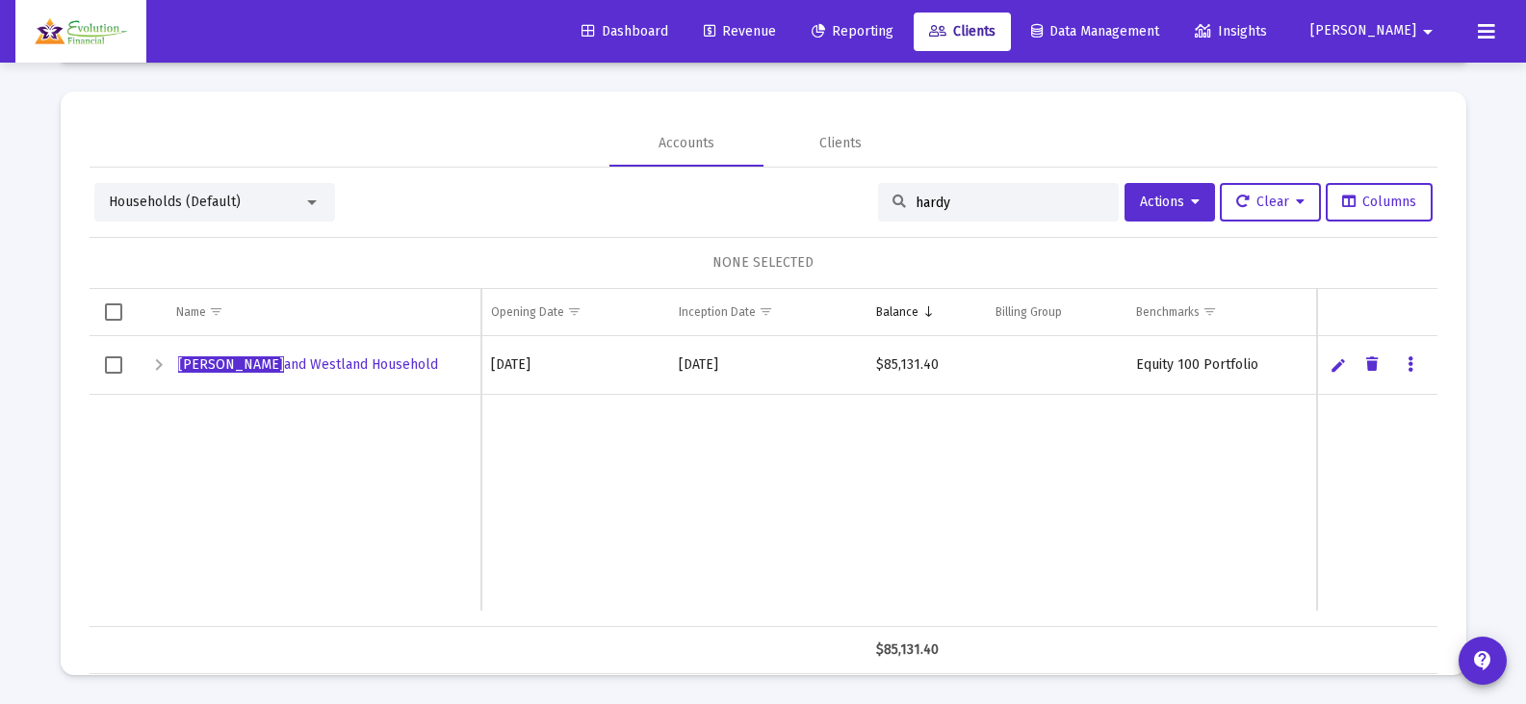
click at [963, 205] on input "hardy" at bounding box center [1009, 202] width 189 height 16
drag, startPoint x: 963, startPoint y: 205, endPoint x: 949, endPoint y: 201, distance: 14.0
click at [949, 201] on input "hardy" at bounding box center [1009, 202] width 189 height 16
click at [939, 194] on input "hardy" at bounding box center [1009, 202] width 189 height 16
drag, startPoint x: 922, startPoint y: 196, endPoint x: 866, endPoint y: 193, distance: 55.9
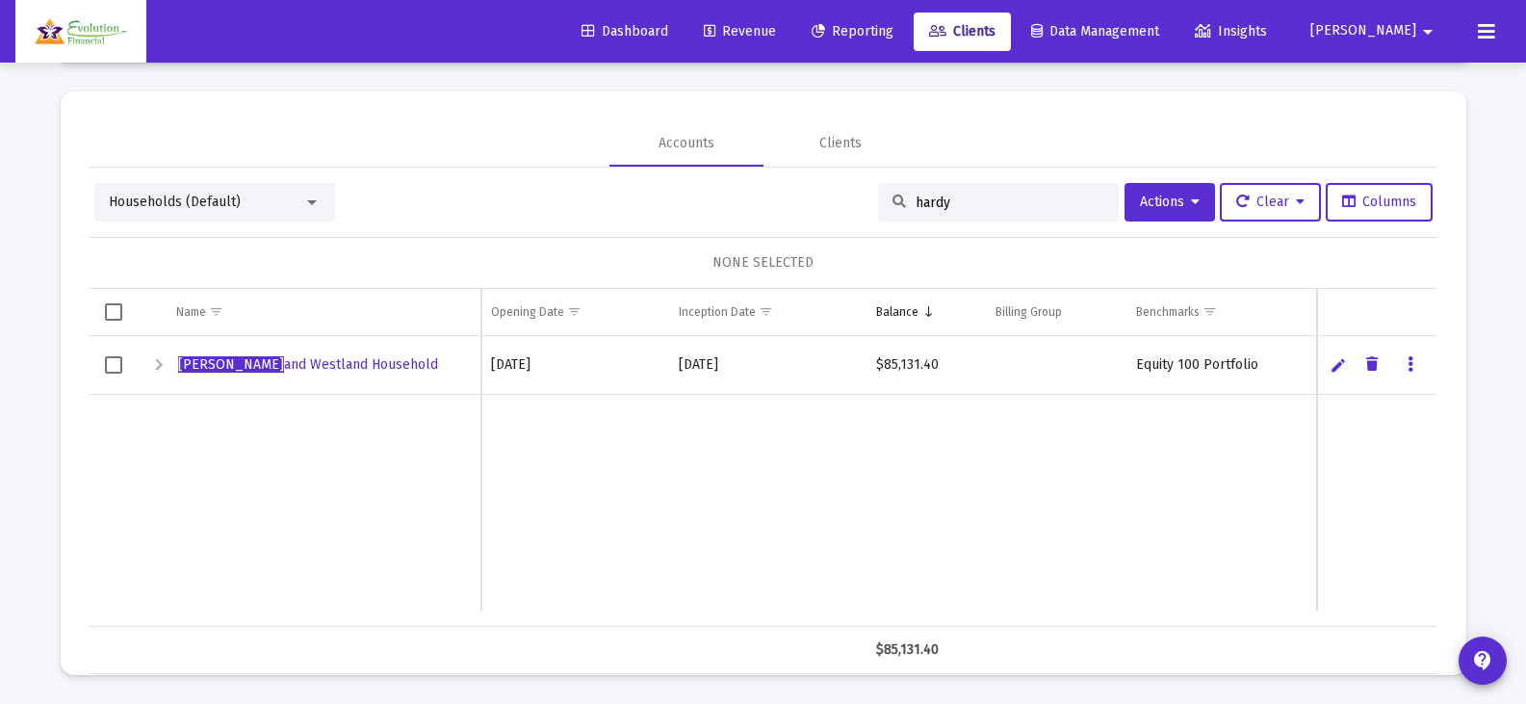
click at [878, 193] on div "hardy" at bounding box center [998, 202] width 241 height 39
type input "west"
click at [317, 363] on span "Hardy and West land Household" at bounding box center [273, 364] width 190 height 16
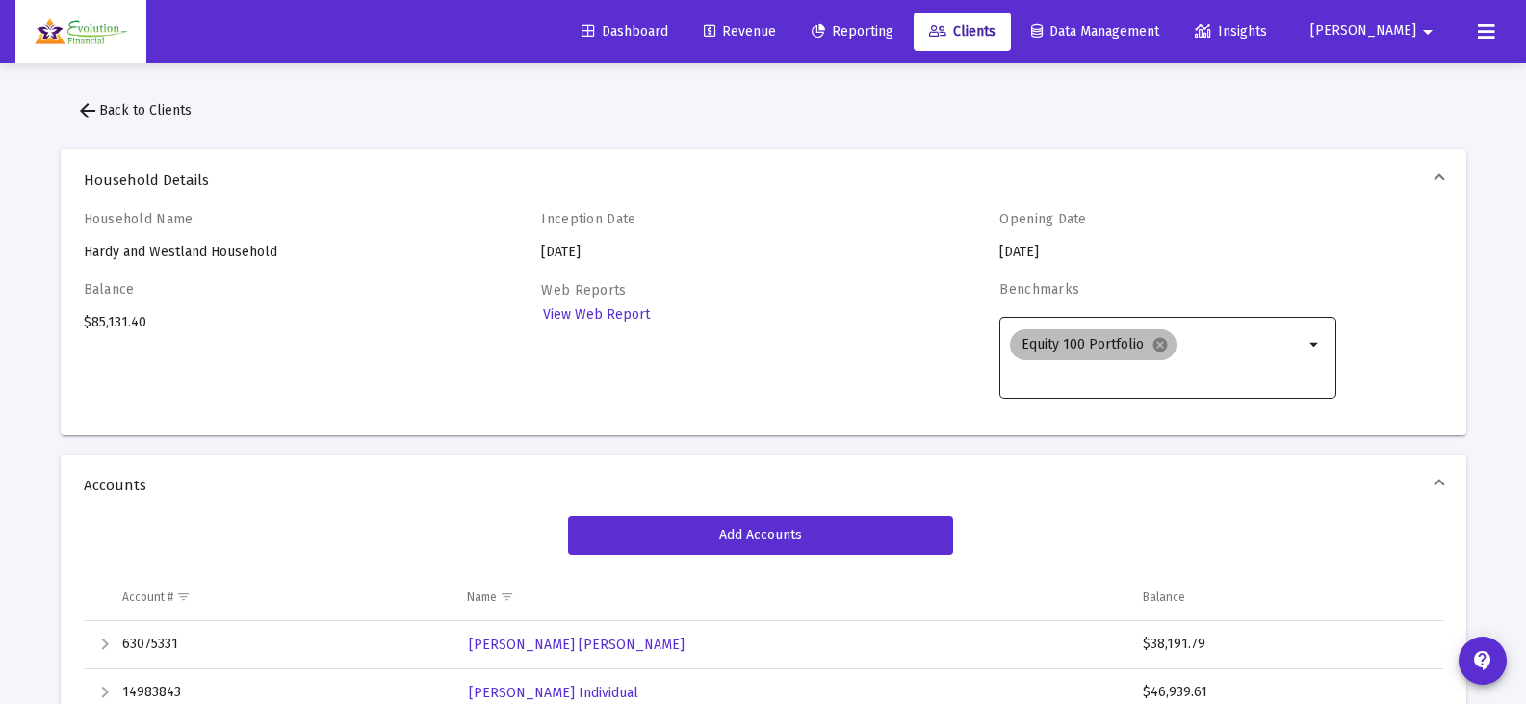
click at [1241, 348] on div "Equity 100 Portfolio cancel" at bounding box center [1156, 356] width 301 height 62
click at [1301, 343] on div "Equity 100 Portfolio cancel" at bounding box center [1156, 356] width 301 height 62
click at [1310, 343] on mat-icon "arrow_drop_down" at bounding box center [1314, 344] width 23 height 23
click at [1321, 343] on mat-icon "arrow_drop_down" at bounding box center [1314, 344] width 23 height 23
click at [111, 110] on span "arrow_back Back to Clients" at bounding box center [134, 110] width 116 height 16
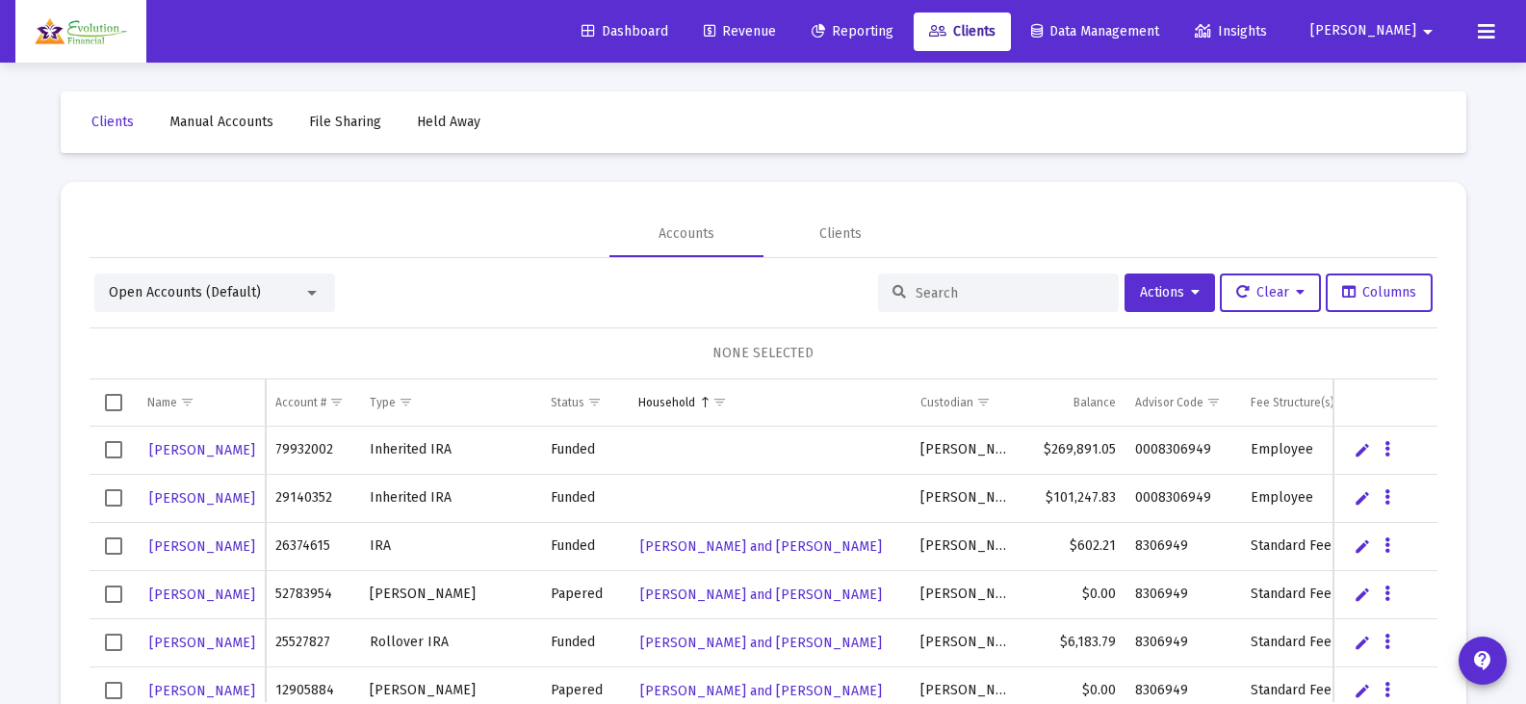
scroll to position [90, 0]
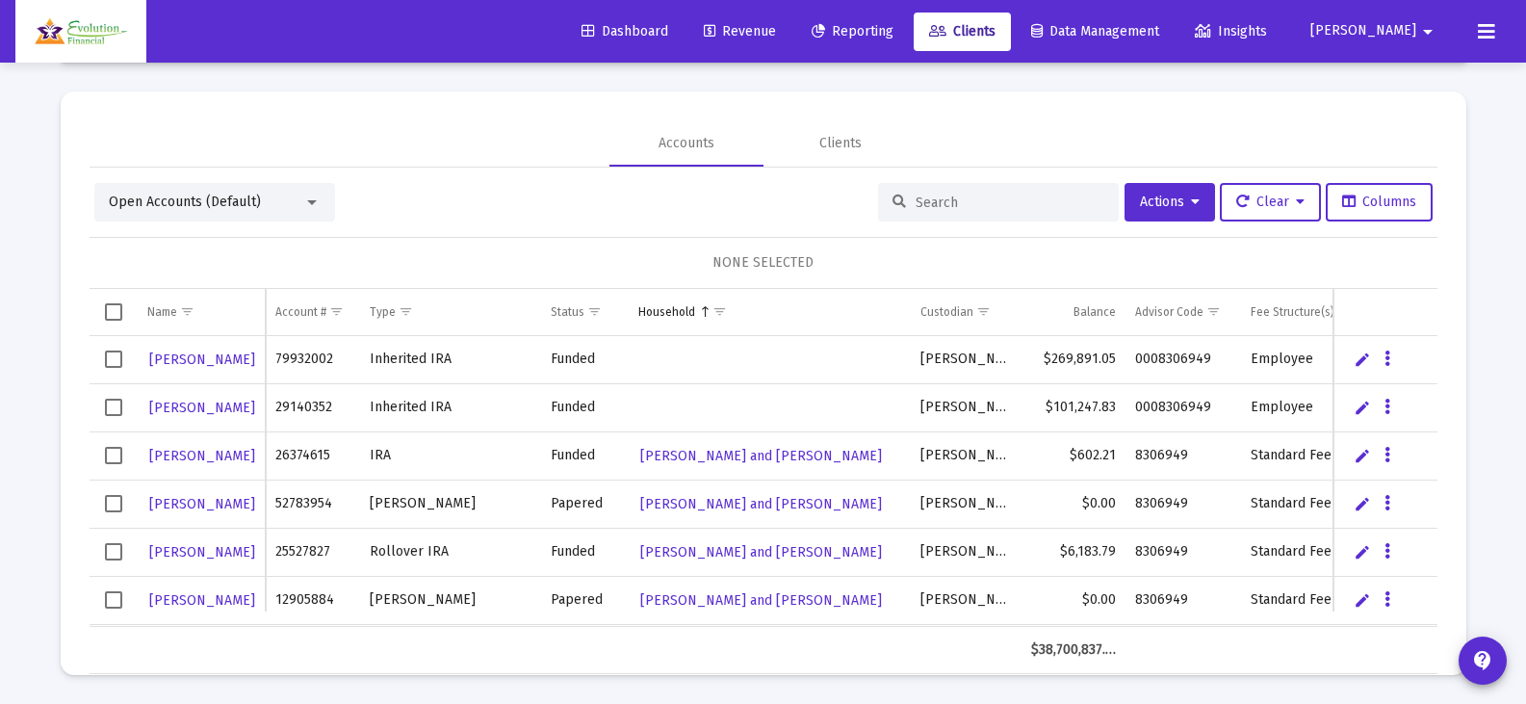
click at [974, 199] on input at bounding box center [1009, 202] width 189 height 16
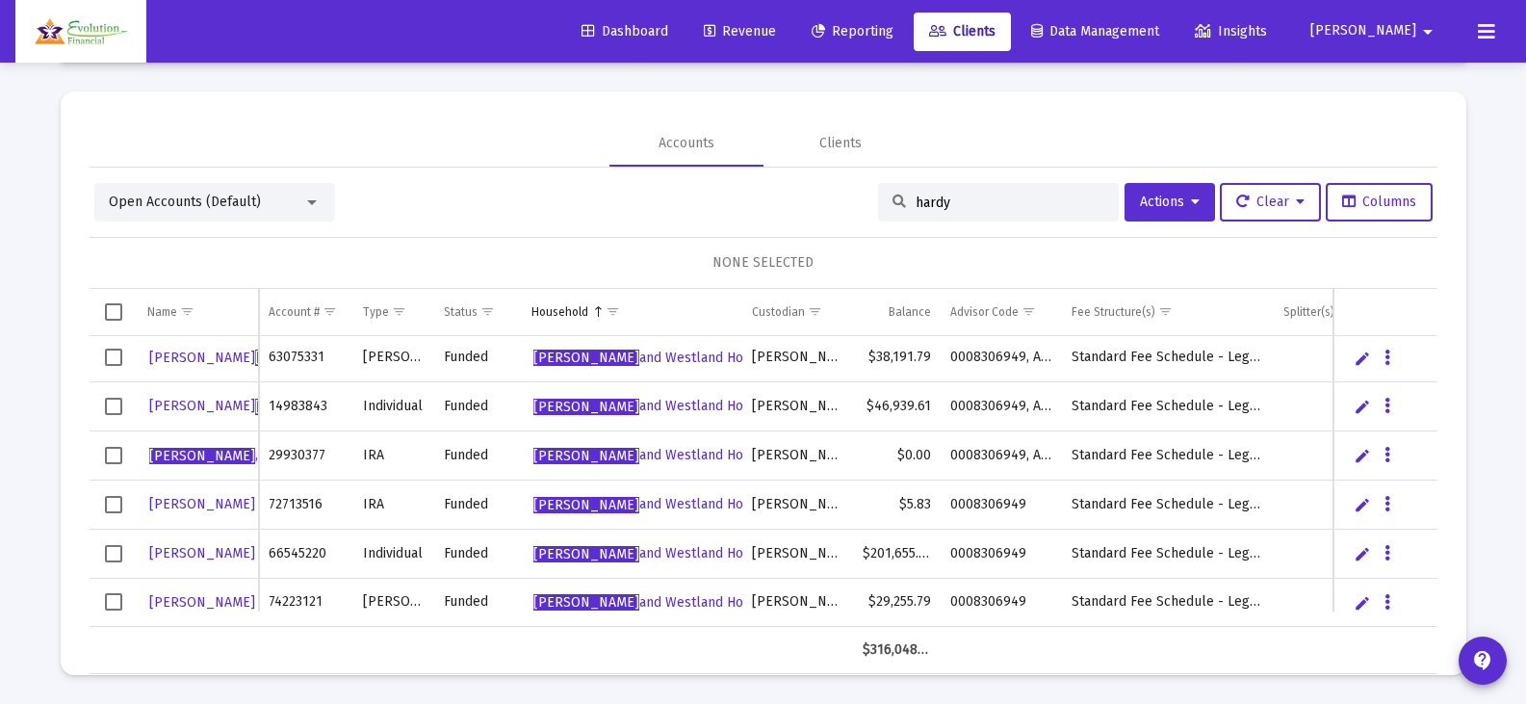
scroll to position [0, 0]
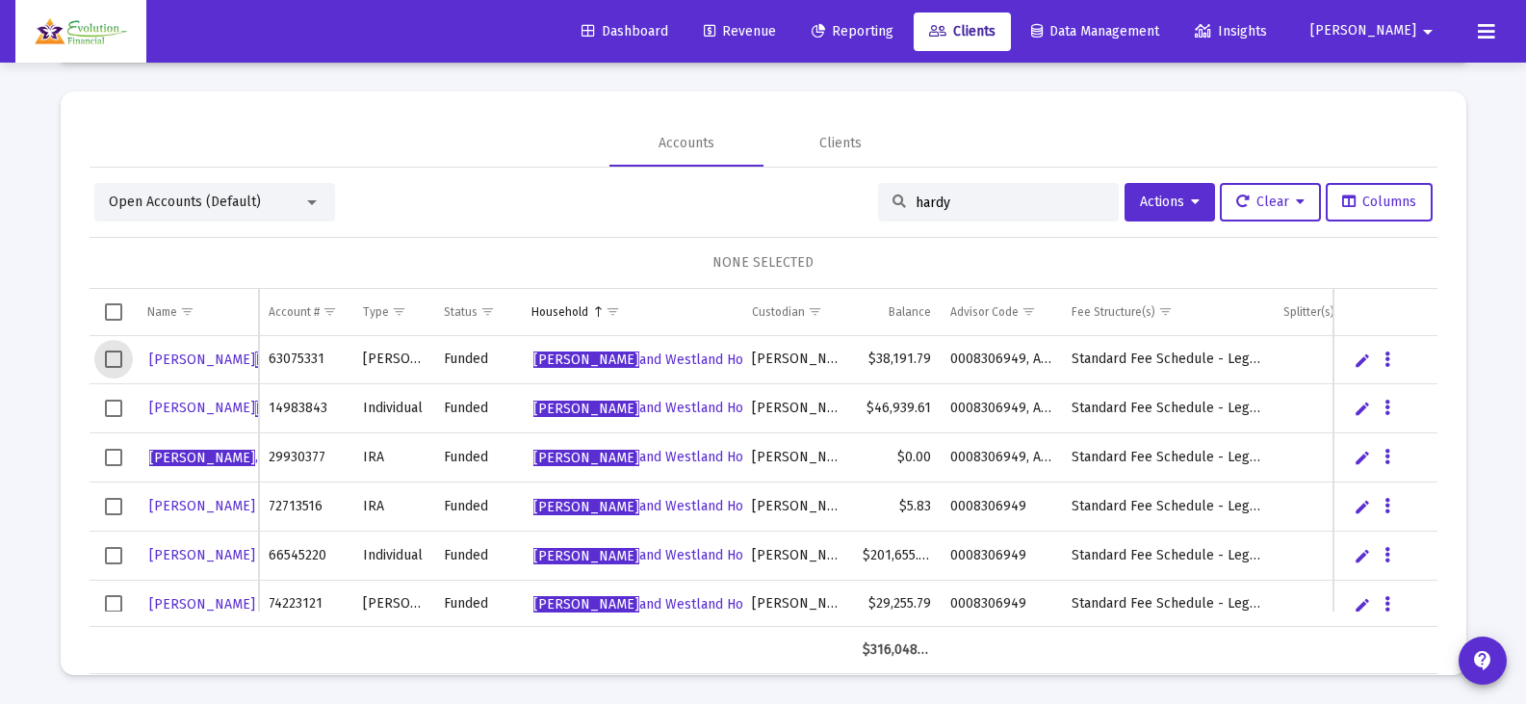
click at [113, 362] on span "Select row" at bounding box center [113, 358] width 17 height 17
click at [113, 414] on span "Select row" at bounding box center [113, 408] width 17 height 17
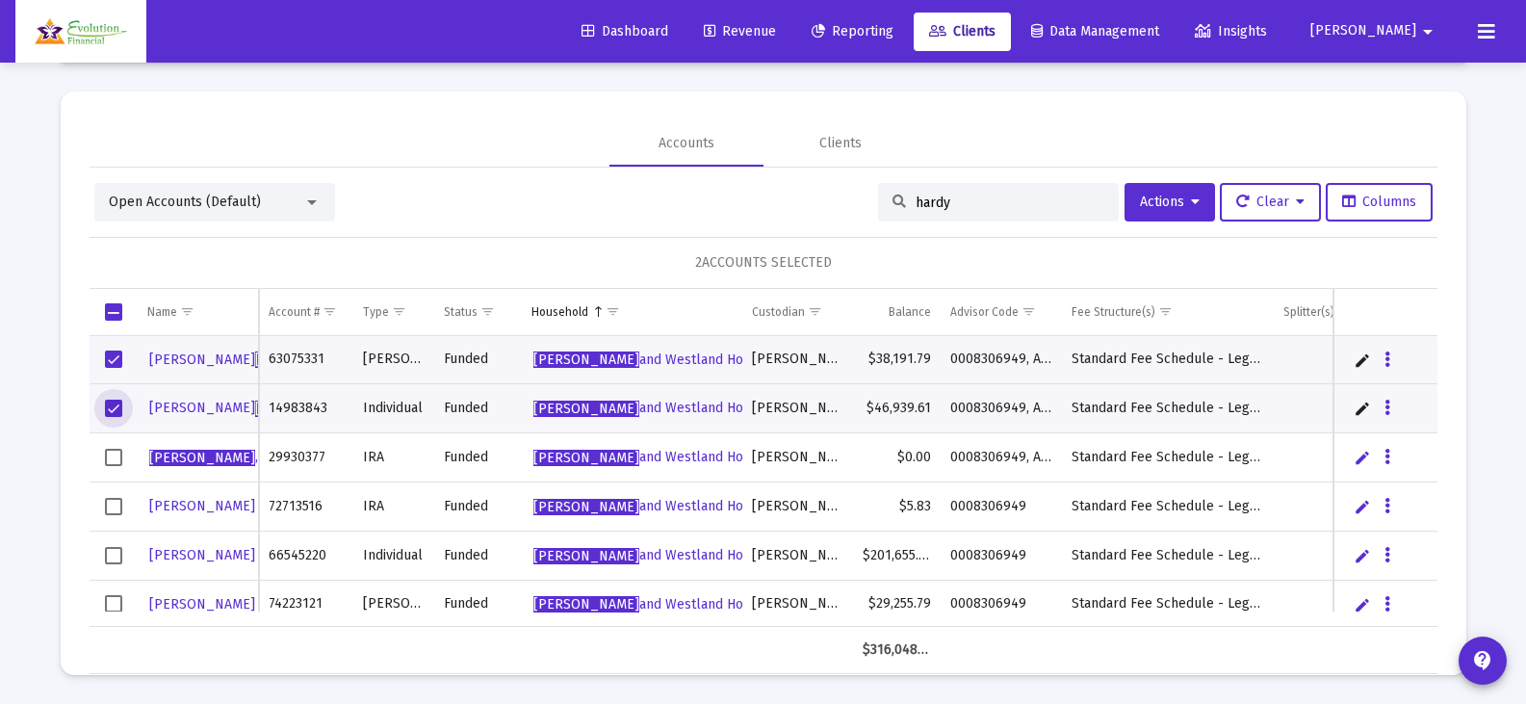
click at [113, 453] on span "Select row" at bounding box center [113, 457] width 17 height 17
click at [112, 515] on span "Select row" at bounding box center [113, 506] width 17 height 17
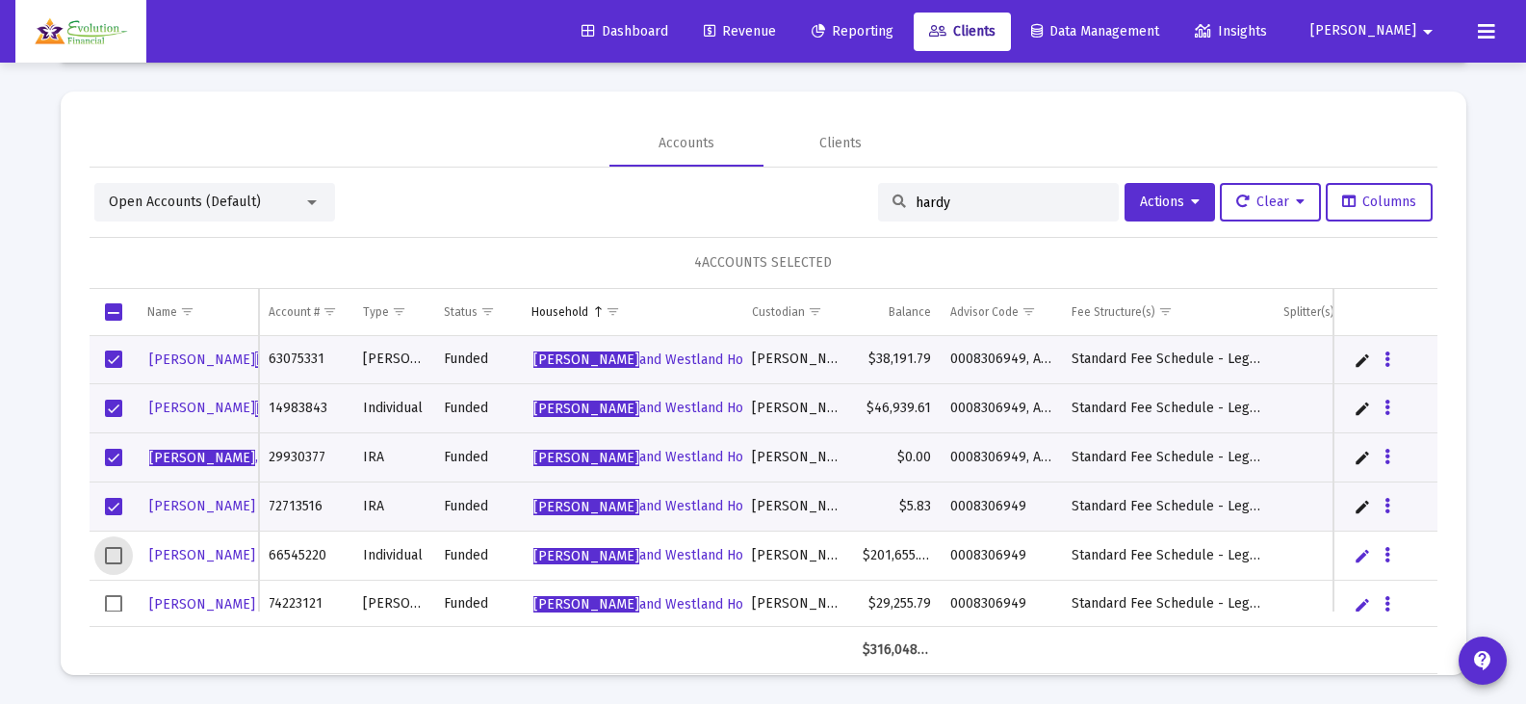
click at [113, 547] on span "Select row" at bounding box center [113, 555] width 17 height 17
click at [113, 599] on span "Select row" at bounding box center [113, 603] width 17 height 17
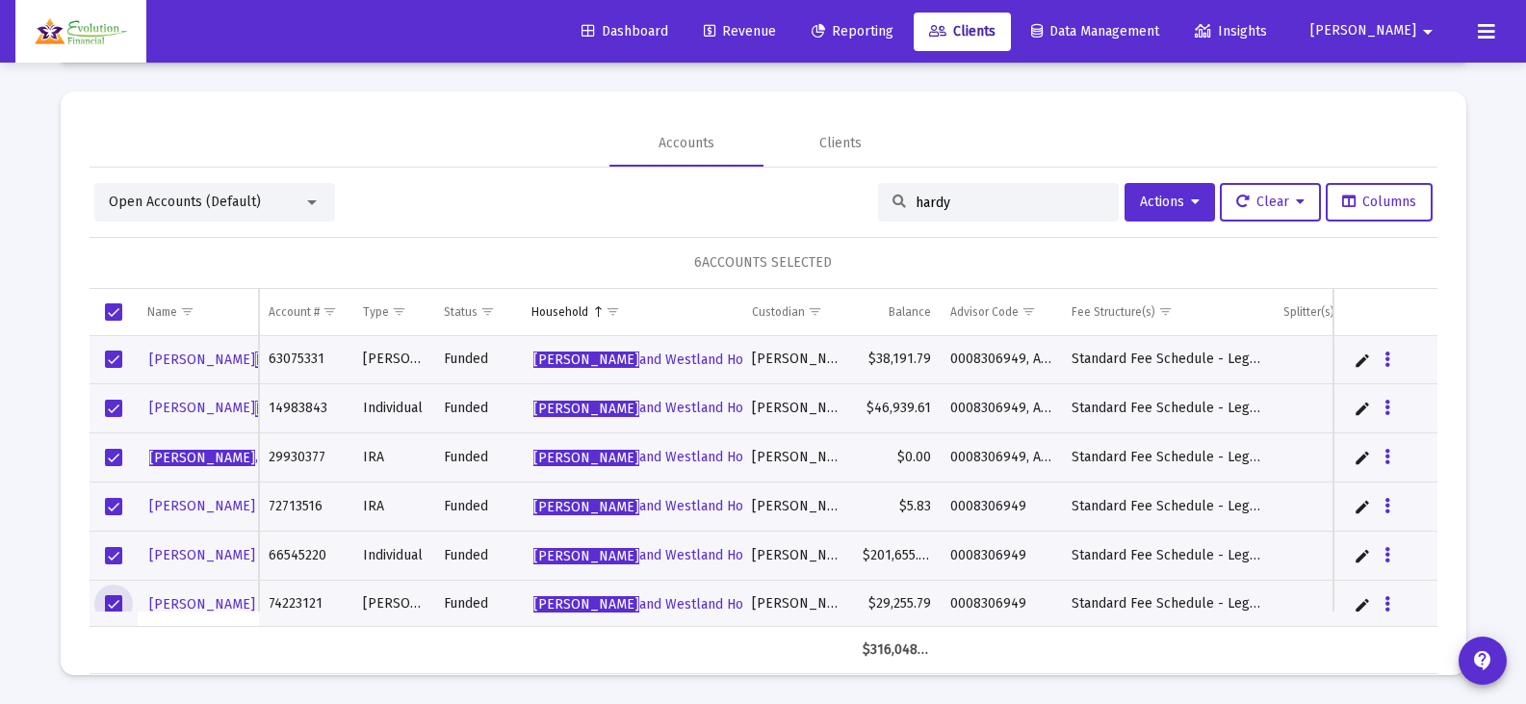
scroll to position [17, 0]
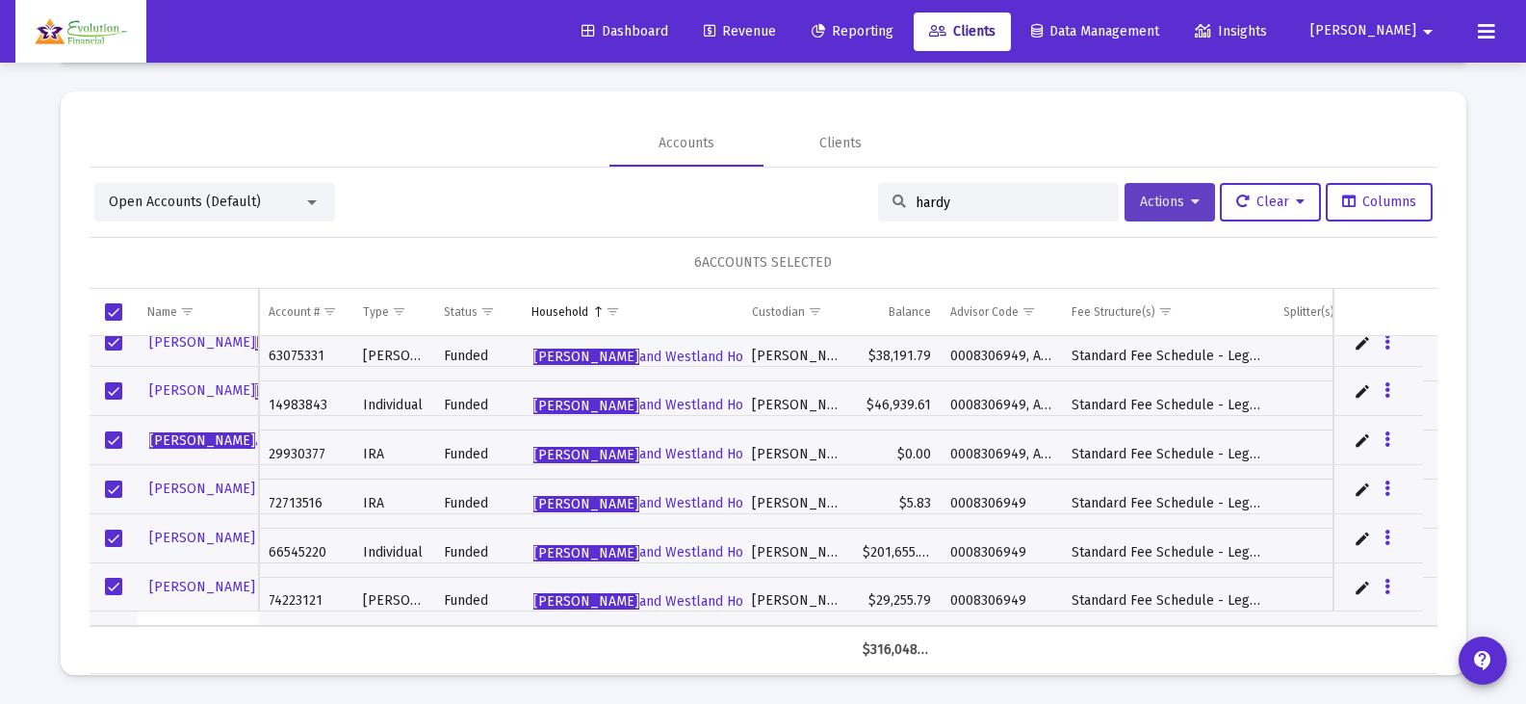
click at [1179, 192] on button "Actions" at bounding box center [1169, 202] width 90 height 39
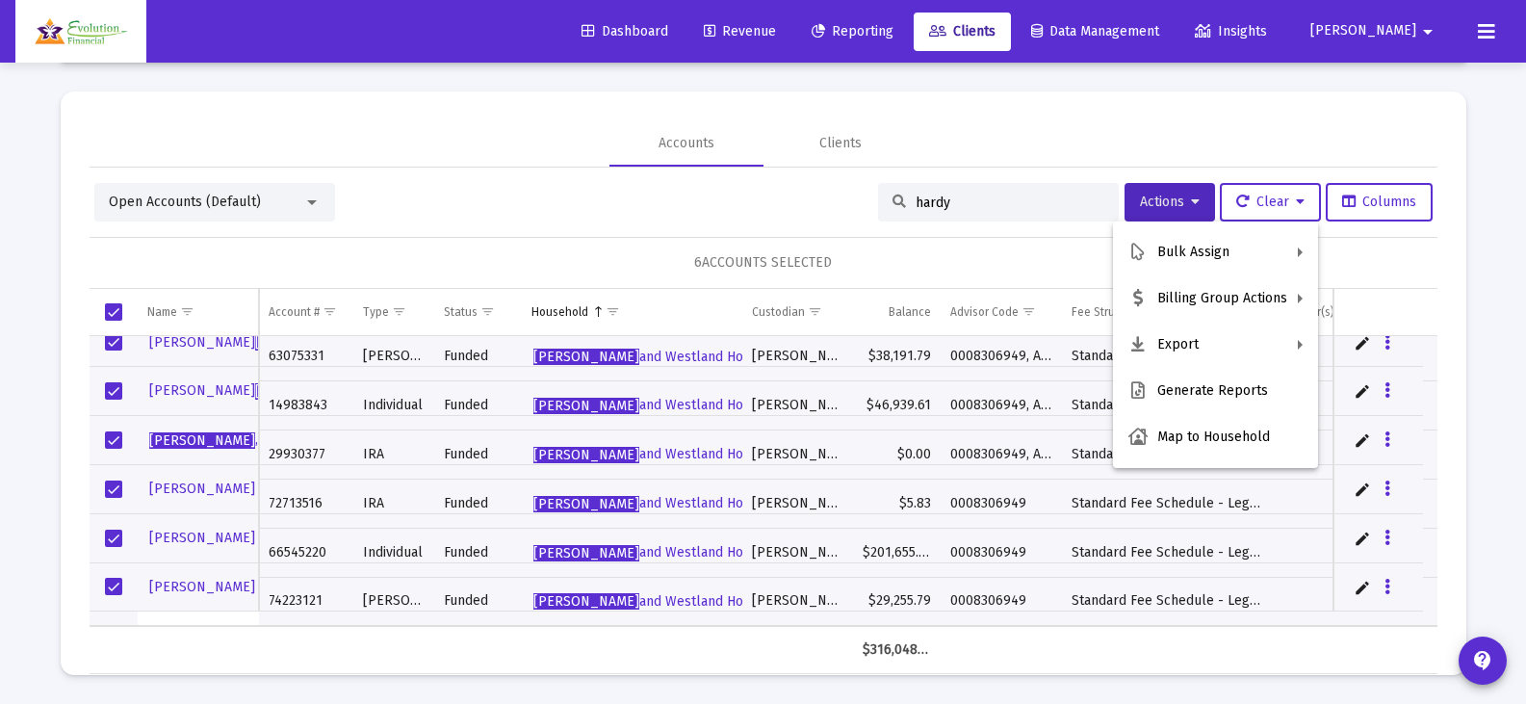
click at [287, 222] on div at bounding box center [763, 352] width 1526 height 704
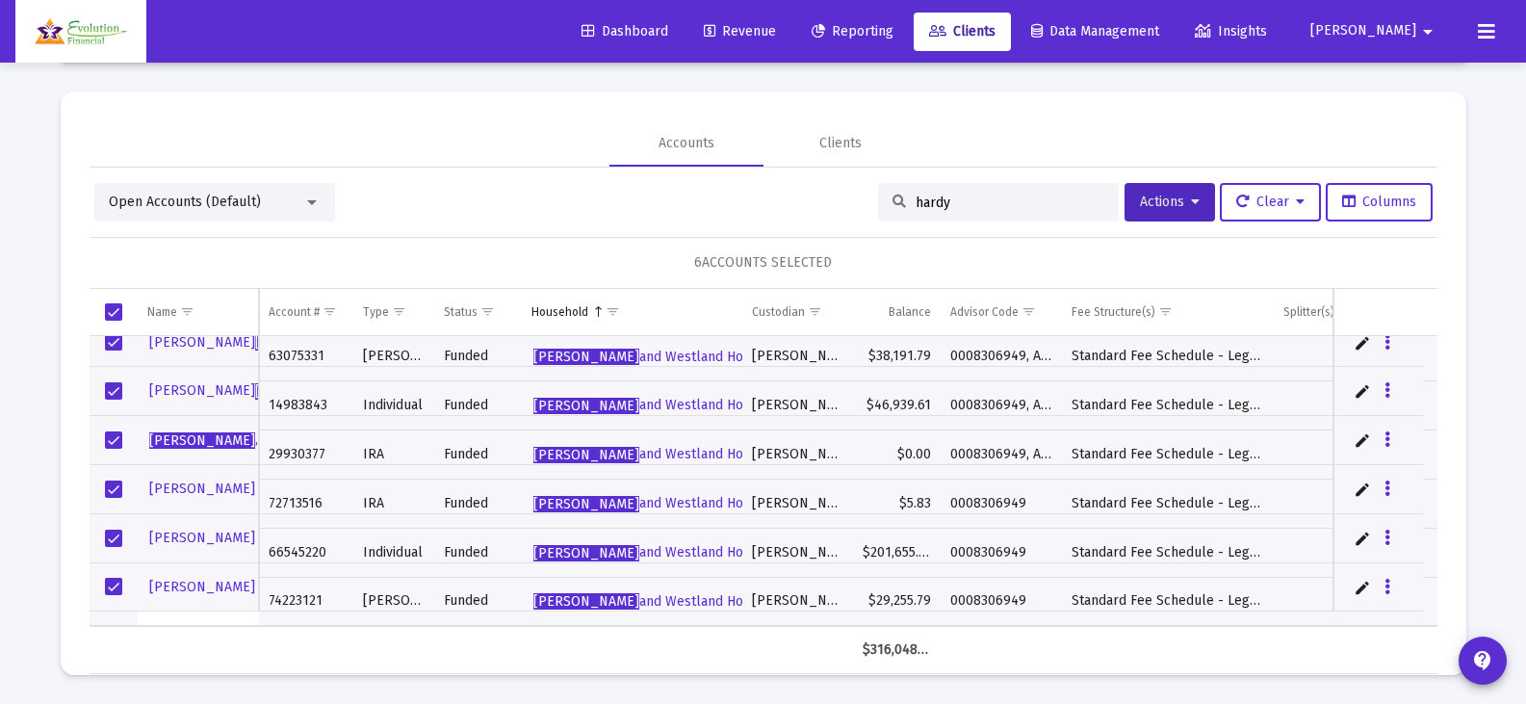
click at [349, 204] on div "Open Accounts (Default) hardy Actions Clear Columns" at bounding box center [763, 202] width 1338 height 39
click at [298, 209] on div "Open Accounts (Default)" at bounding box center [206, 202] width 194 height 19
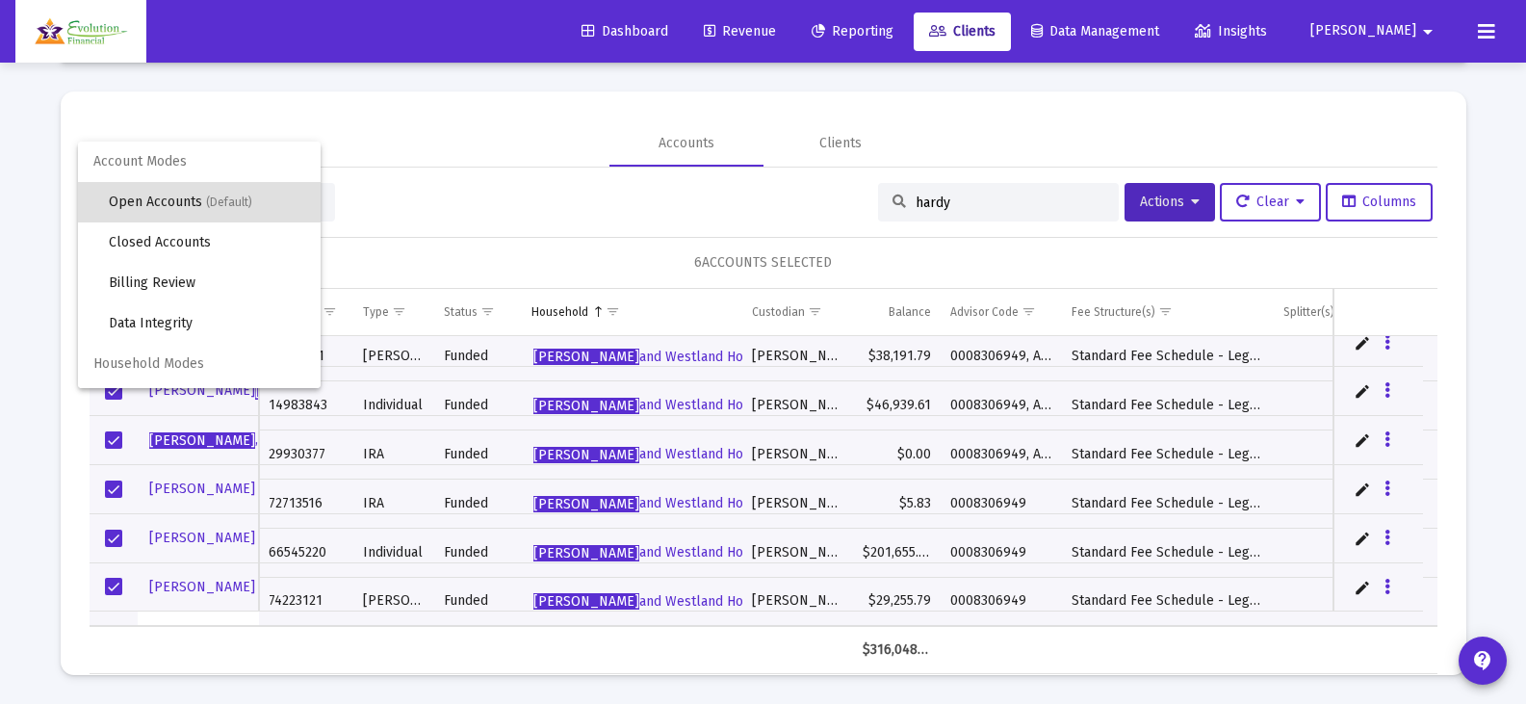
scroll to position [37, 0]
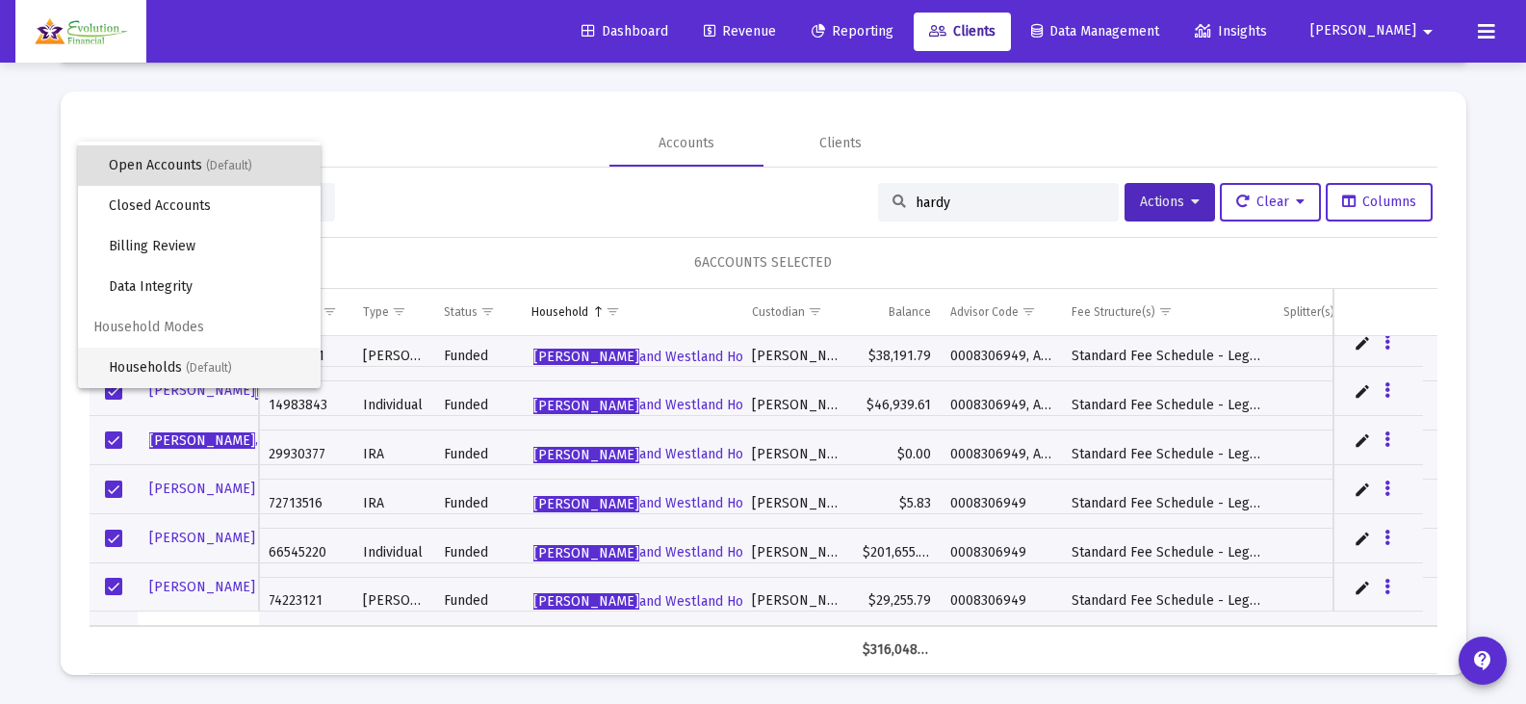
click at [189, 364] on span "(Default)" at bounding box center [209, 367] width 46 height 13
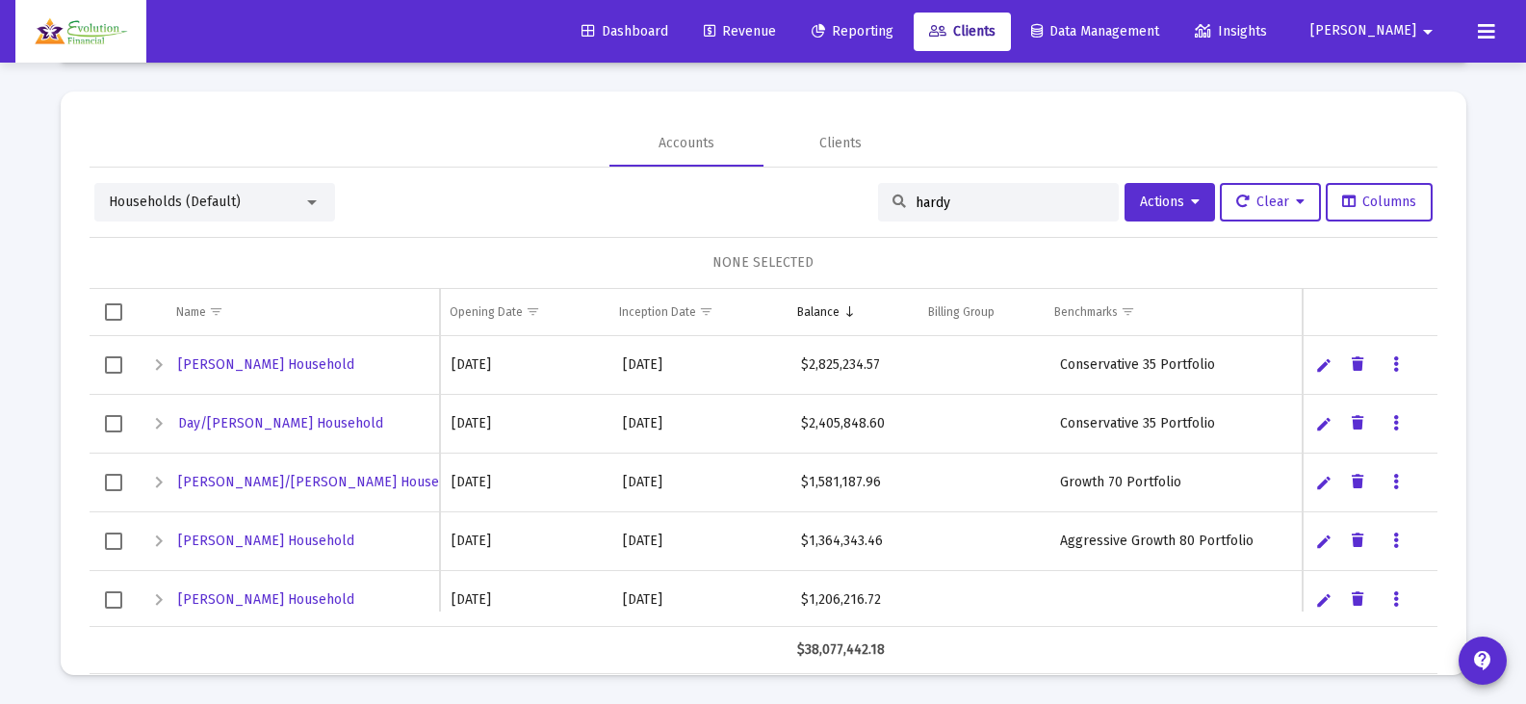
click at [970, 197] on input "hardy" at bounding box center [1009, 202] width 189 height 16
type input "hard"
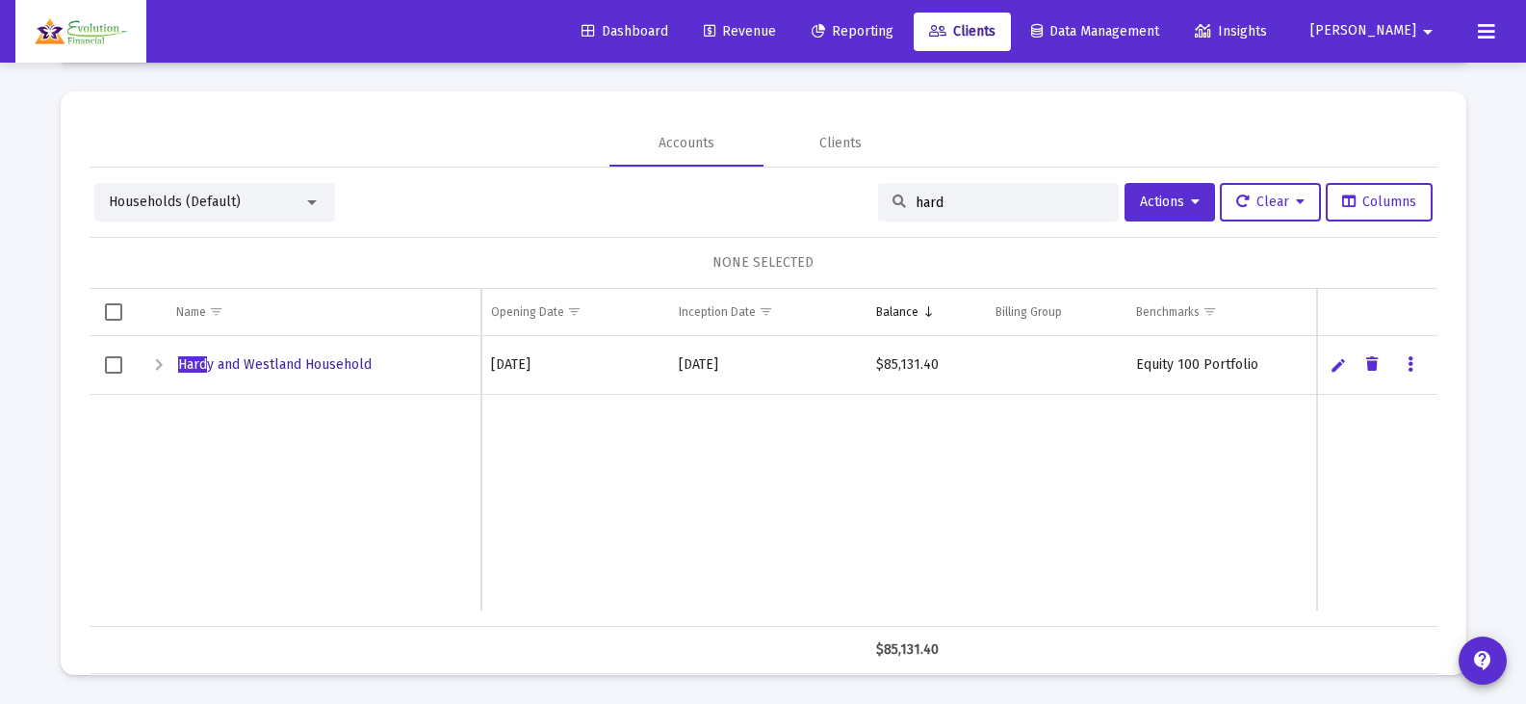
click at [311, 366] on span "Hard y and Westland Household" at bounding box center [274, 364] width 193 height 16
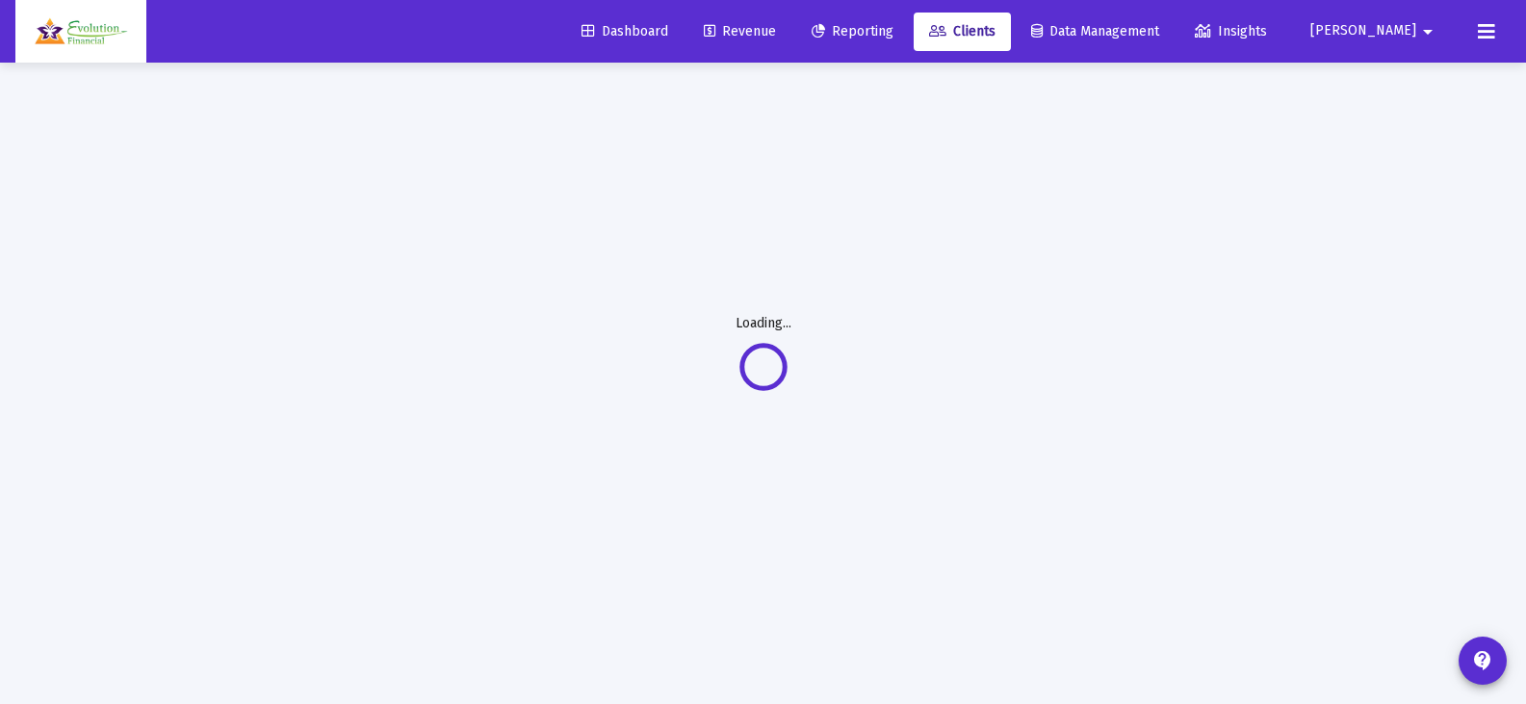
scroll to position [63, 0]
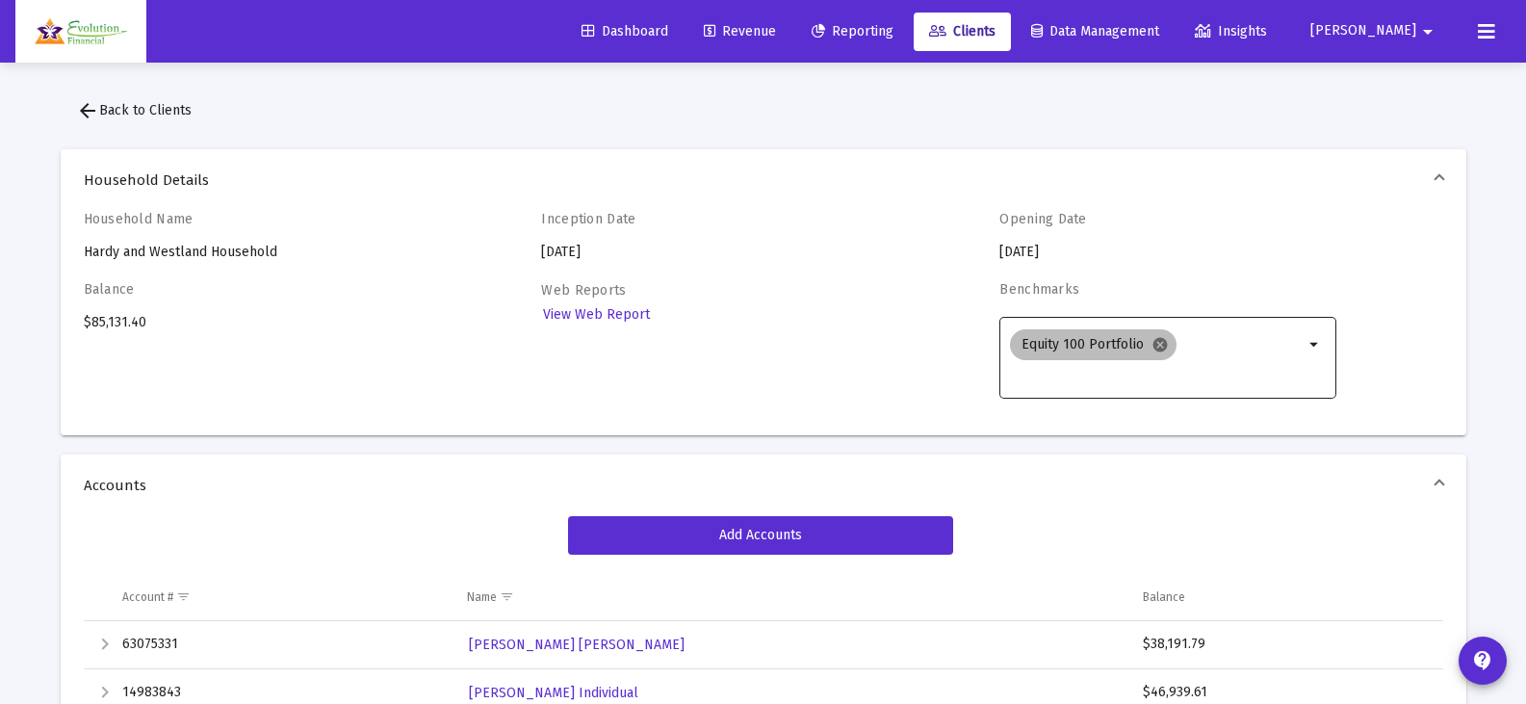
click at [1151, 337] on mat-icon "cancel" at bounding box center [1159, 344] width 17 height 17
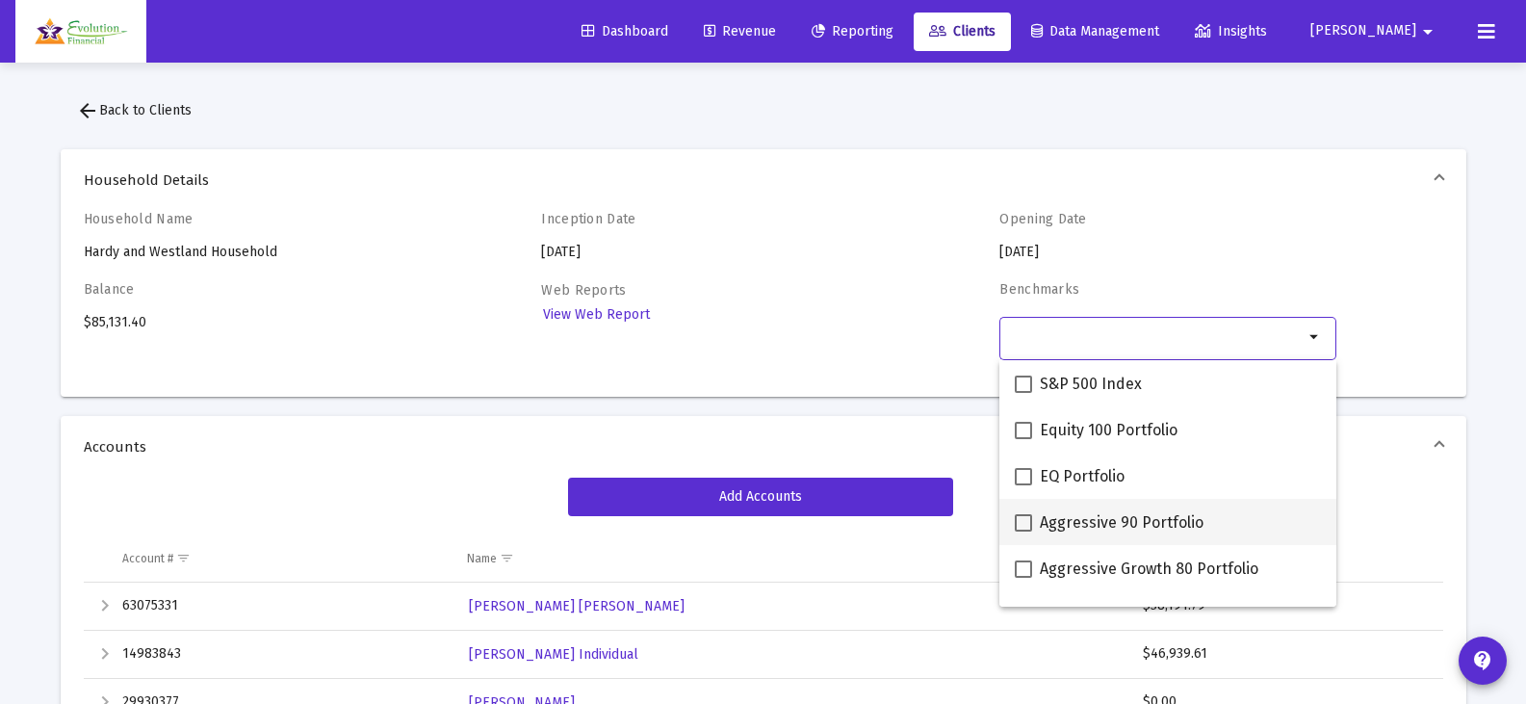
click at [1022, 522] on span at bounding box center [1023, 522] width 17 height 17
click at [1022, 531] on input "Aggressive 90 Portfolio" at bounding box center [1022, 531] width 1 height 1
checkbox input "true"
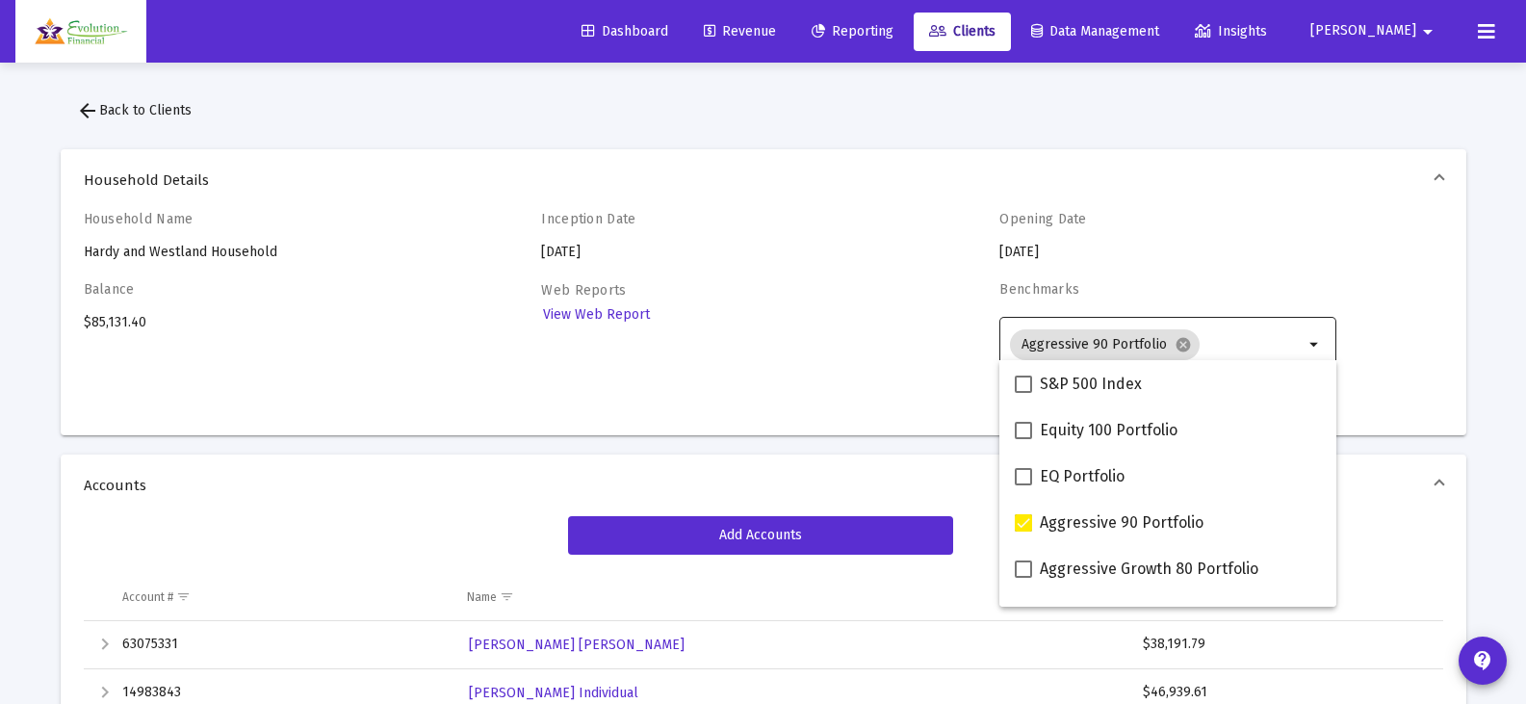
click at [1261, 256] on div "Opening Date [DATE]" at bounding box center [1167, 236] width 337 height 51
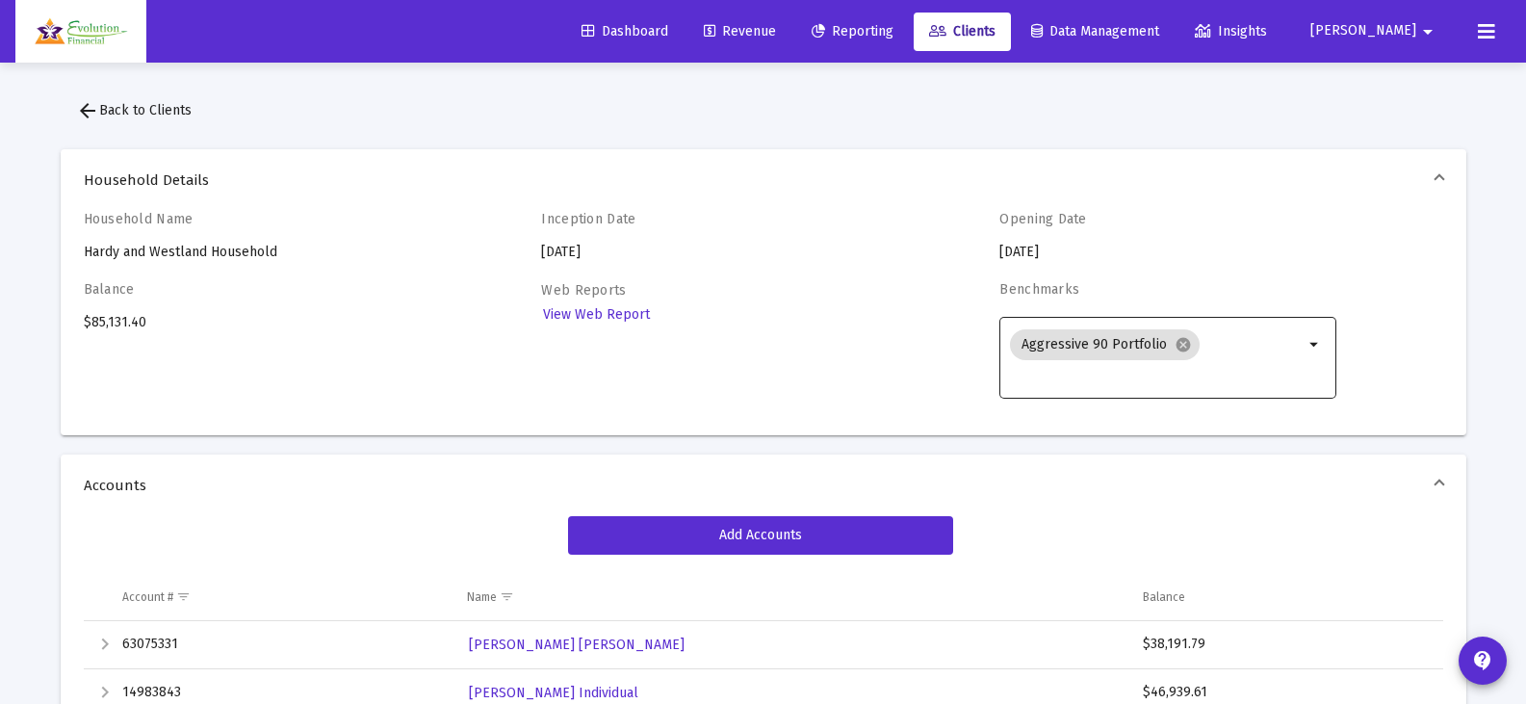
scroll to position [96, 0]
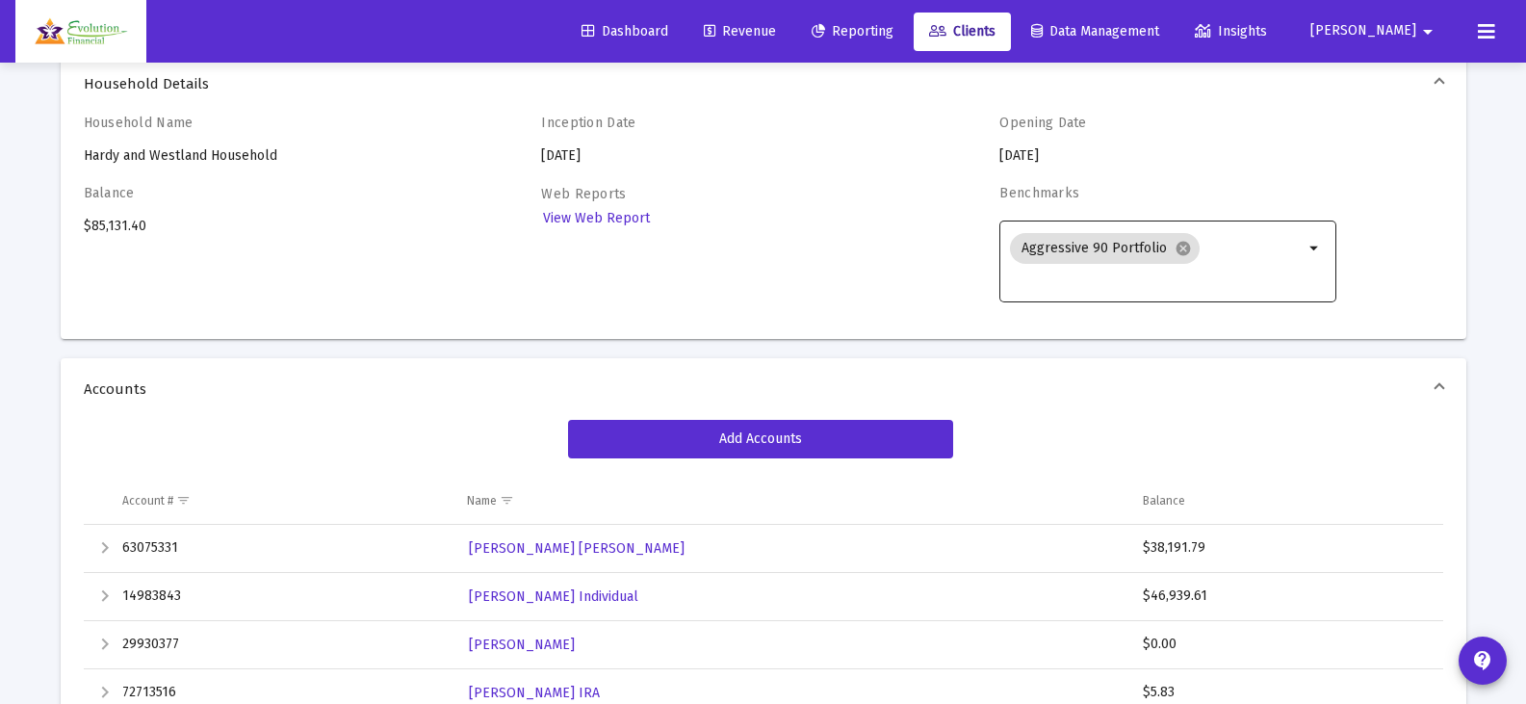
click at [875, 273] on div "Web Reports View Web Report" at bounding box center [709, 254] width 337 height 139
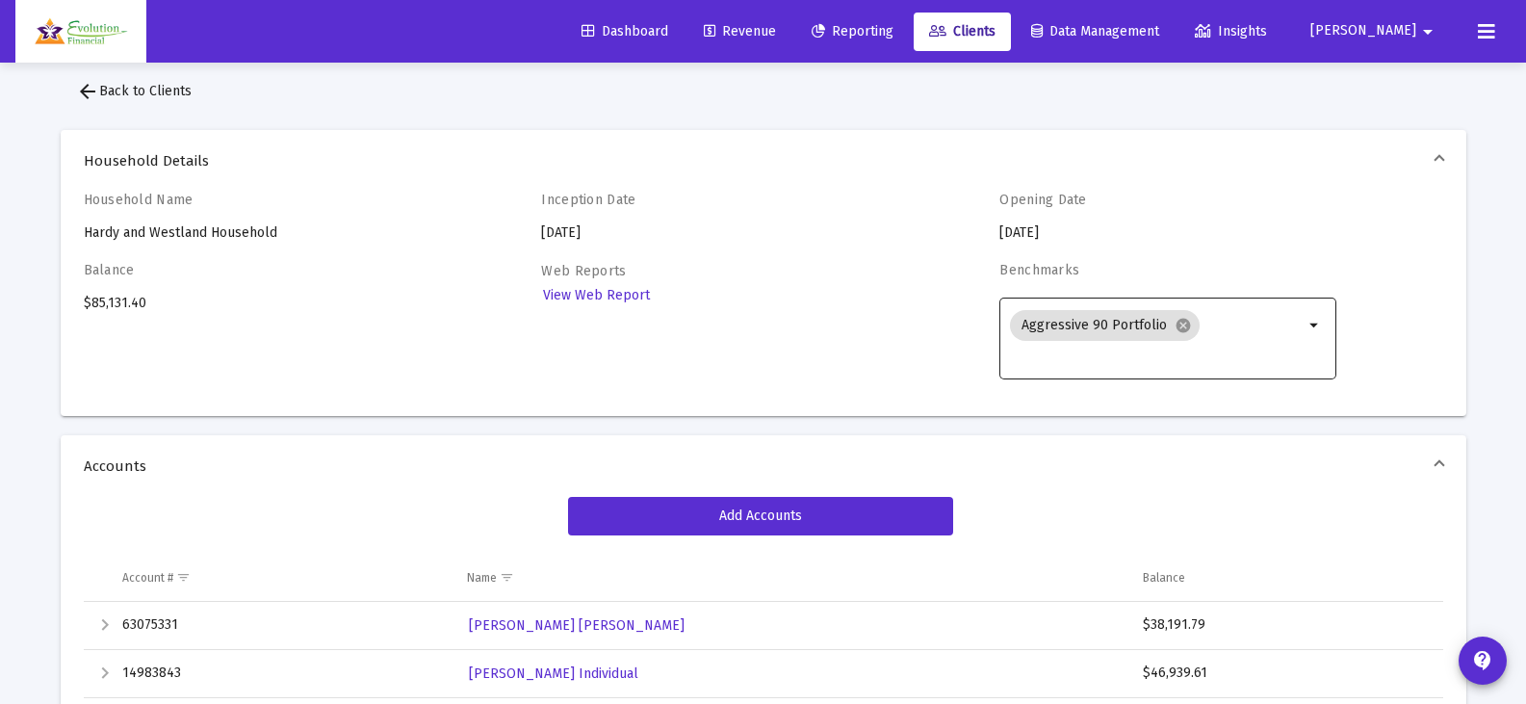
scroll to position [0, 0]
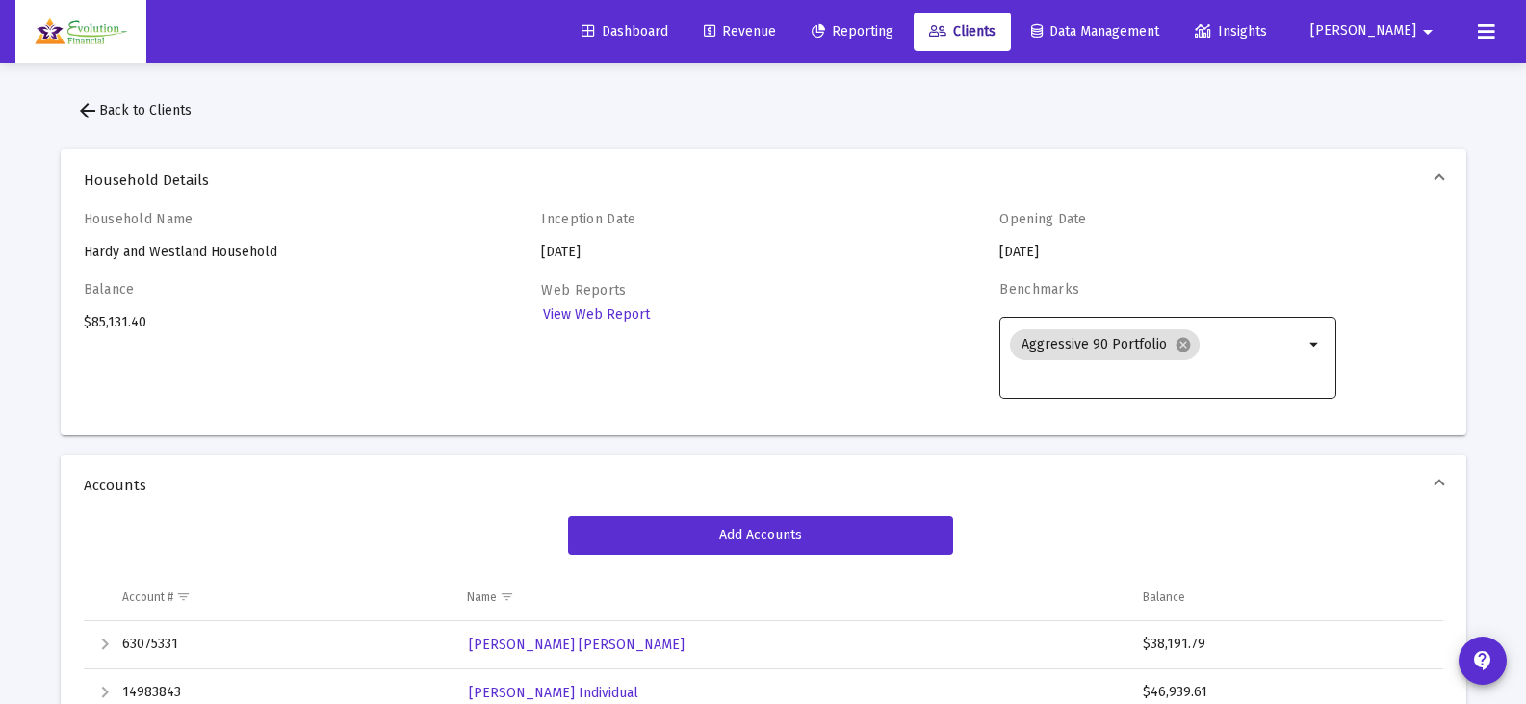
click at [138, 113] on span "arrow_back Back to Clients" at bounding box center [134, 110] width 116 height 16
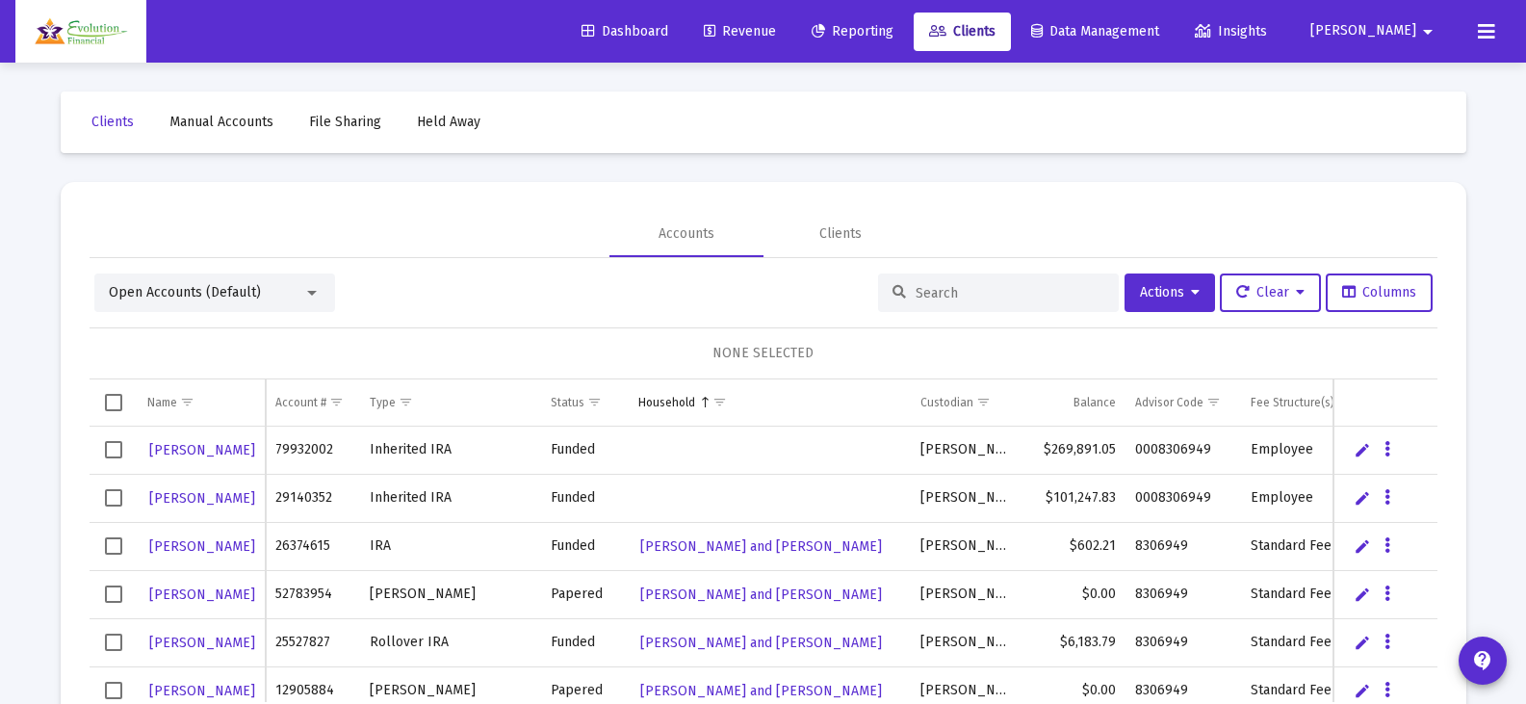
click at [243, 293] on span "Open Accounts (Default)" at bounding box center [185, 292] width 152 height 16
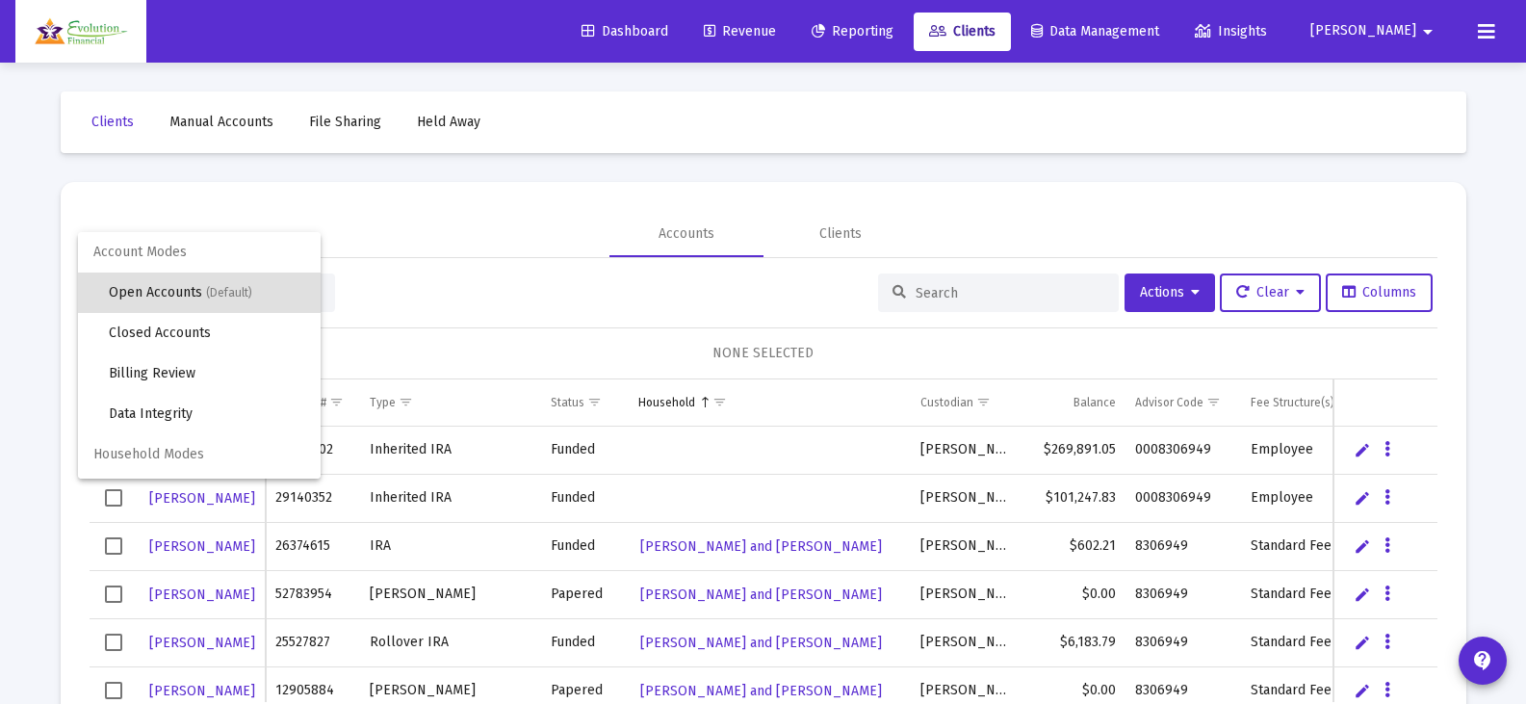
click at [493, 289] on div at bounding box center [763, 352] width 1526 height 704
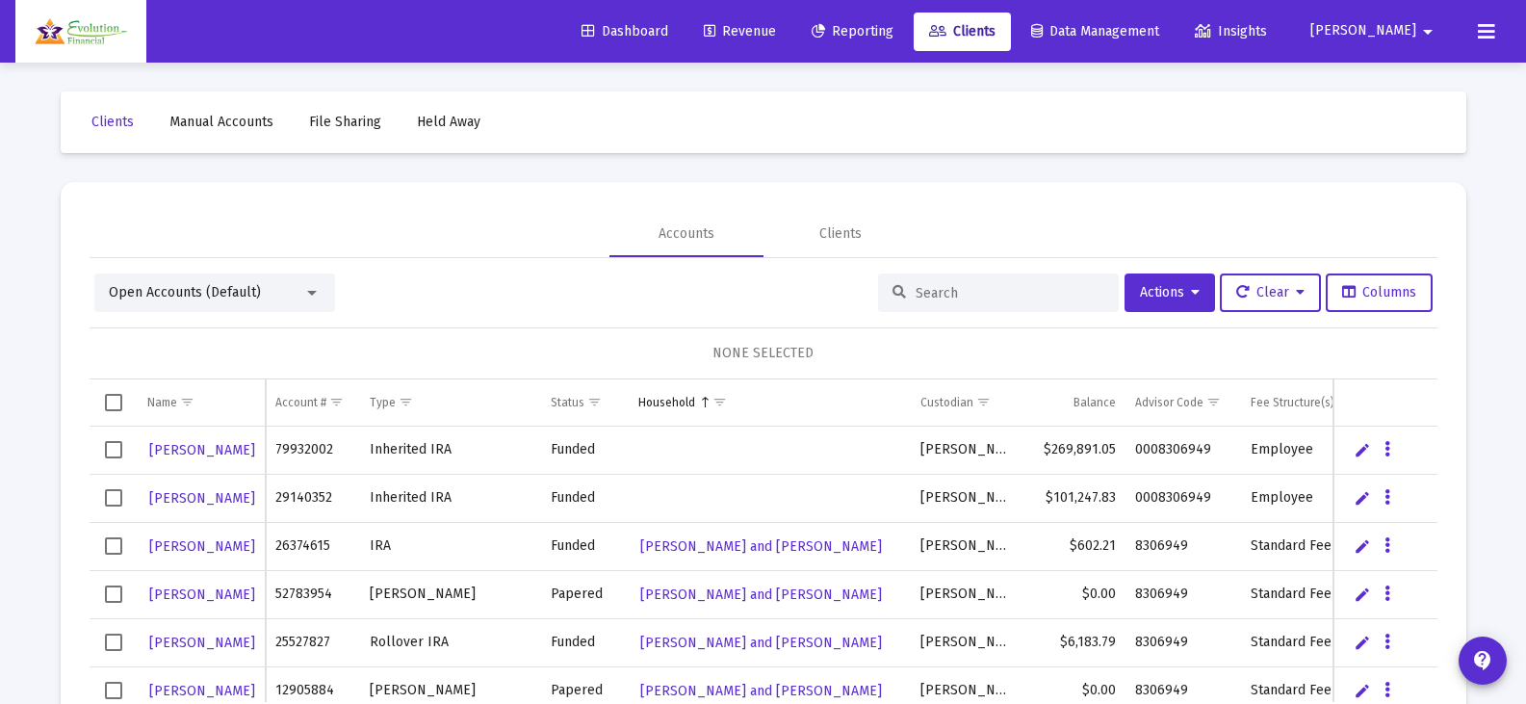
click at [115, 447] on span "Select row" at bounding box center [113, 449] width 17 height 17
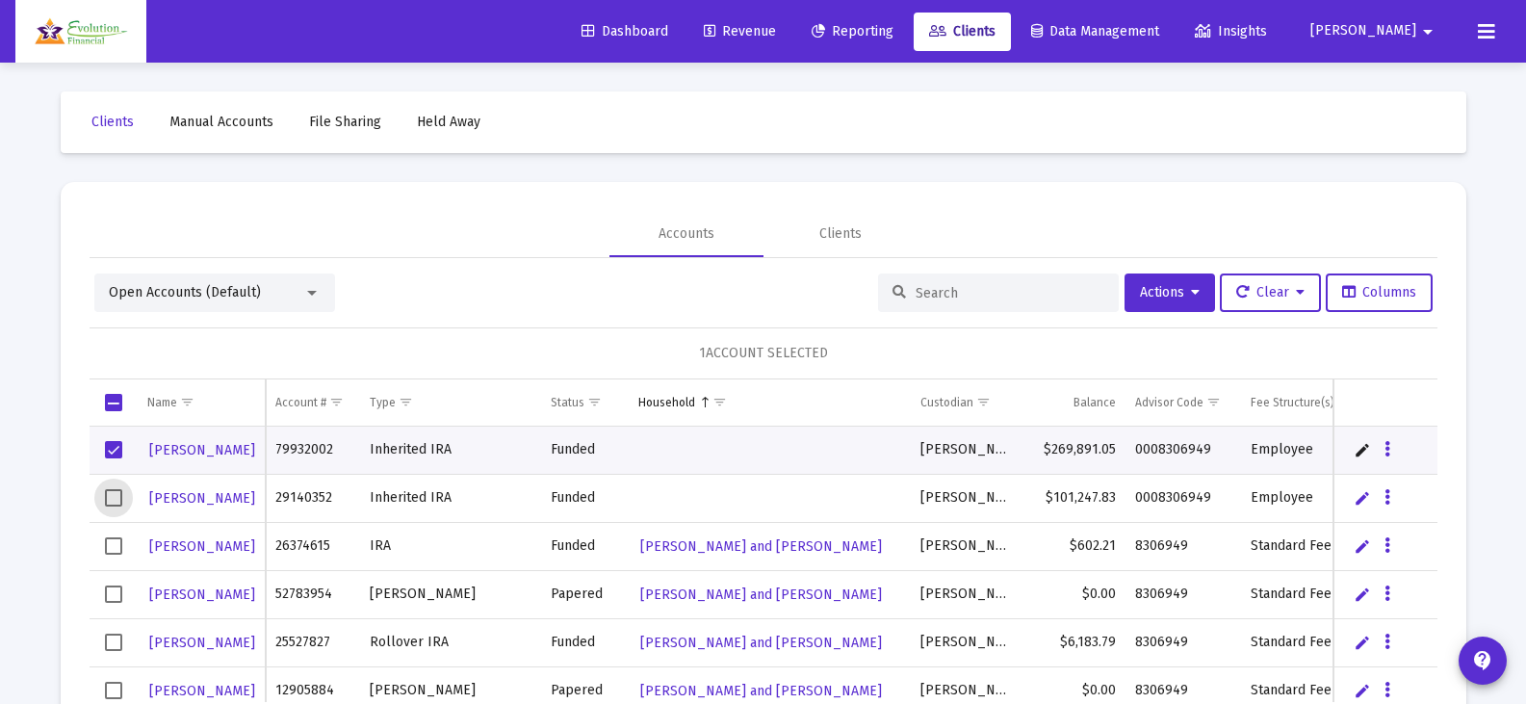
click at [116, 497] on span "Select row" at bounding box center [113, 497] width 17 height 17
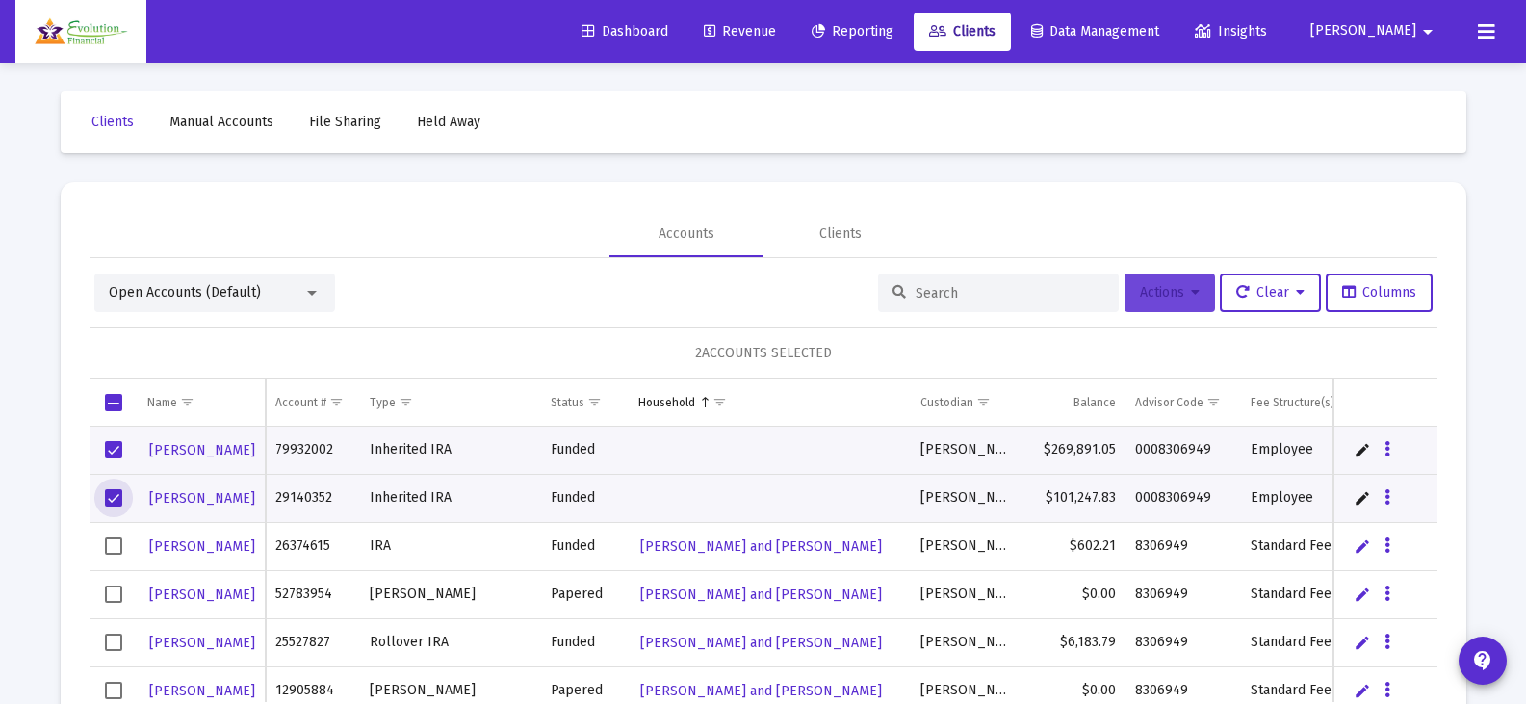
click at [1191, 293] on icon at bounding box center [1195, 292] width 9 height 13
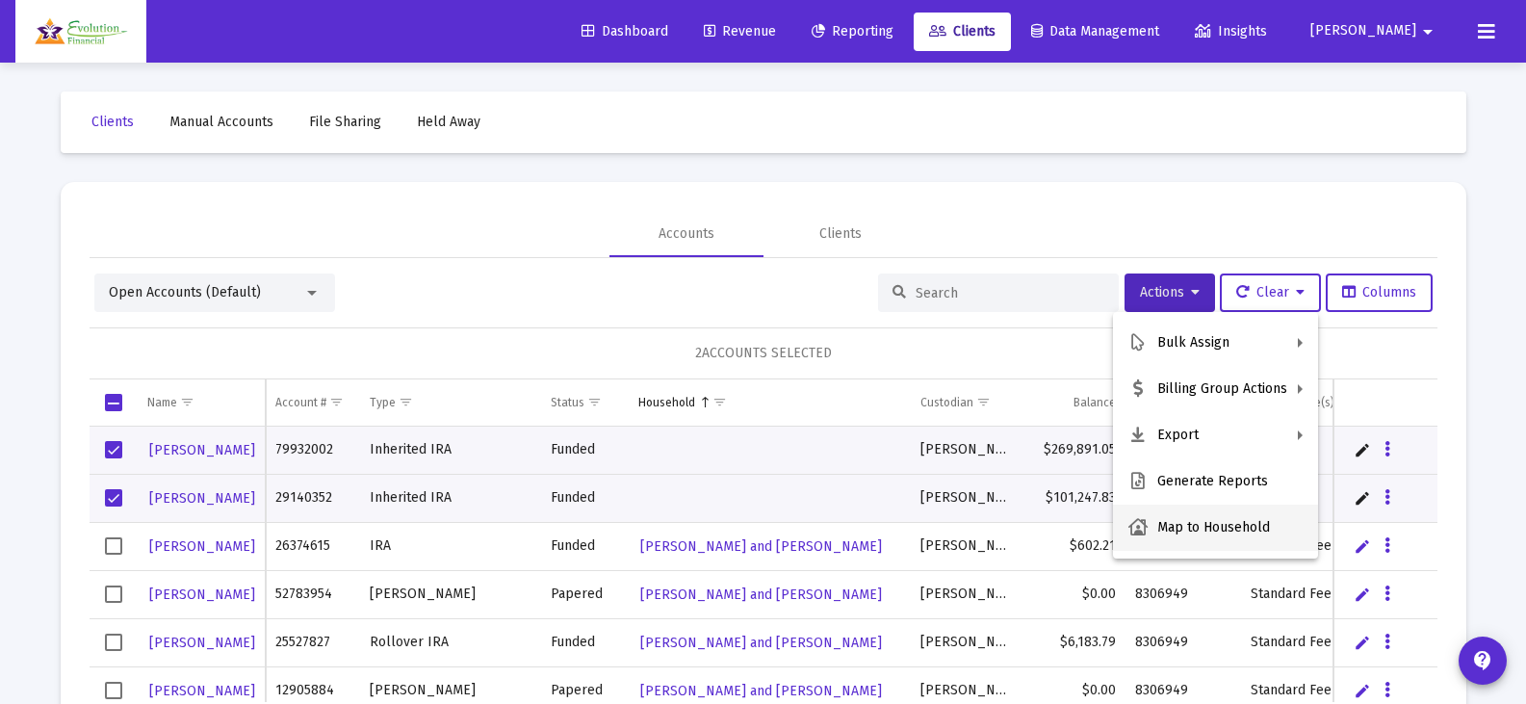
click at [1219, 530] on button "Map to Household" at bounding box center [1215, 527] width 205 height 46
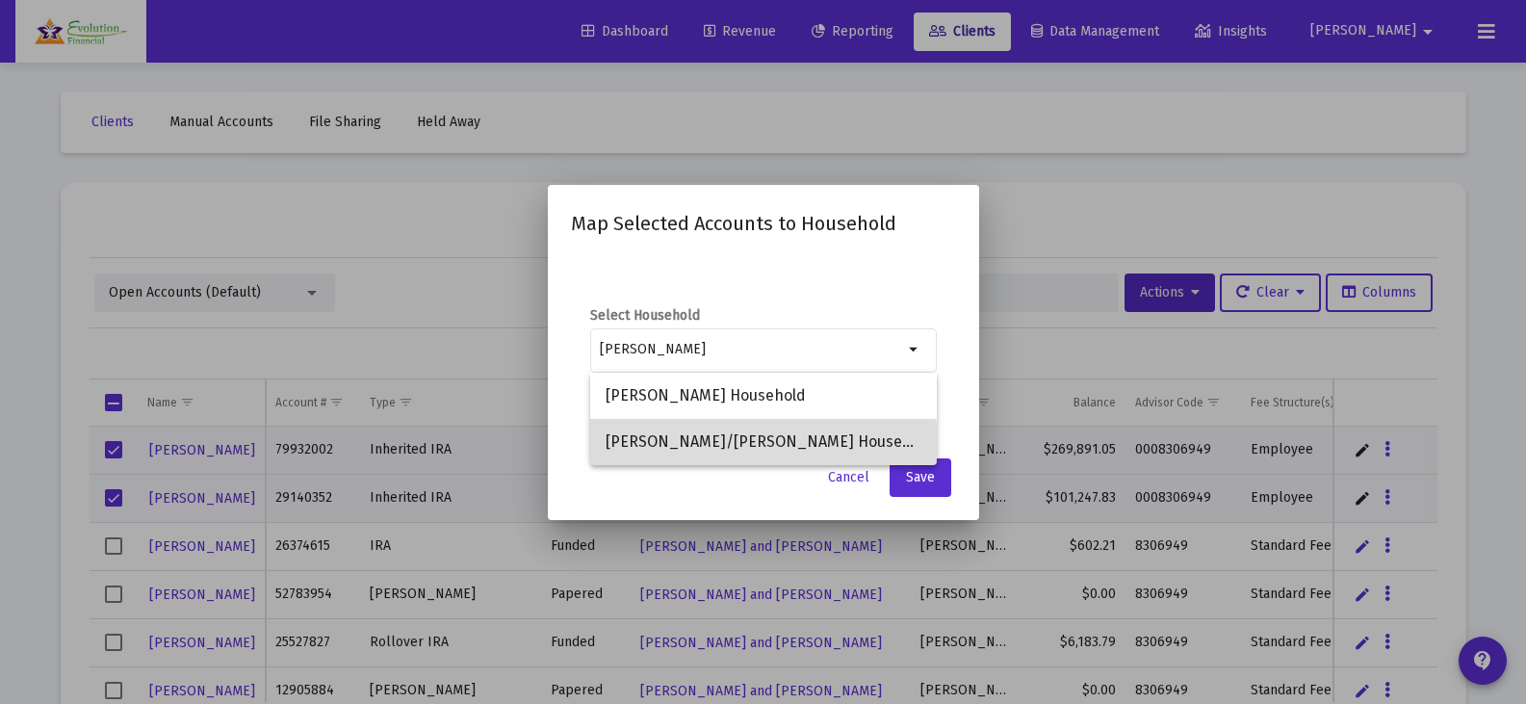
click at [735, 446] on span "[PERSON_NAME]/[PERSON_NAME] Household" at bounding box center [764, 442] width 316 height 46
type input "[PERSON_NAME]/[PERSON_NAME] Household"
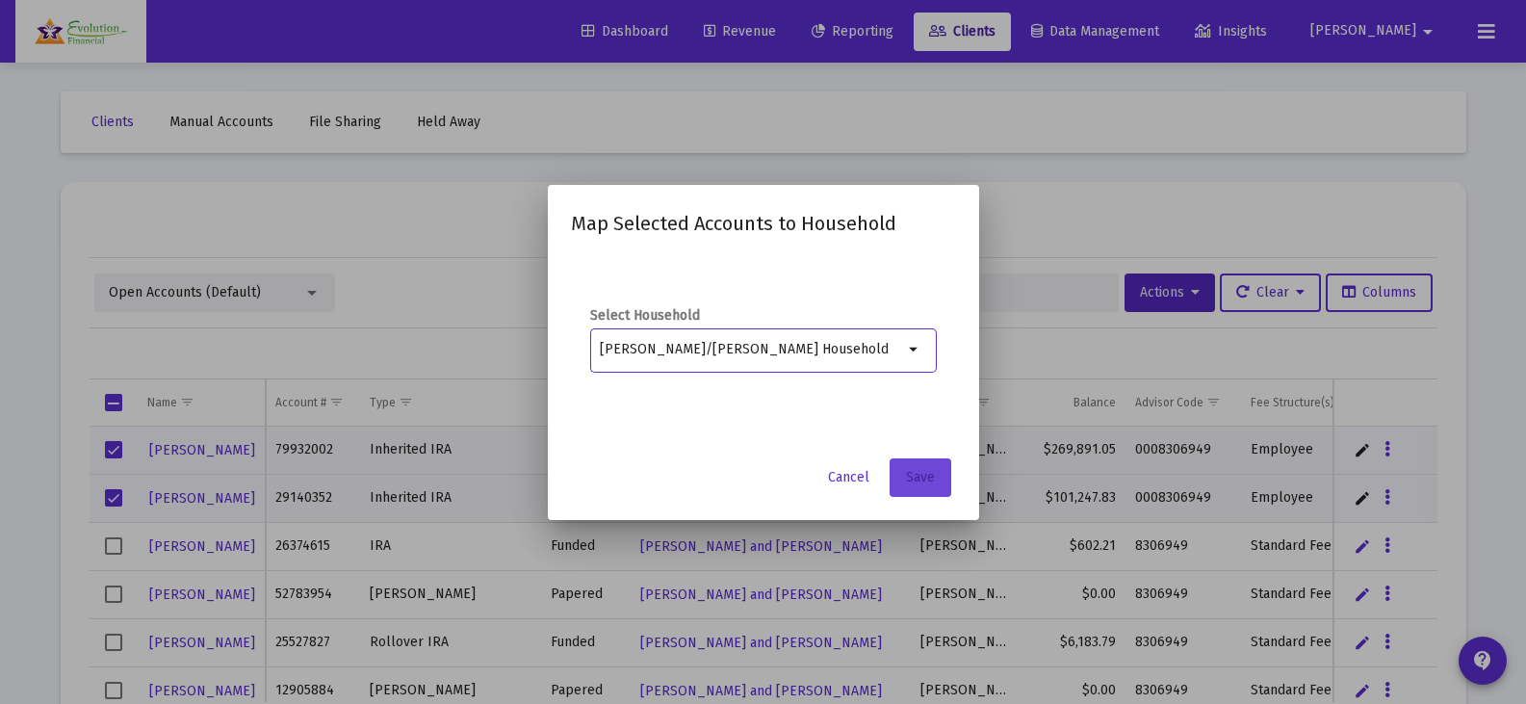
click at [914, 486] on button "Save" at bounding box center [921, 477] width 62 height 39
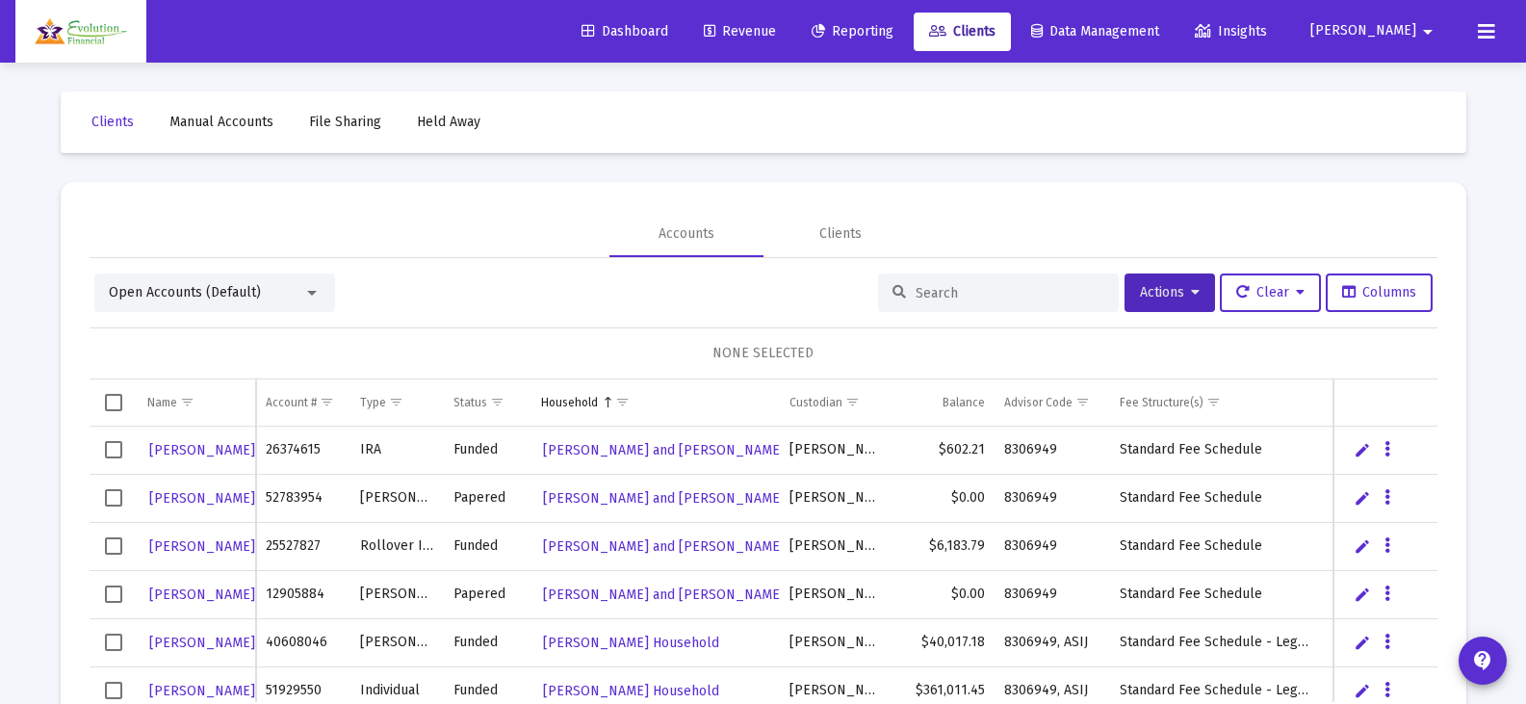
click at [308, 295] on div at bounding box center [312, 293] width 10 height 5
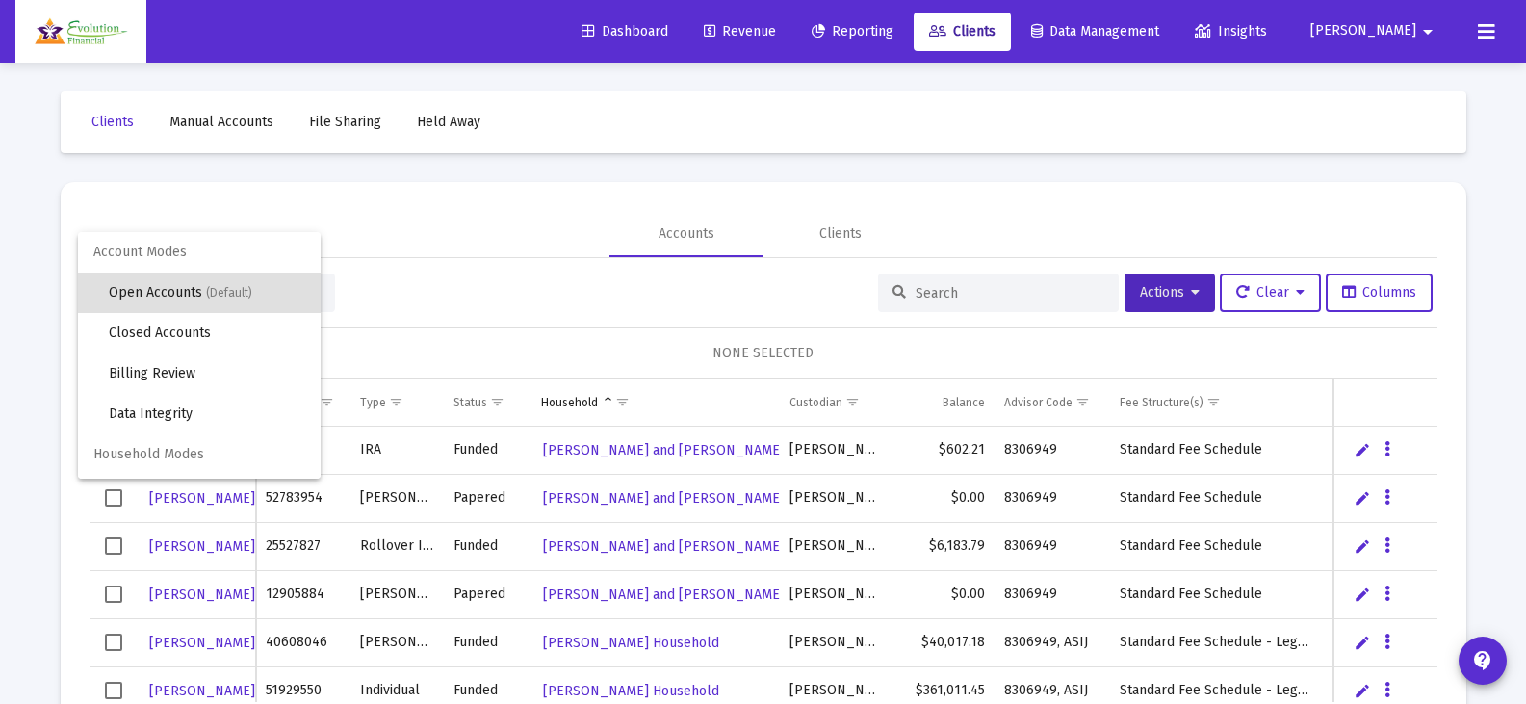
scroll to position [37, 0]
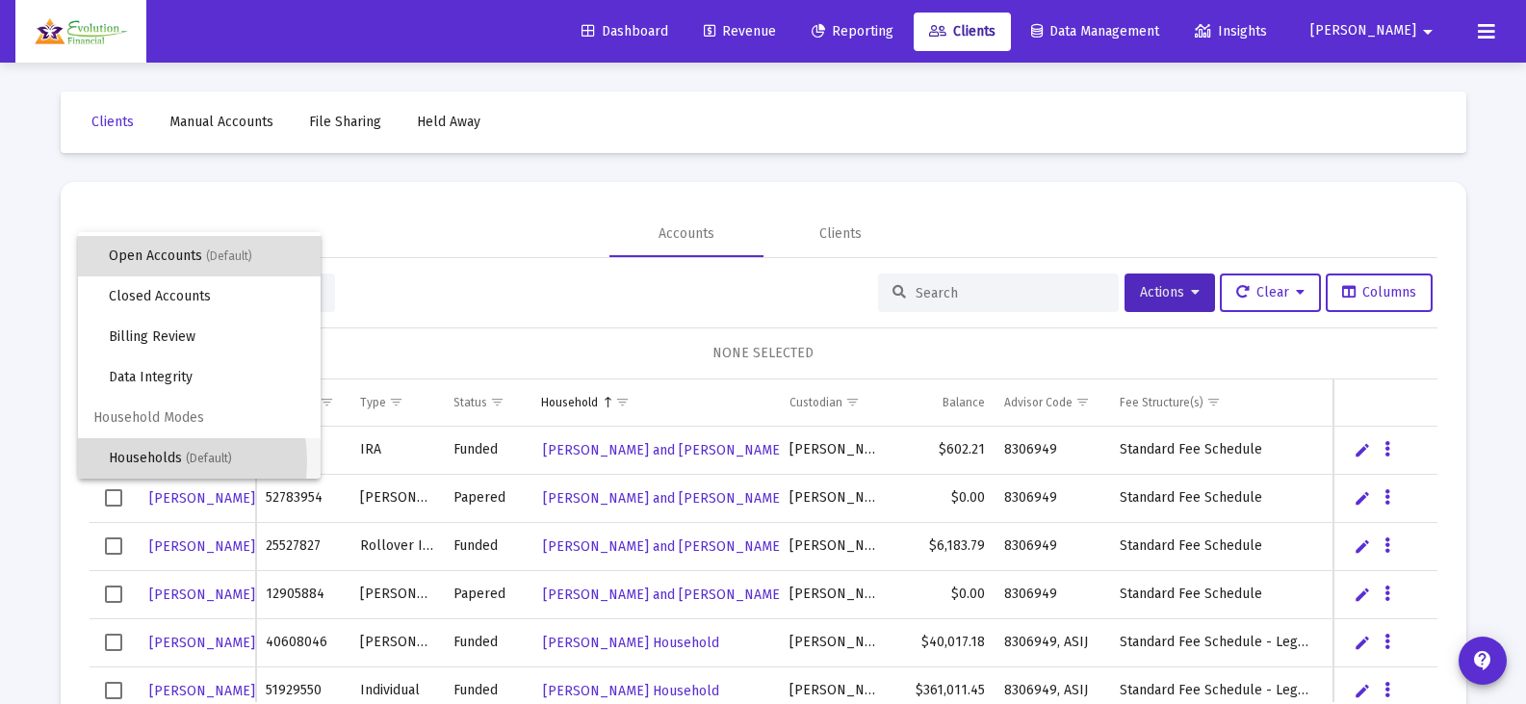
click at [147, 461] on span "Households (Default)" at bounding box center [207, 458] width 196 height 40
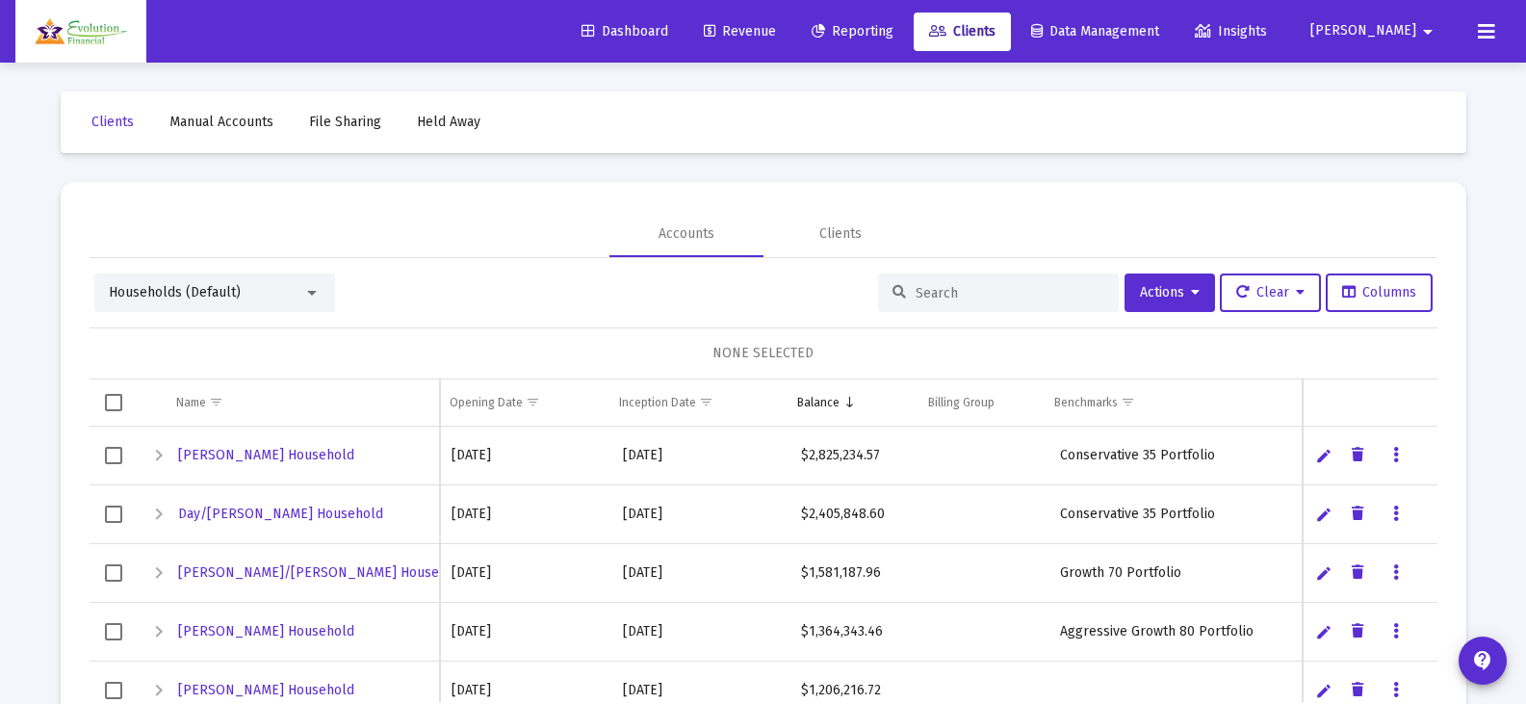
click at [958, 294] on input at bounding box center [1009, 293] width 189 height 16
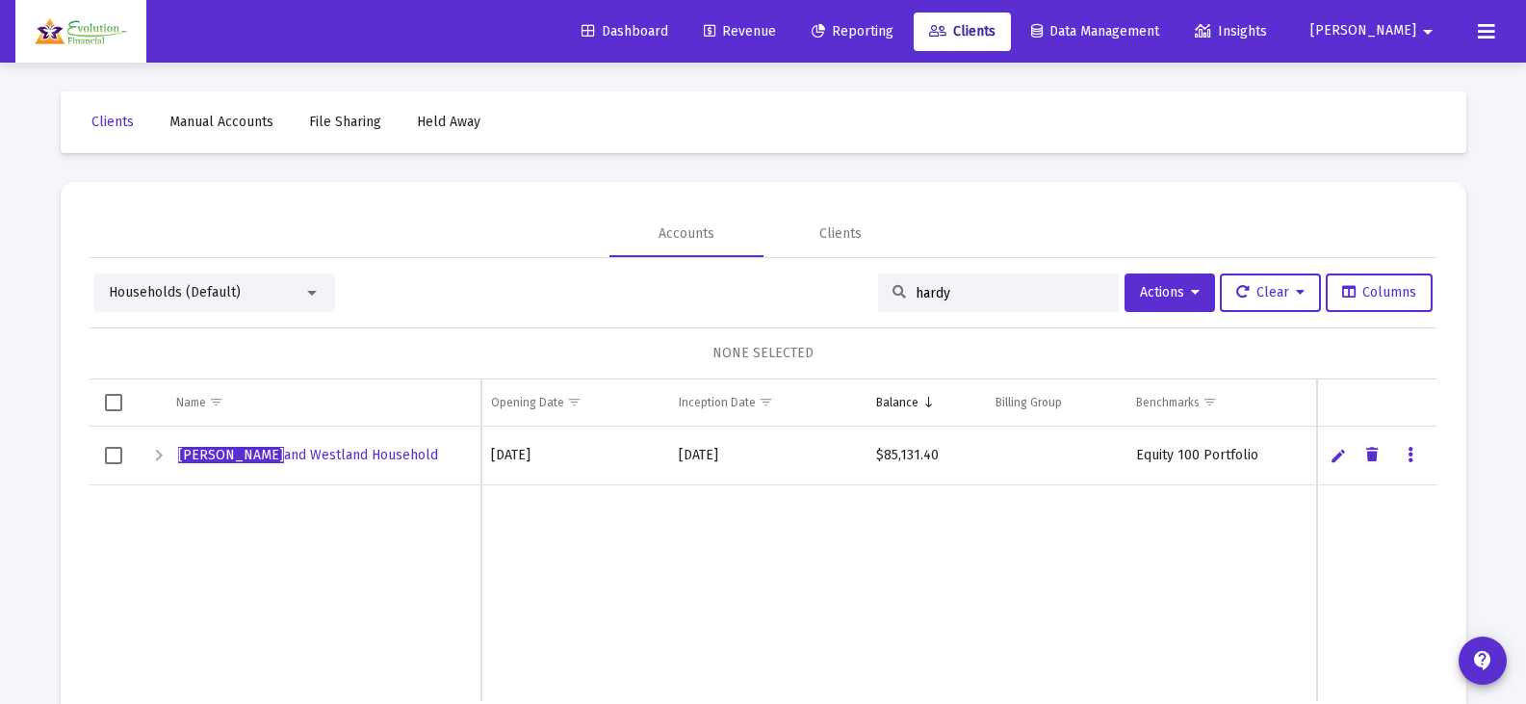
type input "hardy"
click at [352, 459] on span "Hardy and Westland Household" at bounding box center [308, 455] width 260 height 16
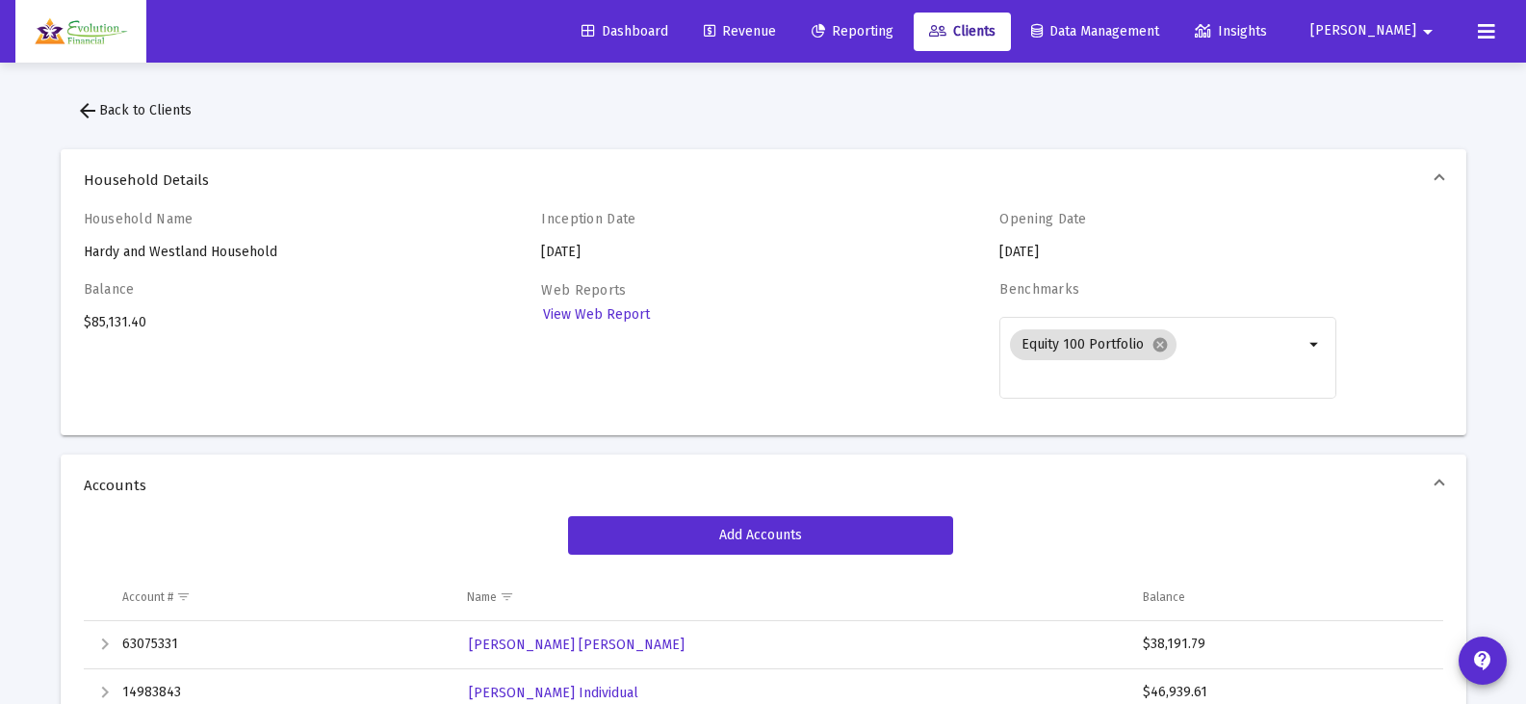
click at [124, 108] on span "arrow_back Back to Clients" at bounding box center [134, 110] width 116 height 16
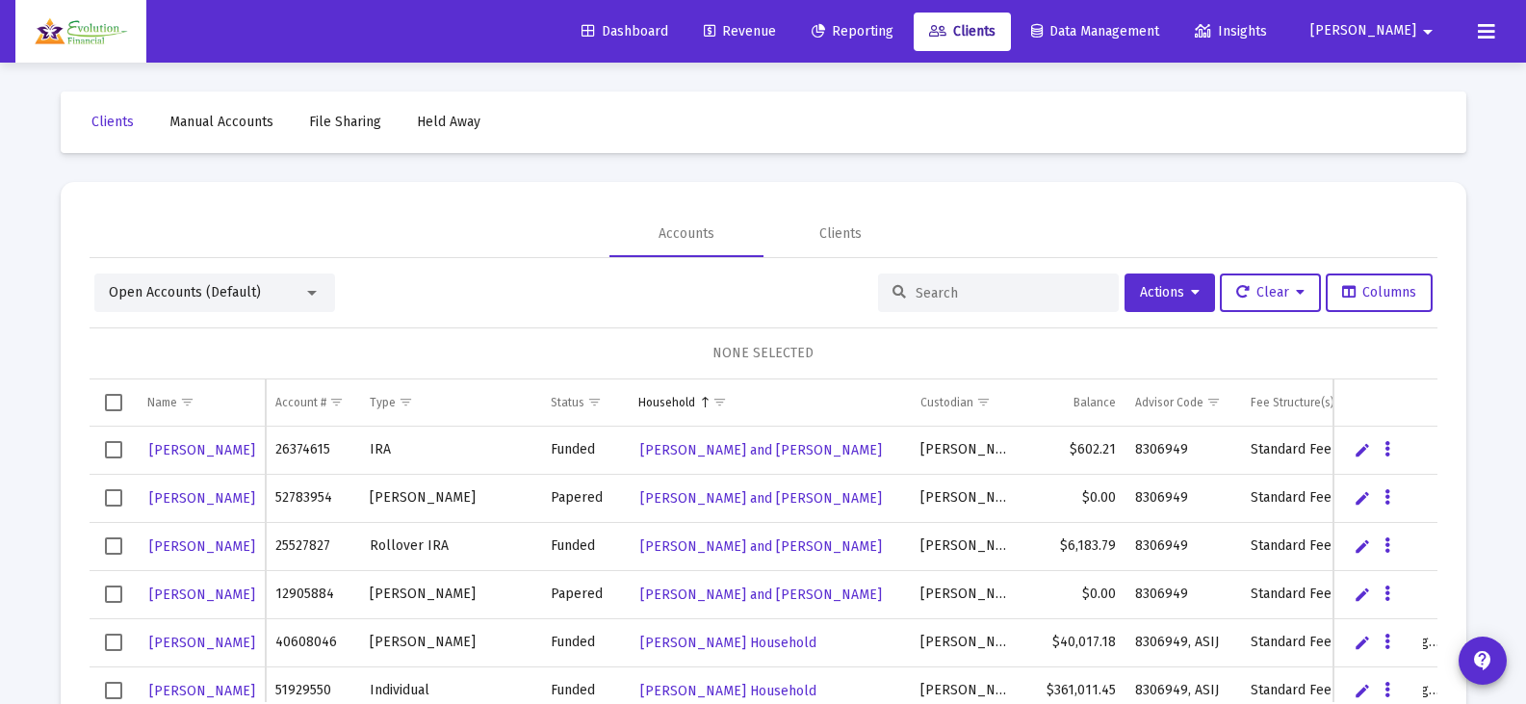
click at [966, 297] on input at bounding box center [1009, 293] width 189 height 16
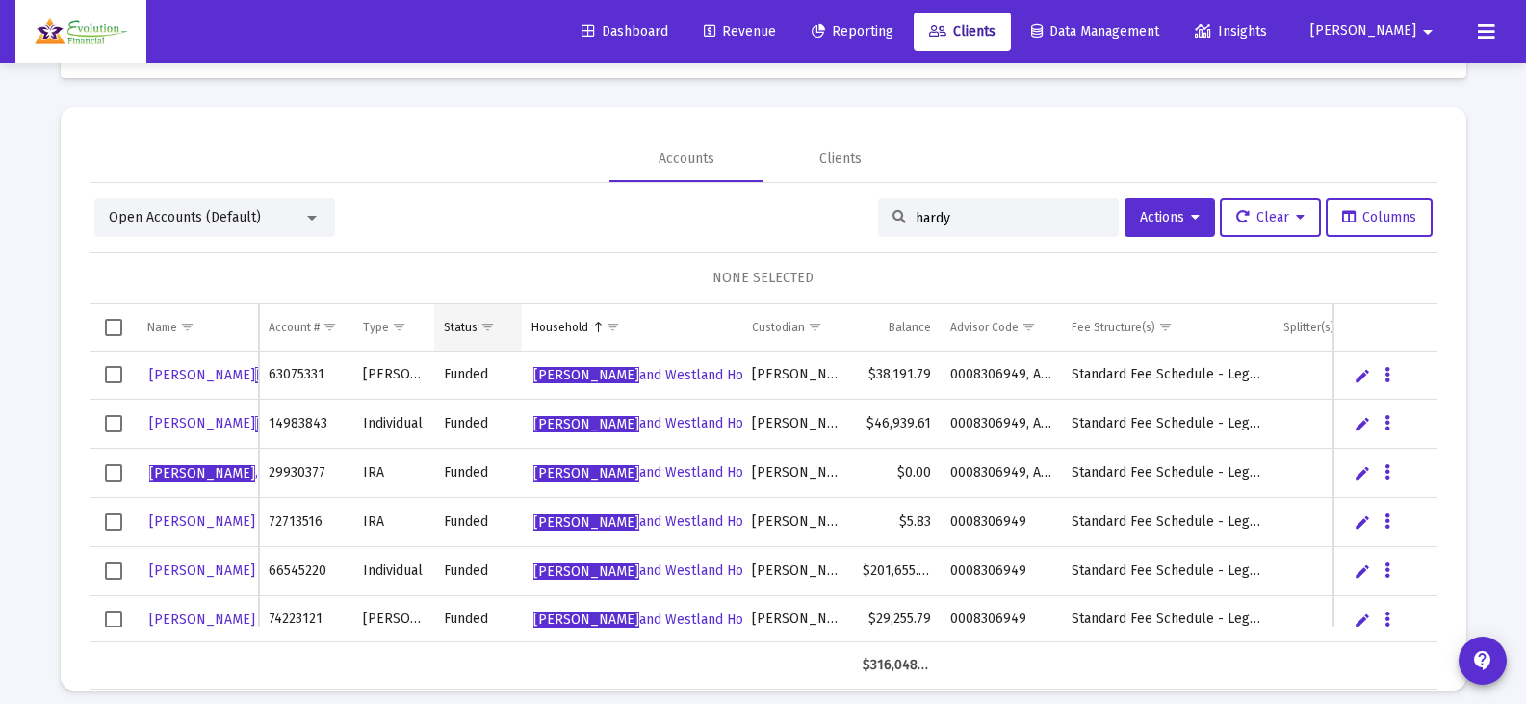
scroll to position [90, 0]
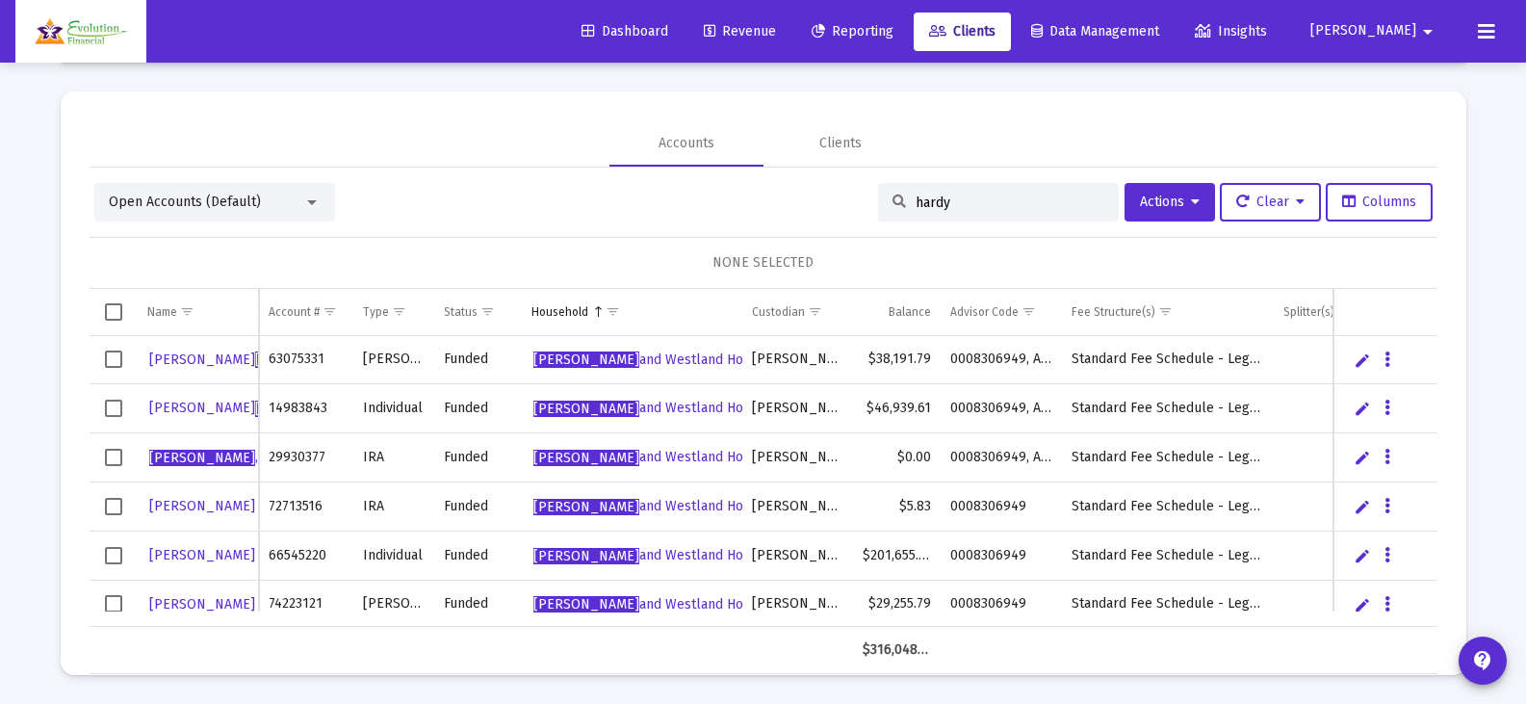
type input "hardy"
click at [116, 362] on span "Select row" at bounding box center [113, 358] width 17 height 17
click at [116, 408] on span "Select row" at bounding box center [113, 408] width 17 height 17
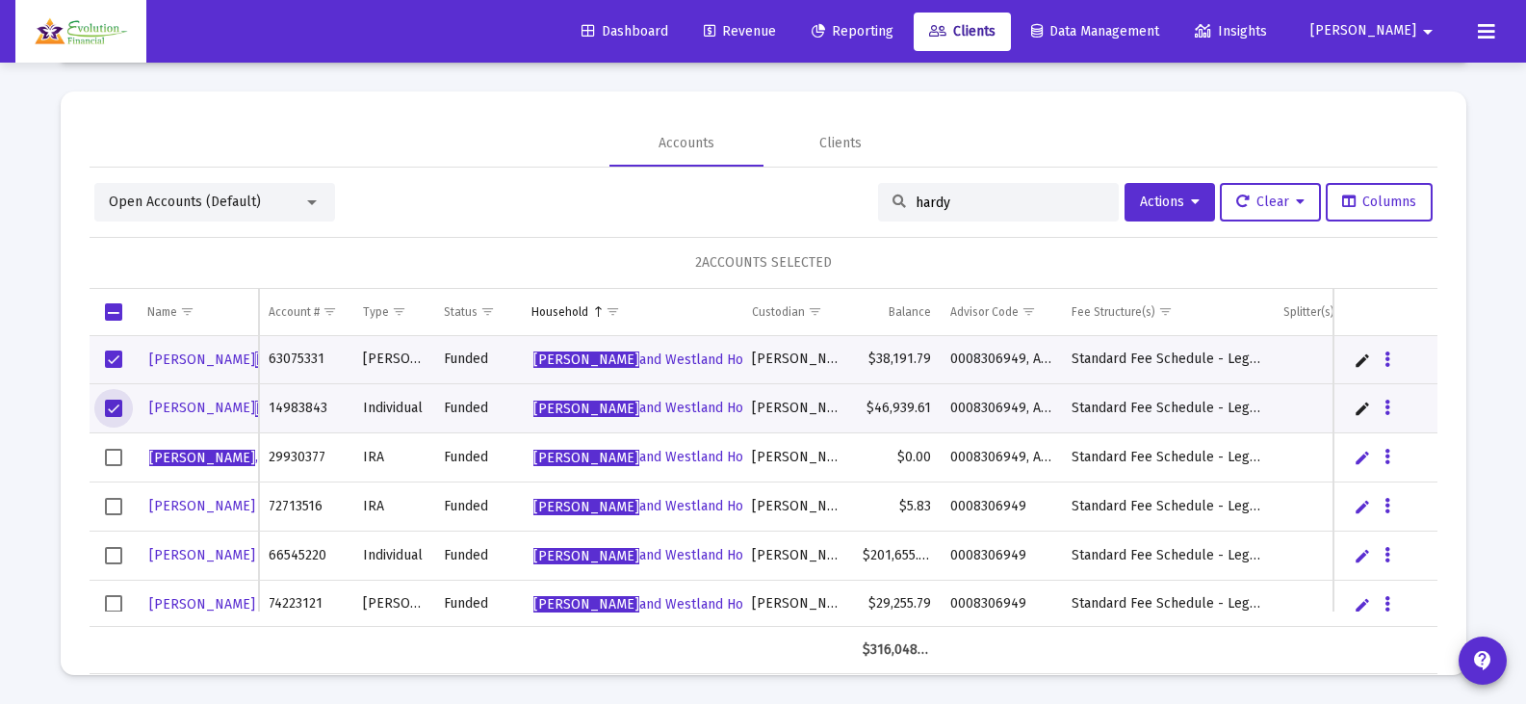
click at [114, 463] on span "Select row" at bounding box center [113, 457] width 17 height 17
click at [112, 505] on span "Select row" at bounding box center [113, 506] width 17 height 17
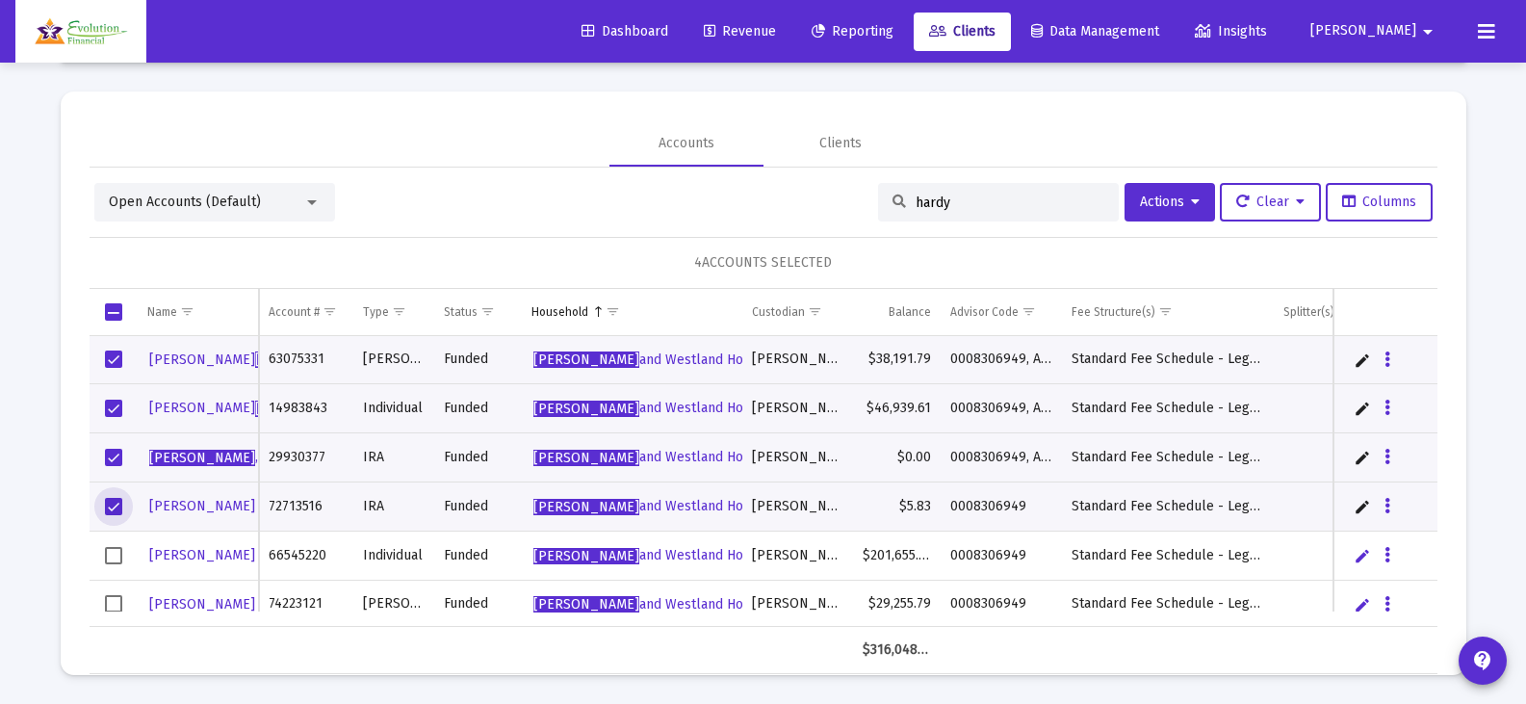
click at [114, 543] on td "Data grid" at bounding box center [114, 554] width 48 height 49
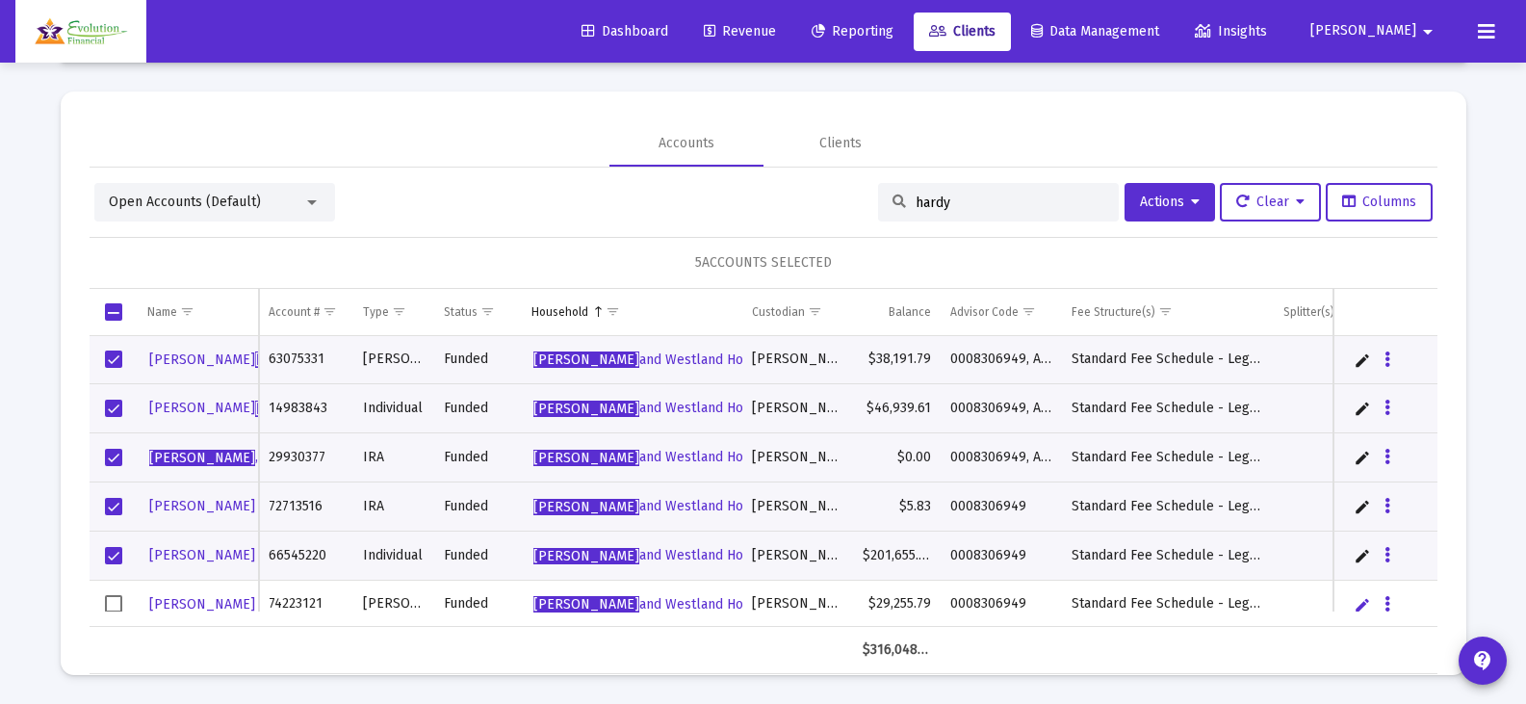
click at [115, 601] on span "Select row" at bounding box center [113, 603] width 17 height 17
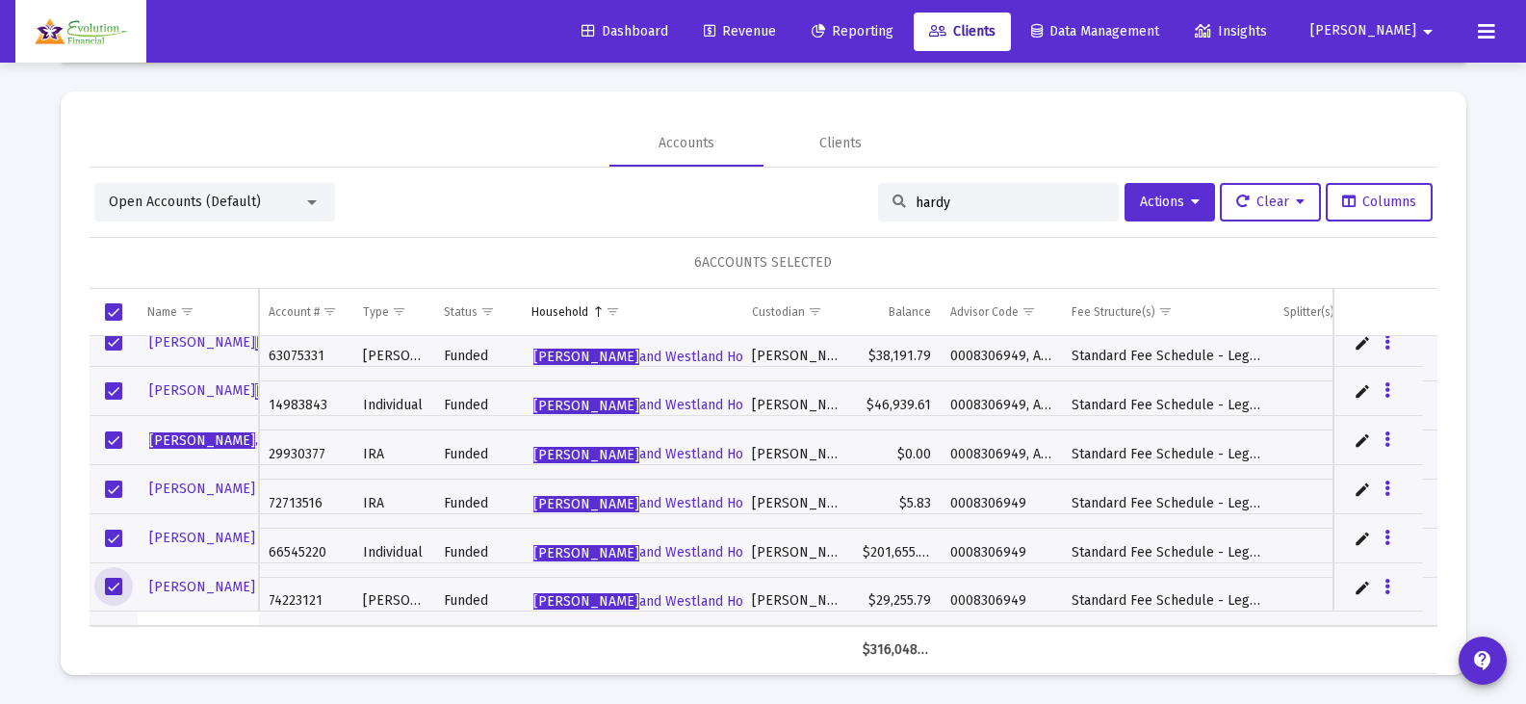
scroll to position [0, 0]
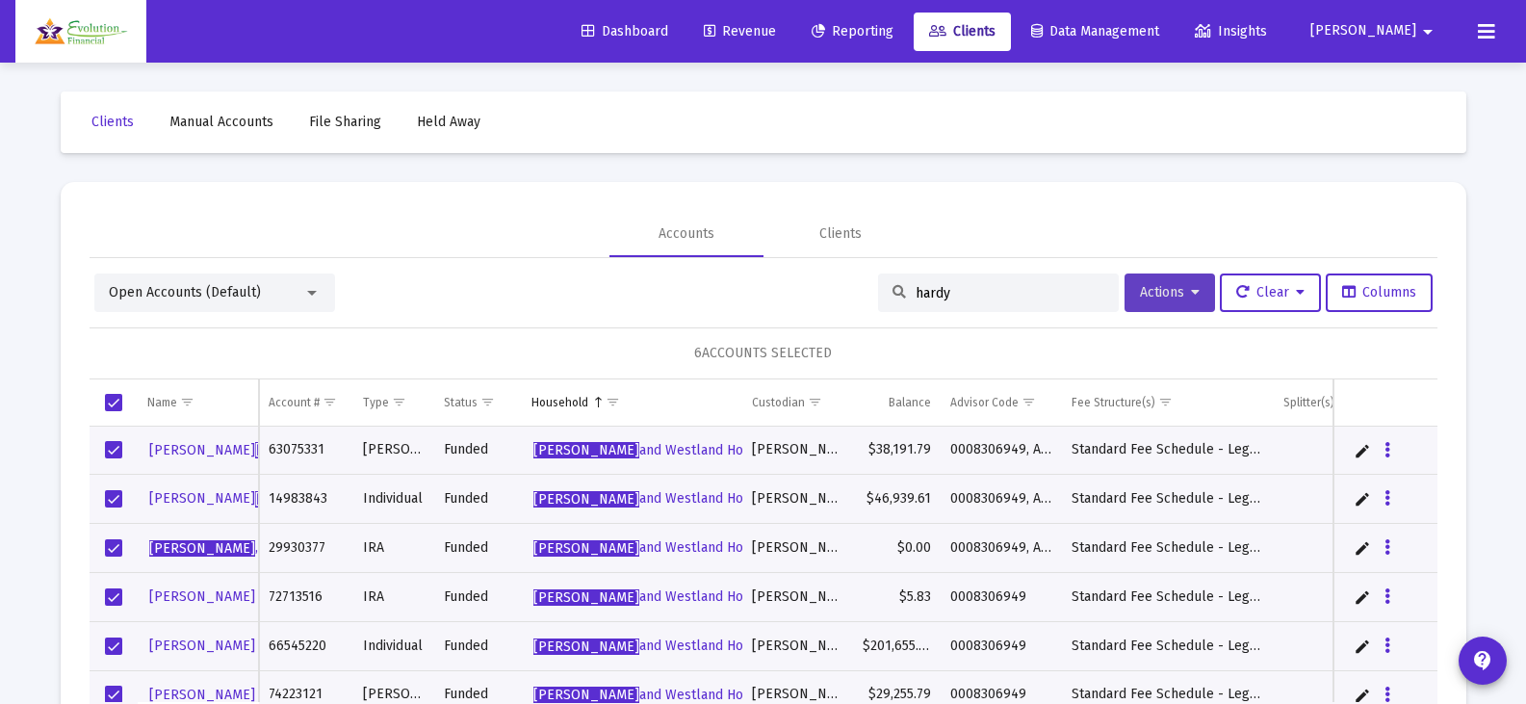
click at [1193, 292] on button "Actions" at bounding box center [1169, 292] width 90 height 39
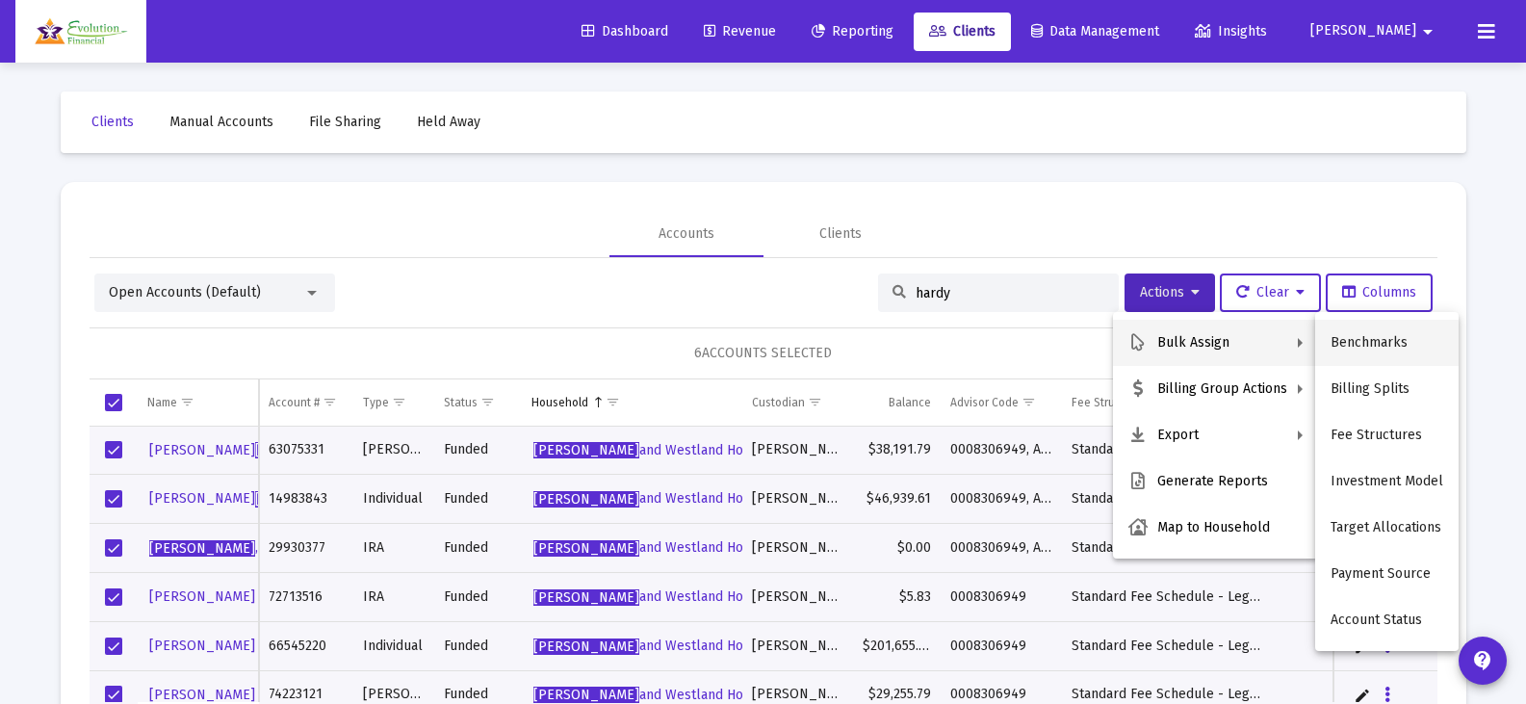
click at [1383, 340] on button "Benchmarks" at bounding box center [1386, 343] width 143 height 46
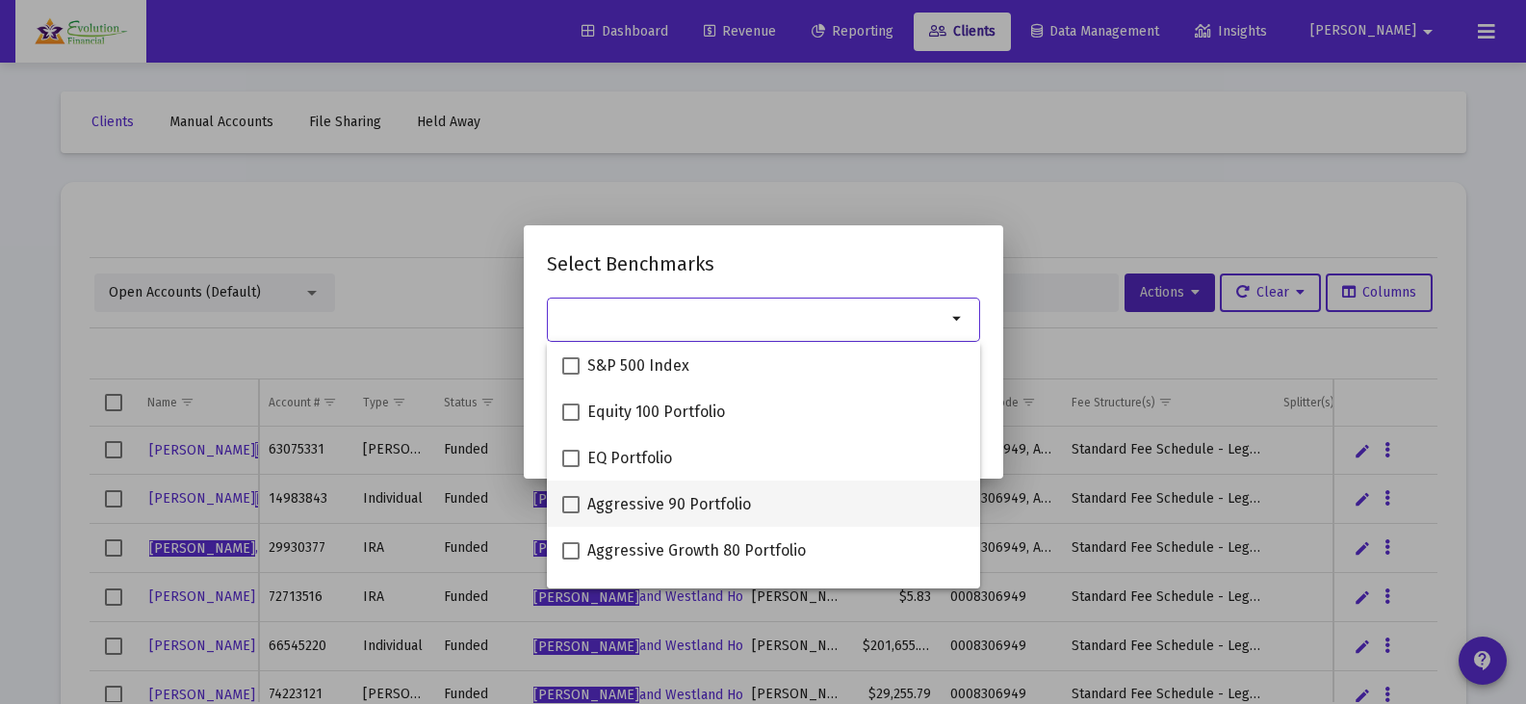
click at [577, 502] on span at bounding box center [570, 504] width 17 height 17
click at [571, 513] on input "Aggressive 90 Portfolio" at bounding box center [570, 513] width 1 height 1
checkbox input "true"
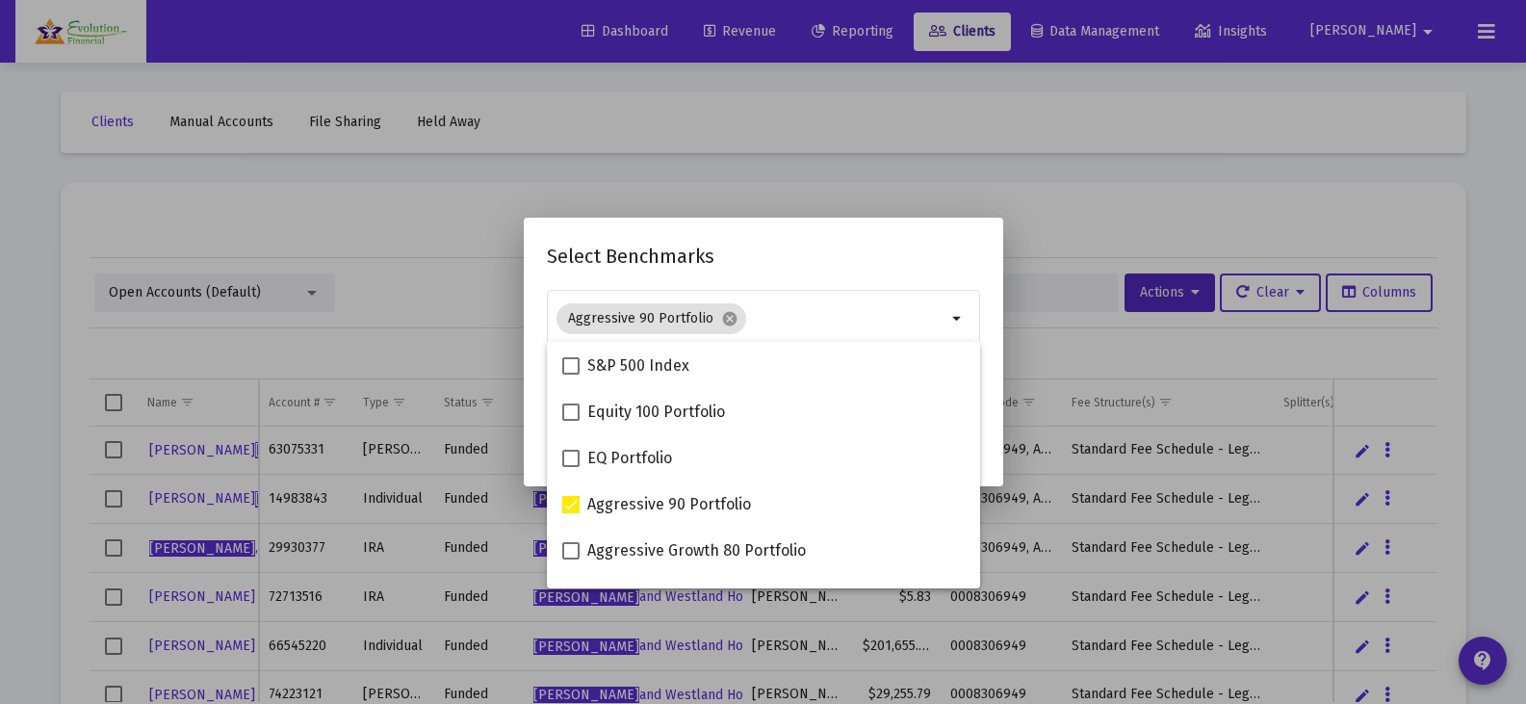
click at [840, 270] on h2 "Select Benchmarks" at bounding box center [763, 256] width 433 height 31
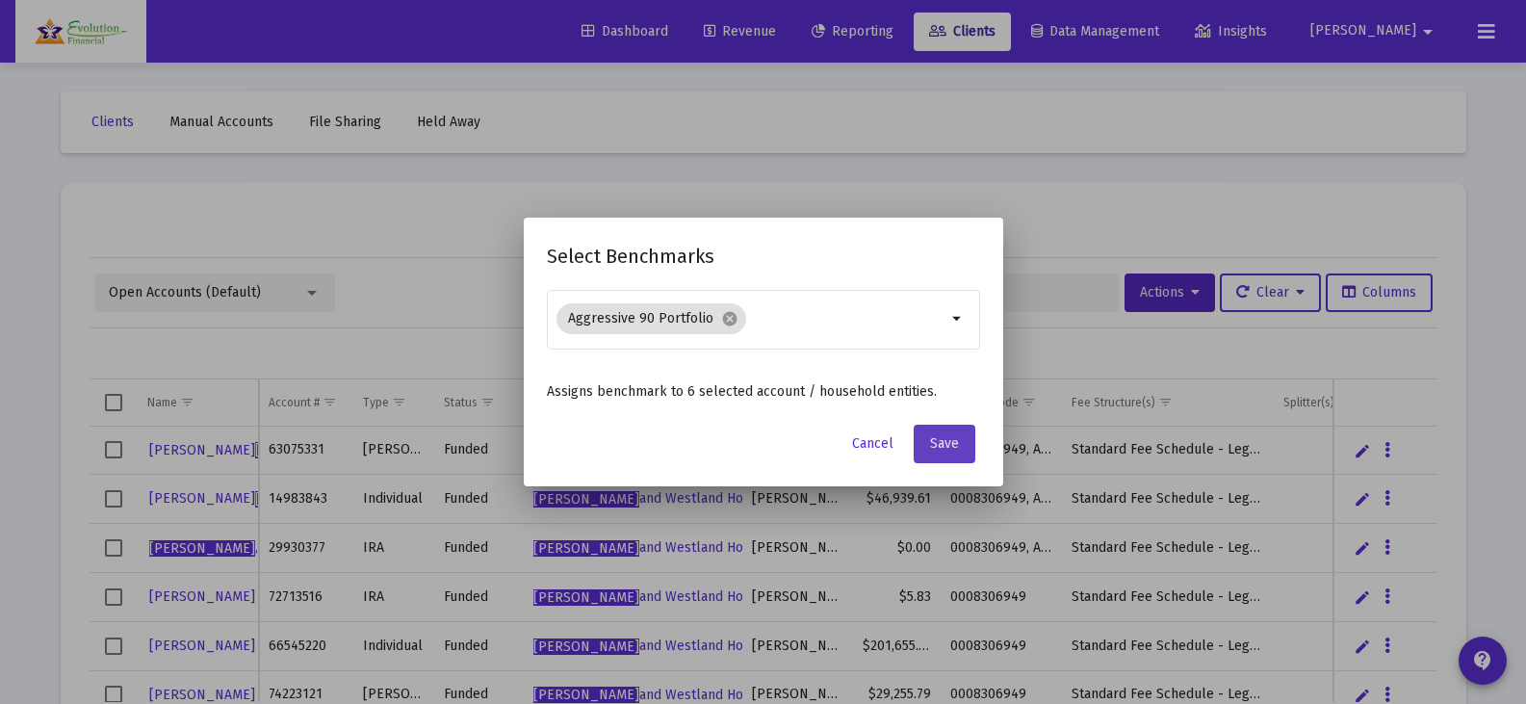
click at [956, 448] on span "Save" at bounding box center [944, 443] width 29 height 16
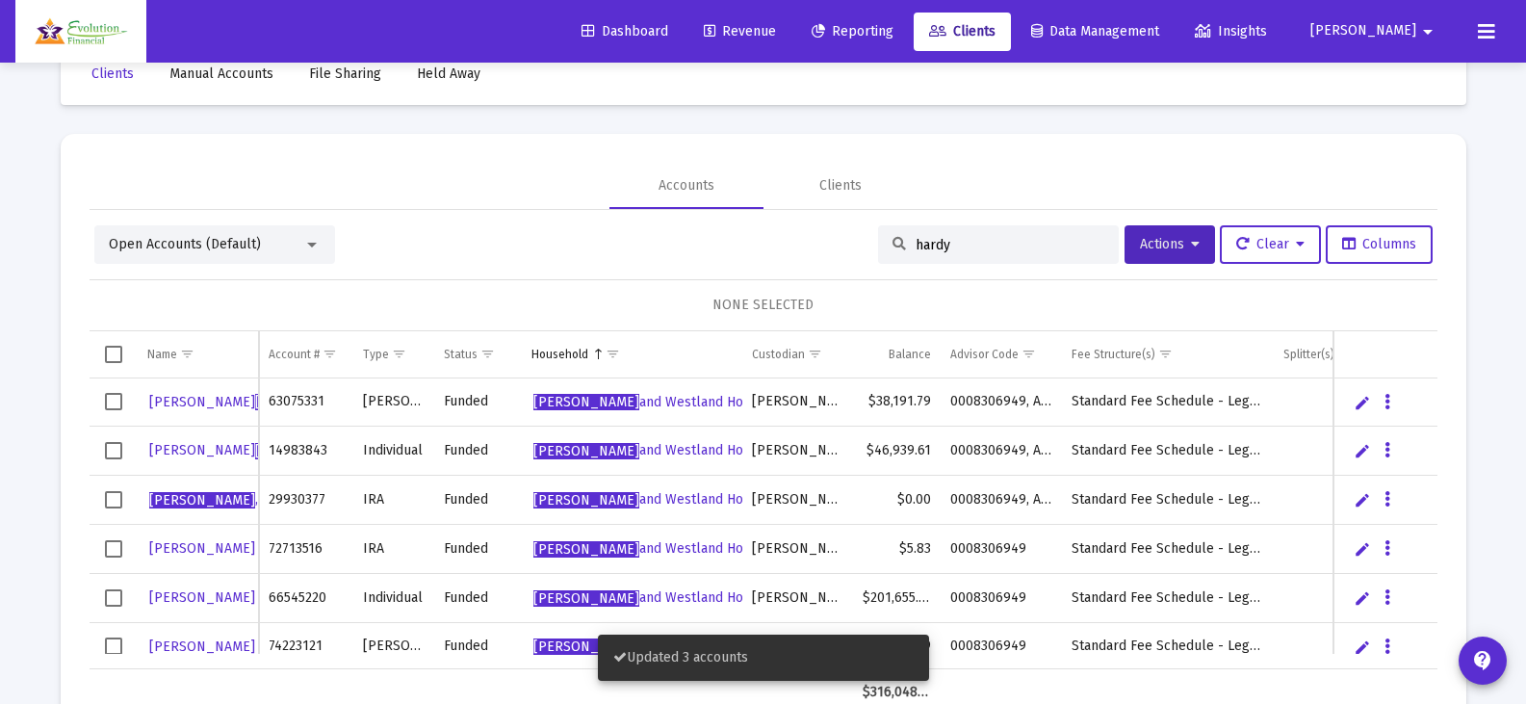
scroll to position [90, 0]
